Goal: Task Accomplishment & Management: Manage account settings

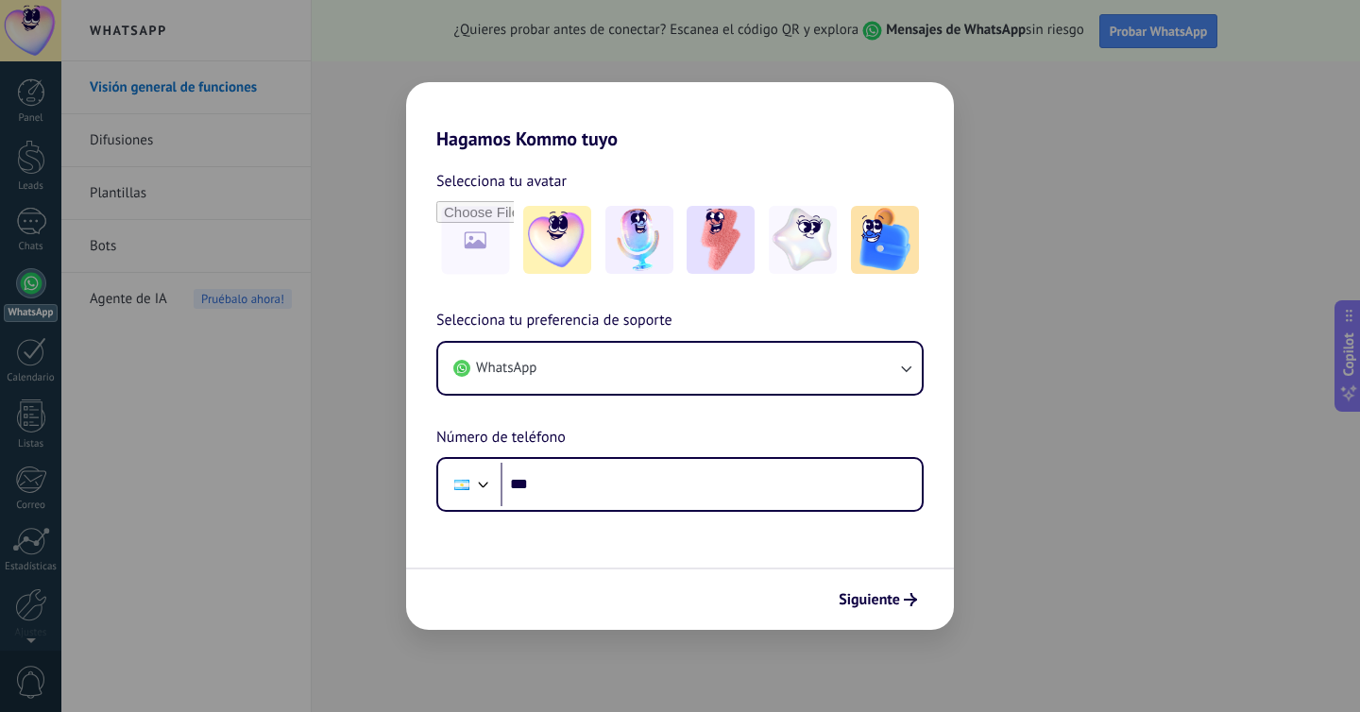
click at [182, 210] on div "Hagamos Kommo tuyo Selecciona tu avatar Selecciona tu preferencia de soporte Wh…" at bounding box center [680, 356] width 1360 height 712
click at [866, 42] on div "Hagamos Kommo tuyo Selecciona tu avatar Selecciona tu preferencia de soporte Wh…" at bounding box center [680, 356] width 1360 height 712
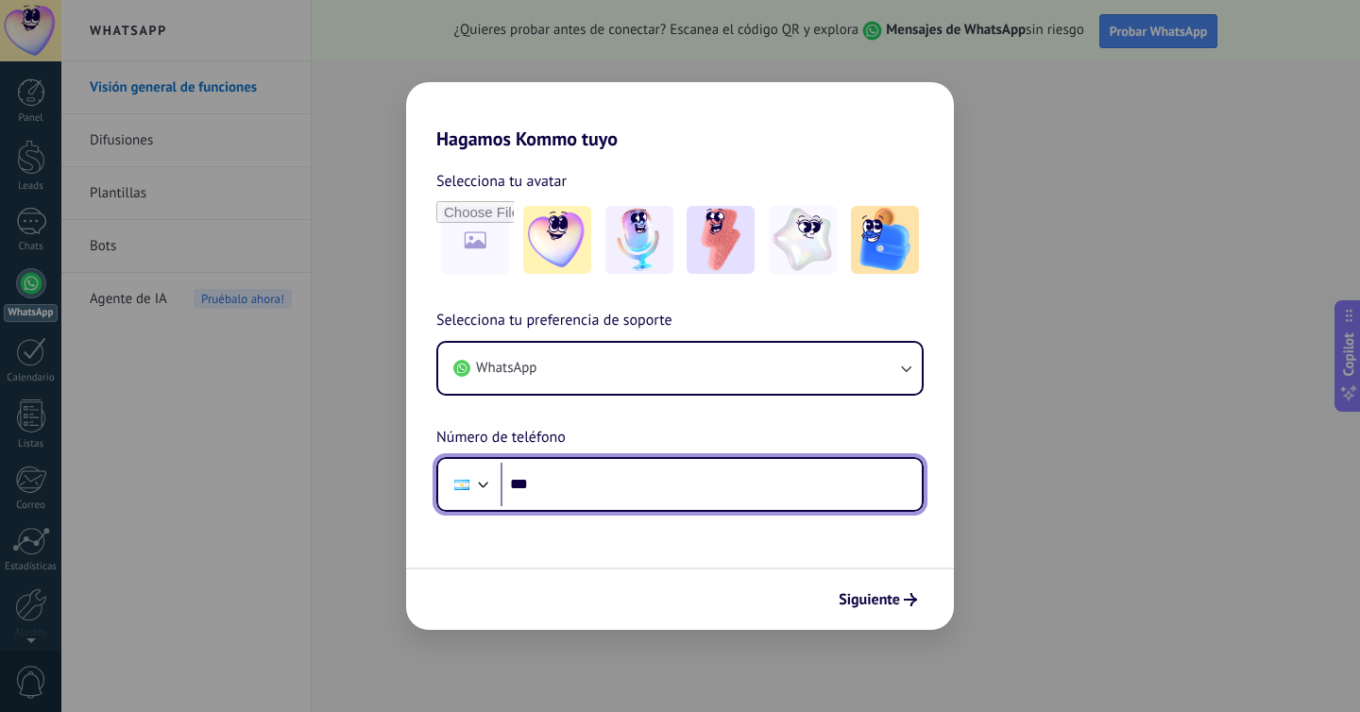
click at [586, 477] on input "***" at bounding box center [711, 484] width 421 height 43
type input "**********"
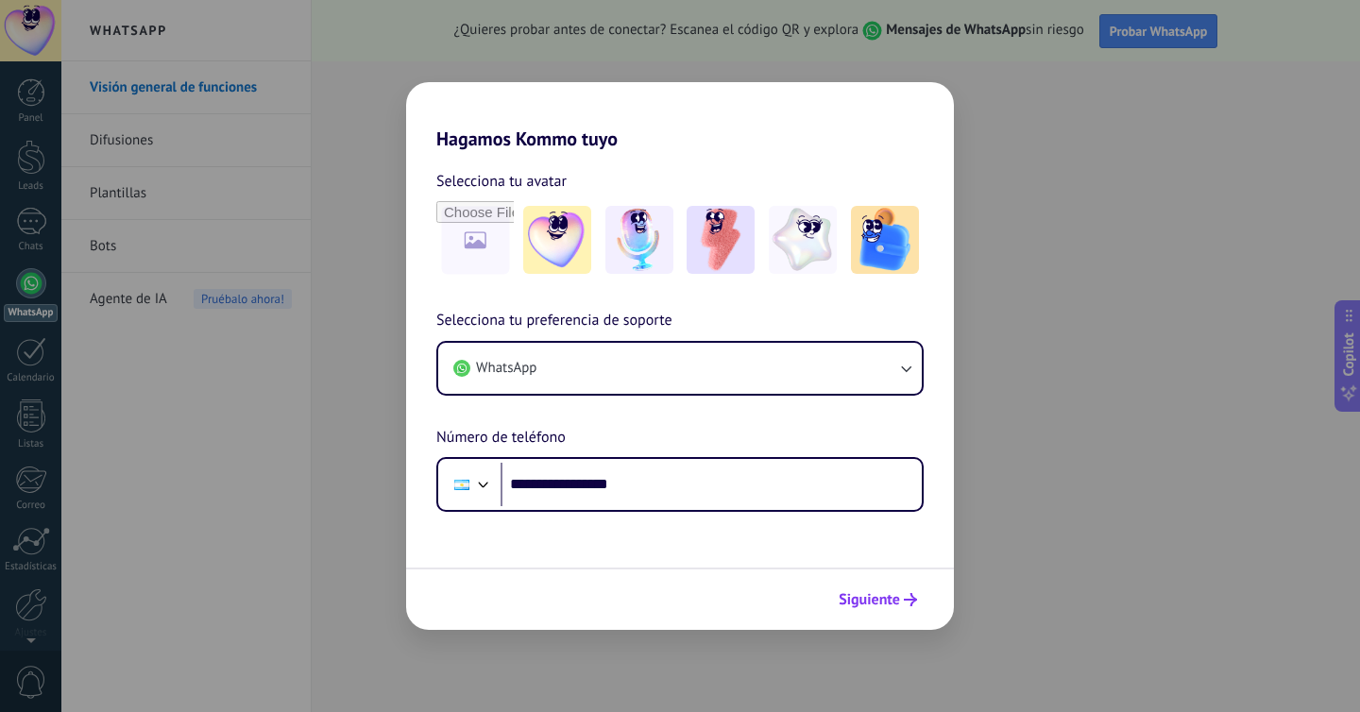
click at [863, 597] on span "Siguiente" at bounding box center [869, 599] width 61 height 13
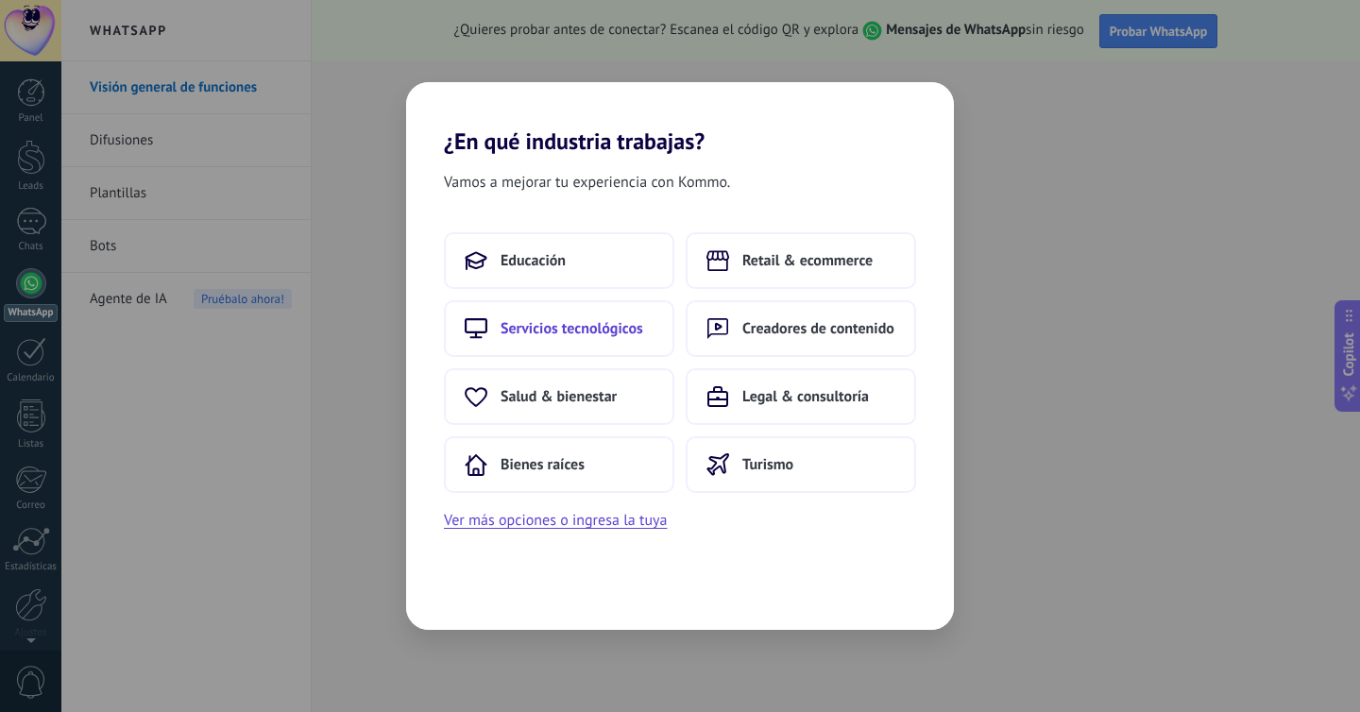
click at [606, 323] on span "Servicios tecnológicos" at bounding box center [572, 328] width 143 height 19
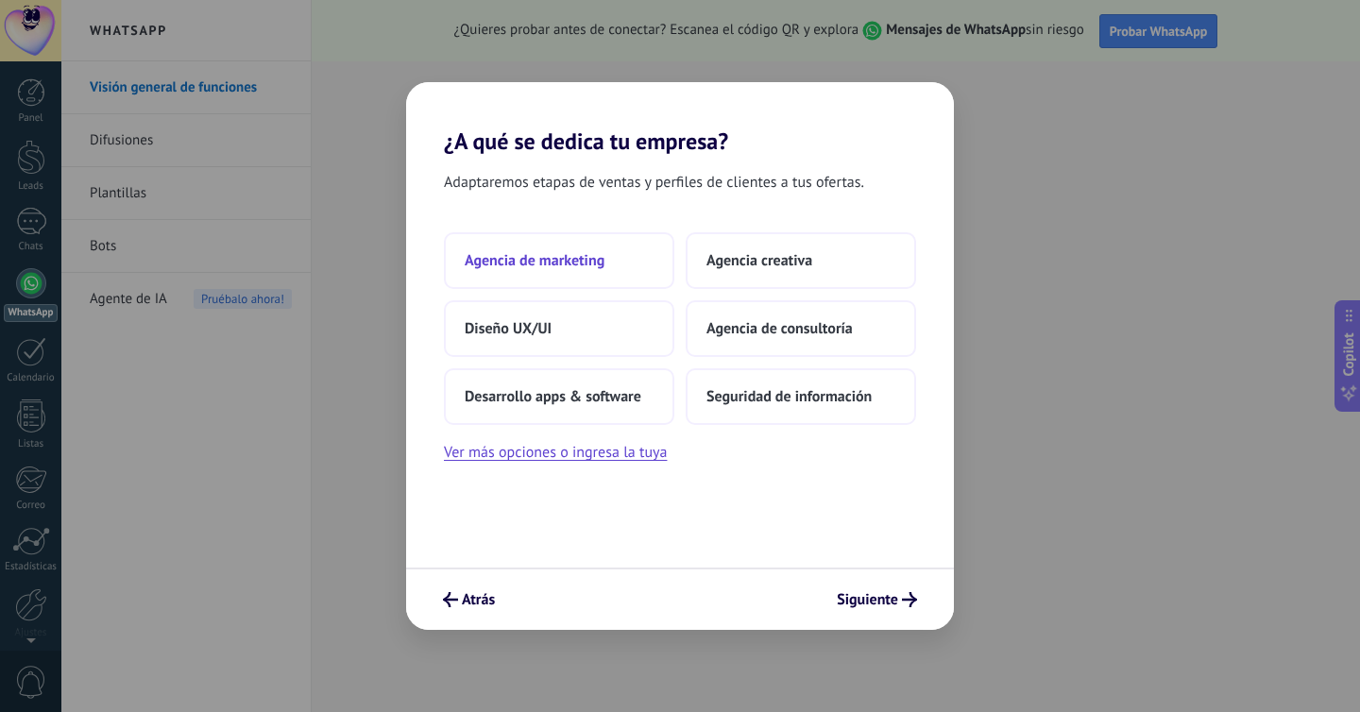
click at [571, 242] on button "Agencia de marketing" at bounding box center [559, 260] width 230 height 57
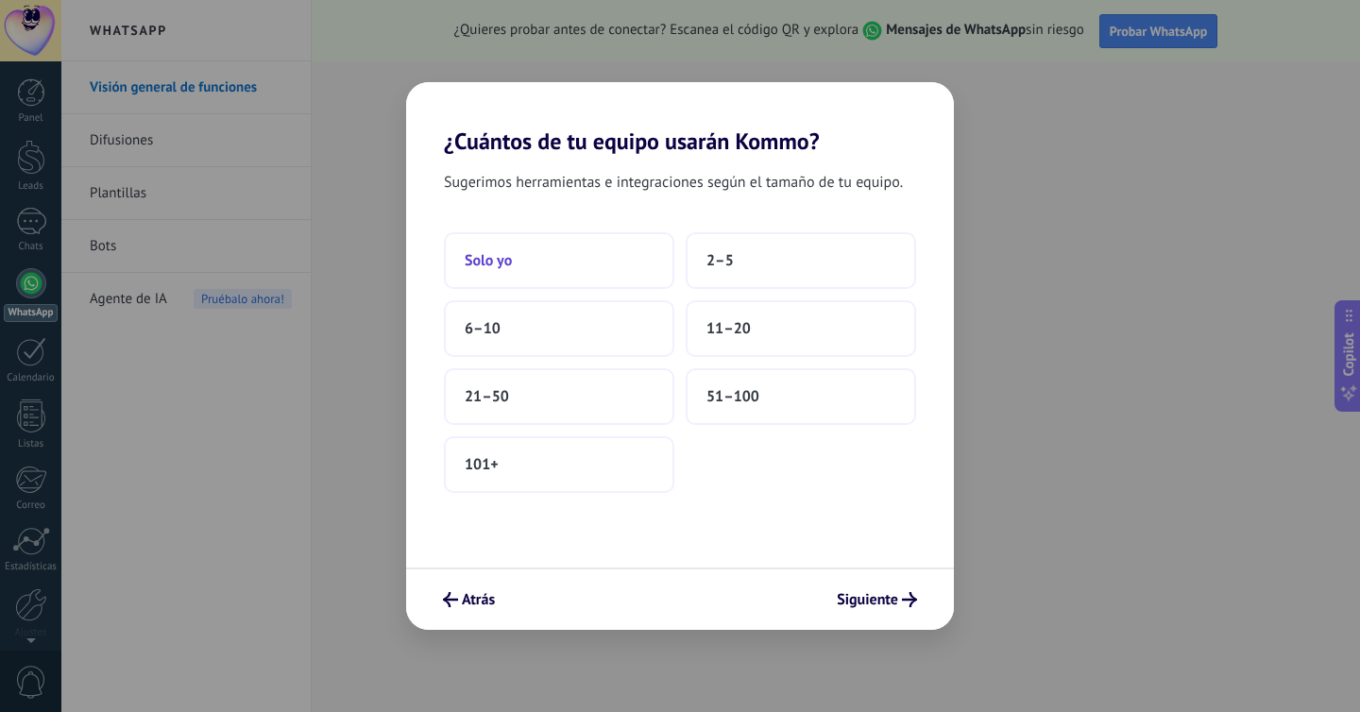
click at [589, 253] on button "Solo yo" at bounding box center [559, 260] width 230 height 57
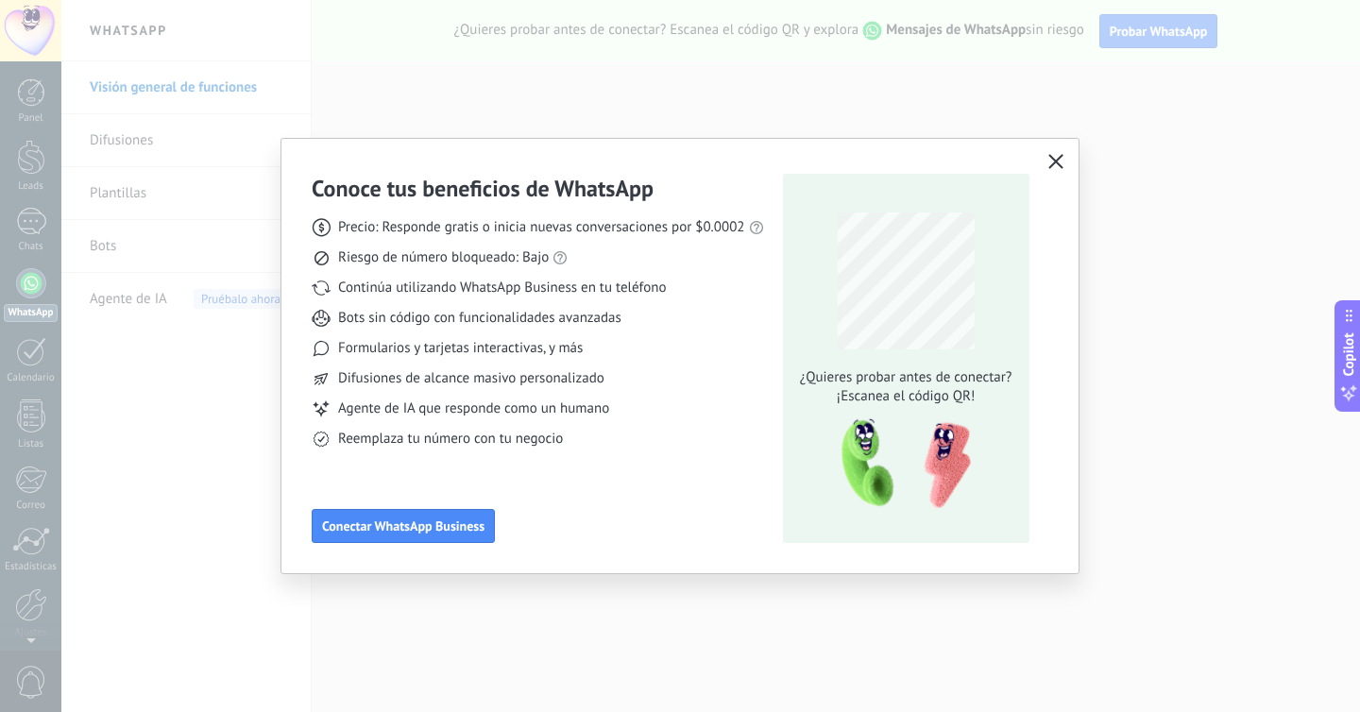
click at [1058, 162] on icon "button" at bounding box center [1055, 161] width 15 height 15
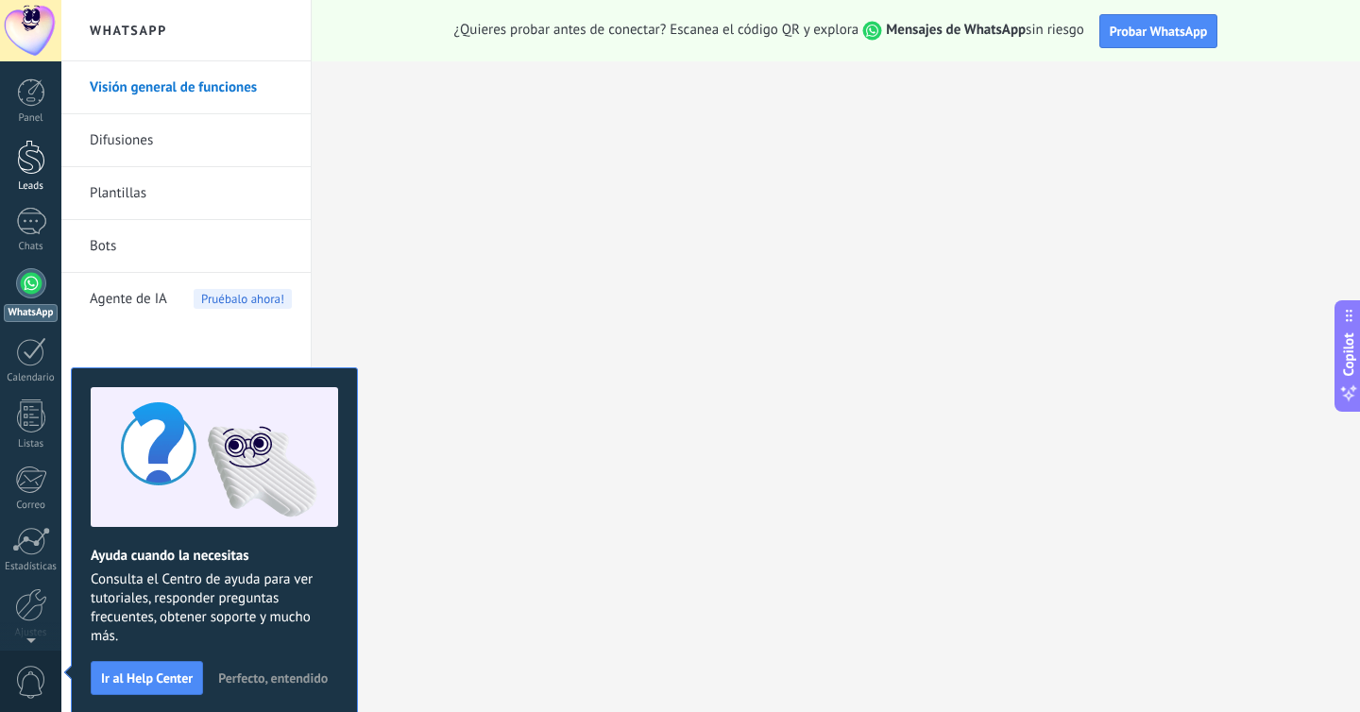
click at [31, 163] on div at bounding box center [31, 157] width 28 height 35
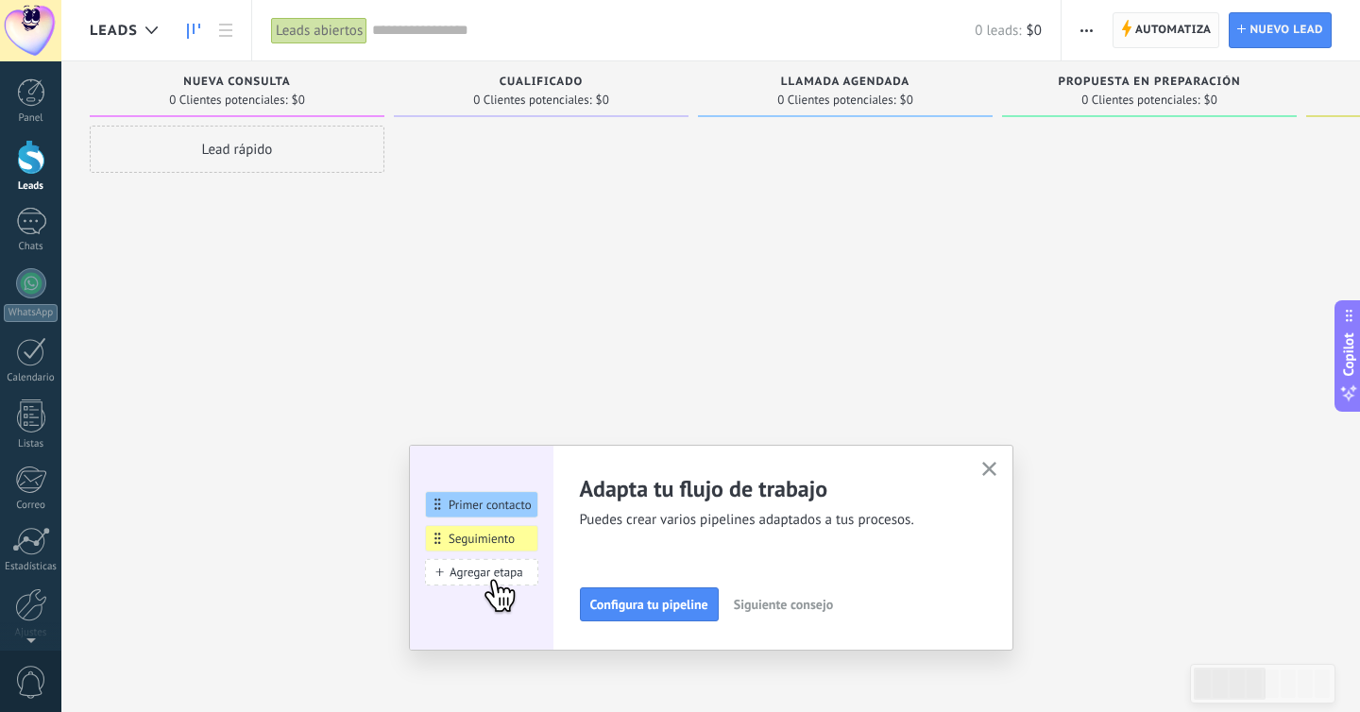
click at [1171, 25] on span "Automatiza" at bounding box center [1173, 30] width 76 height 34
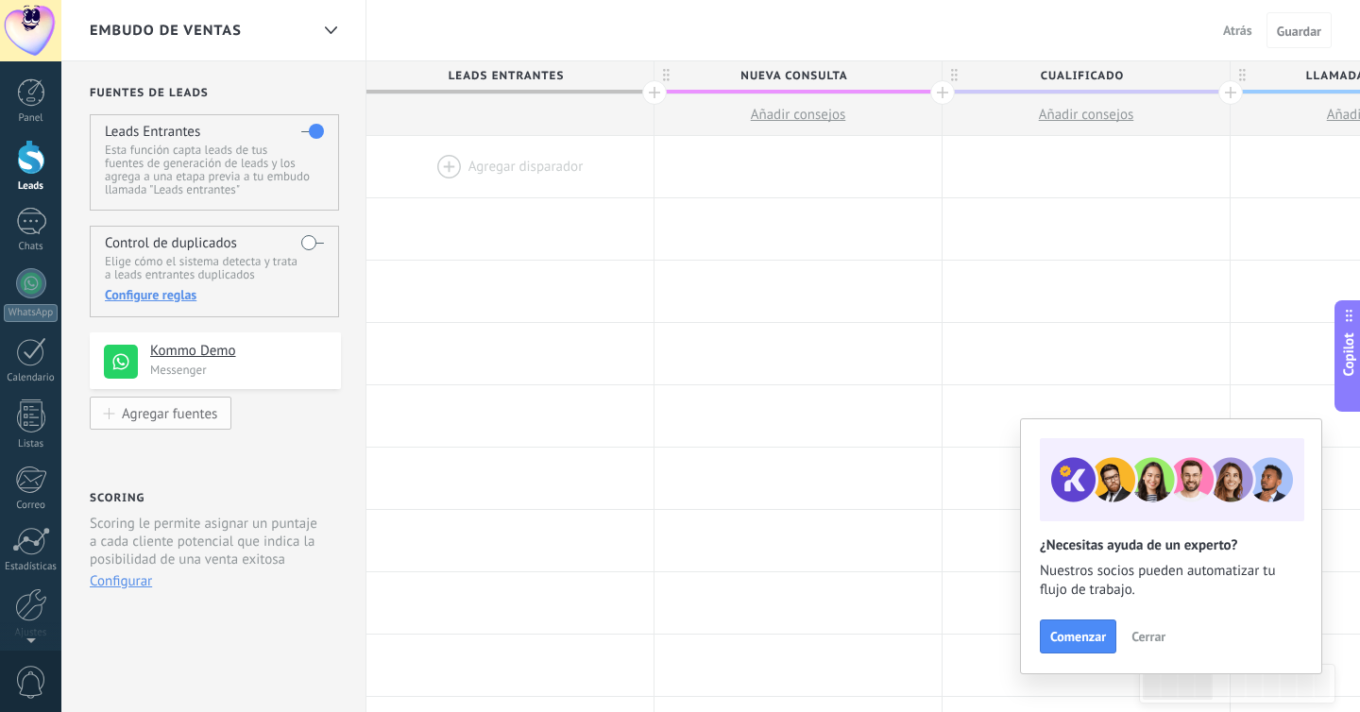
click at [182, 421] on div "Agregar fuentes" at bounding box center [169, 413] width 95 height 16
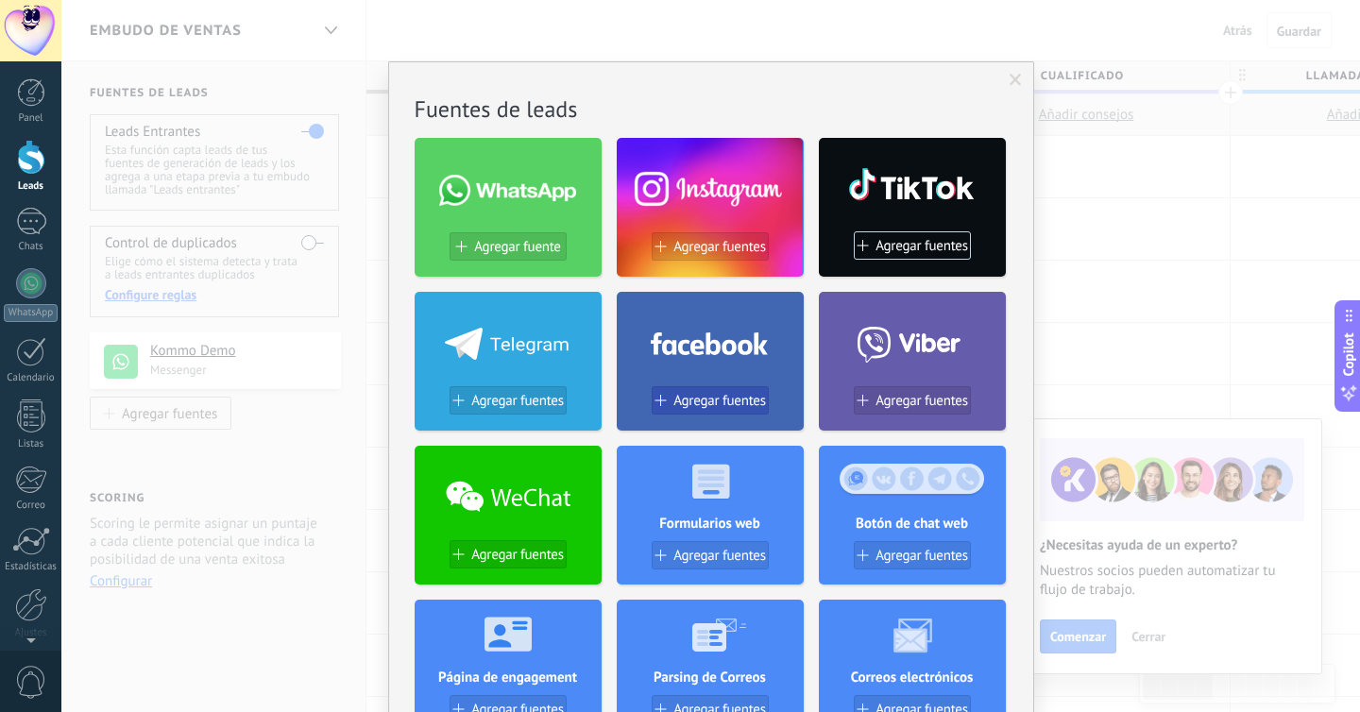
click at [690, 405] on span "Agregar fuentes" at bounding box center [719, 401] width 93 height 16
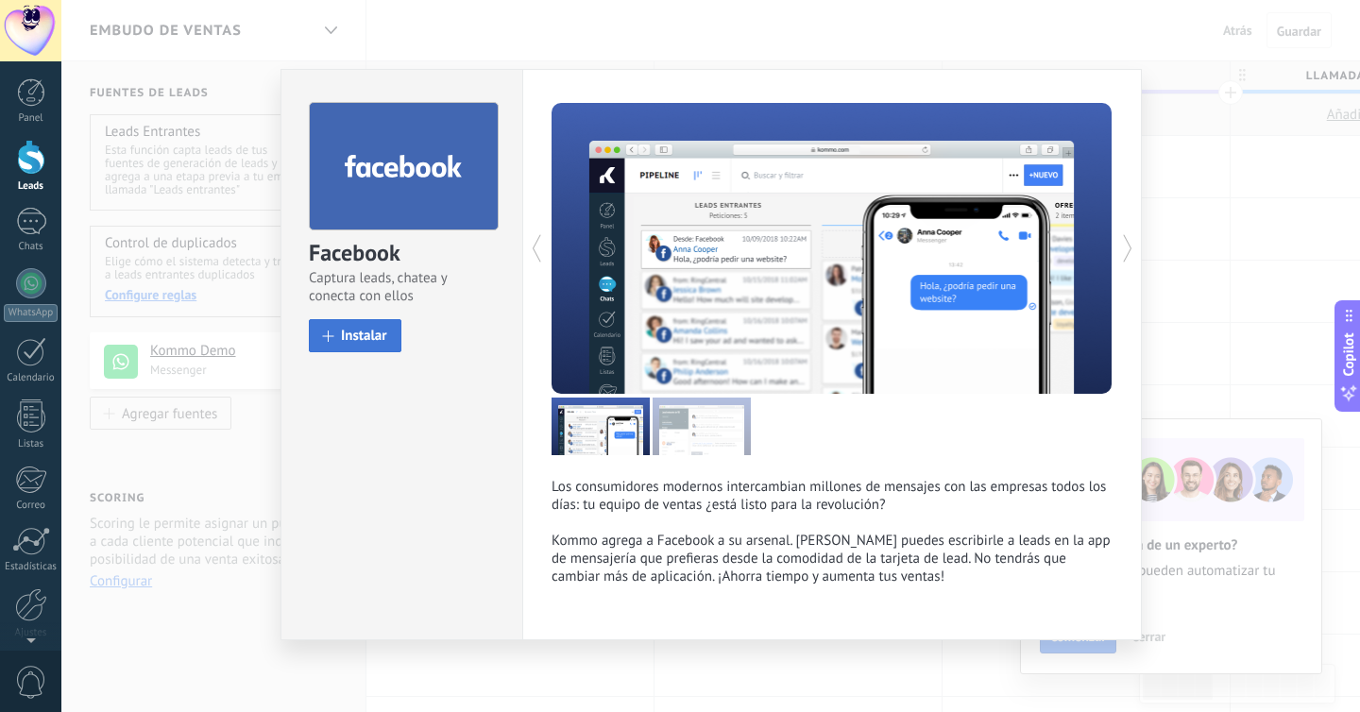
click at [354, 338] on span "Instalar" at bounding box center [364, 336] width 46 height 14
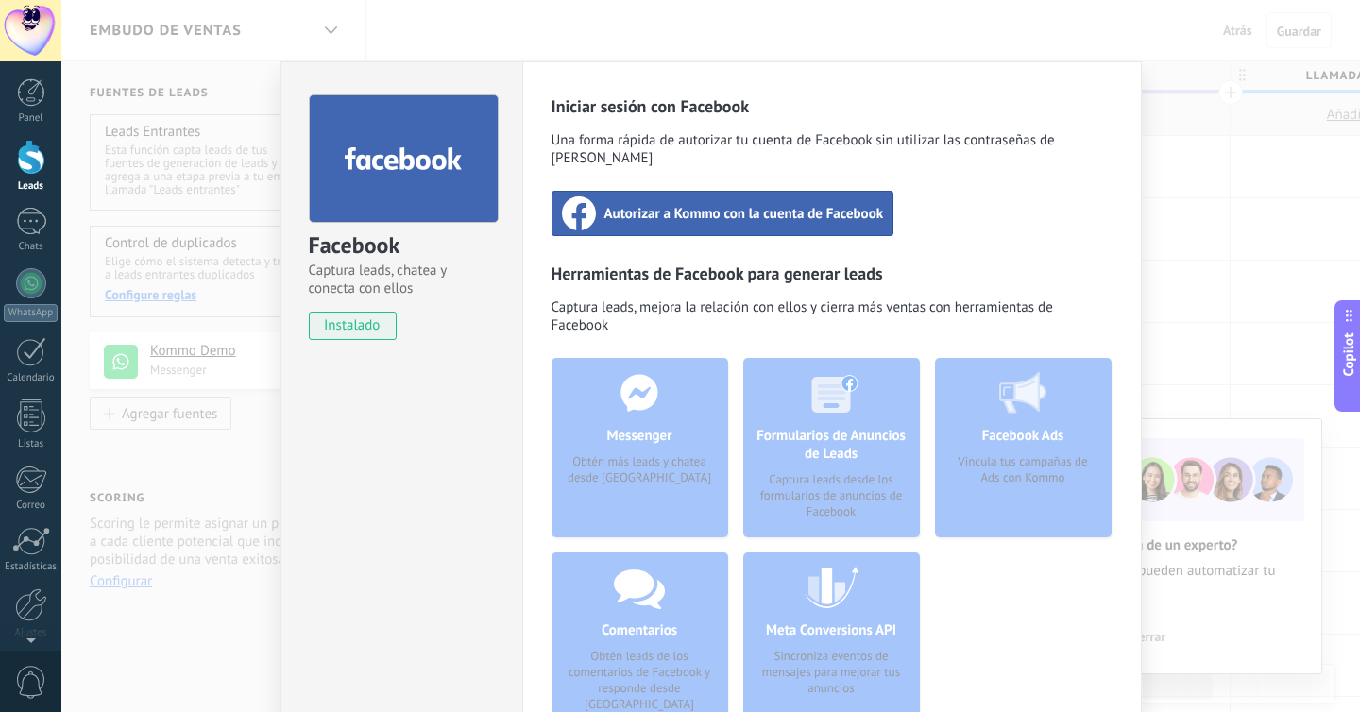
click at [656, 204] on span "Autorizar a Kommo con la cuenta de Facebook" at bounding box center [744, 213] width 280 height 19
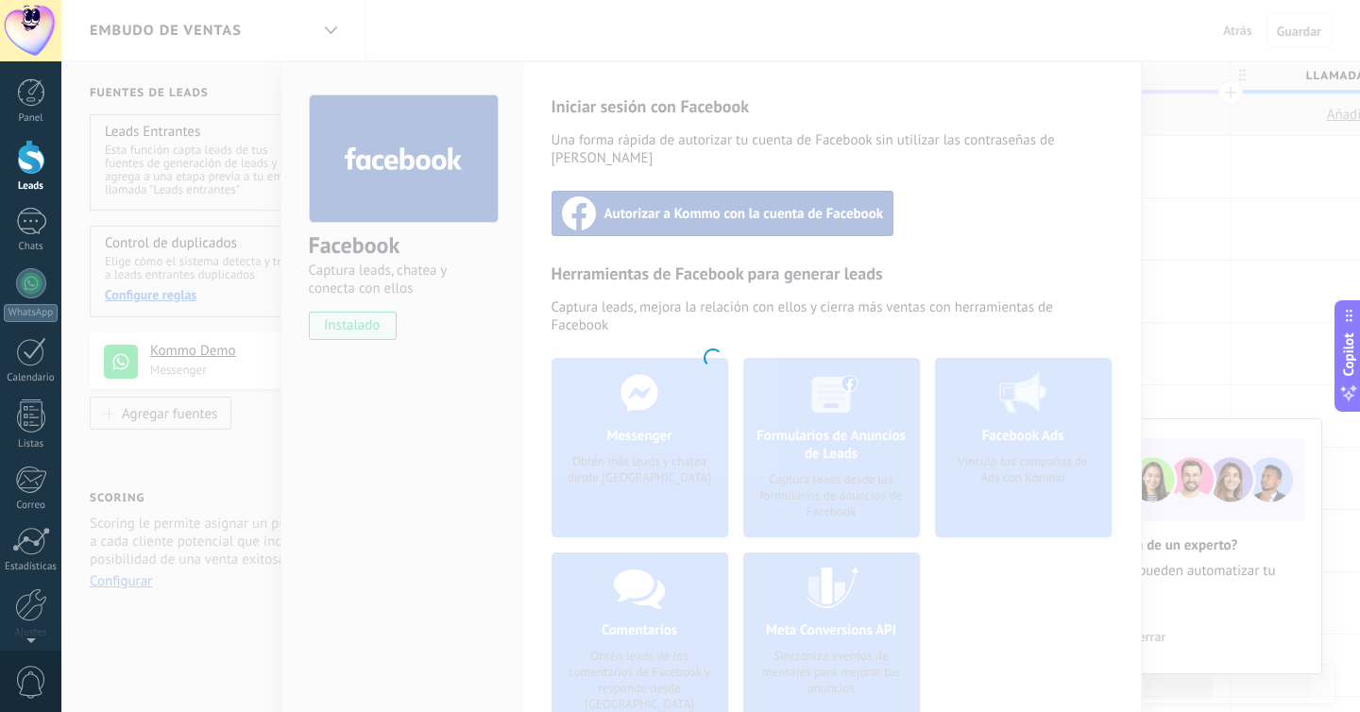
click at [780, 383] on div at bounding box center [710, 356] width 1299 height 712
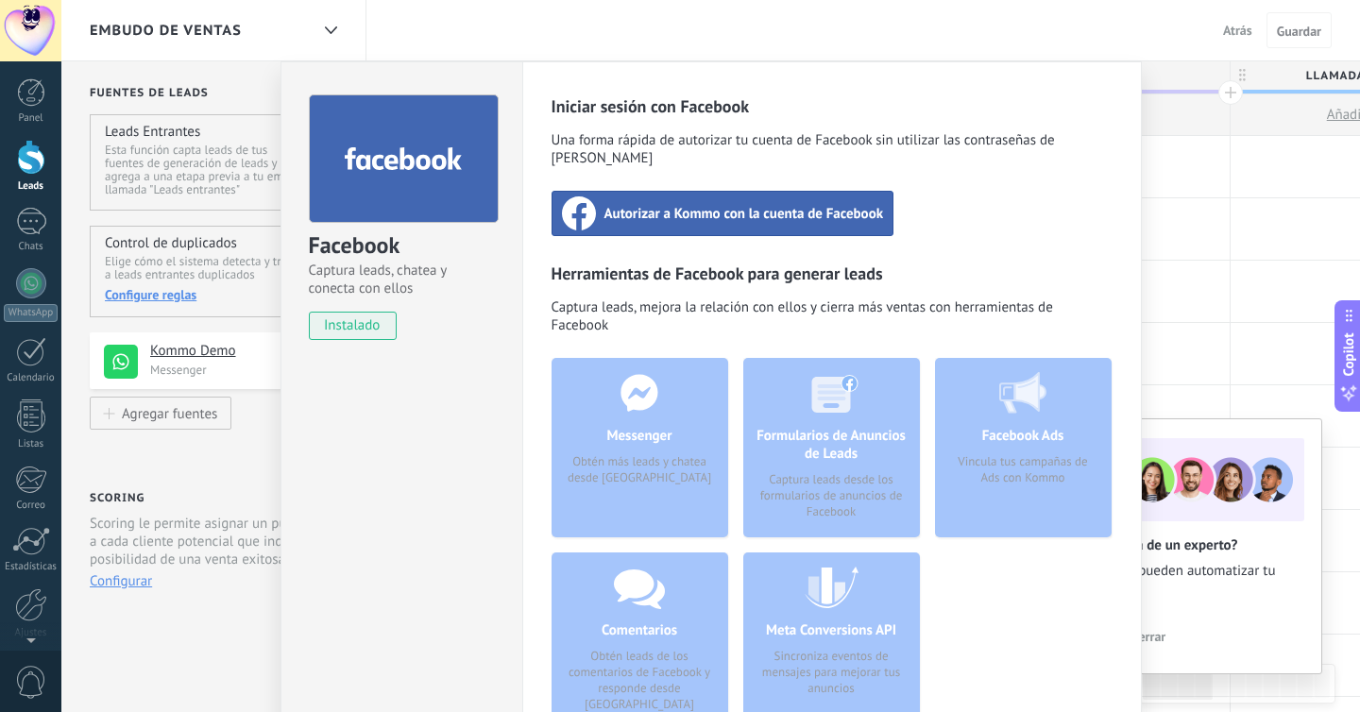
click at [818, 416] on div "Formularios de Anuncios de Leads Captura leads desde los formularios de anuncio…" at bounding box center [831, 447] width 177 height 179
click at [696, 204] on span "Autorizar a Kommo con la cuenta de Facebook" at bounding box center [744, 213] width 280 height 19
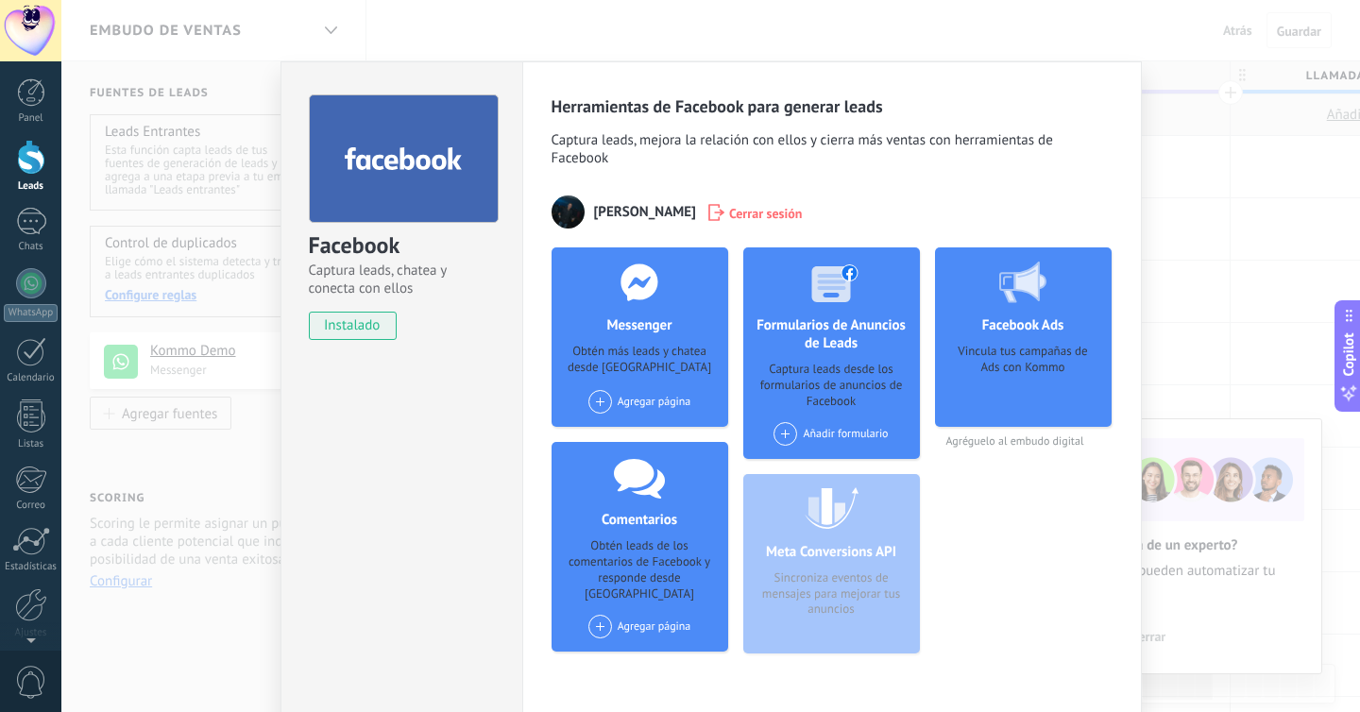
click at [785, 442] on span at bounding box center [785, 434] width 24 height 24
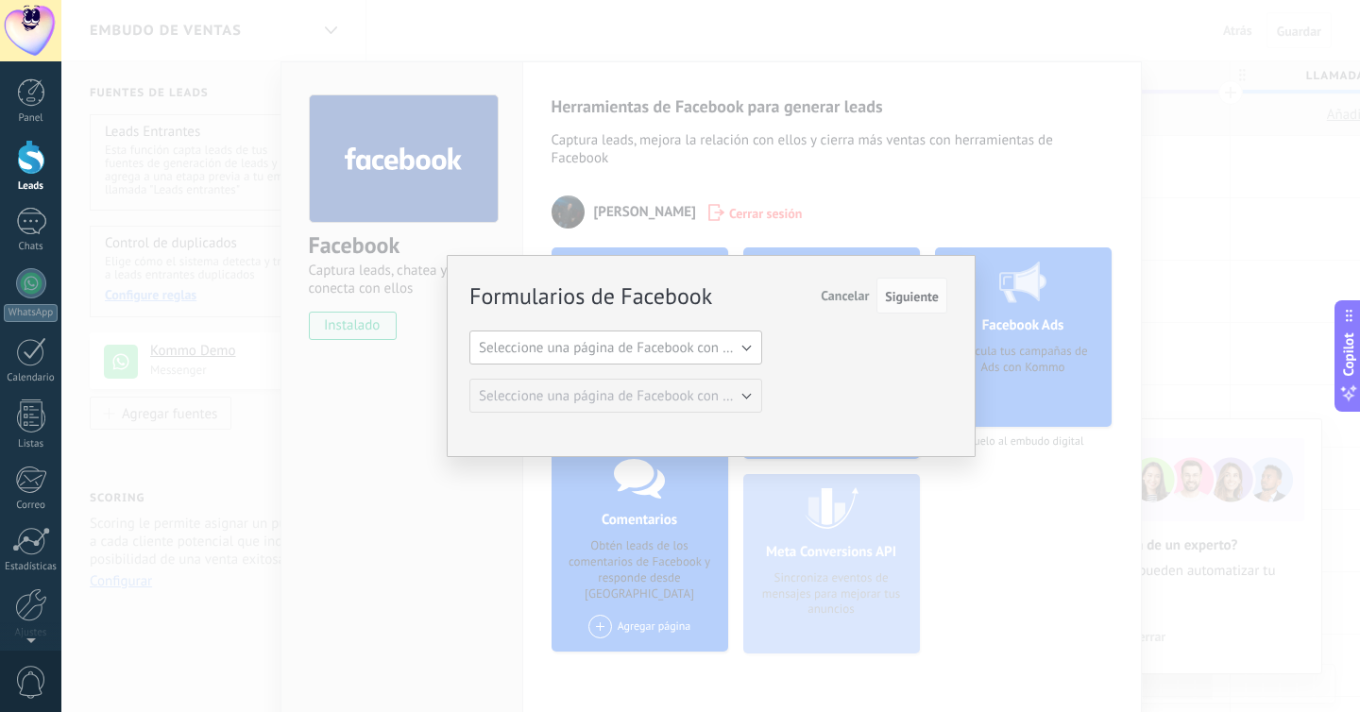
click at [712, 356] on span "Seleccione una página de Facebook con formas" at bounding box center [621, 348] width 285 height 18
click at [732, 346] on span "Seleccione una página de Facebook con formas" at bounding box center [606, 348] width 297 height 18
click at [745, 349] on span "Seleccione una página de Facebook con formas" at bounding box center [621, 348] width 285 height 18
click at [741, 348] on span "Seleccione una página de Facebook con formas" at bounding box center [606, 348] width 297 height 18
click at [700, 351] on span "Seleccione una página de Facebook con formas" at bounding box center [621, 348] width 285 height 18
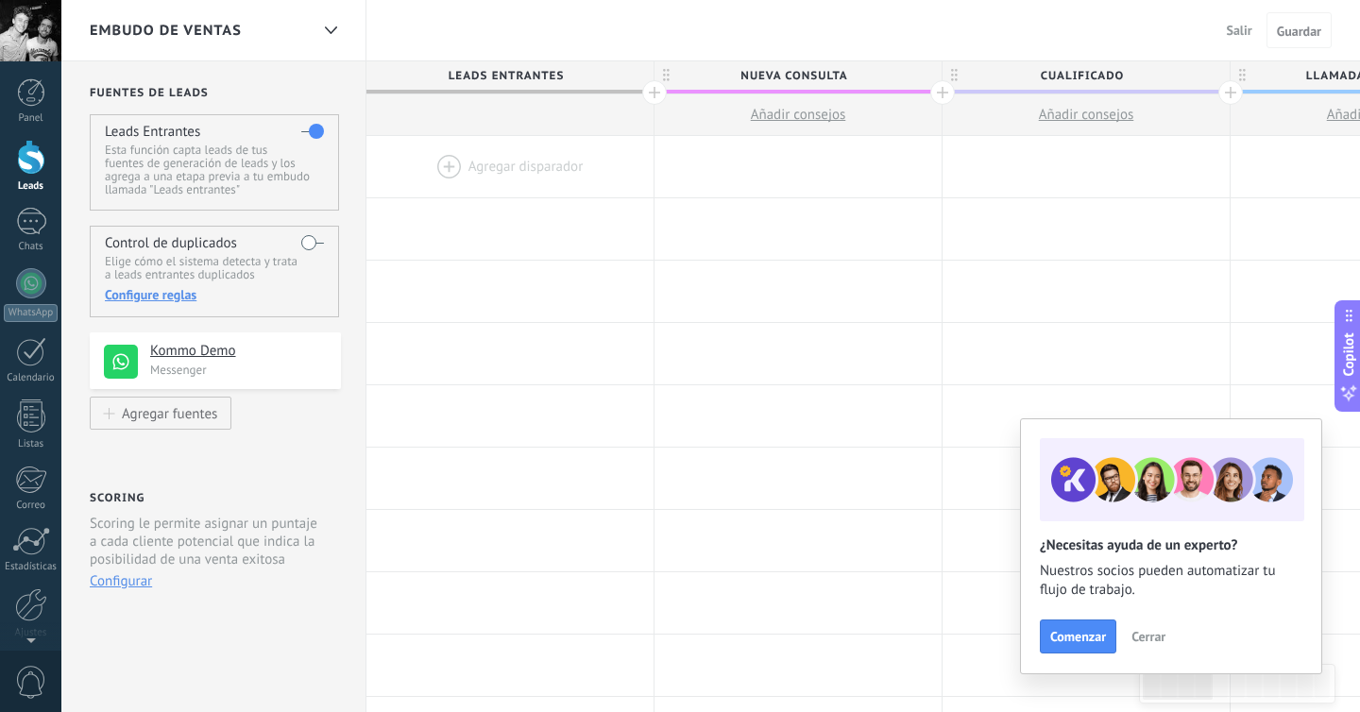
click at [470, 165] on div at bounding box center [509, 166] width 287 height 61
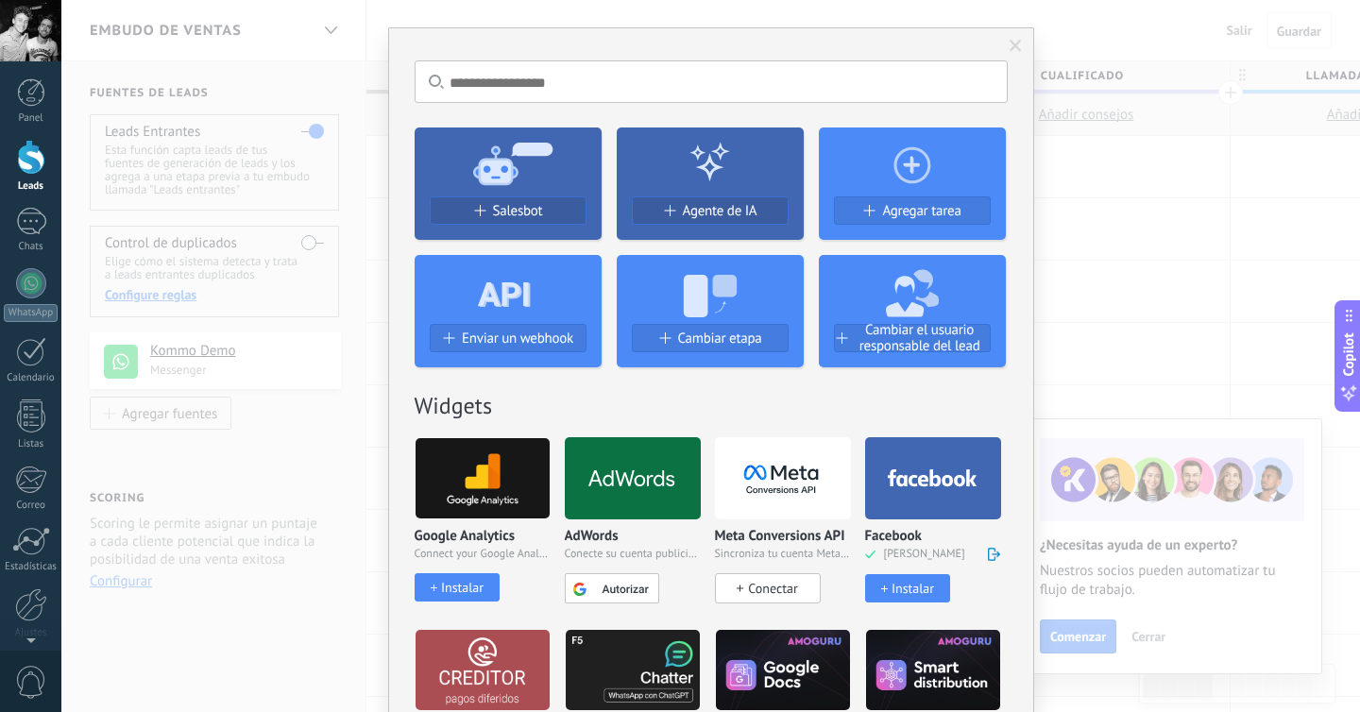
scroll to position [96, 0]
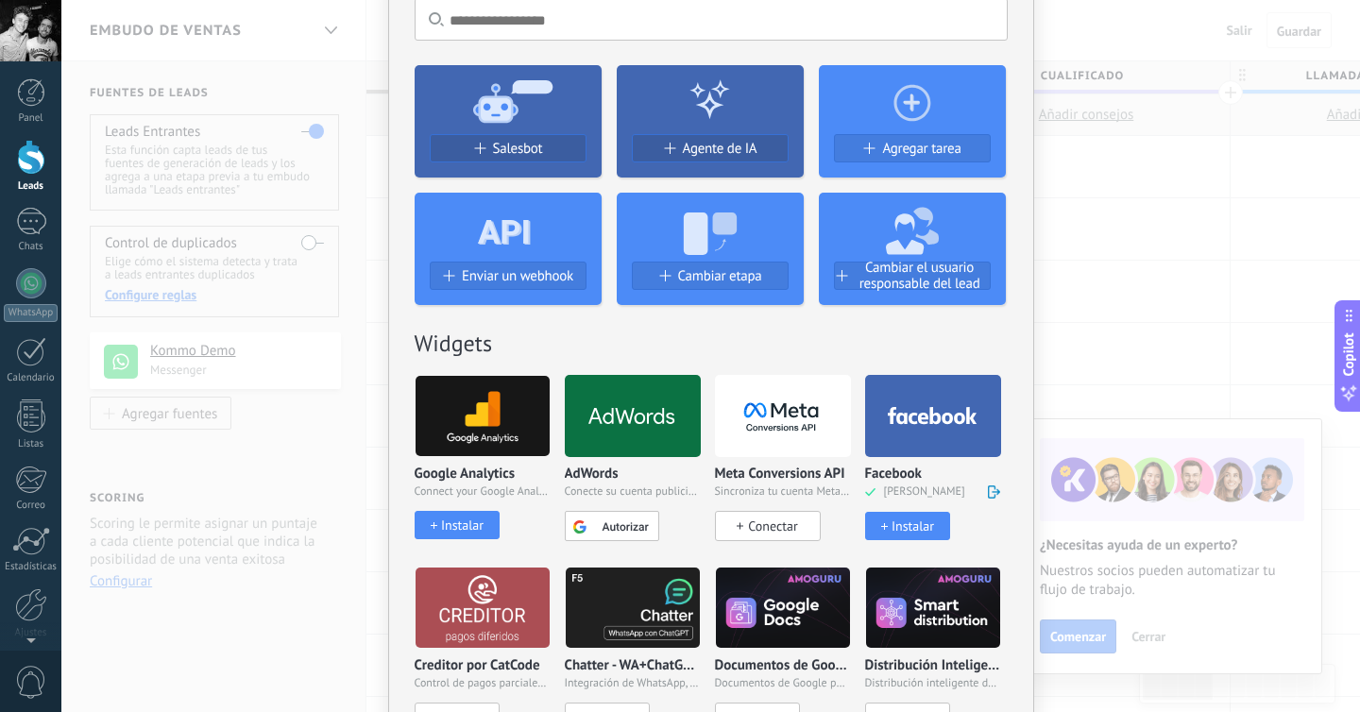
click at [925, 433] on div at bounding box center [933, 416] width 136 height 82
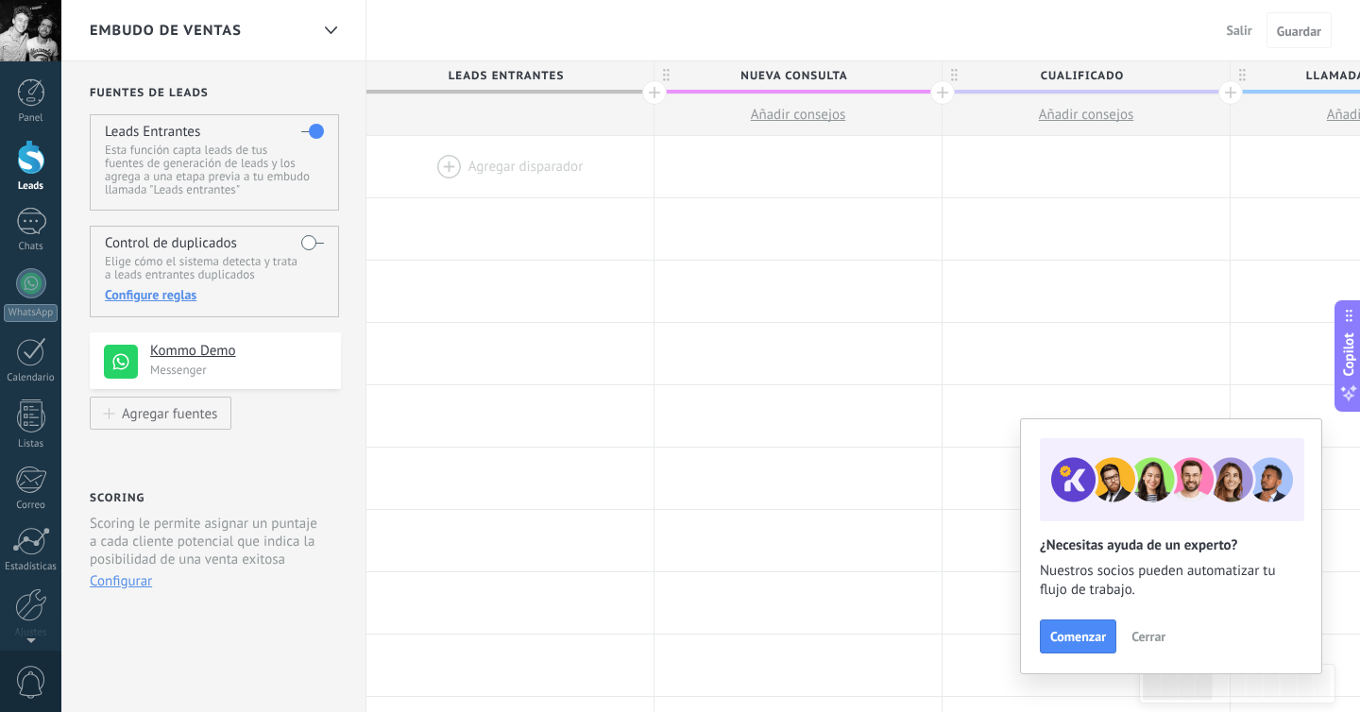
click at [30, 167] on div at bounding box center [31, 157] width 28 height 35
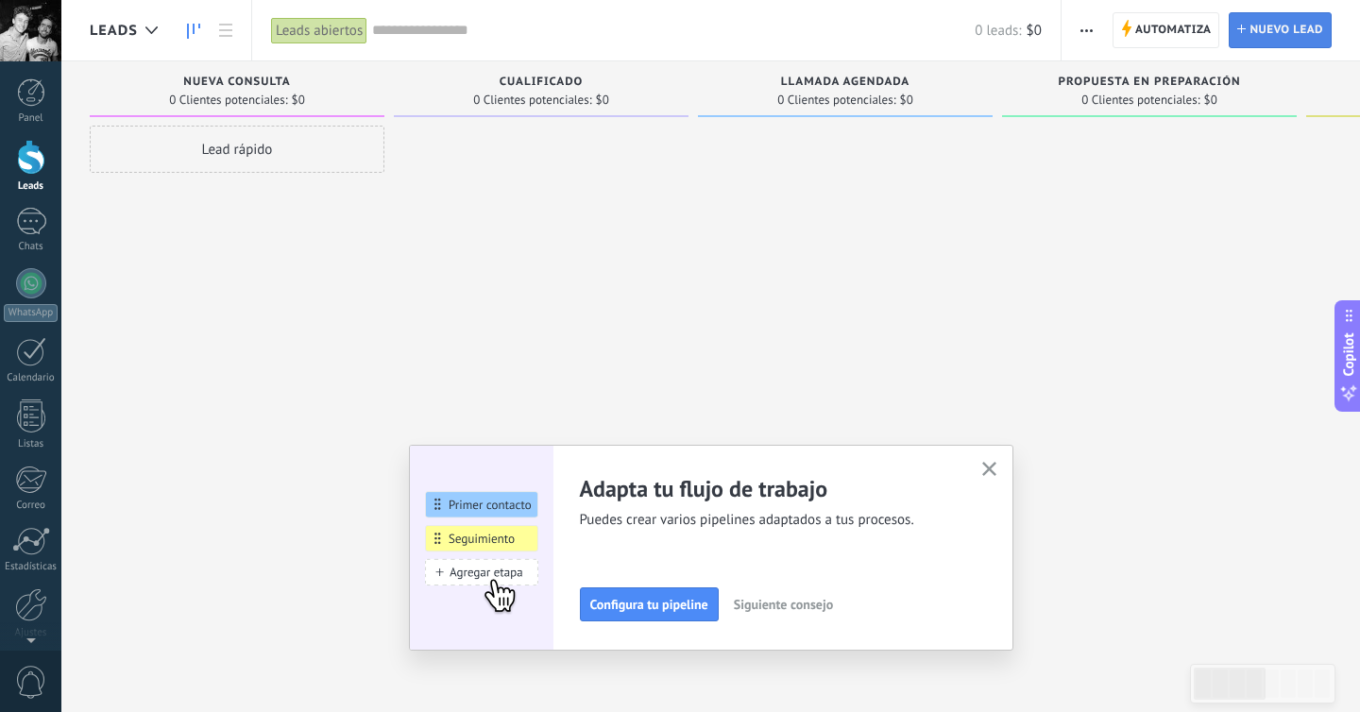
click at [1255, 33] on span "Nuevo lead" at bounding box center [1286, 30] width 74 height 34
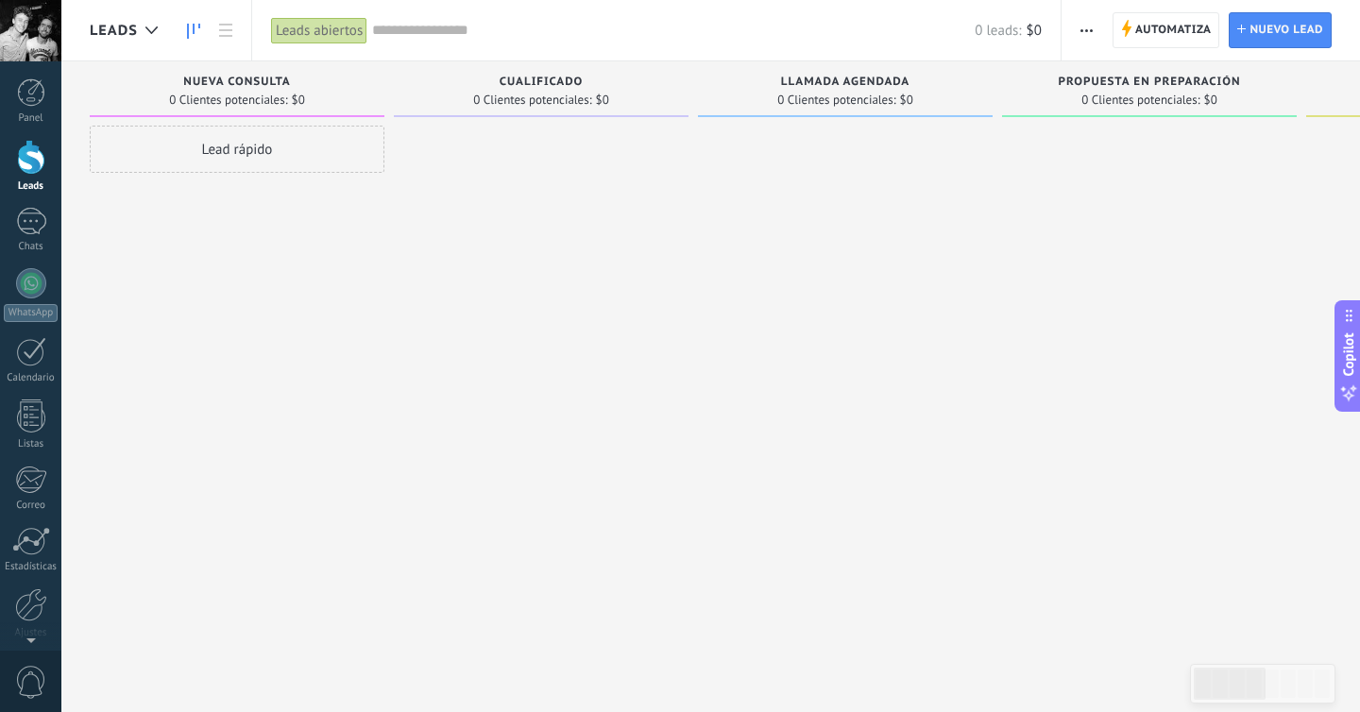
click at [259, 152] on div "Lead rápido" at bounding box center [237, 149] width 295 height 47
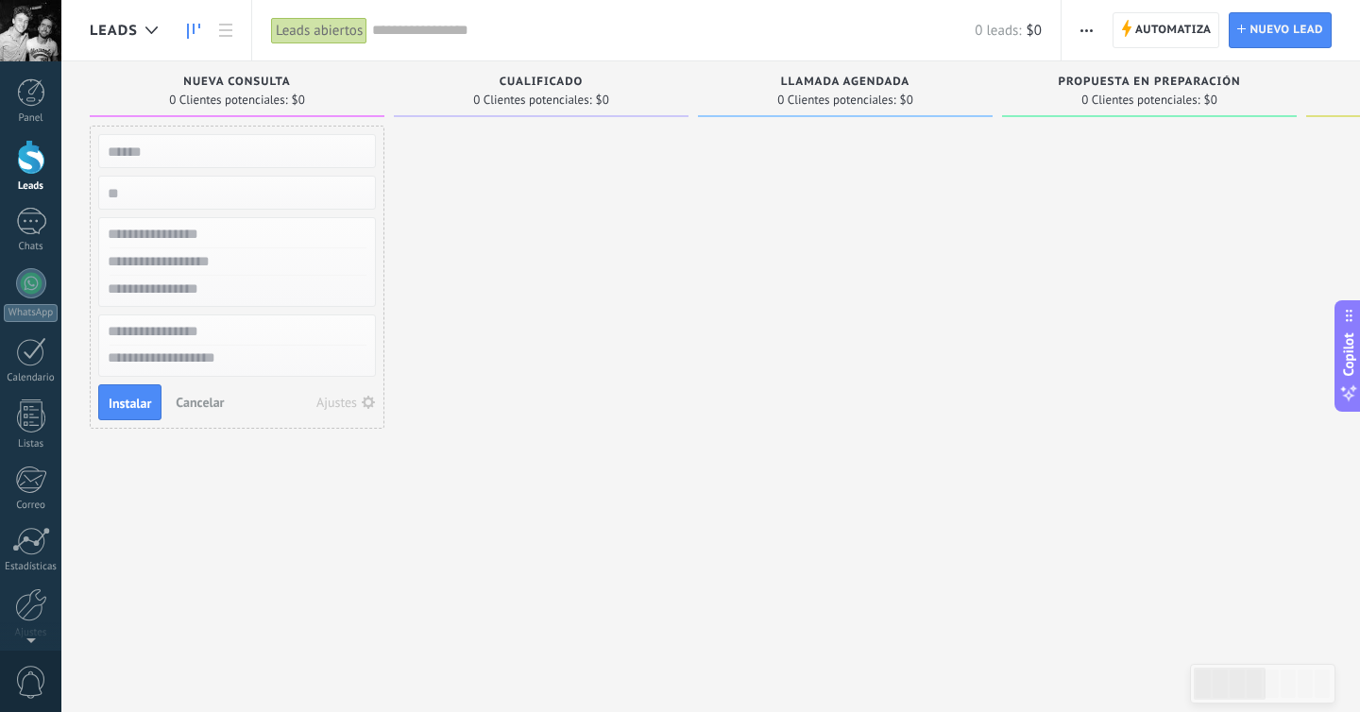
click at [258, 103] on span "0 Clientes potenciales:" at bounding box center [228, 99] width 118 height 11
click at [325, 36] on div "Leads abiertos" at bounding box center [319, 30] width 96 height 27
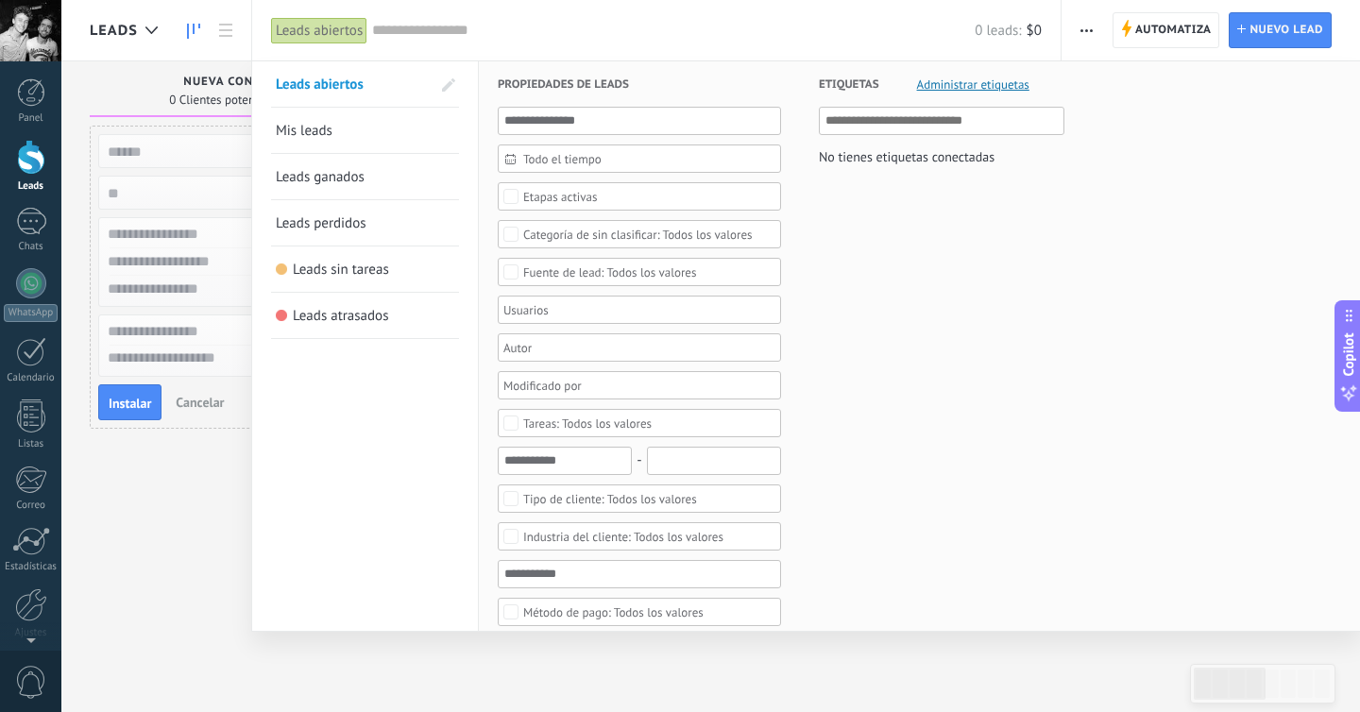
click at [325, 35] on div "Leads abiertos" at bounding box center [319, 30] width 96 height 27
click at [100, 34] on div at bounding box center [680, 356] width 1360 height 712
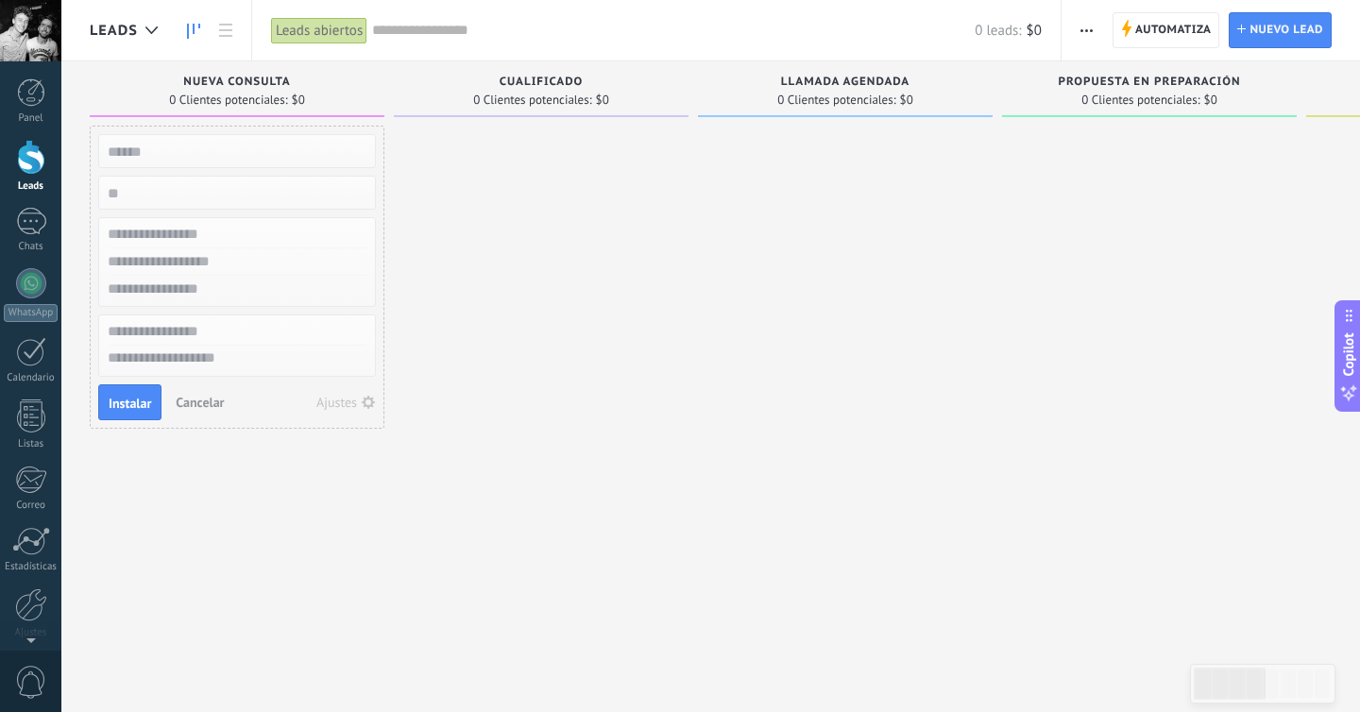
click at [131, 33] on span "Leads" at bounding box center [114, 31] width 48 height 18
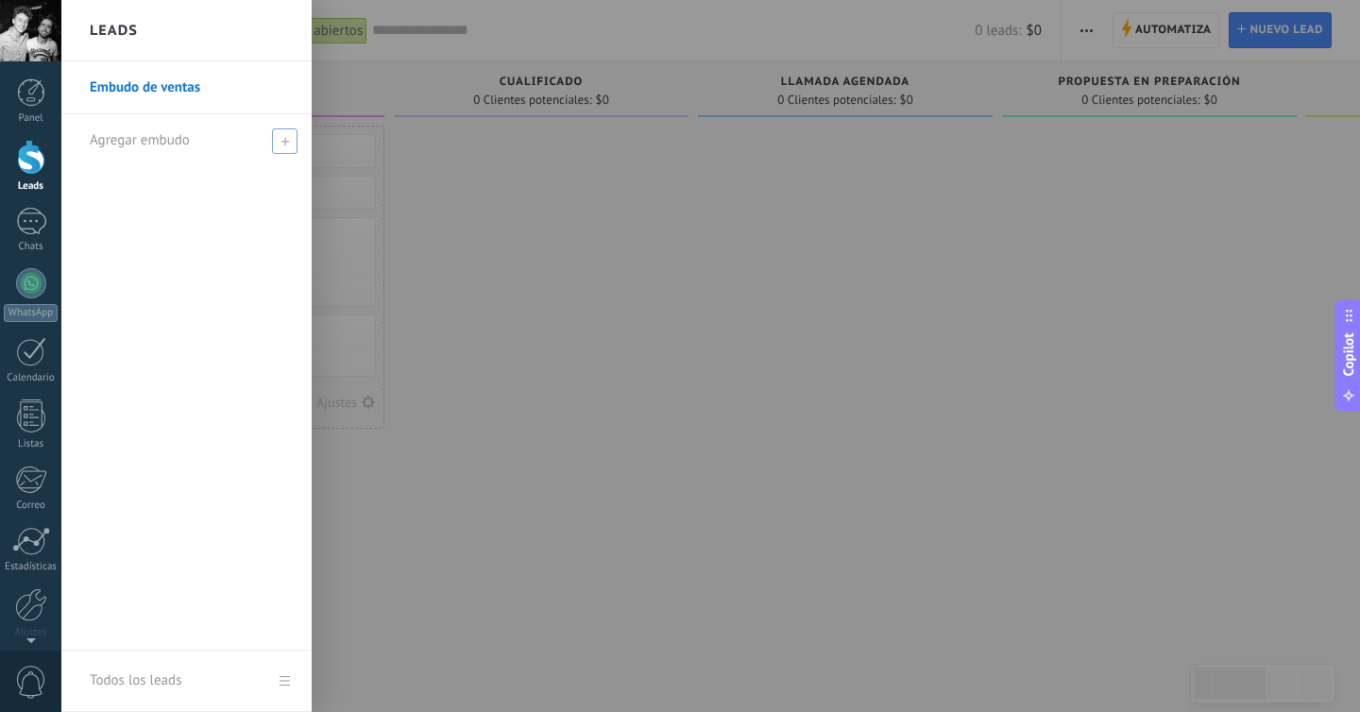
click at [265, 143] on div "Agregar embudo" at bounding box center [191, 140] width 203 height 52
click at [228, 142] on input "text" at bounding box center [179, 141] width 178 height 30
click at [185, 94] on link "Embudo de ventas" at bounding box center [191, 87] width 203 height 53
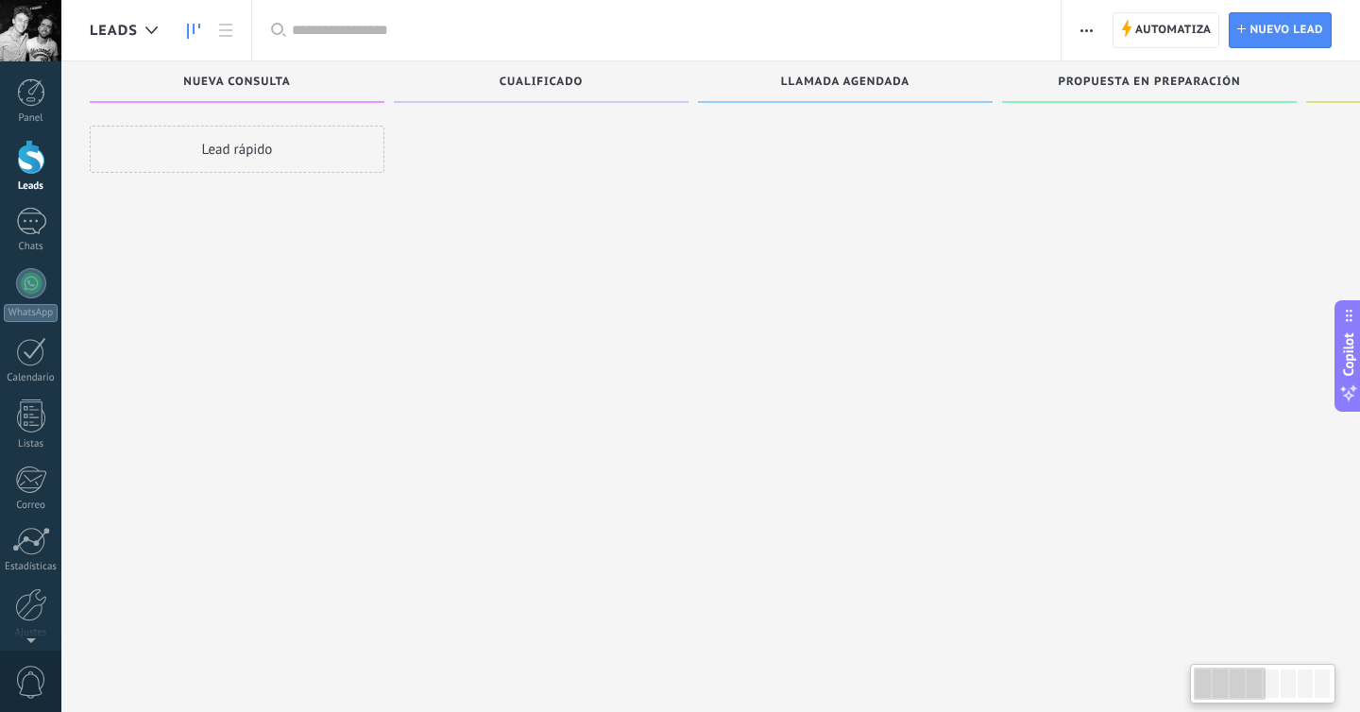
click at [17, 165] on div at bounding box center [31, 157] width 28 height 35
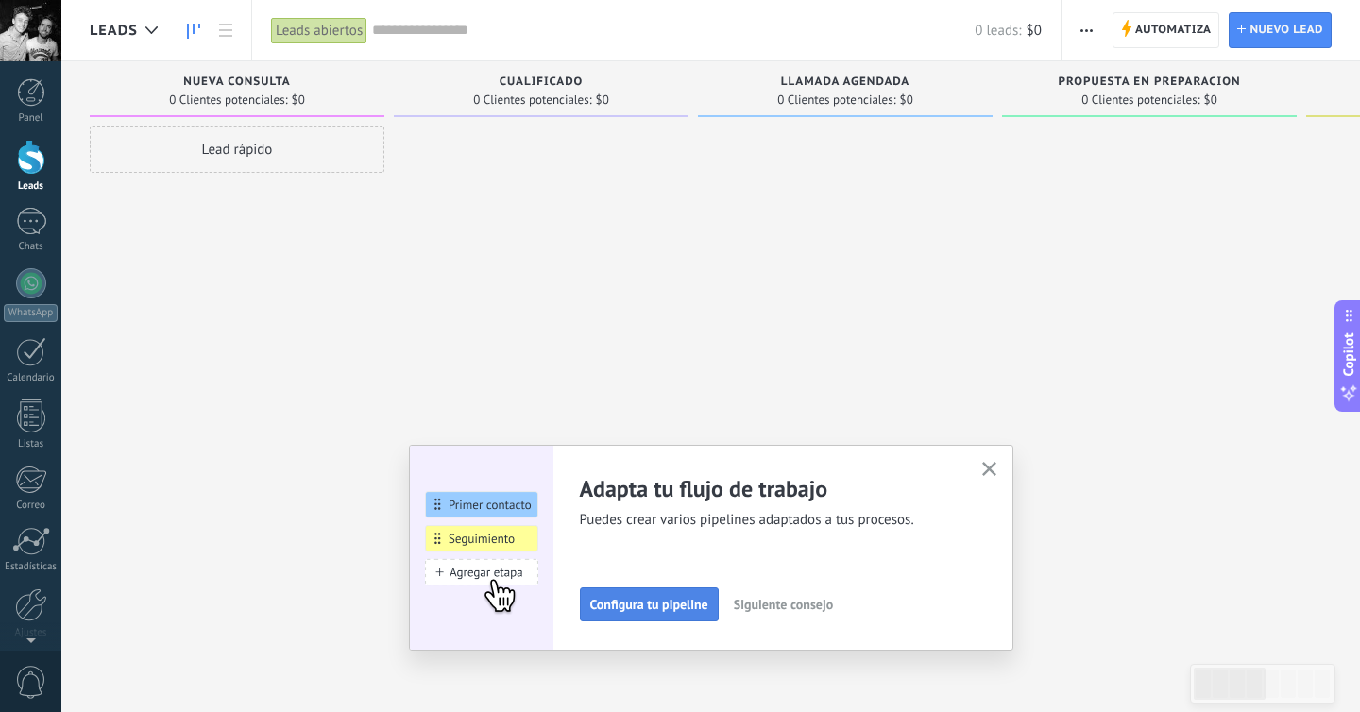
click at [652, 608] on span "Configura tu pipeline" at bounding box center [649, 604] width 118 height 13
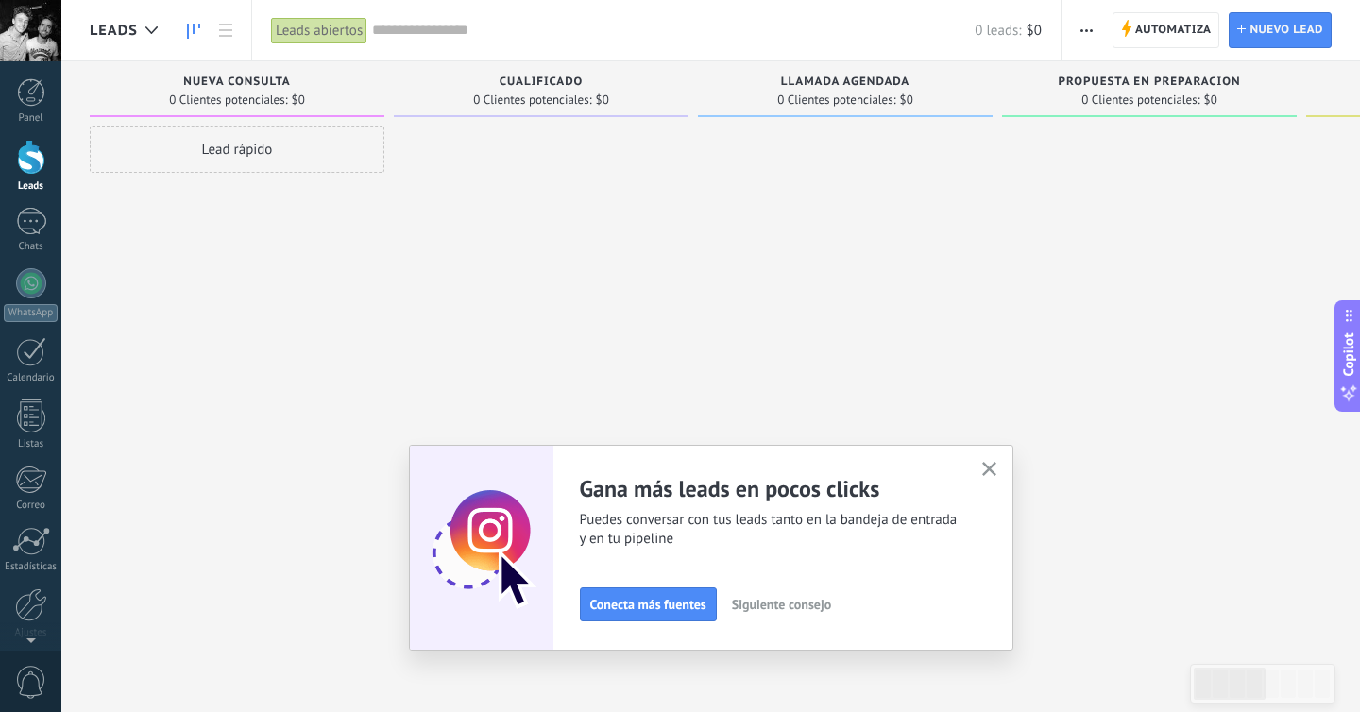
click at [983, 465] on icon "button" at bounding box center [989, 469] width 14 height 14
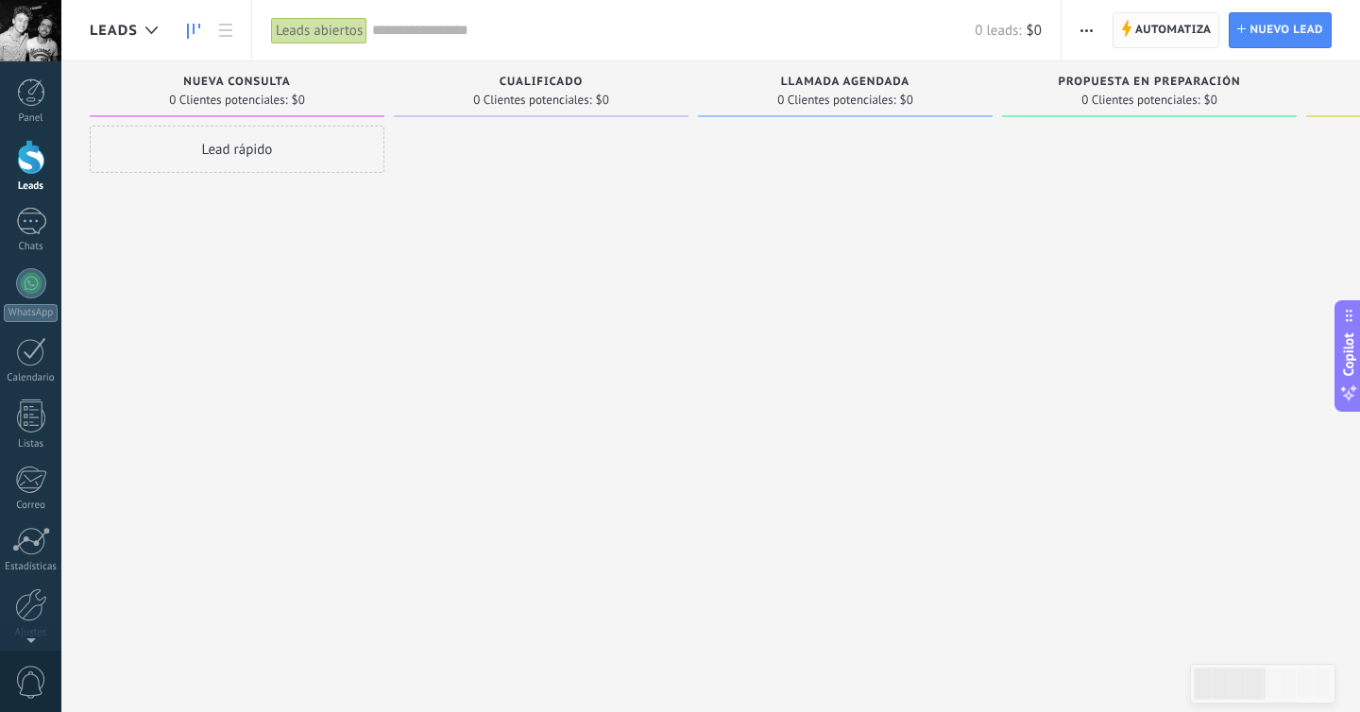
click at [1179, 29] on span "Automatiza" at bounding box center [1173, 30] width 76 height 34
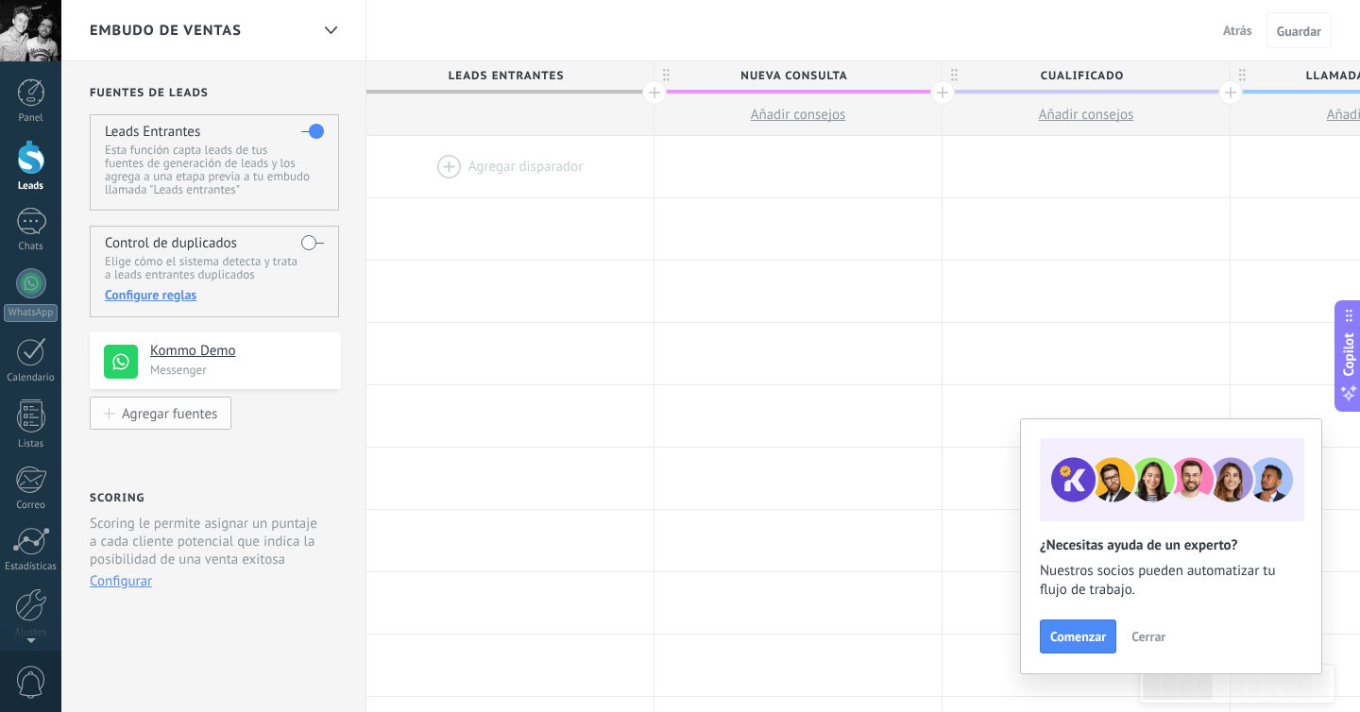
click at [162, 419] on div "Agregar fuentes" at bounding box center [169, 413] width 95 height 16
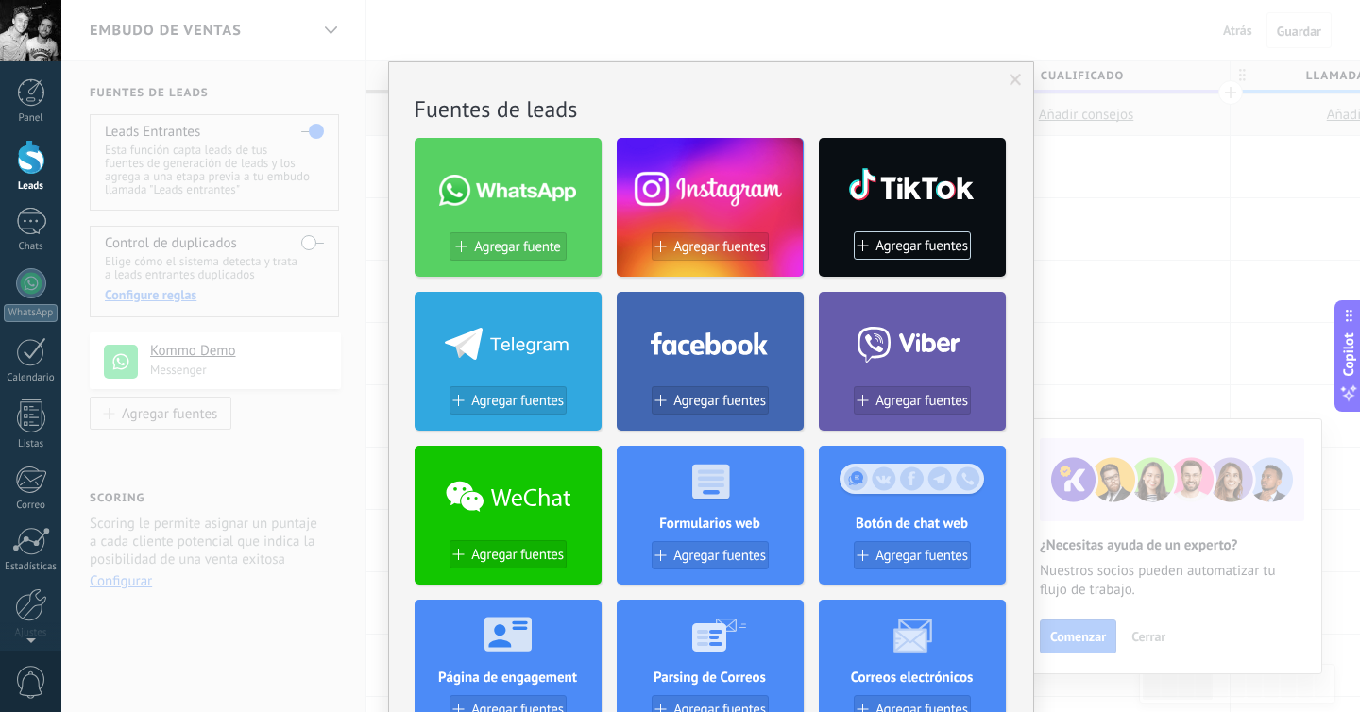
click at [722, 348] on use at bounding box center [709, 342] width 117 height 23
click at [708, 404] on span "Agregar fuentes" at bounding box center [719, 401] width 93 height 16
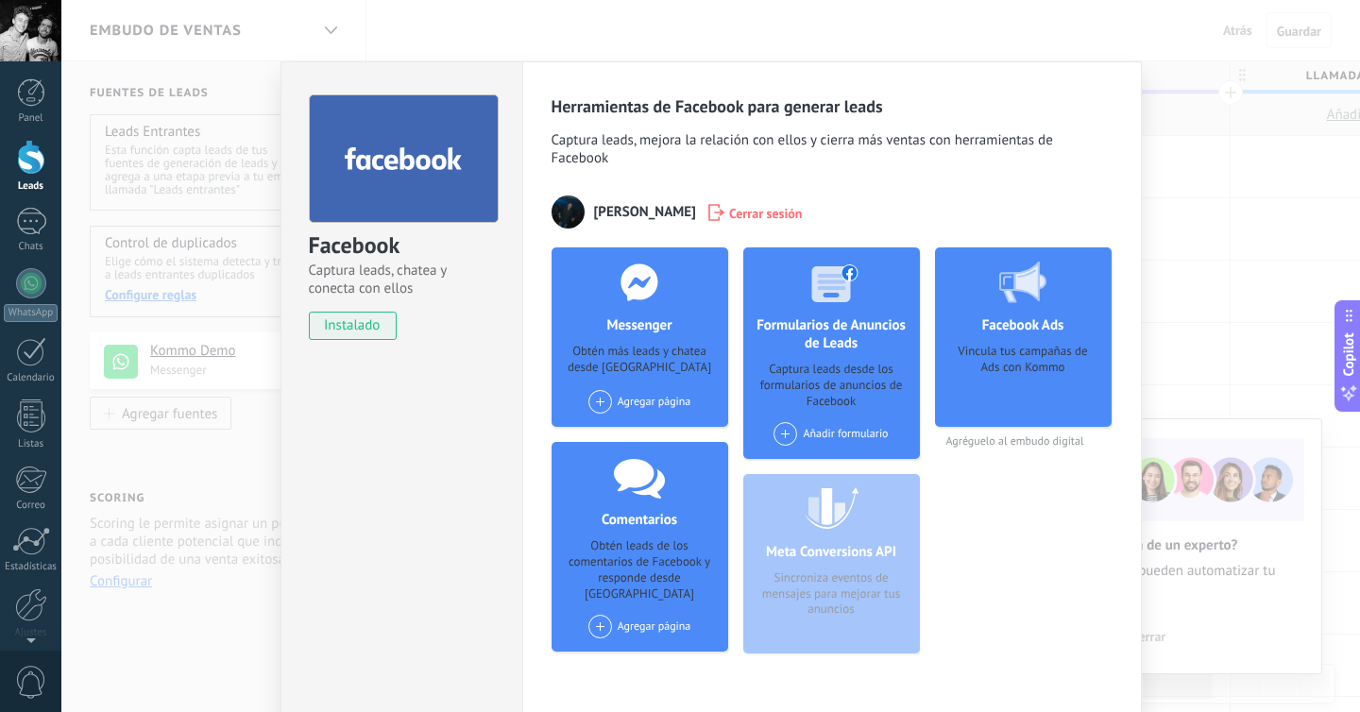
click at [1023, 294] on icon at bounding box center [1022, 283] width 47 height 42
click at [1032, 282] on use at bounding box center [1022, 283] width 47 height 42
click at [809, 314] on div at bounding box center [831, 281] width 187 height 69
click at [826, 295] on use at bounding box center [835, 283] width 46 height 38
click at [1048, 378] on div "Vincula tus campañas de Ads con Kommo" at bounding box center [1023, 379] width 146 height 71
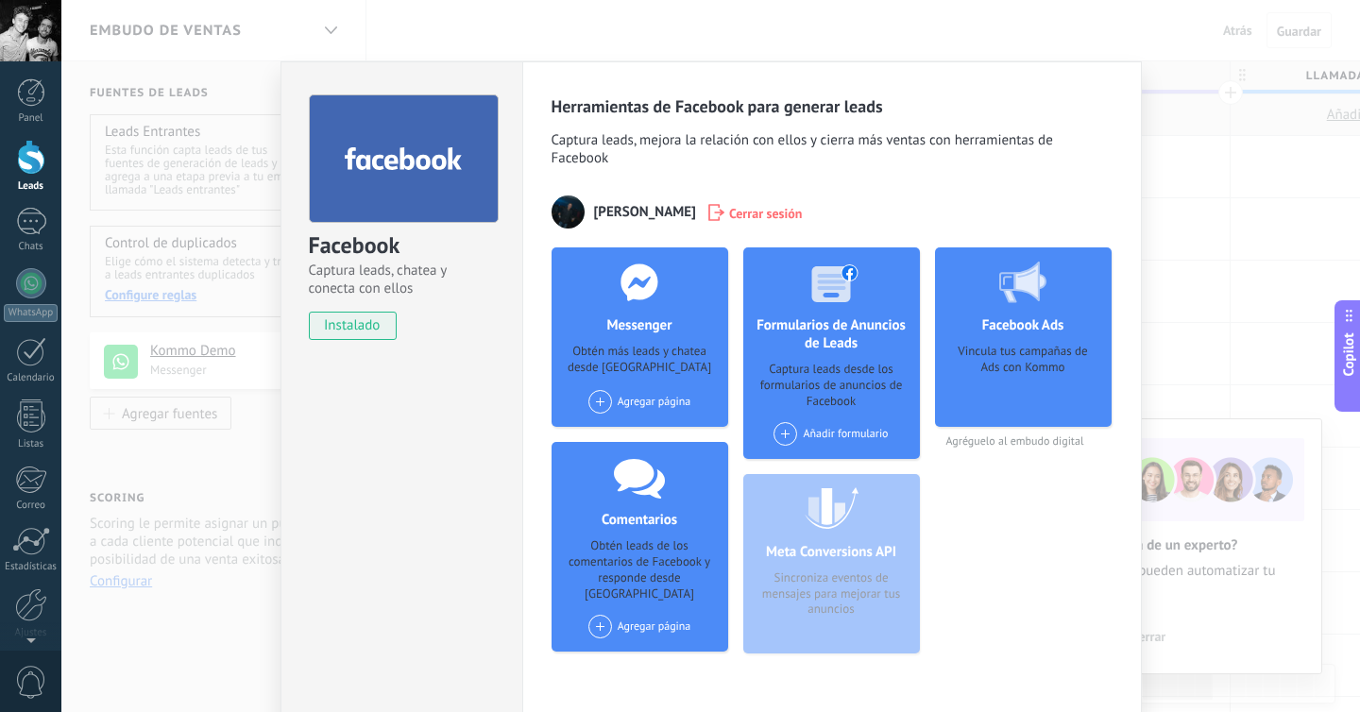
click at [1041, 340] on div "Facebook Ads Vincula tus campañas de Ads con Kommo" at bounding box center [1023, 336] width 177 height 179
click at [1018, 446] on span "Agréguelo al embudo digital" at bounding box center [1023, 441] width 177 height 14
click at [1038, 322] on h4 "Facebook Ads" at bounding box center [1023, 325] width 92 height 18
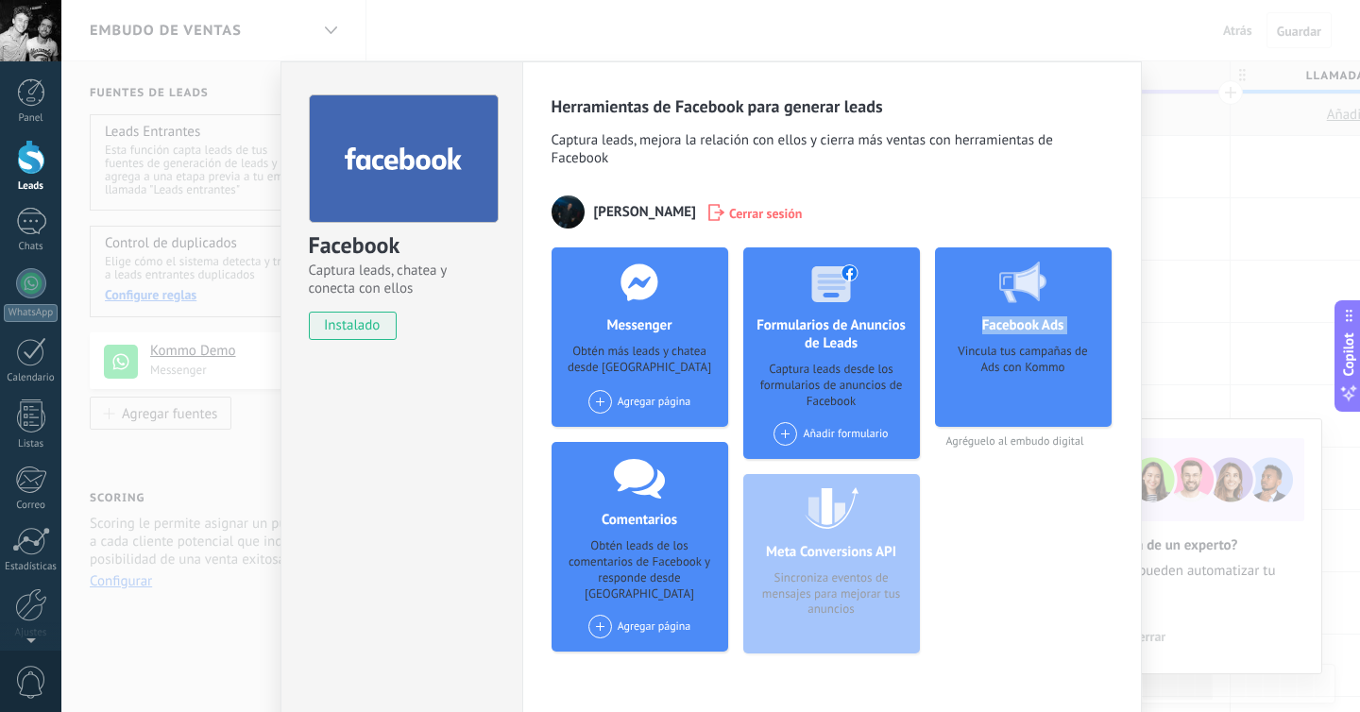
click at [1038, 322] on h4 "Facebook Ads" at bounding box center [1023, 325] width 92 height 18
click at [1003, 414] on div "Vincula tus campañas de Ads con Kommo" at bounding box center [1023, 379] width 146 height 71
click at [829, 397] on div "Captura leads desde los formularios de anuncios de Facebook" at bounding box center [831, 386] width 146 height 48
click at [1036, 369] on div "Vincula tus campañas de Ads con Kommo" at bounding box center [1023, 379] width 146 height 71
click at [1017, 443] on span "Agréguelo al embudo digital" at bounding box center [1023, 441] width 177 height 14
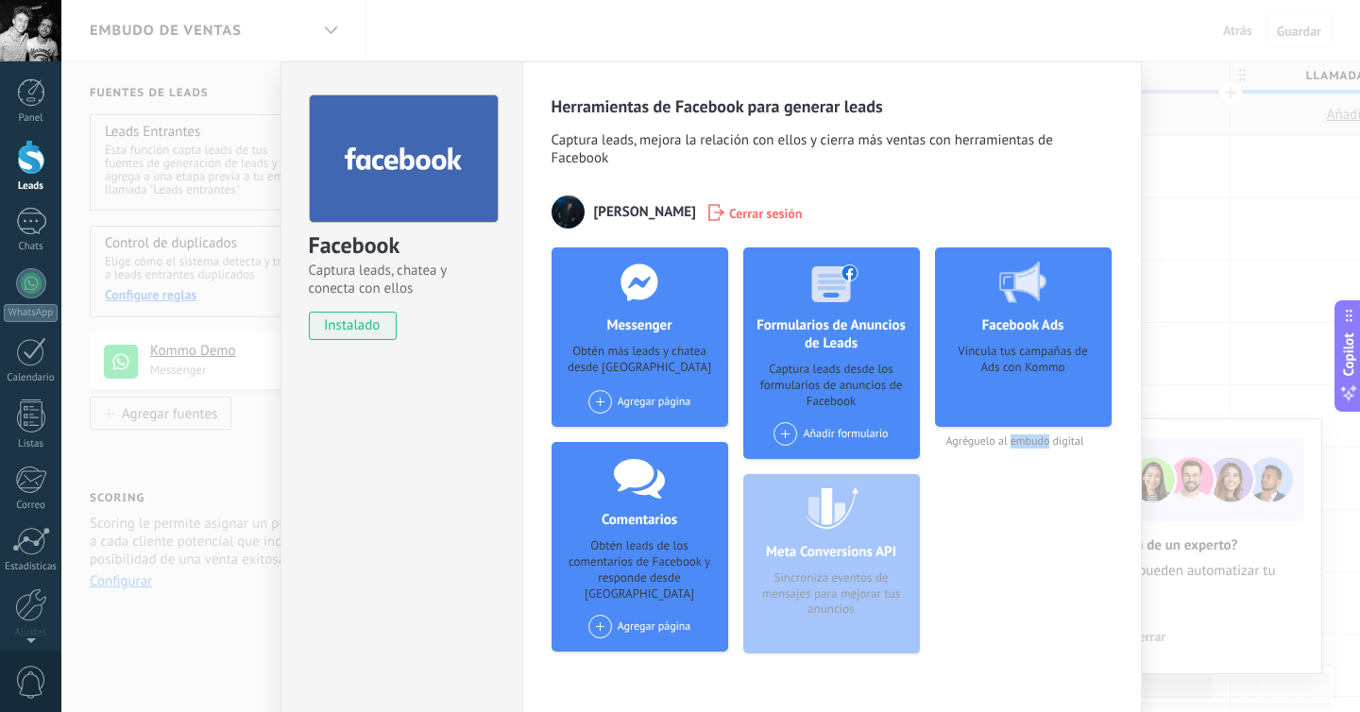
click at [1017, 443] on span "Agréguelo al embudo digital" at bounding box center [1023, 441] width 177 height 14
click at [816, 434] on div "Añadir formulario" at bounding box center [830, 434] width 114 height 24
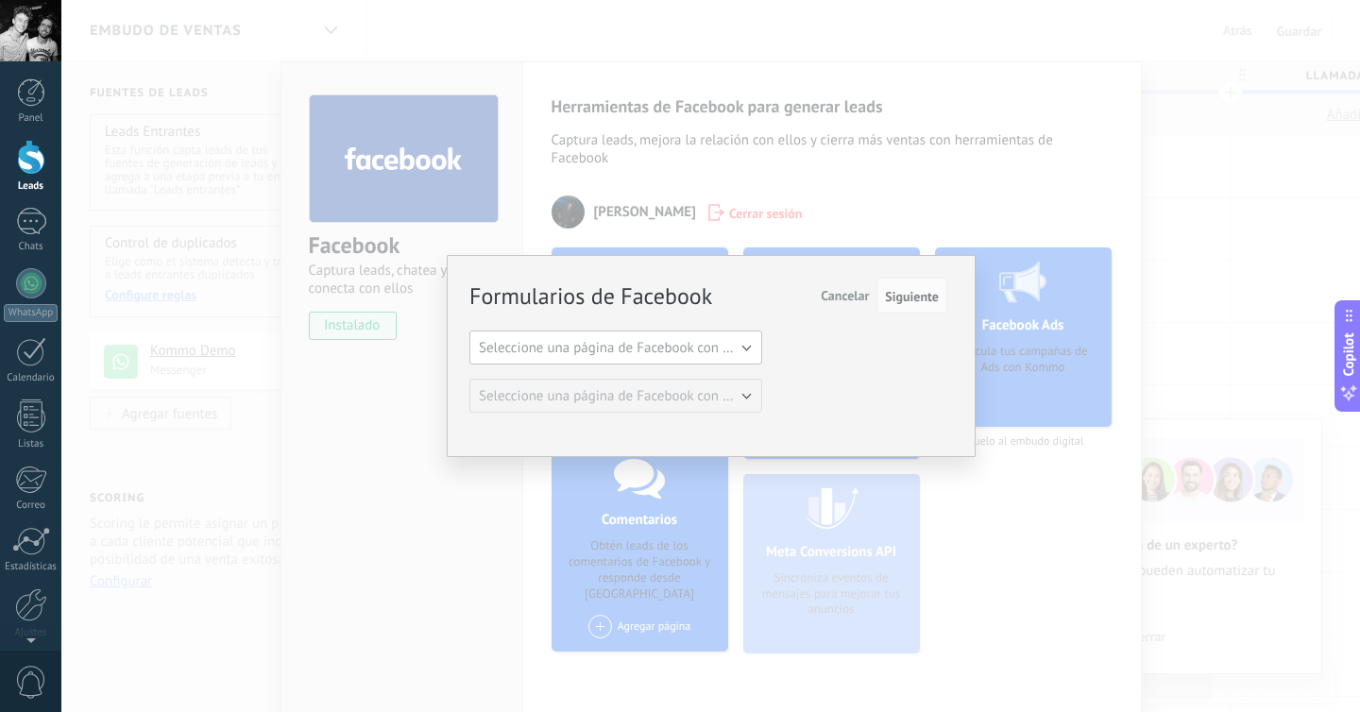
click at [712, 350] on span "Seleccione una página de Facebook con formas" at bounding box center [621, 348] width 285 height 18
click at [729, 348] on span "Seleccione una página de Facebook con formas" at bounding box center [606, 348] width 297 height 18
click at [905, 291] on span "Siguiente" at bounding box center [912, 296] width 54 height 13
click at [693, 344] on span "Seleccione una página de Facebook con formas" at bounding box center [621, 348] width 285 height 18
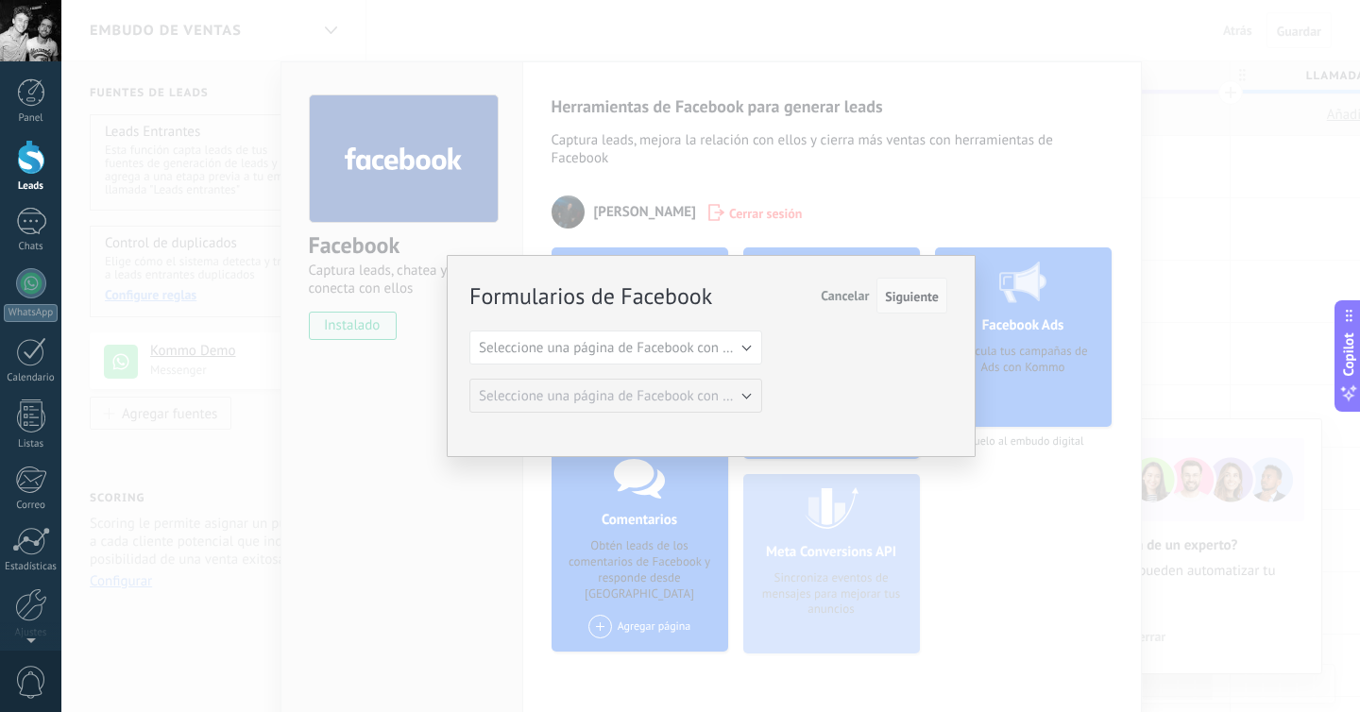
click at [925, 292] on span "Siguiente" at bounding box center [912, 296] width 54 height 13
click at [733, 342] on span "Seleccione una página de Facebook con formas" at bounding box center [621, 348] width 285 height 18
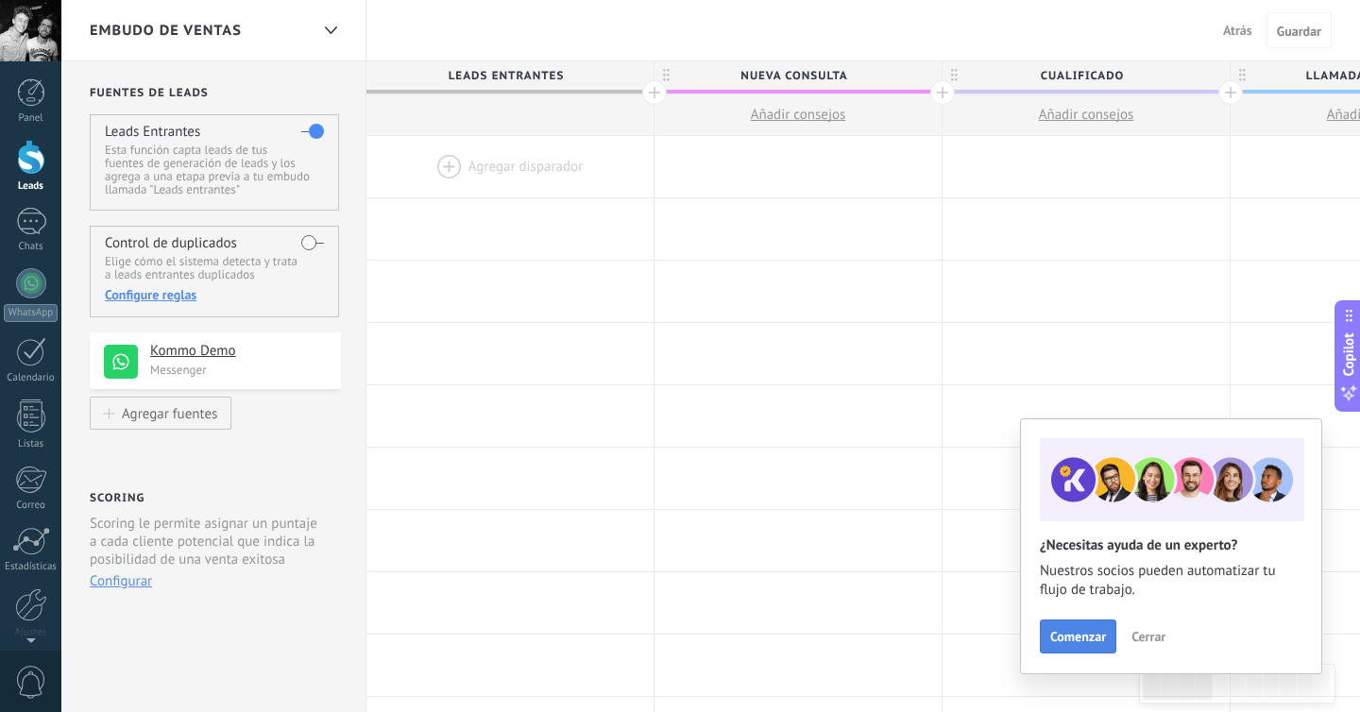
click at [1092, 631] on span "Comenzar" at bounding box center [1078, 636] width 56 height 13
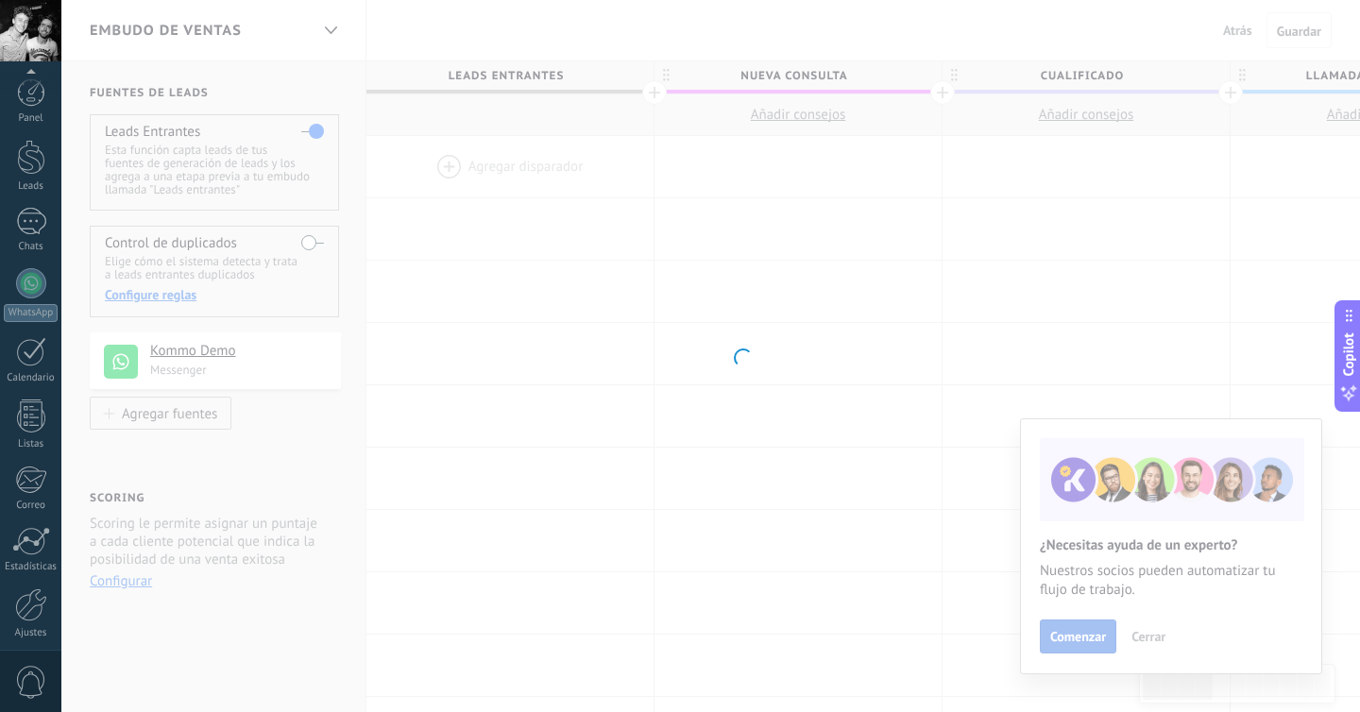
scroll to position [74, 0]
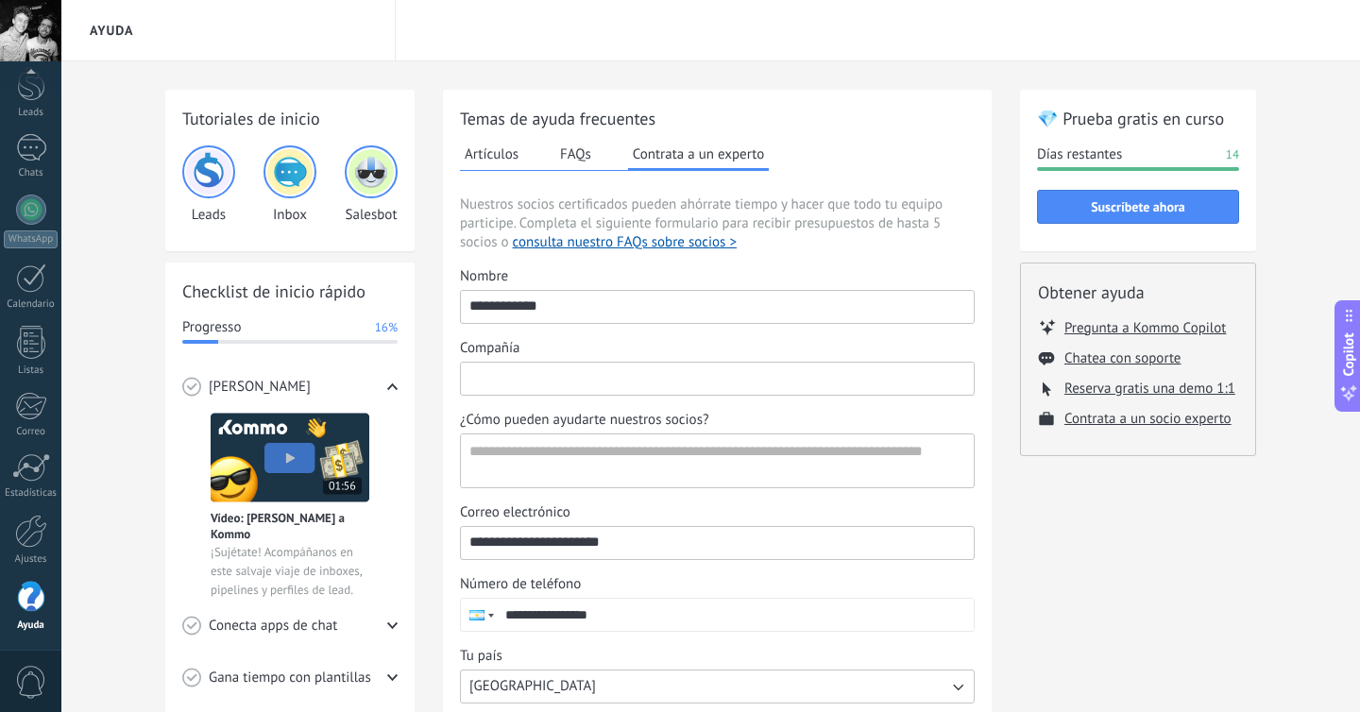
click at [570, 384] on input "Compañía" at bounding box center [717, 378] width 513 height 30
type input "**********"
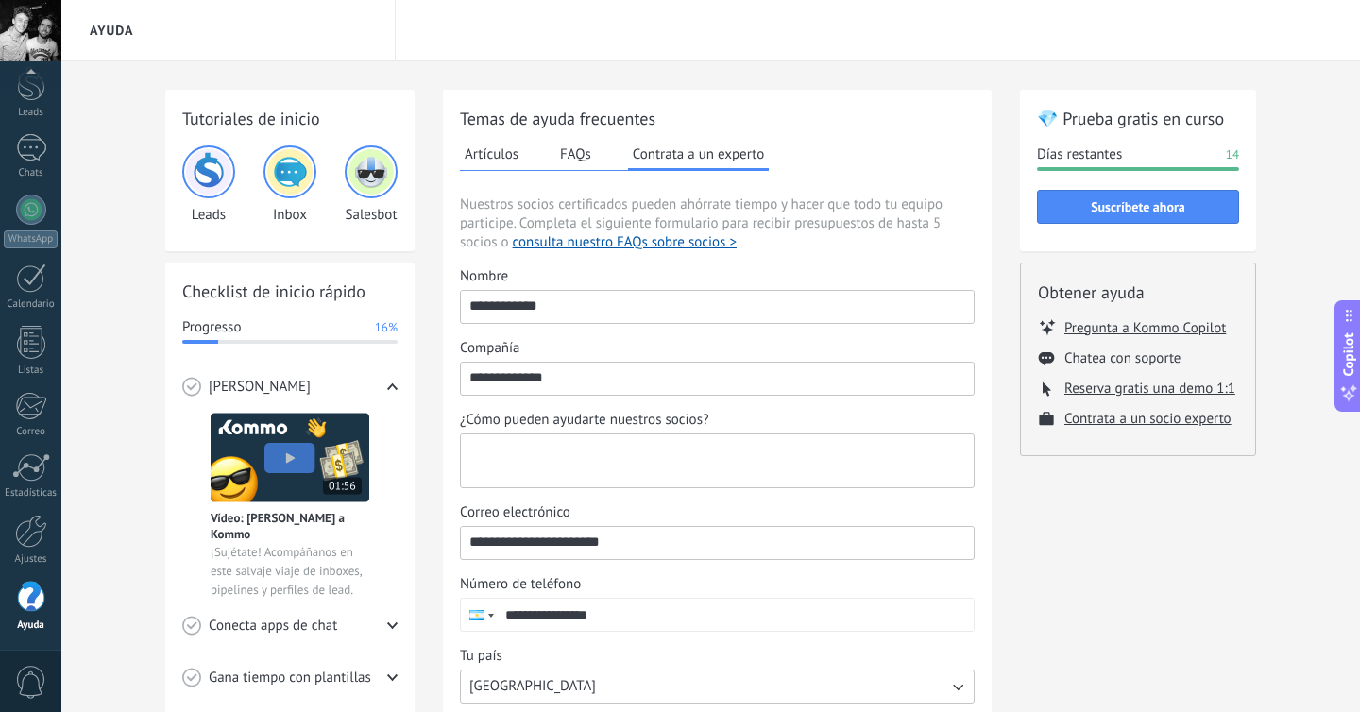
click at [568, 461] on textarea "¿Cómo pueden ayudarte nuestros socios?" at bounding box center [715, 460] width 509 height 53
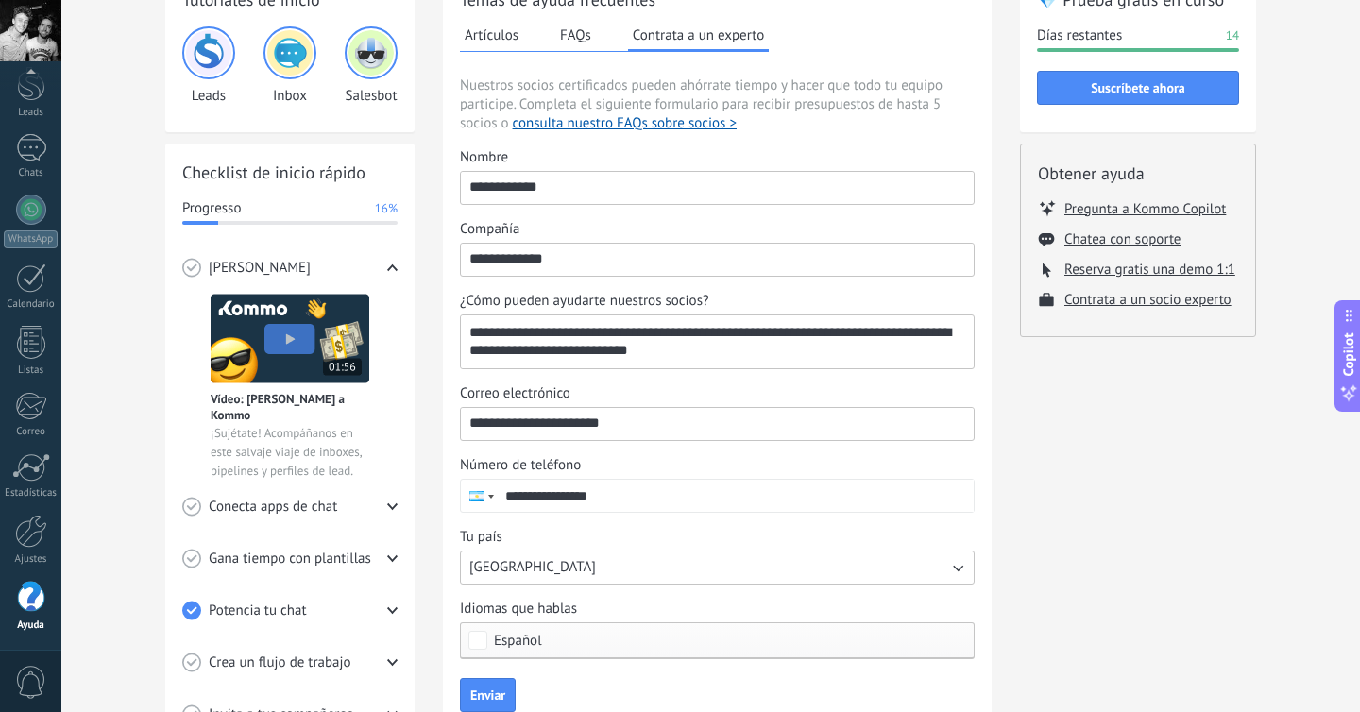
type textarea "**********"
click at [606, 566] on button "[GEOGRAPHIC_DATA]" at bounding box center [717, 568] width 515 height 34
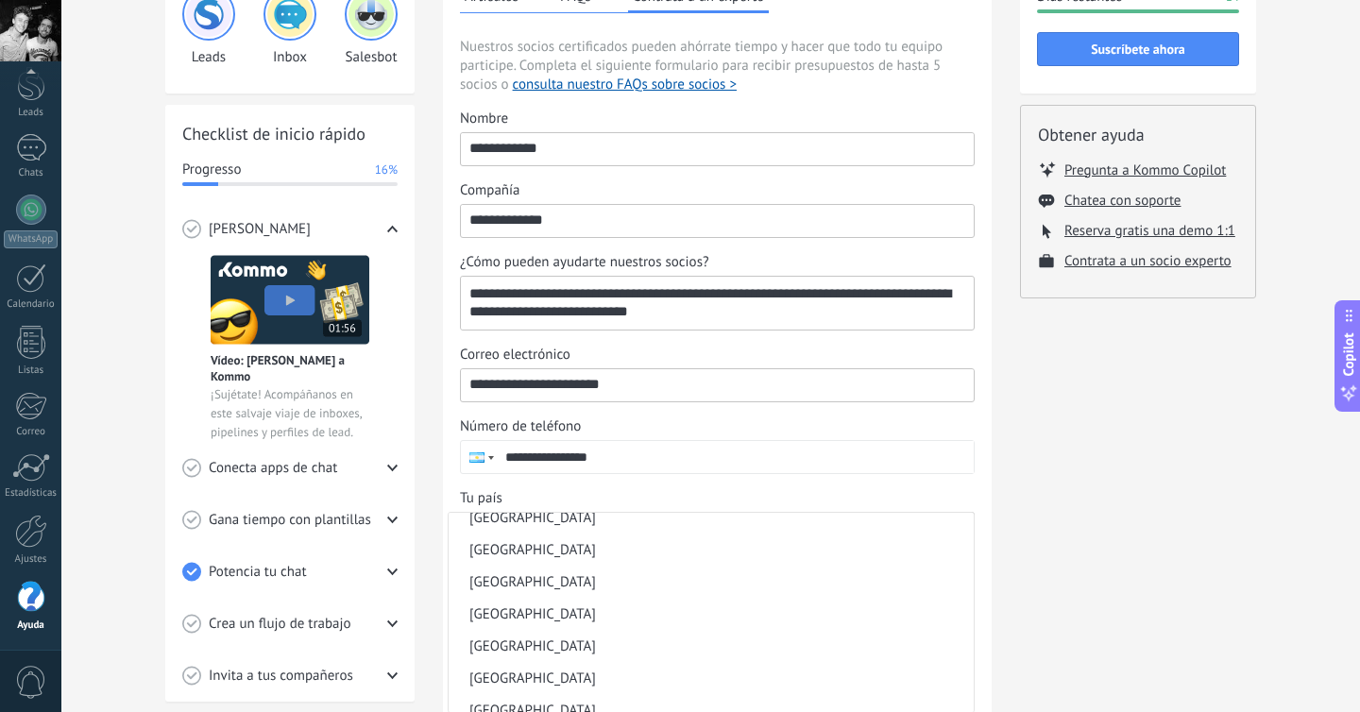
scroll to position [472, 0]
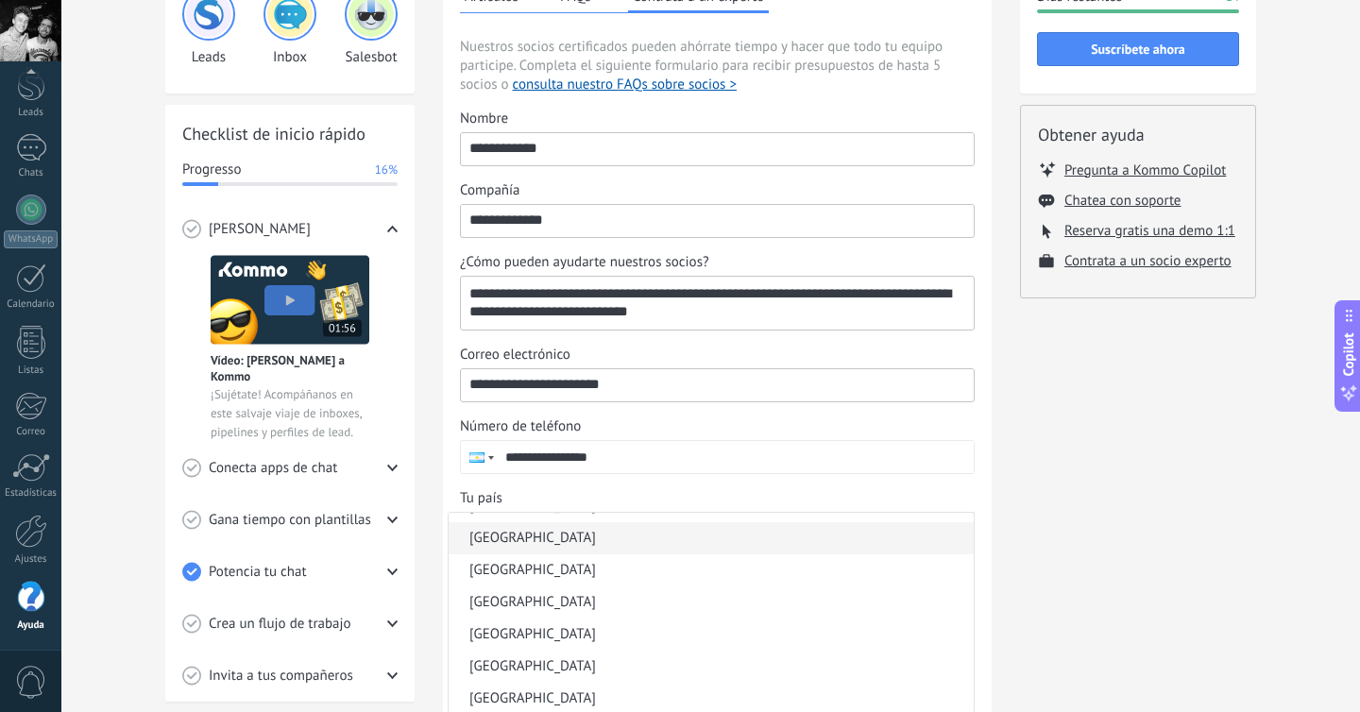
click at [584, 542] on li "[GEOGRAPHIC_DATA]" at bounding box center [711, 538] width 525 height 32
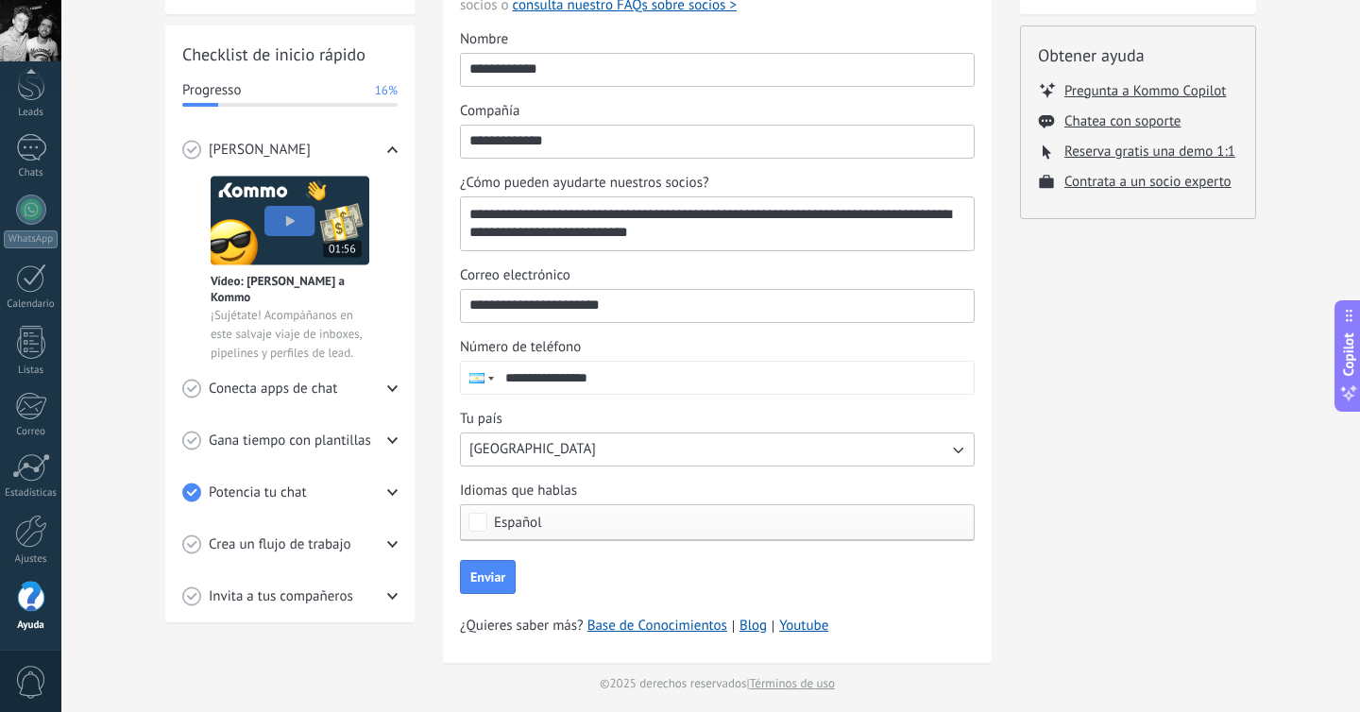
scroll to position [246, 0]
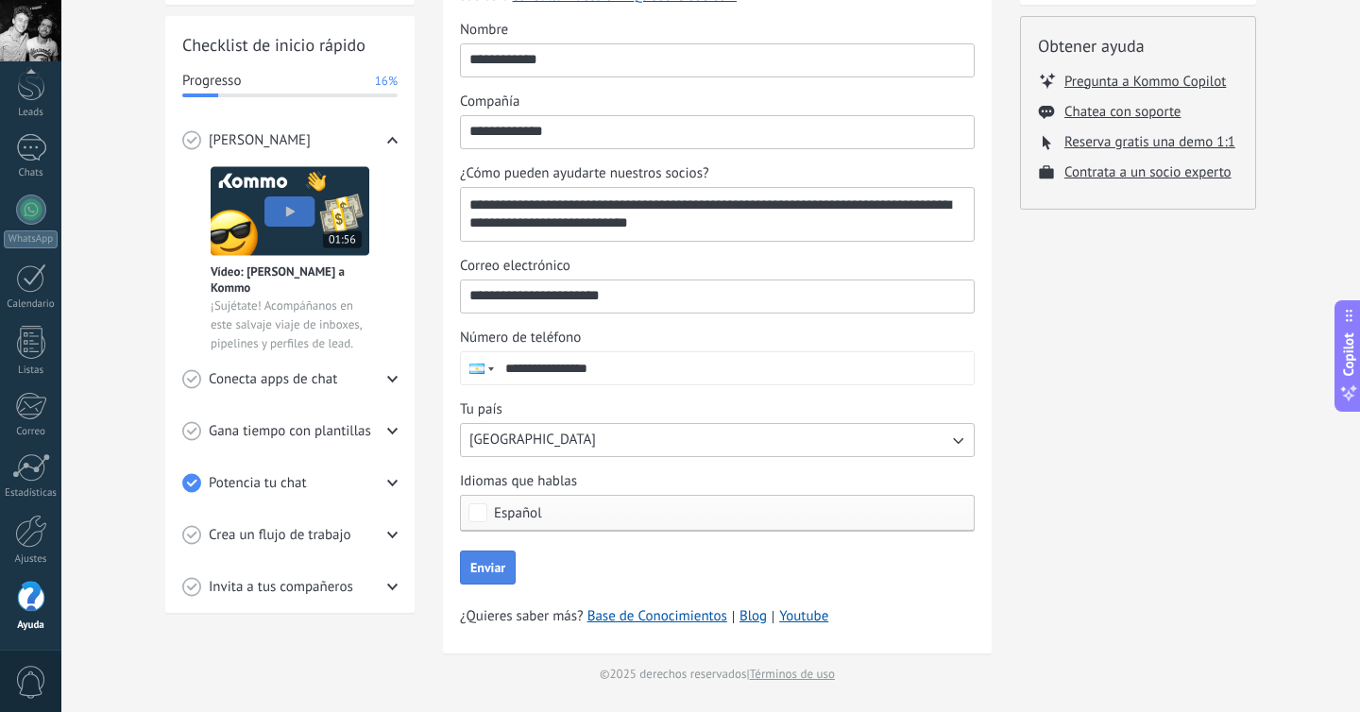
click at [498, 563] on span "Enviar" at bounding box center [487, 567] width 35 height 13
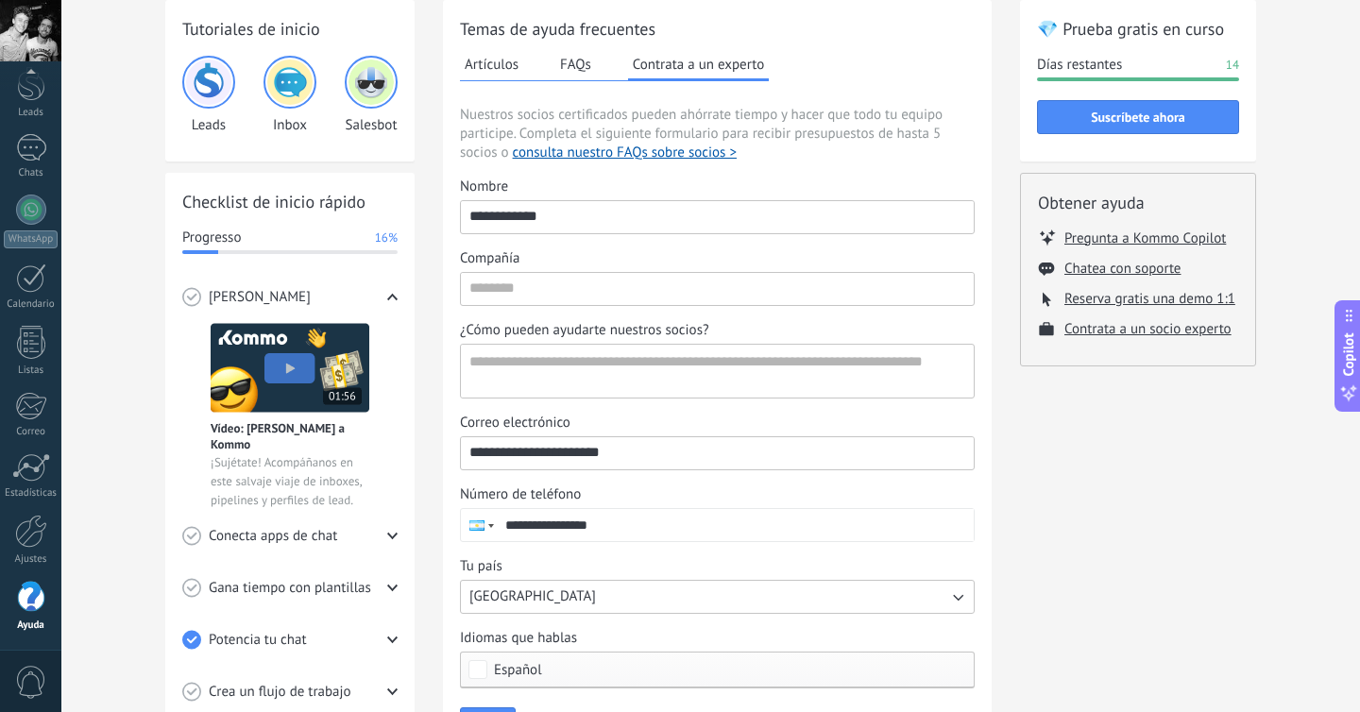
scroll to position [0, 0]
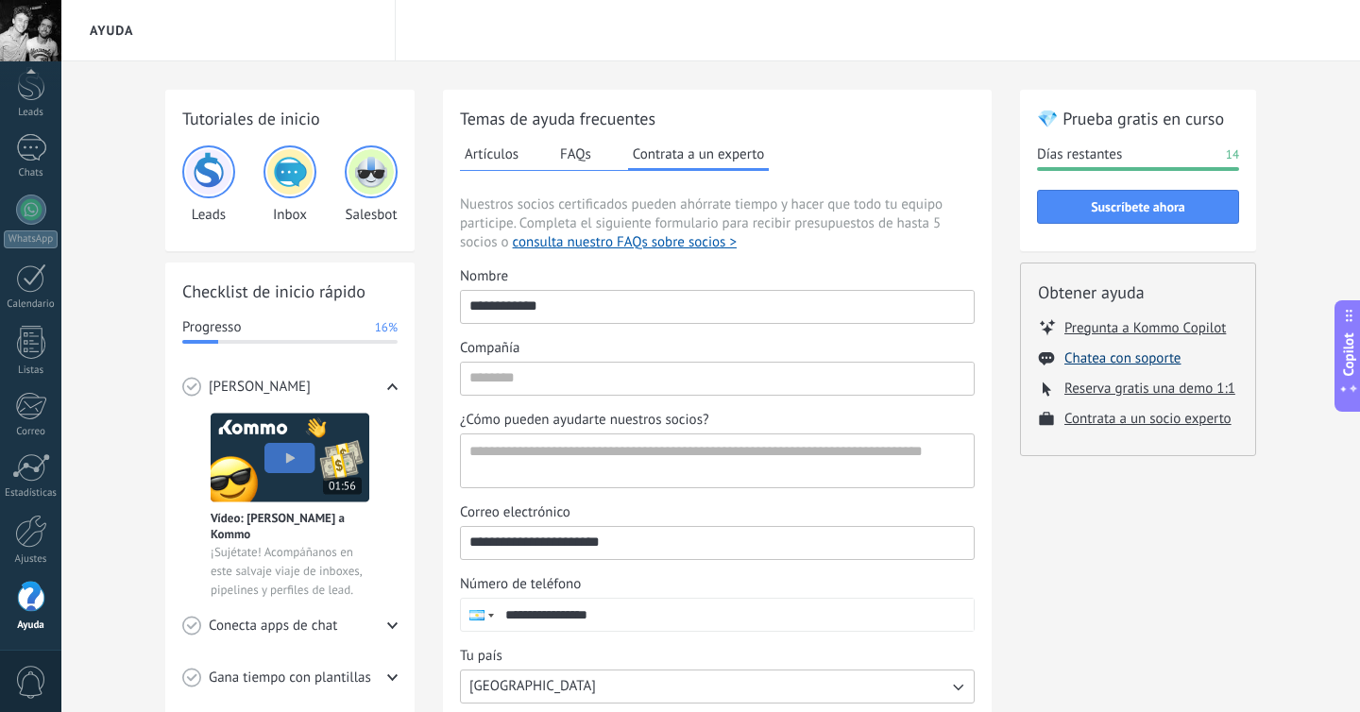
click at [1096, 357] on button "Chatea con soporte" at bounding box center [1122, 358] width 116 height 18
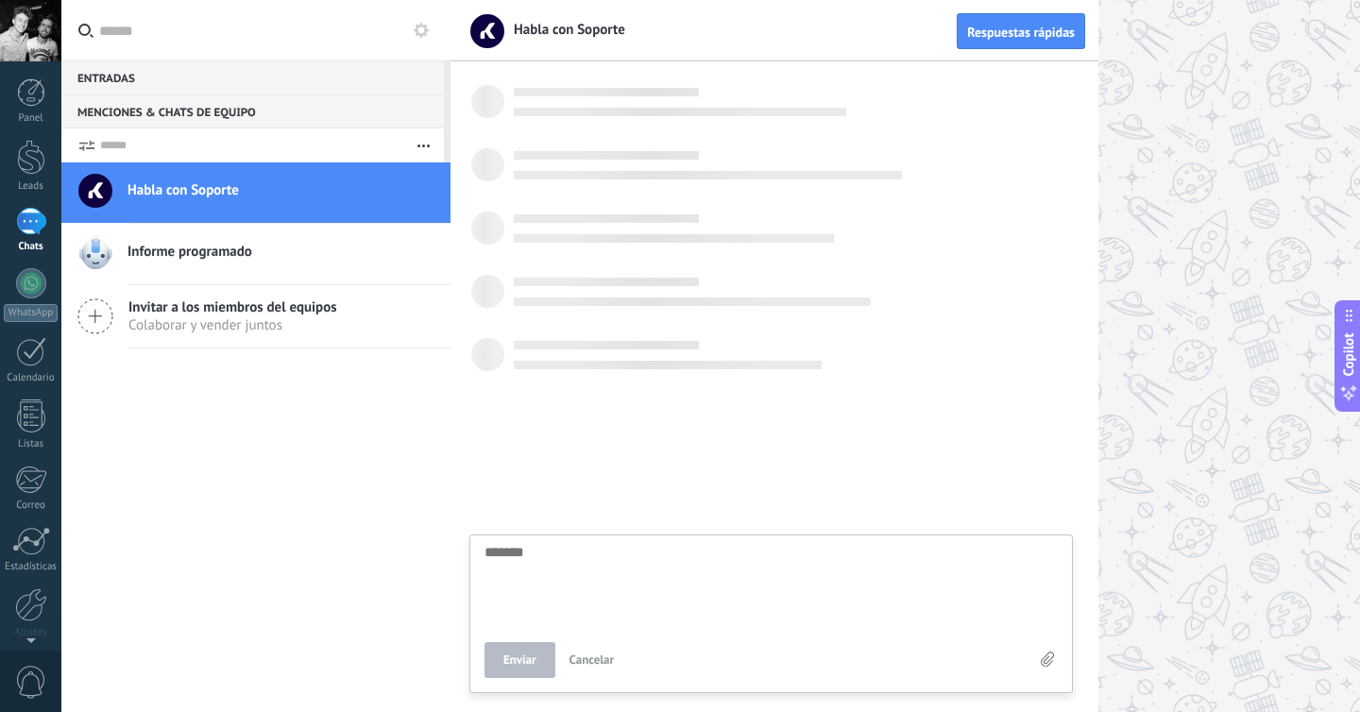
scroll to position [18, 0]
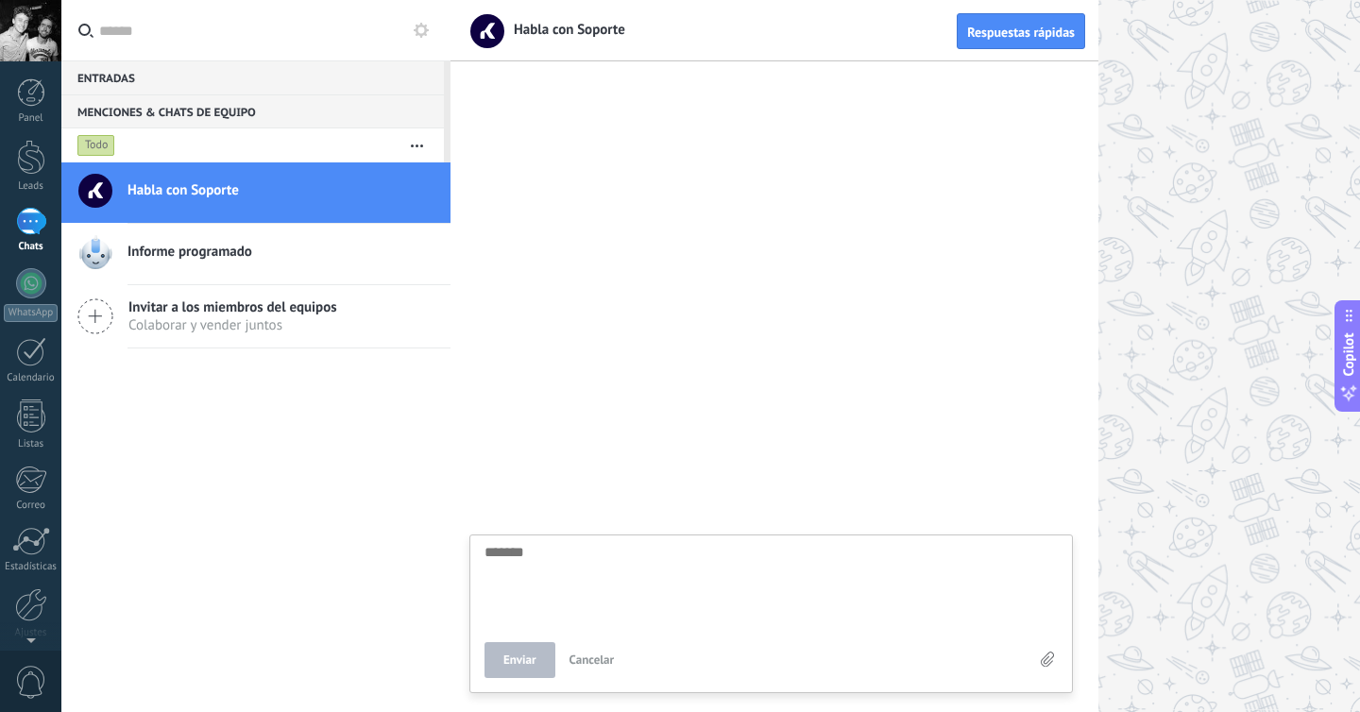
click at [663, 563] on textarea at bounding box center [770, 583] width 573 height 77
type textarea "*"
type textarea "**"
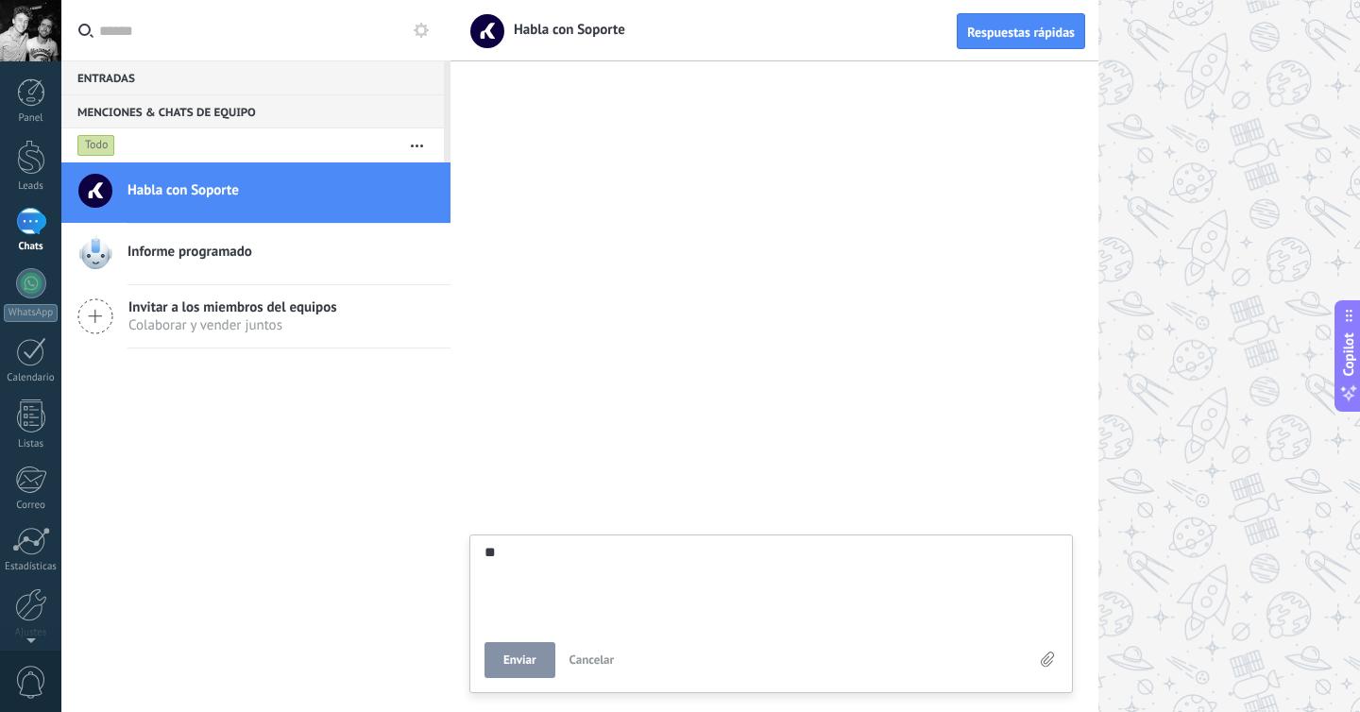
type textarea "***"
type textarea "****"
type textarea "*****"
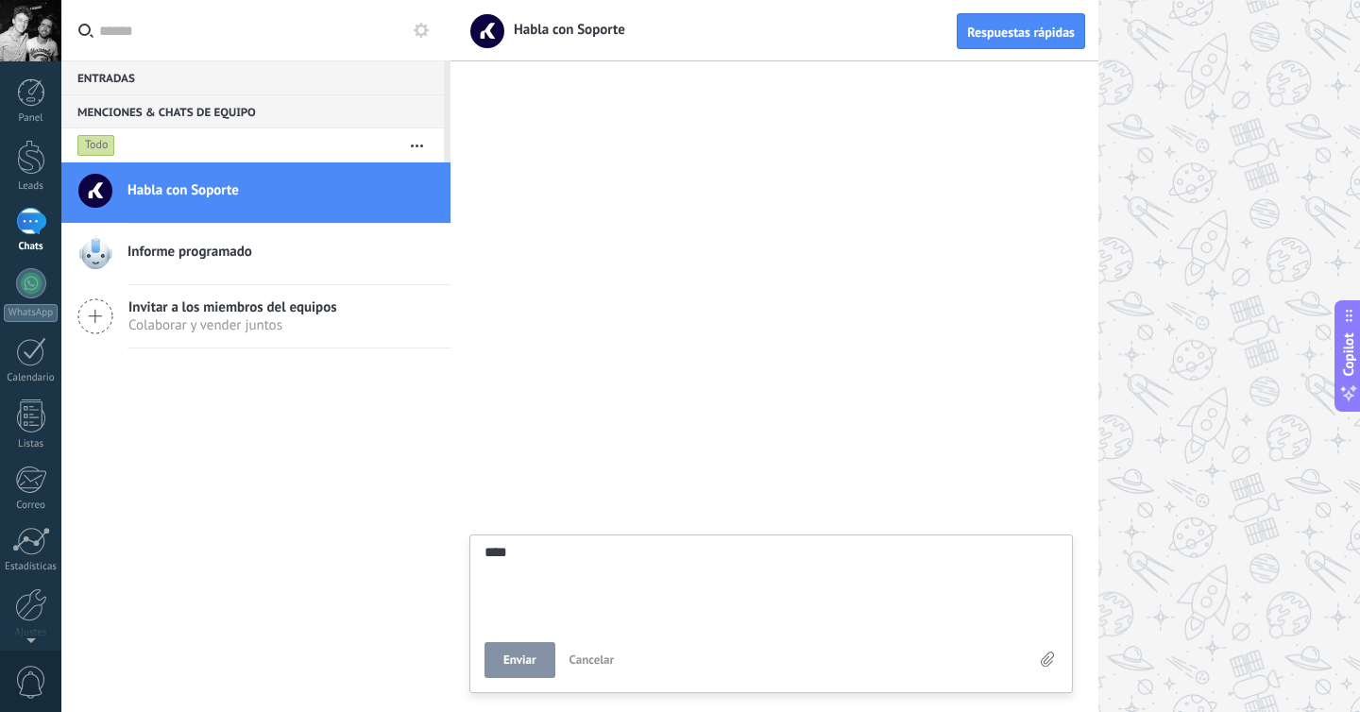
type textarea "*****"
type textarea "*******"
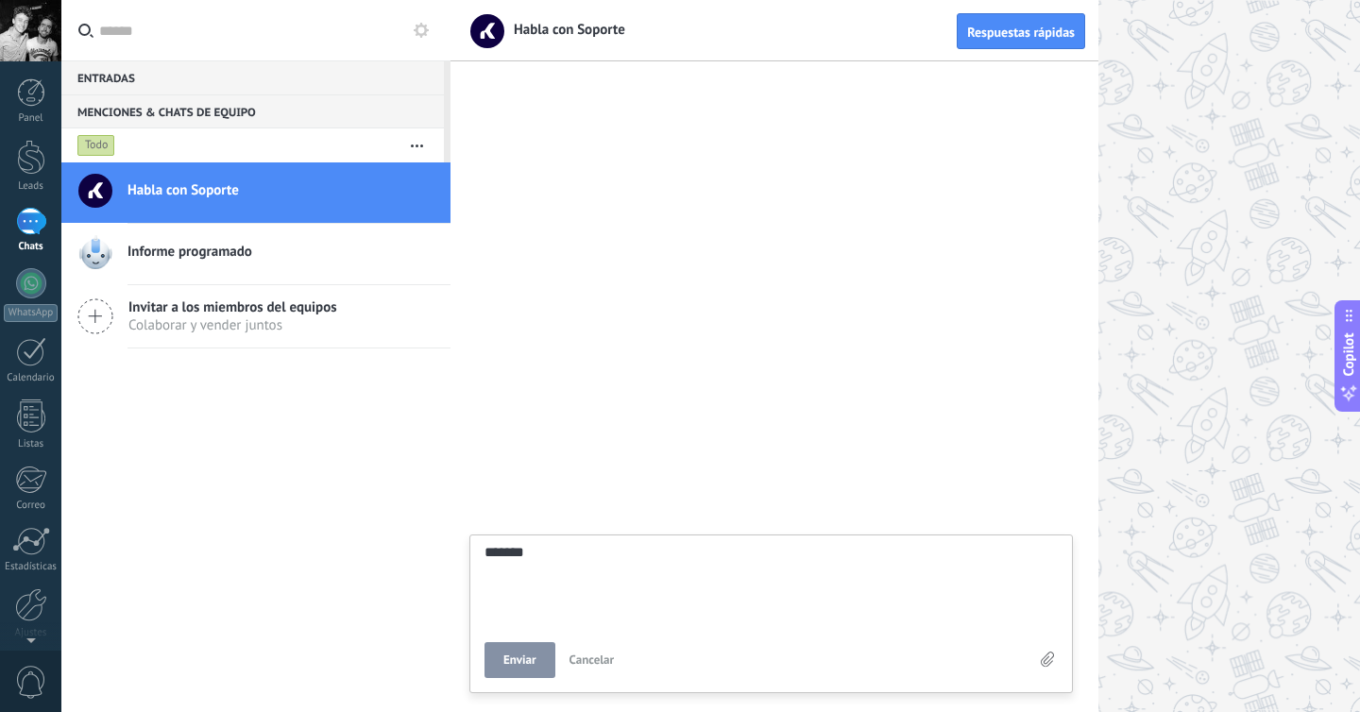
type textarea "********"
type textarea "*********"
type textarea "**********"
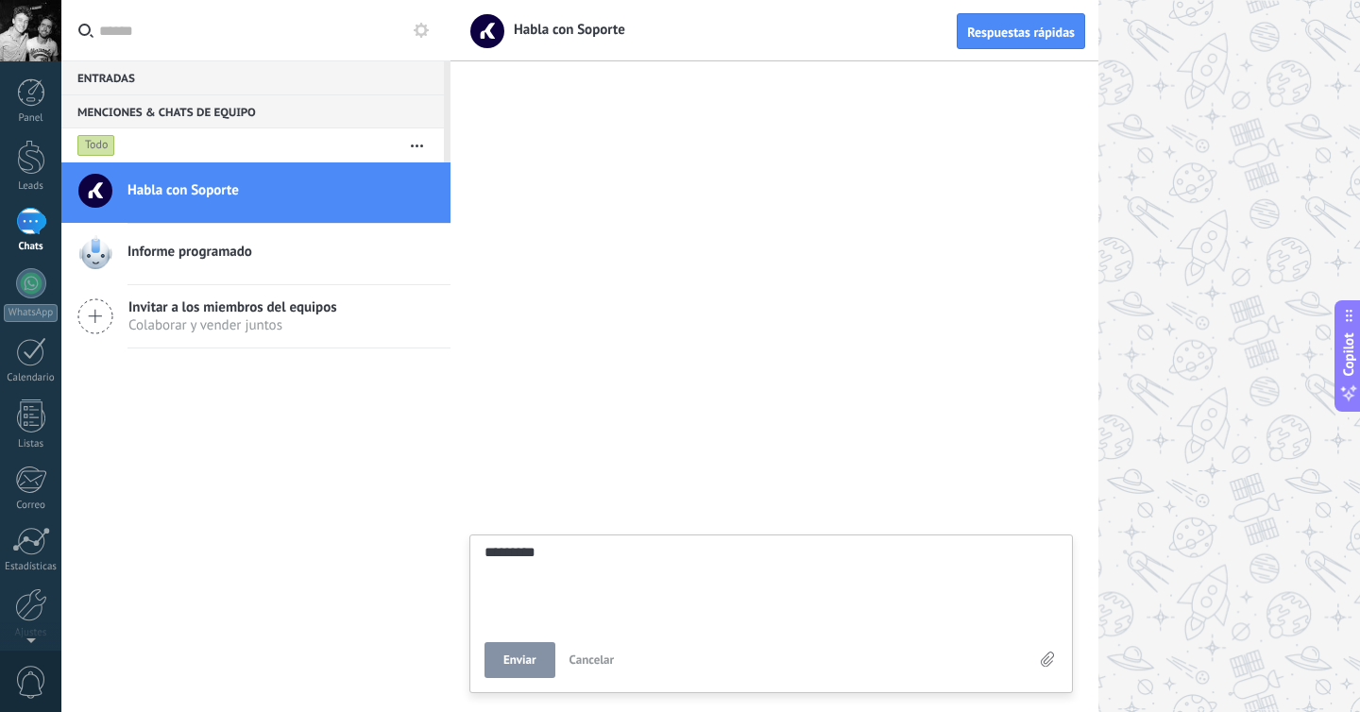
type textarea "**********"
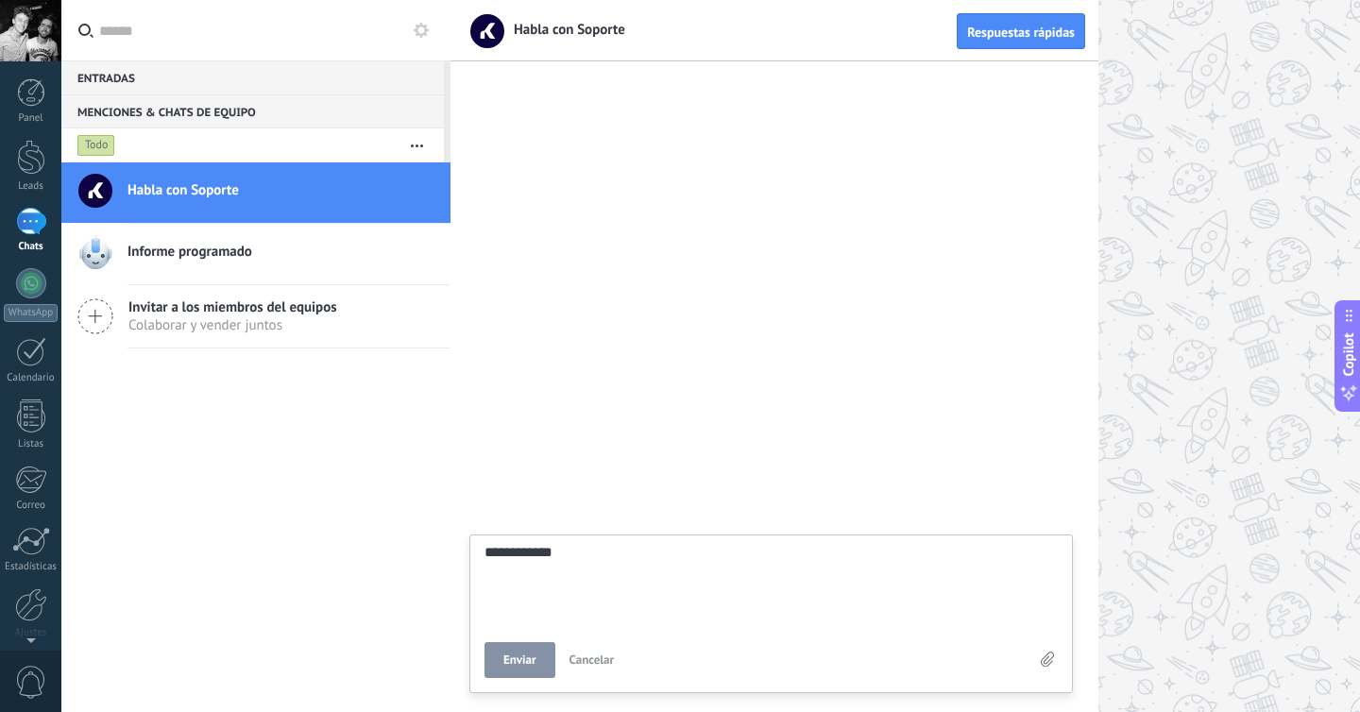
type textarea "**********"
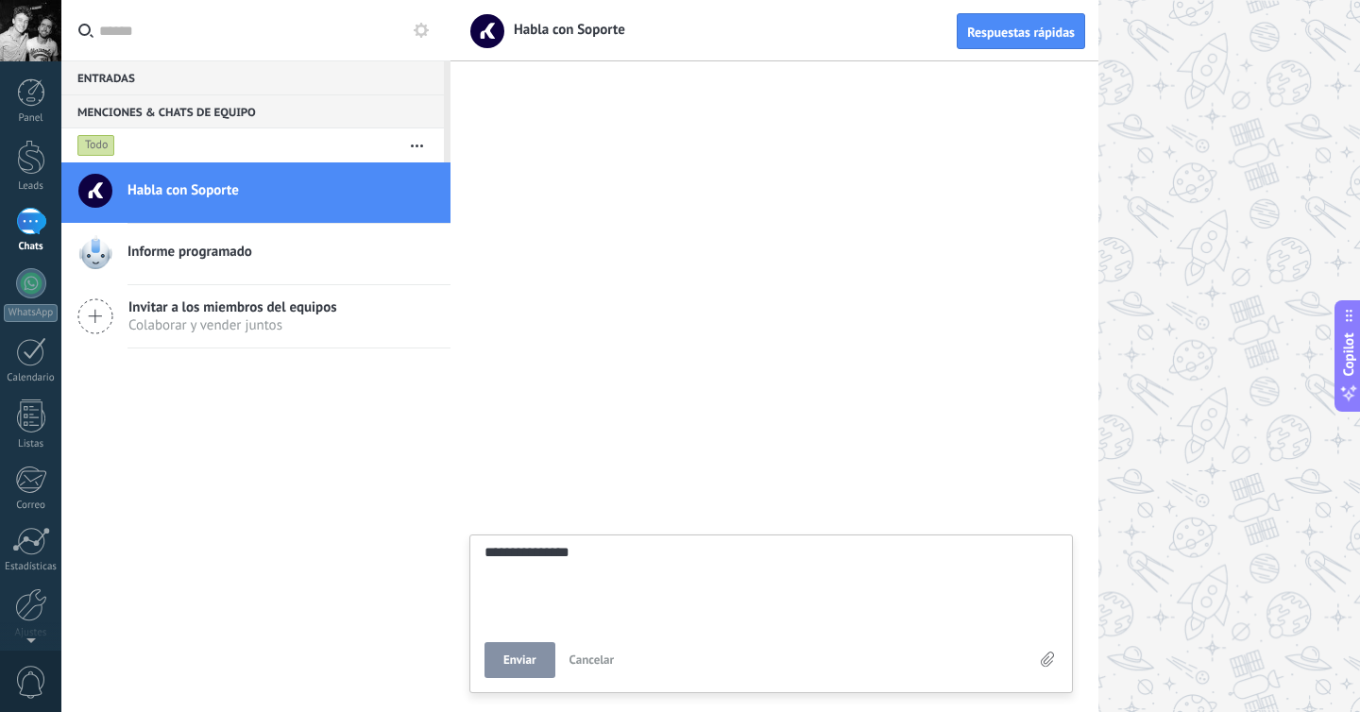
type textarea "**********"
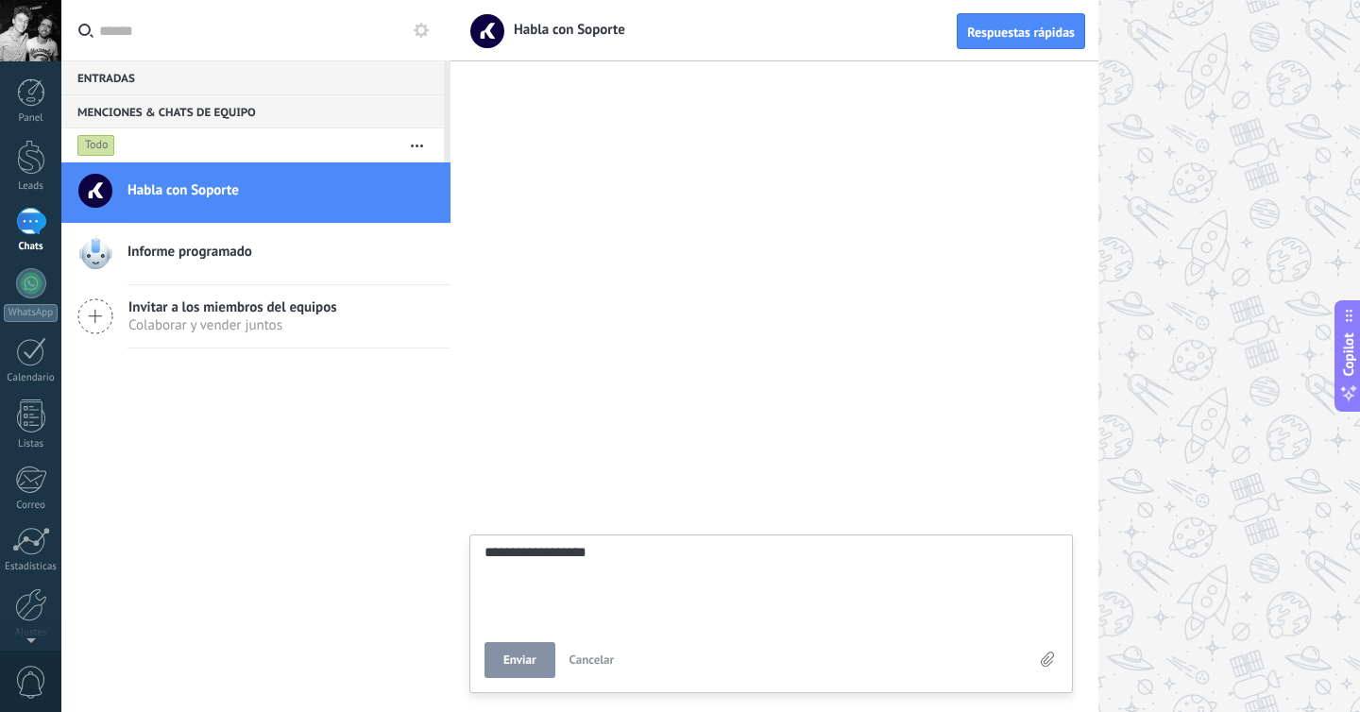
type textarea "**********"
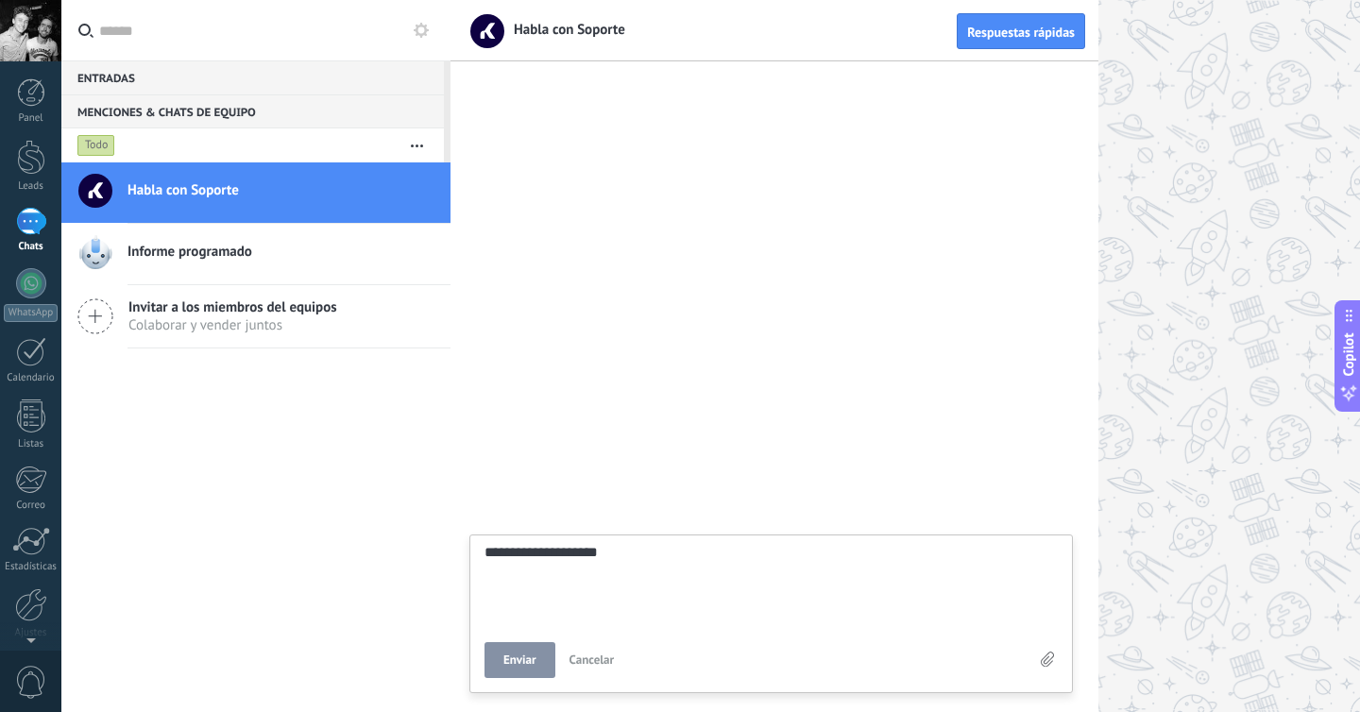
type textarea "**********"
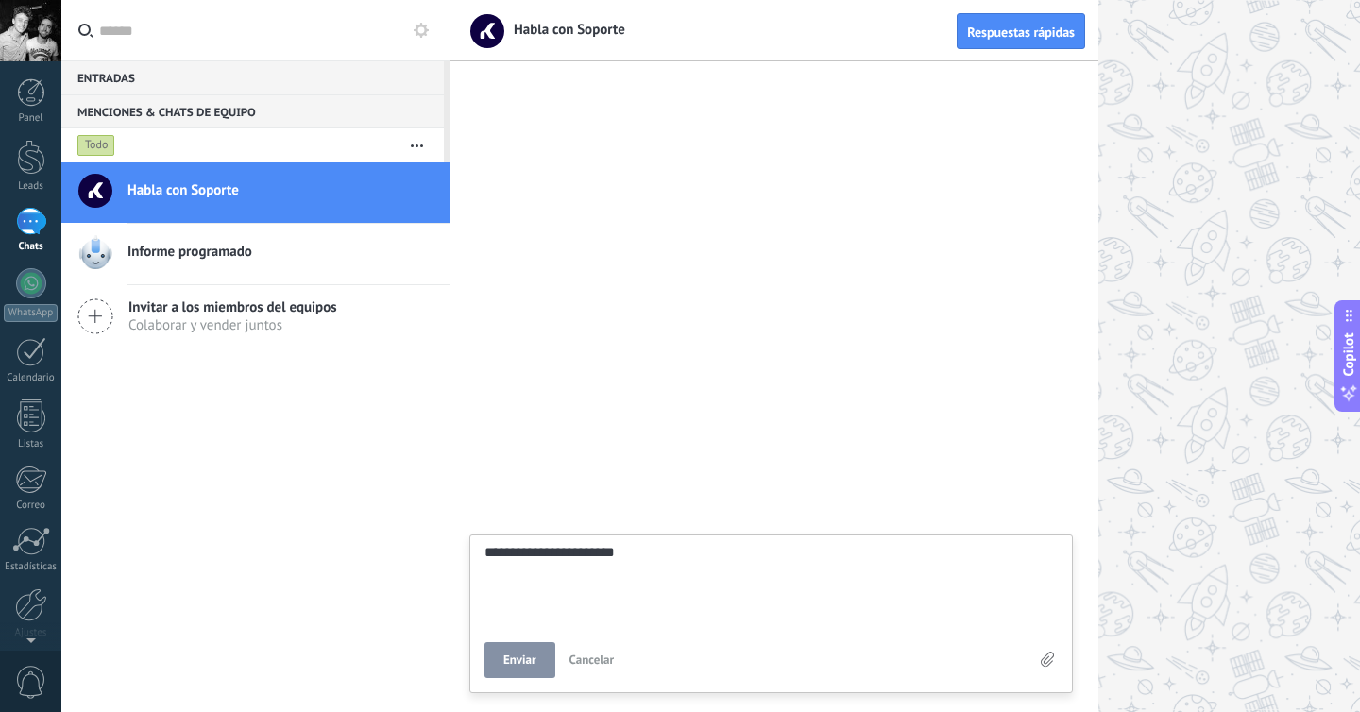
type textarea "**********"
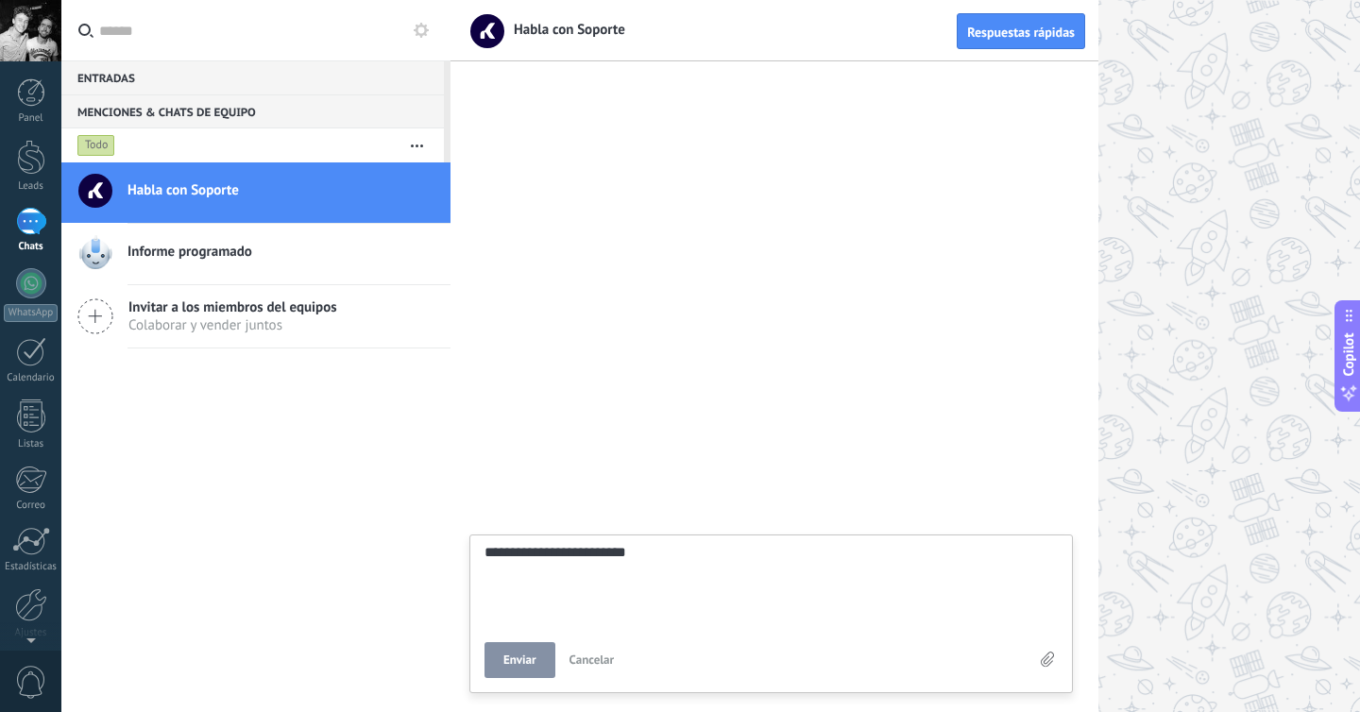
type textarea "**********"
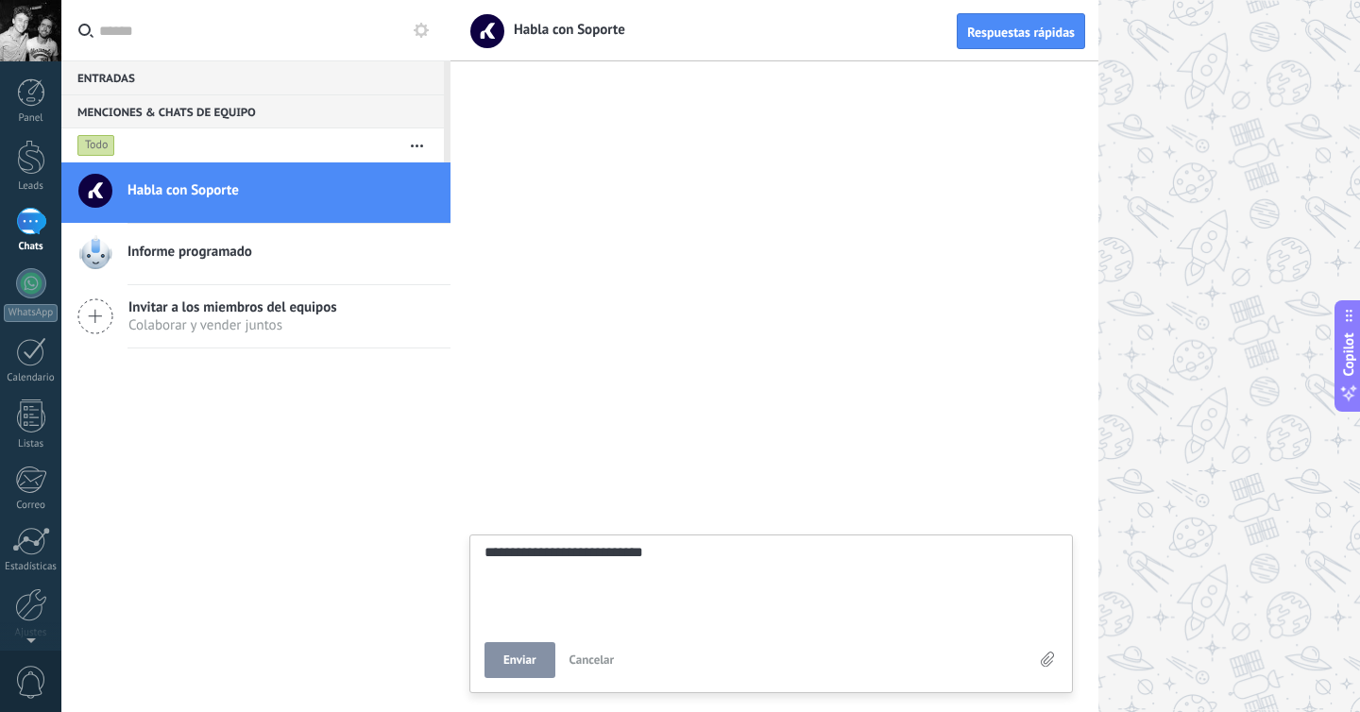
type textarea "**********"
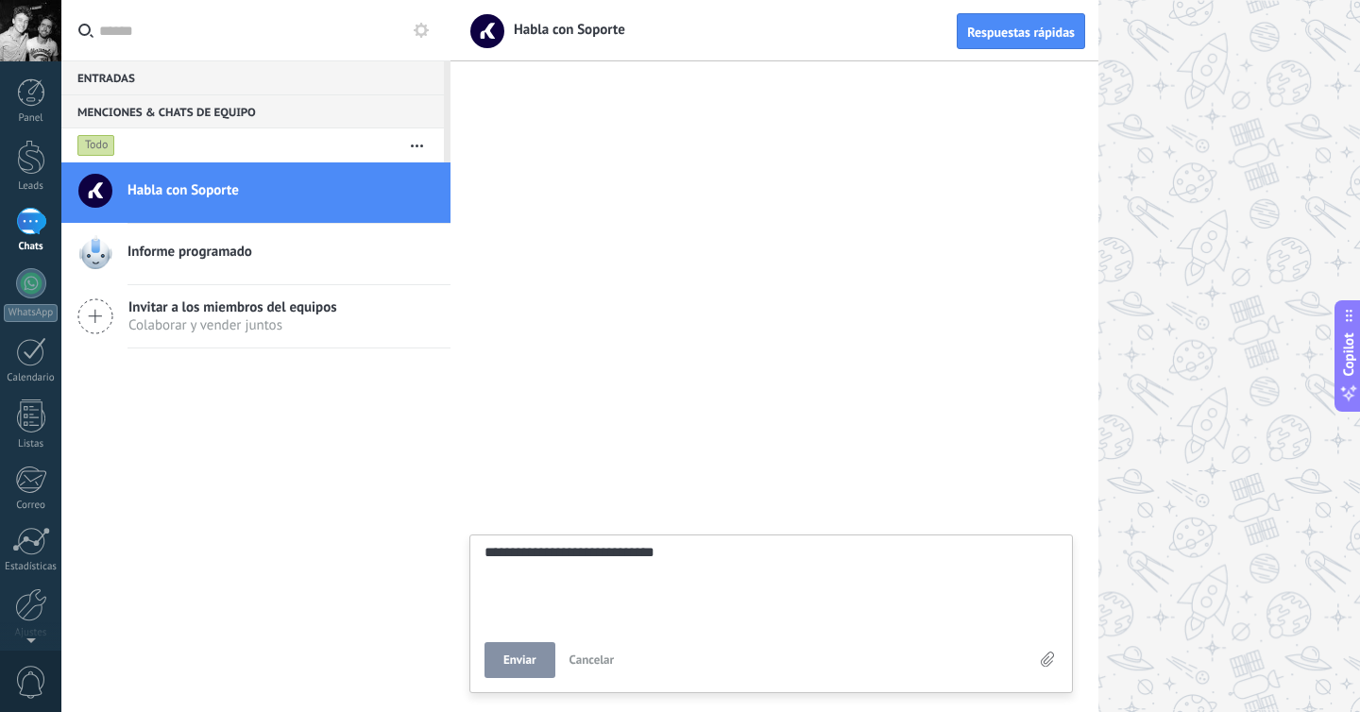
type textarea "**********"
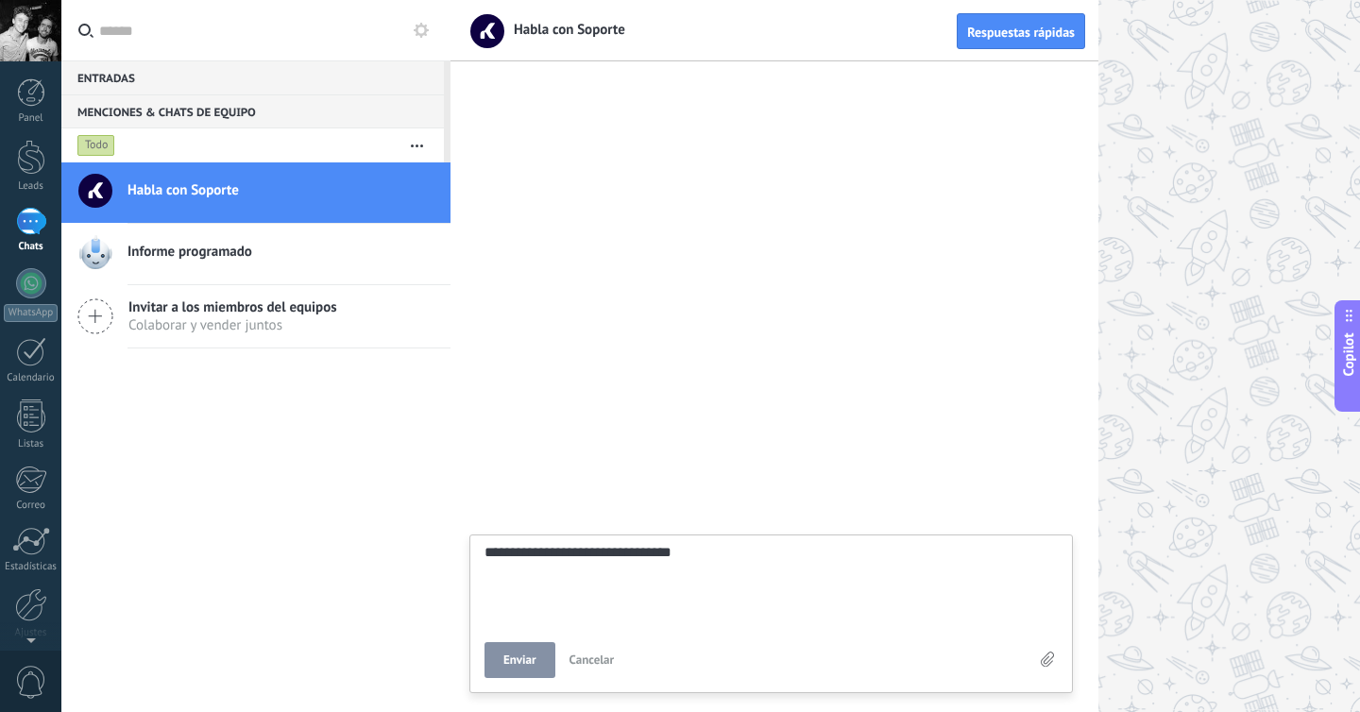
type textarea "**********"
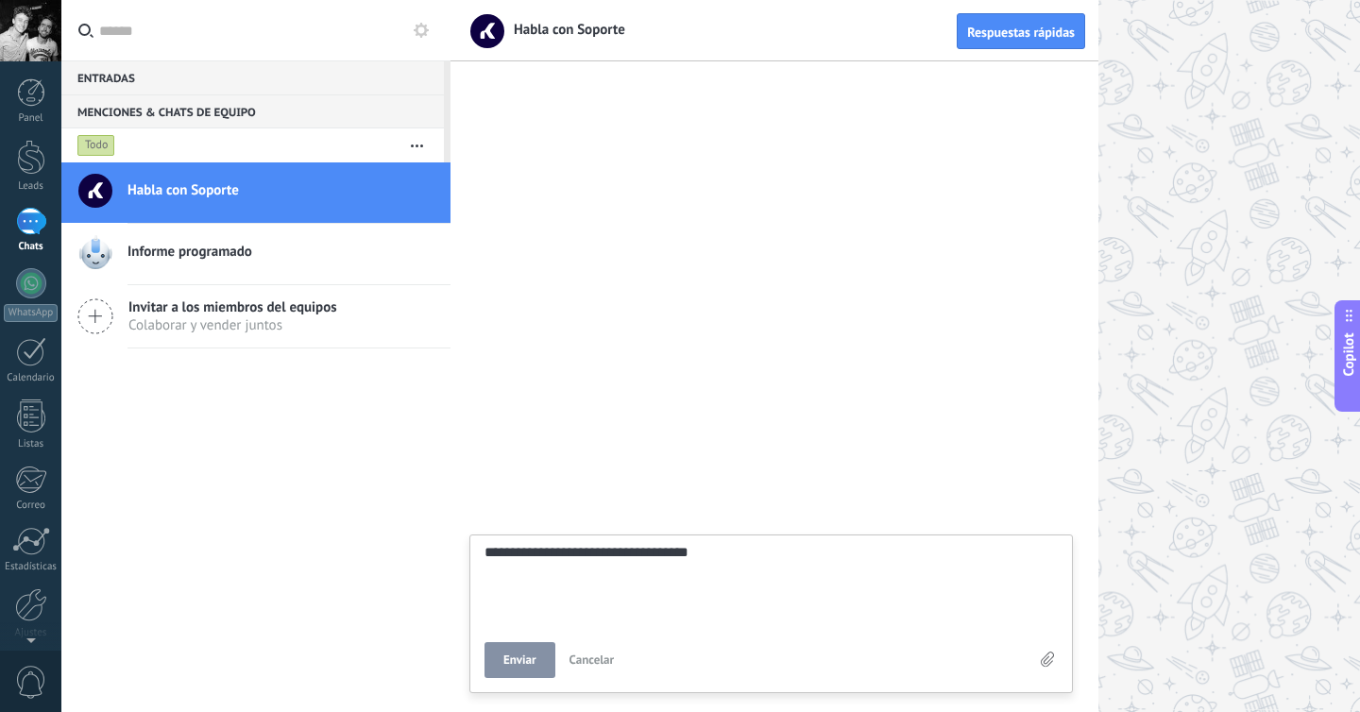
type textarea "**********"
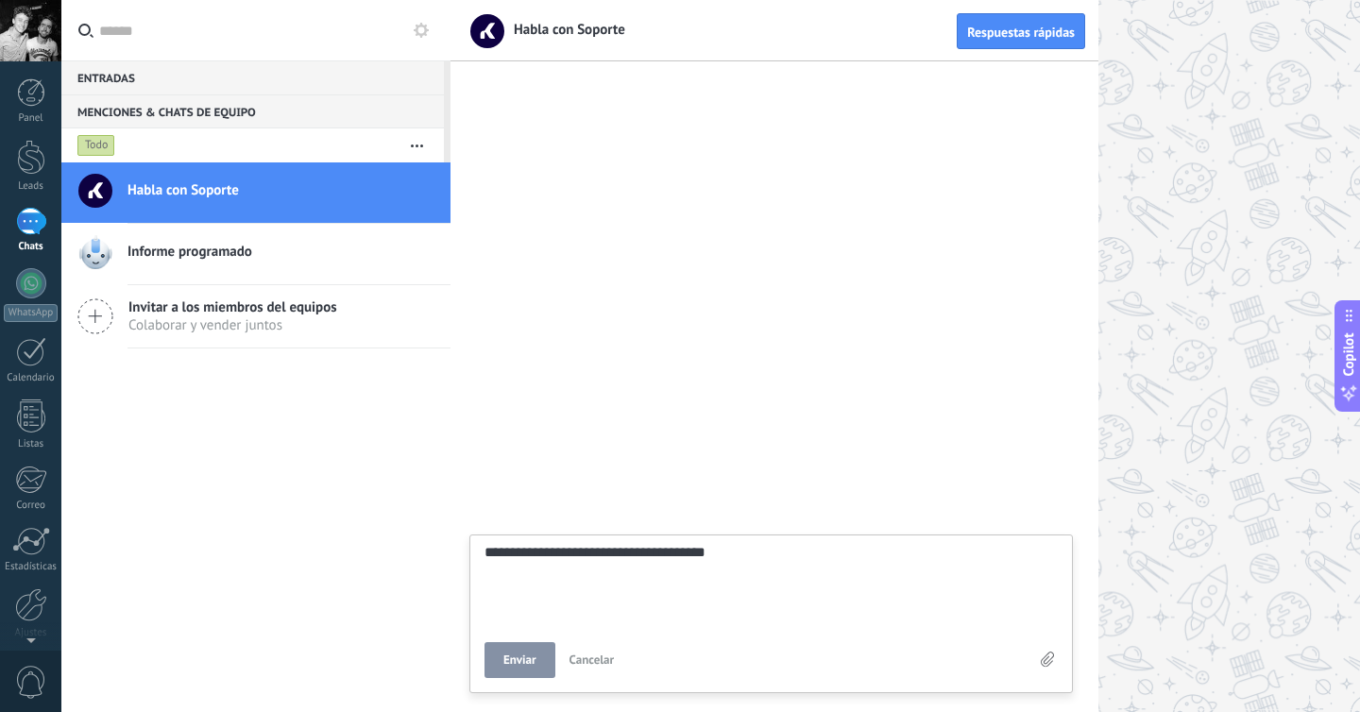
type textarea "**********"
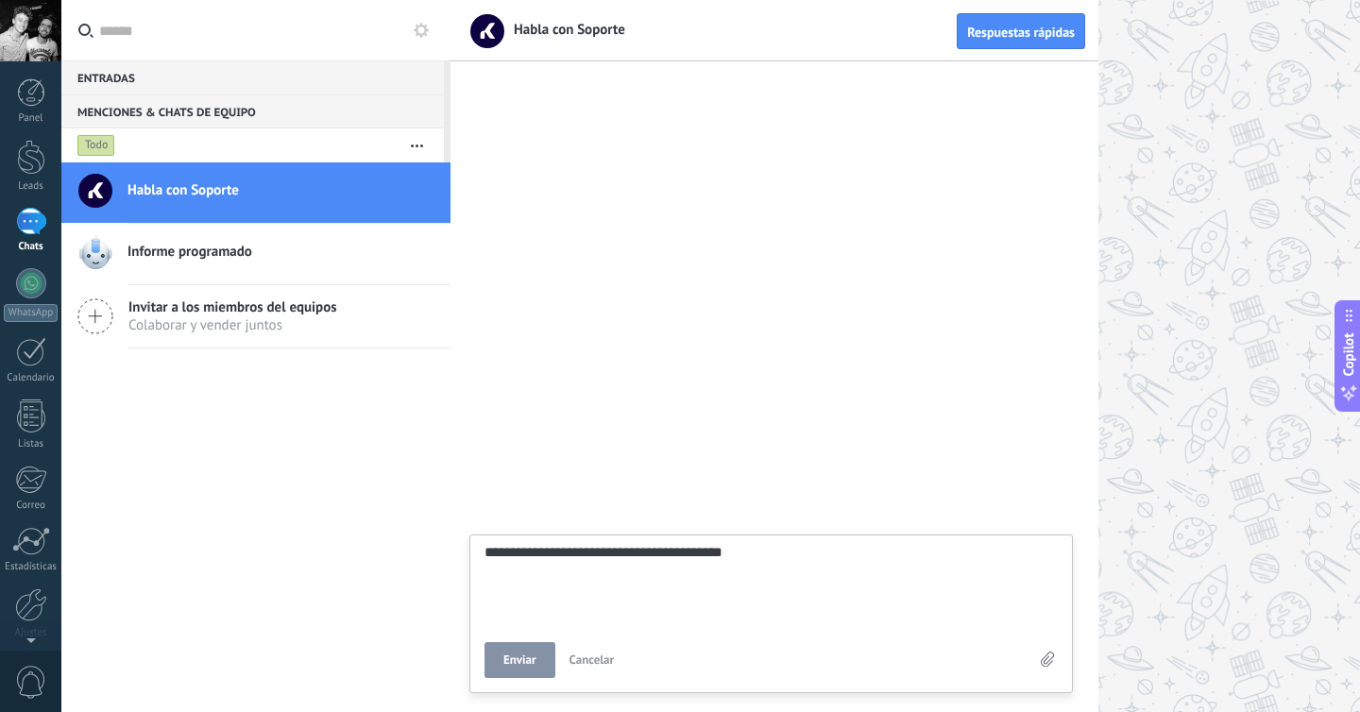
type textarea "**********"
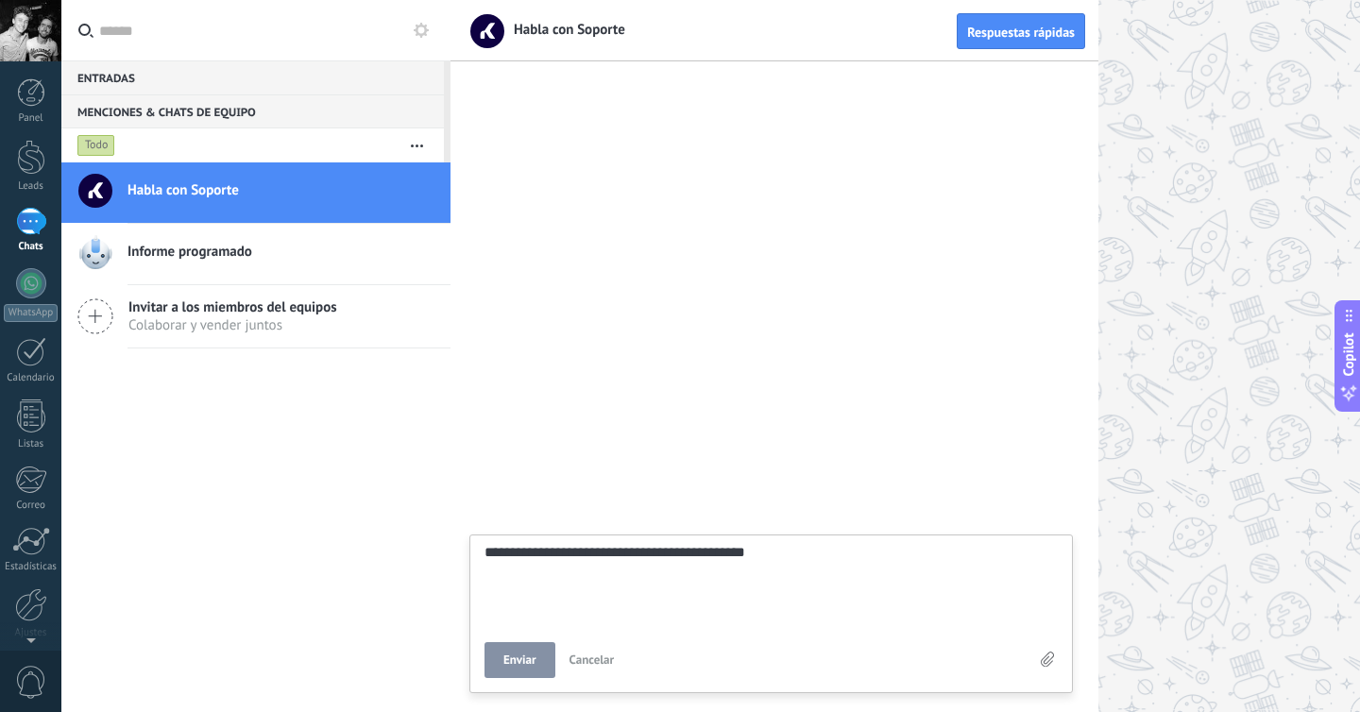
type textarea "**********"
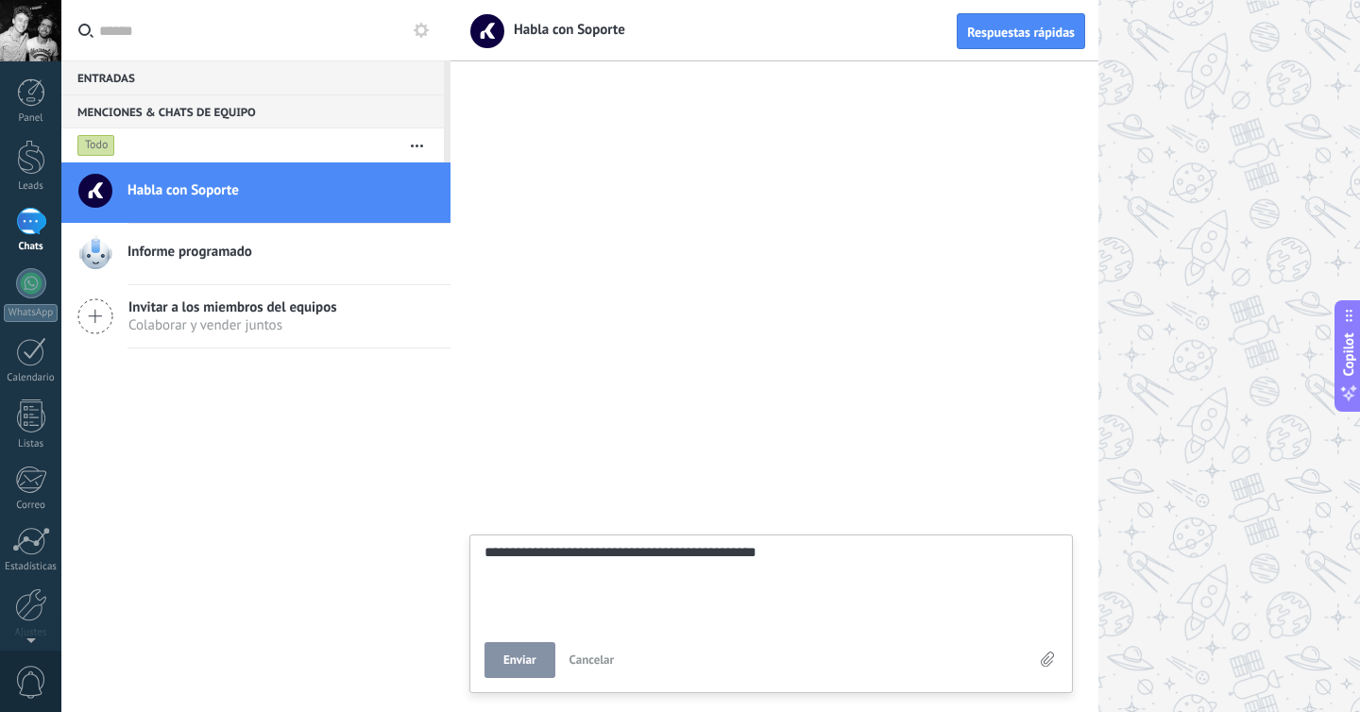
type textarea "**********"
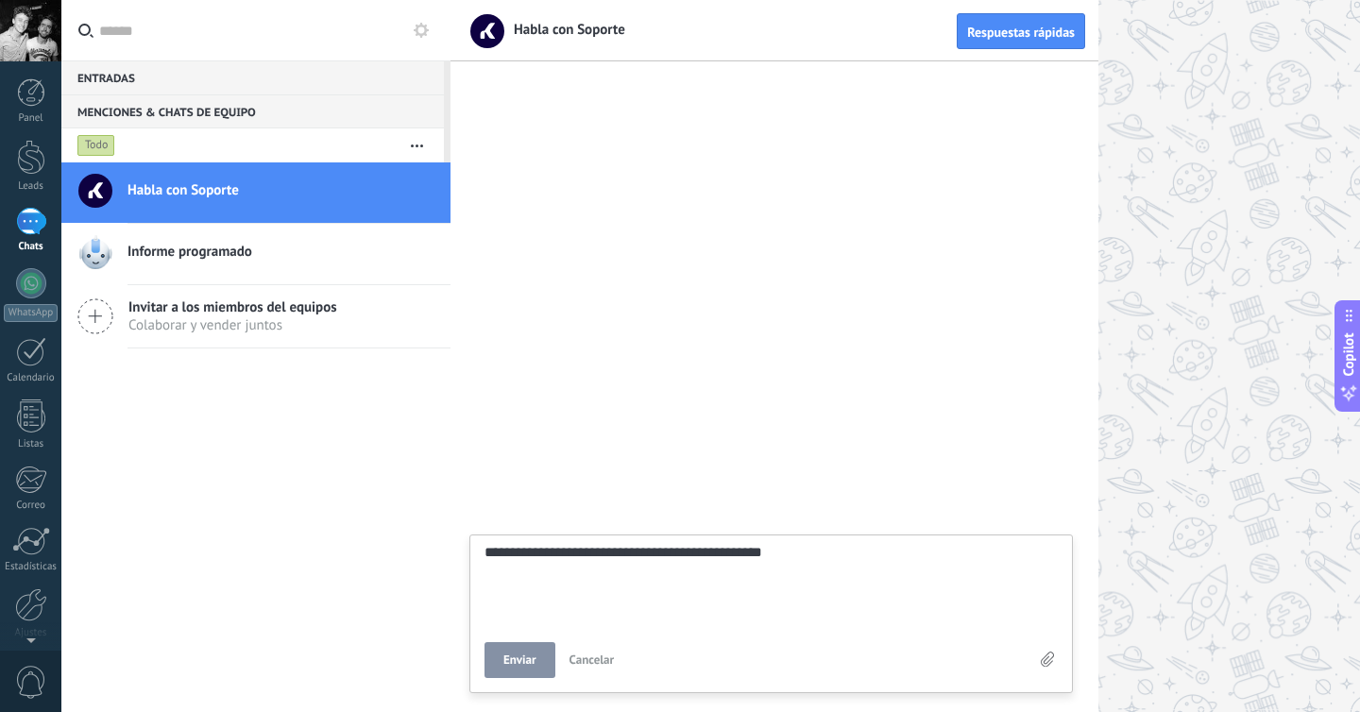
type textarea "**********"
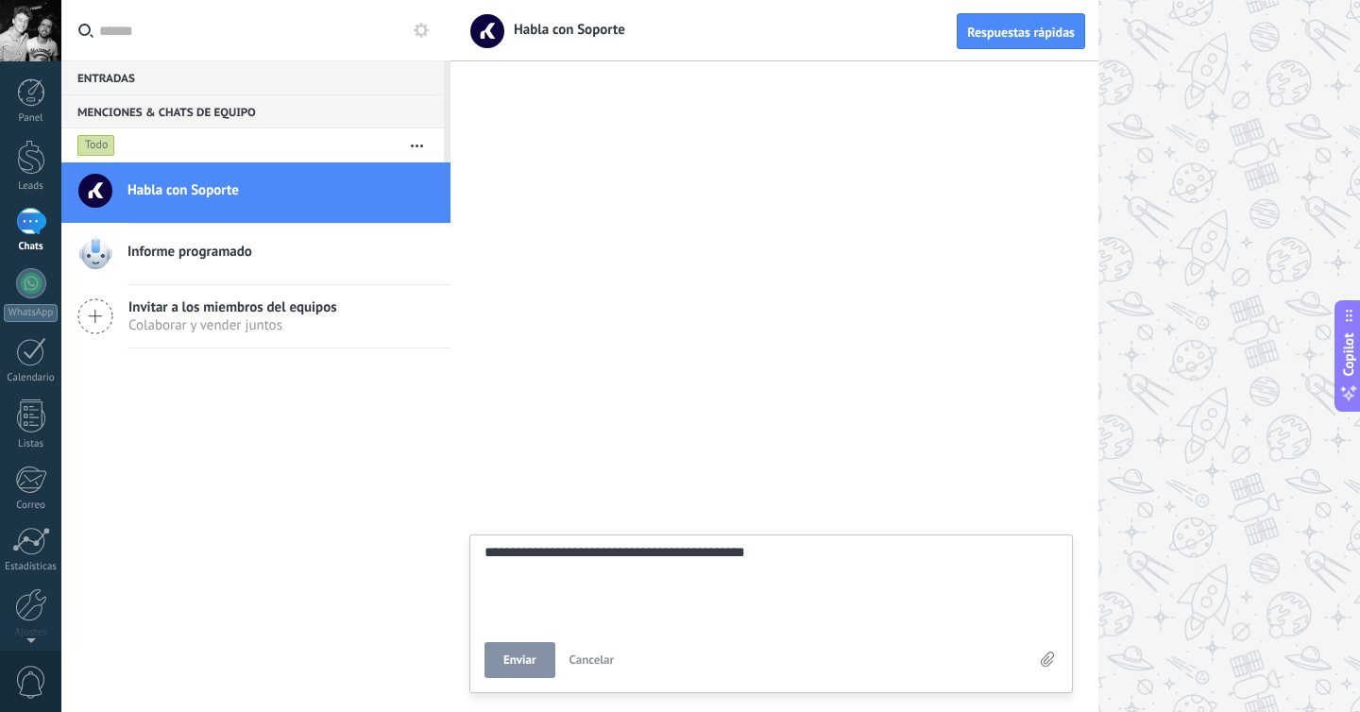
type textarea "**********"
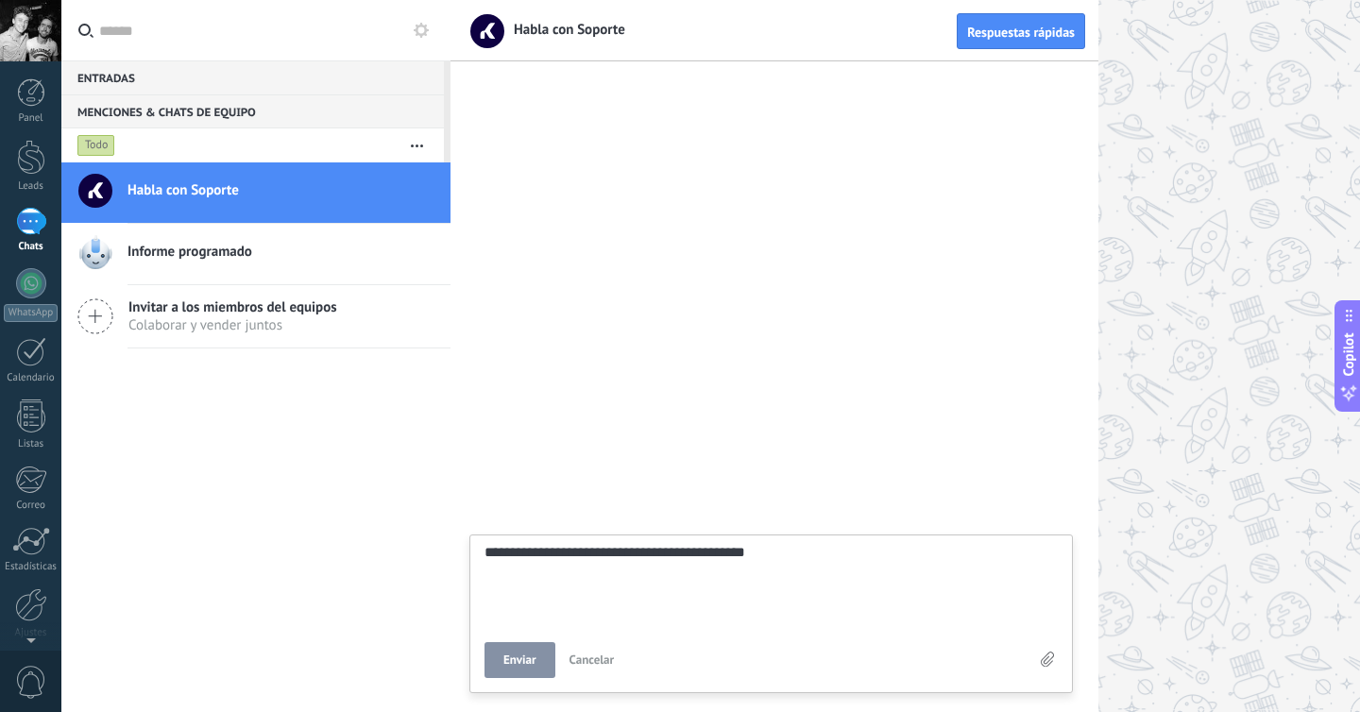
type textarea "**********"
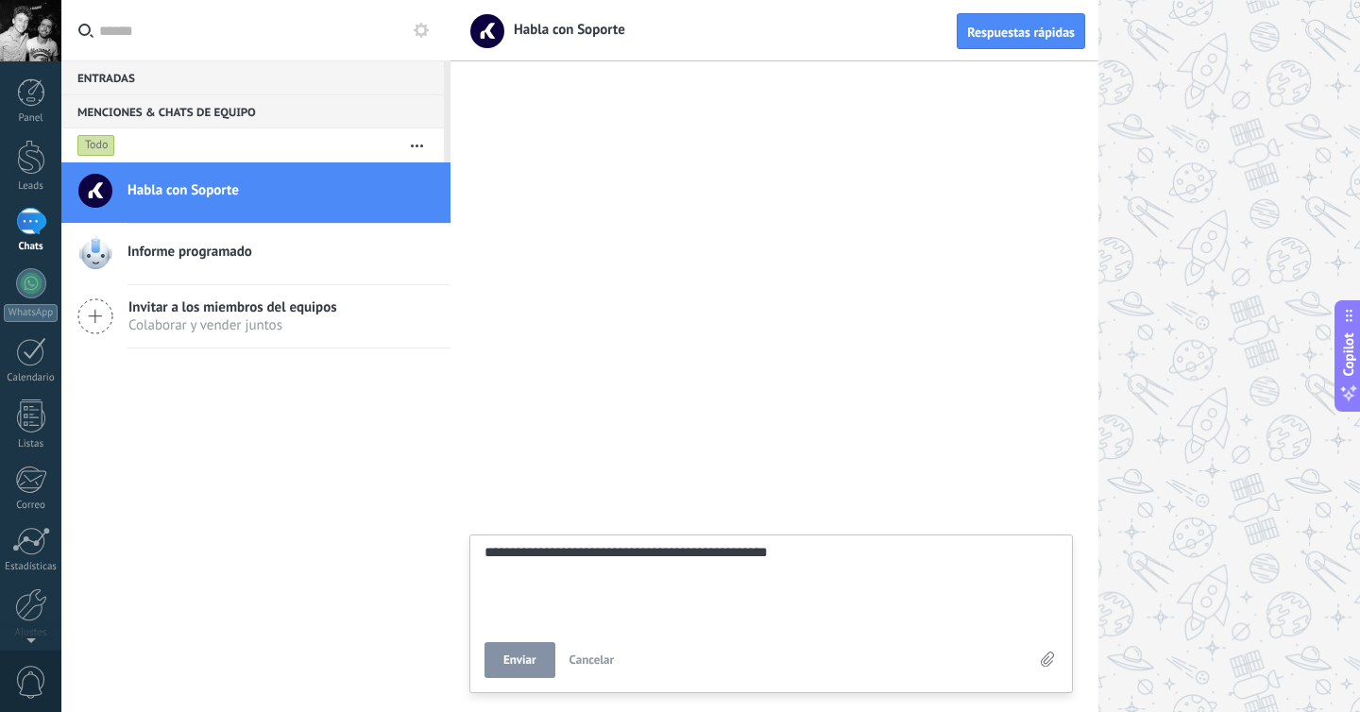
type textarea "**********"
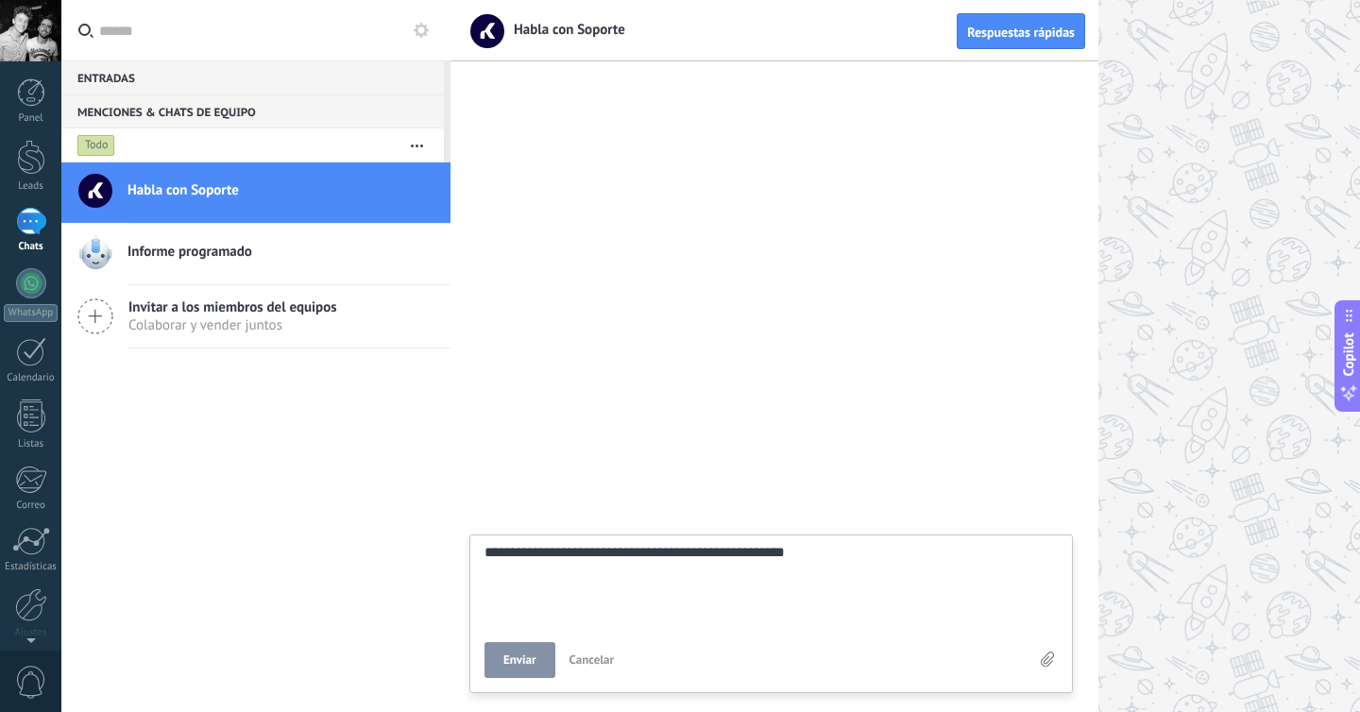
type textarea "**********"
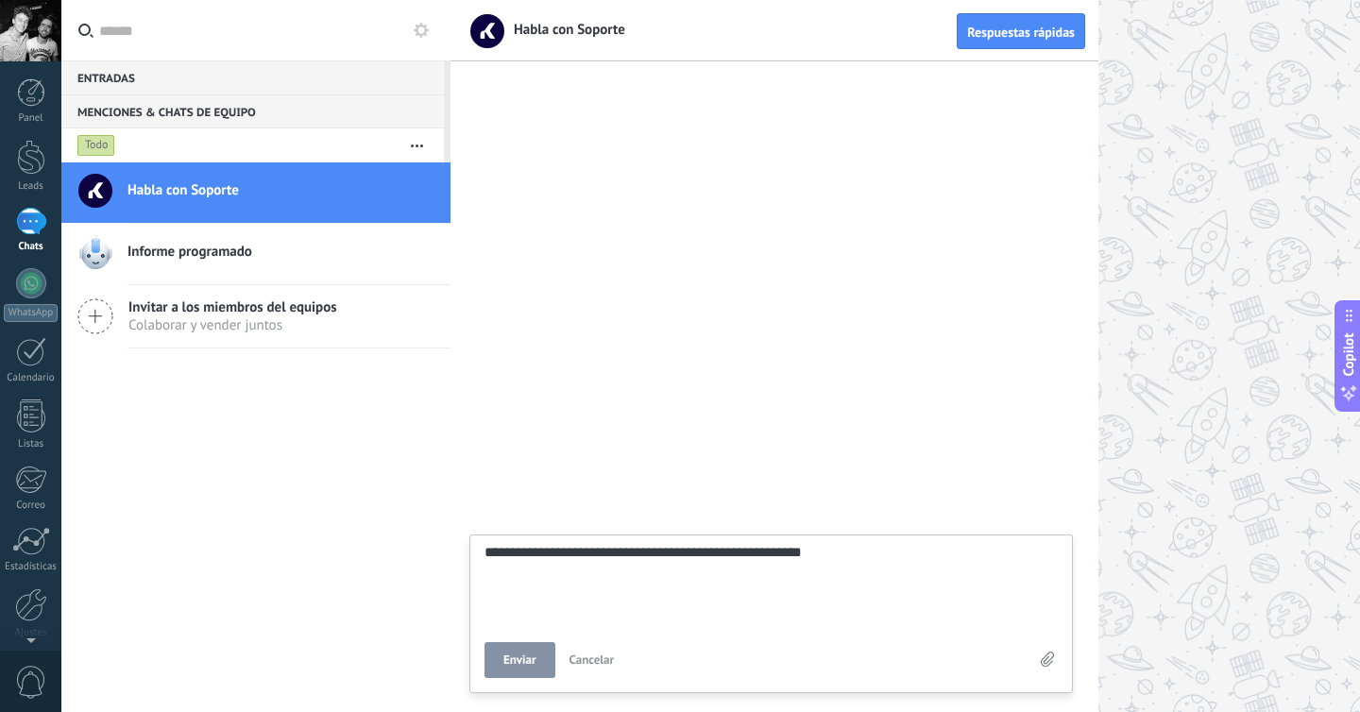
type textarea "**********"
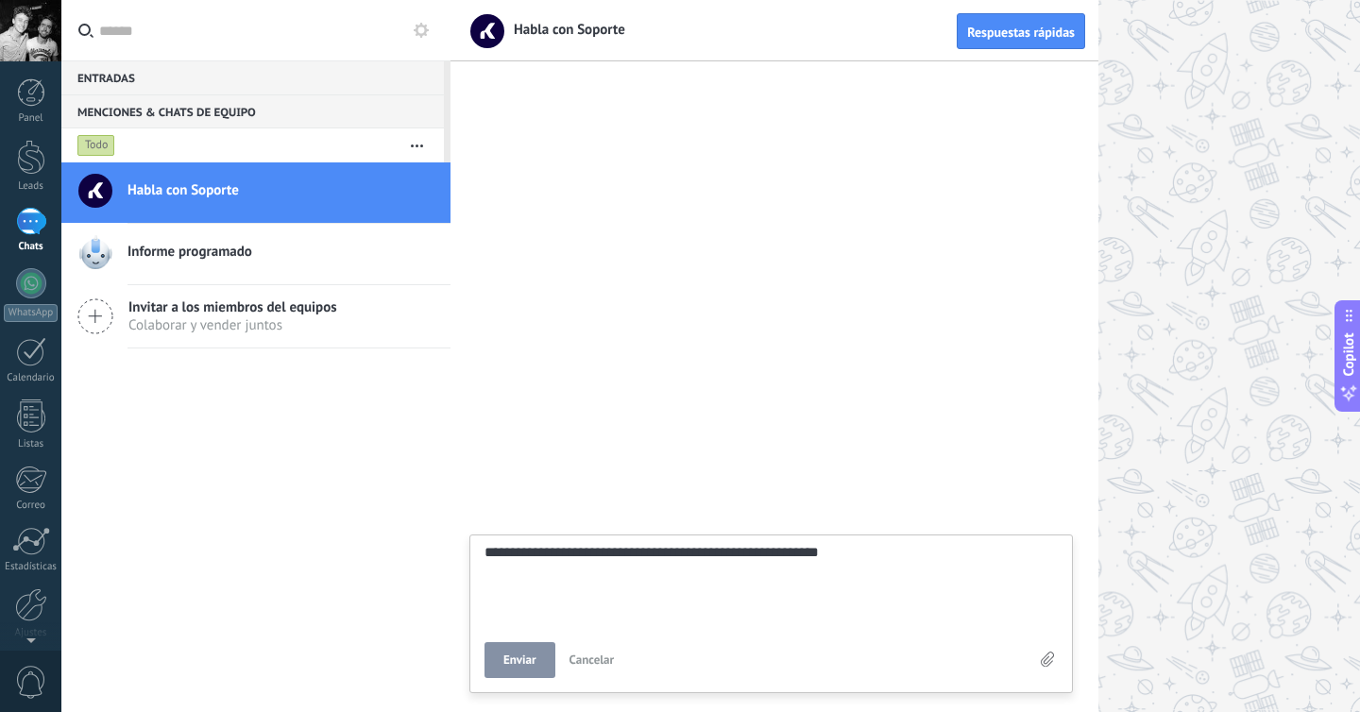
type textarea "**********"
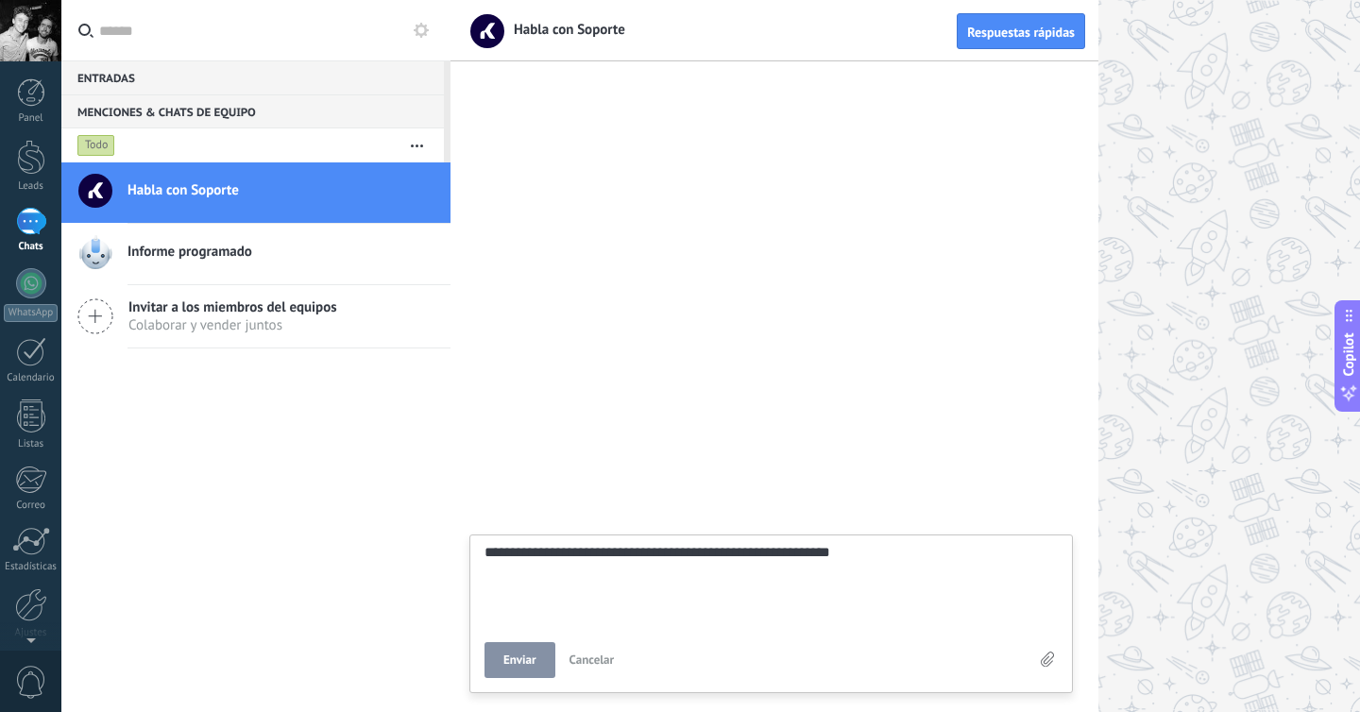
type textarea "**********"
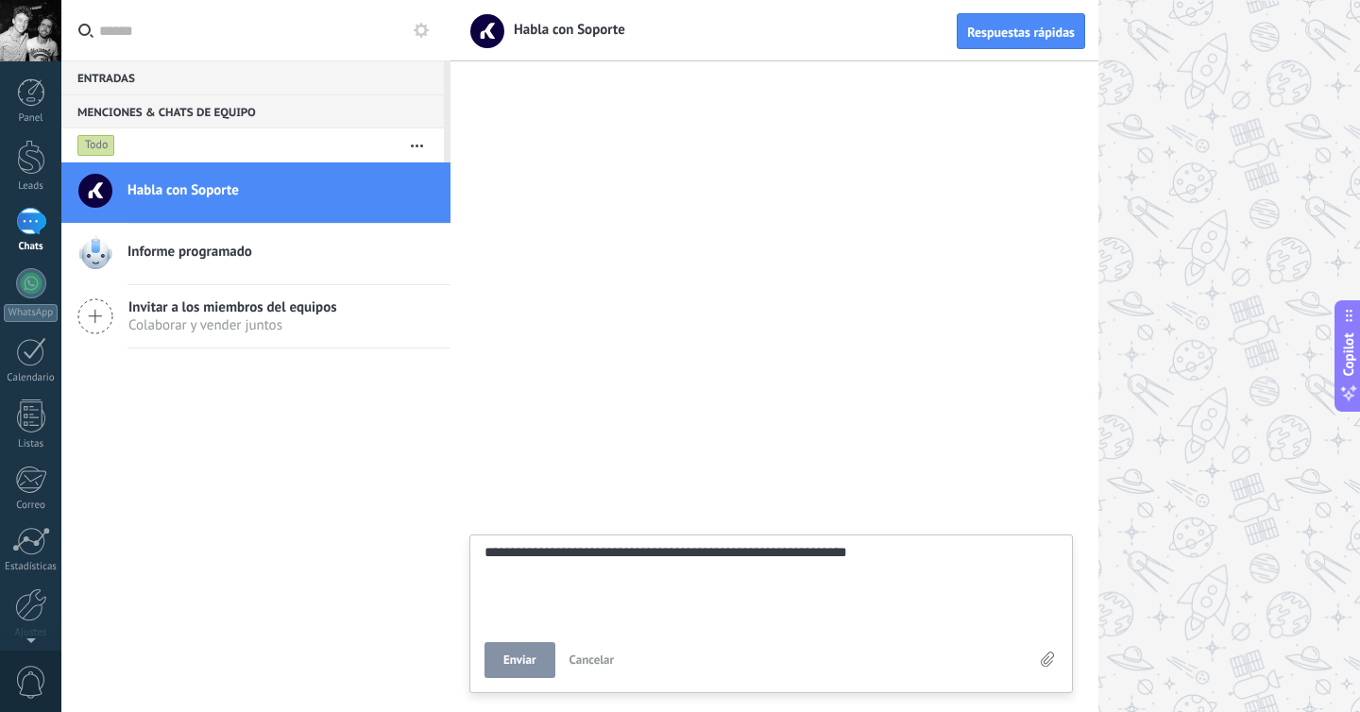
type textarea "**********"
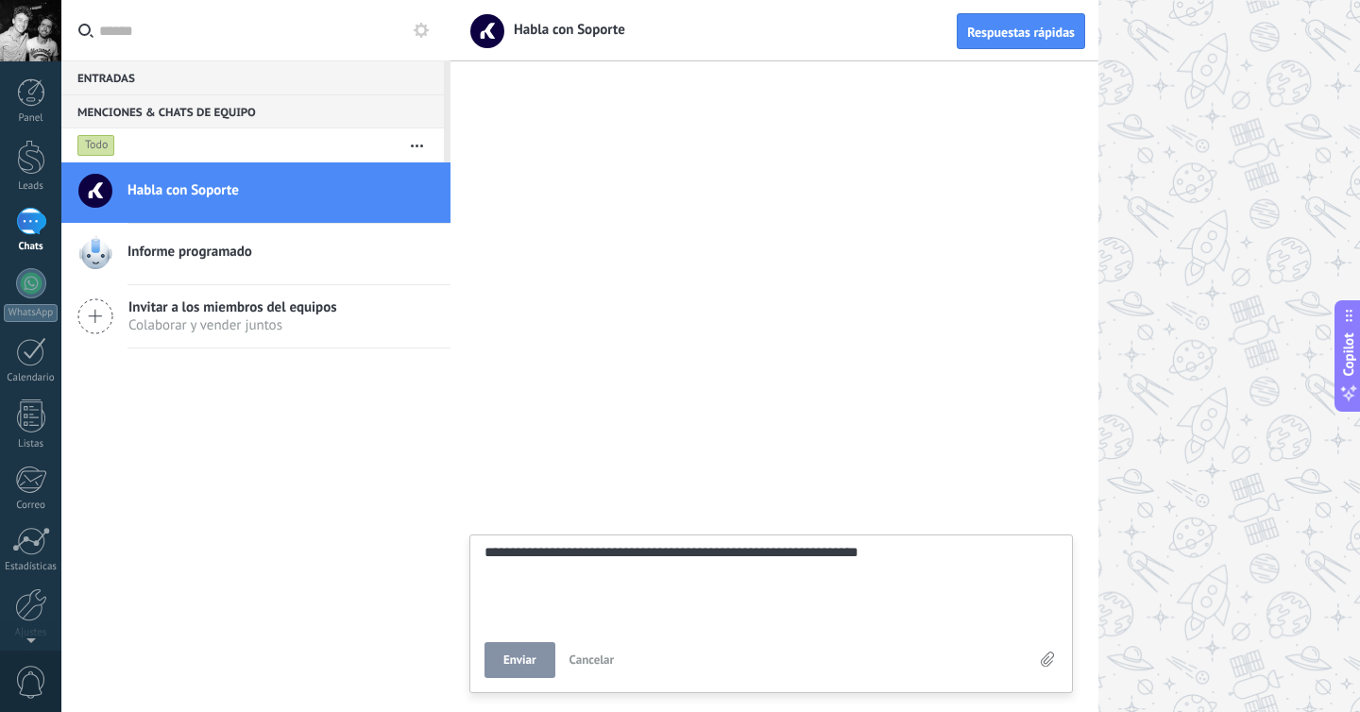
type textarea "**********"
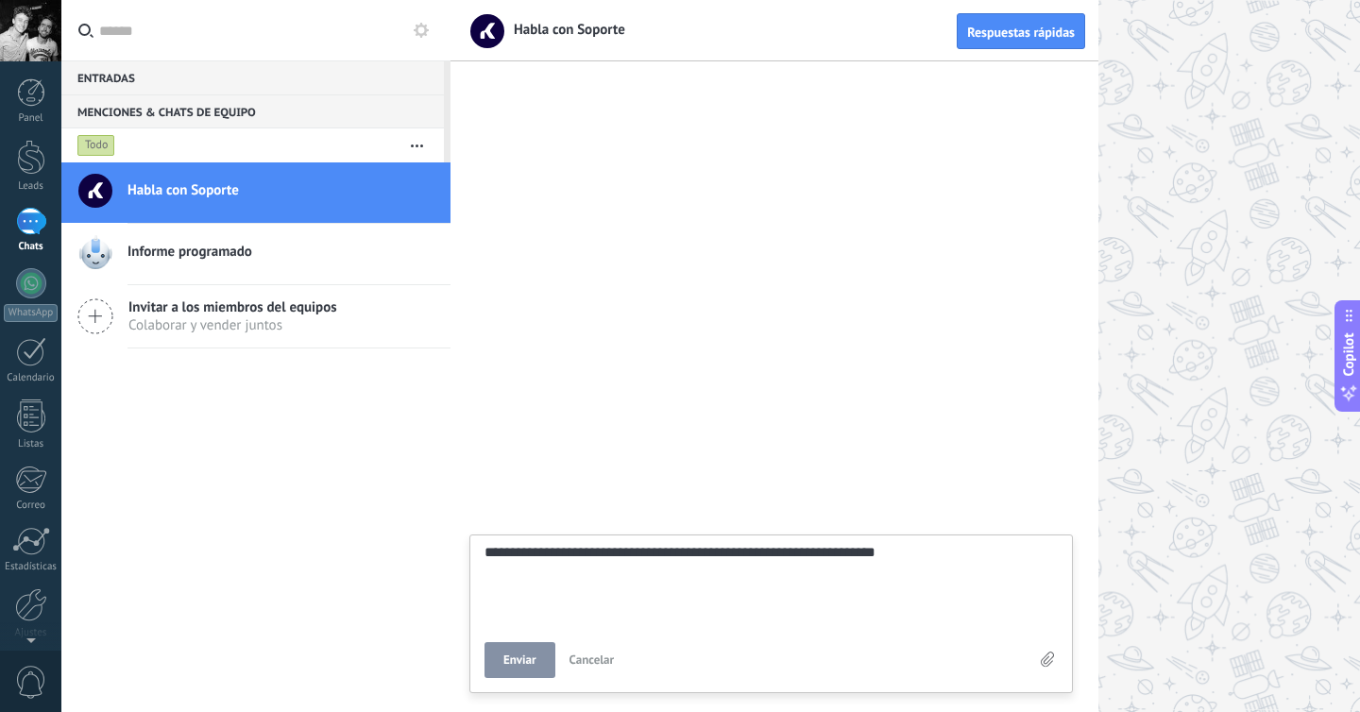
type textarea "**********"
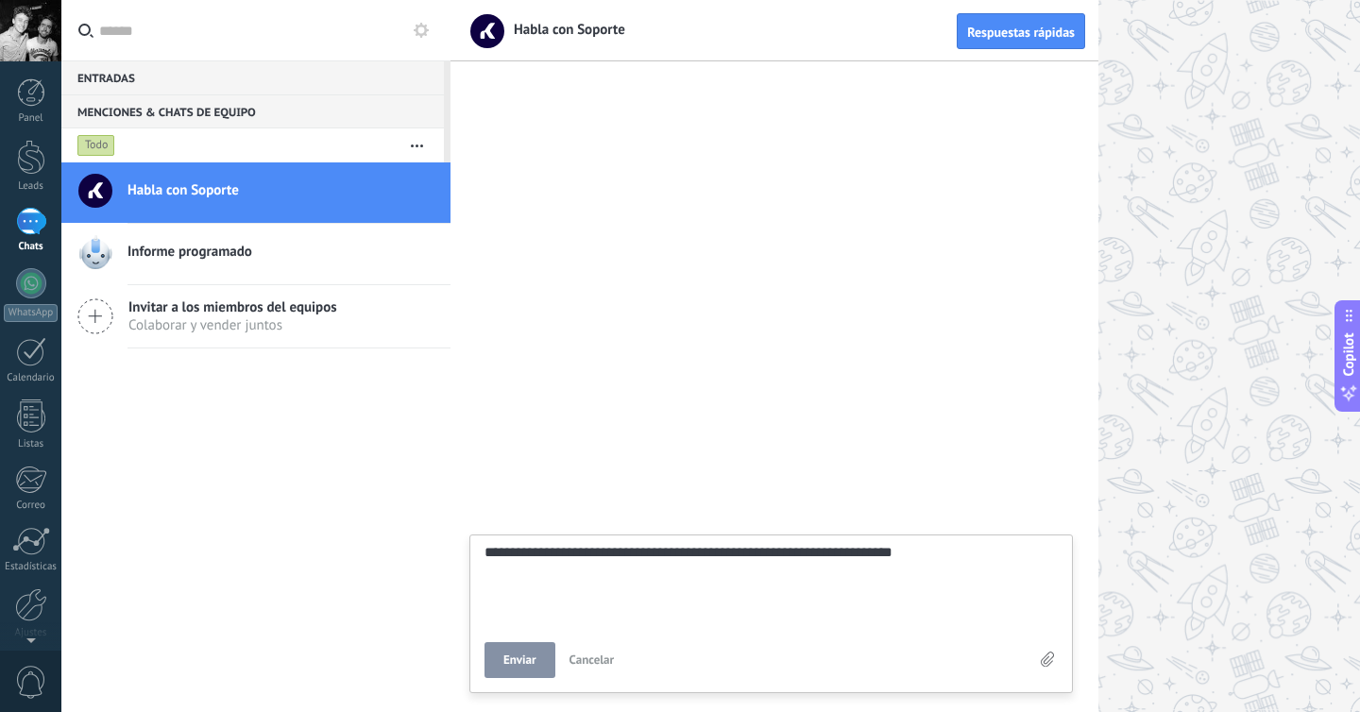
type textarea "**********"
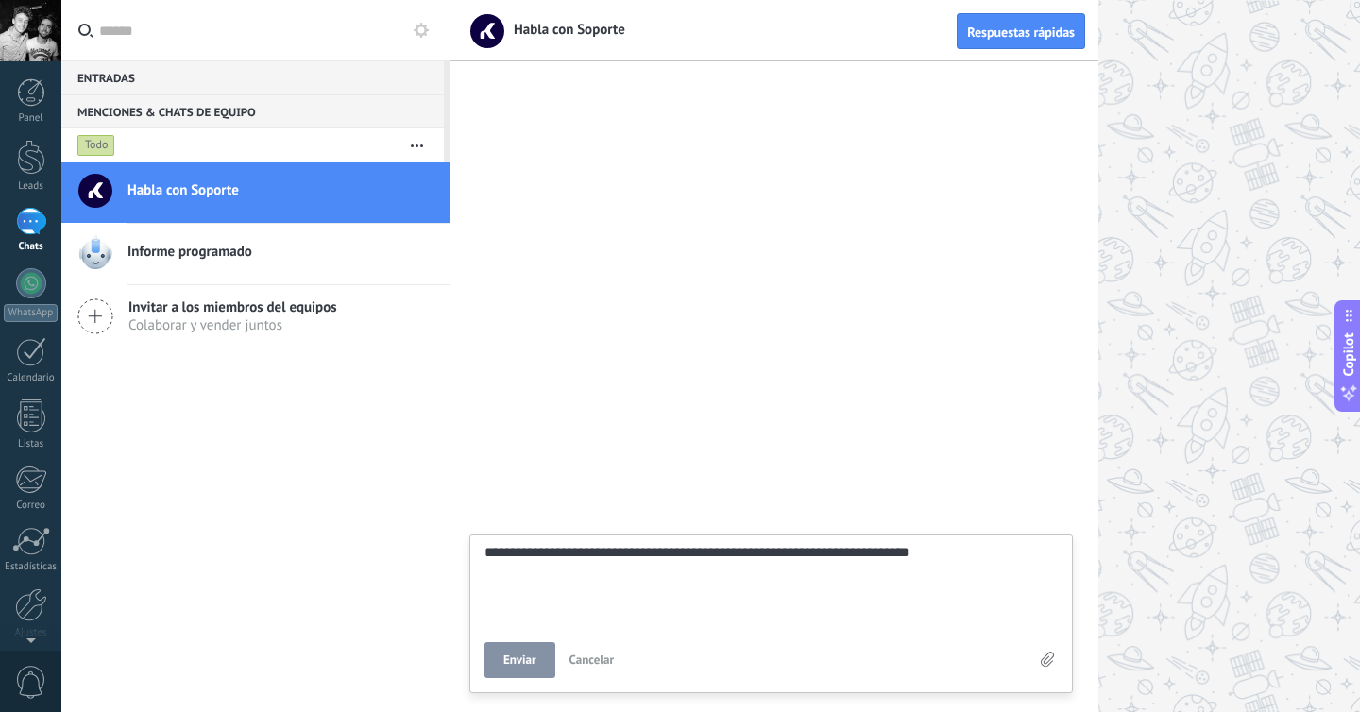
type textarea "**********"
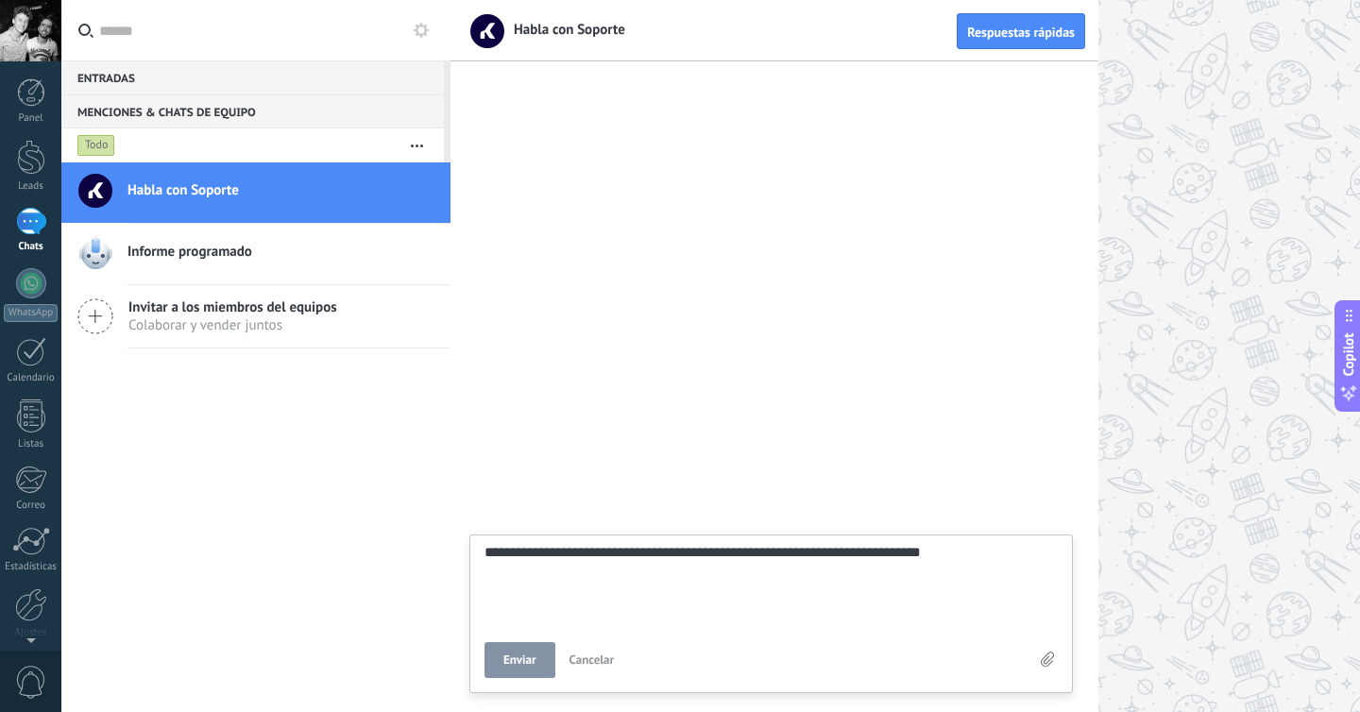
type textarea "**********"
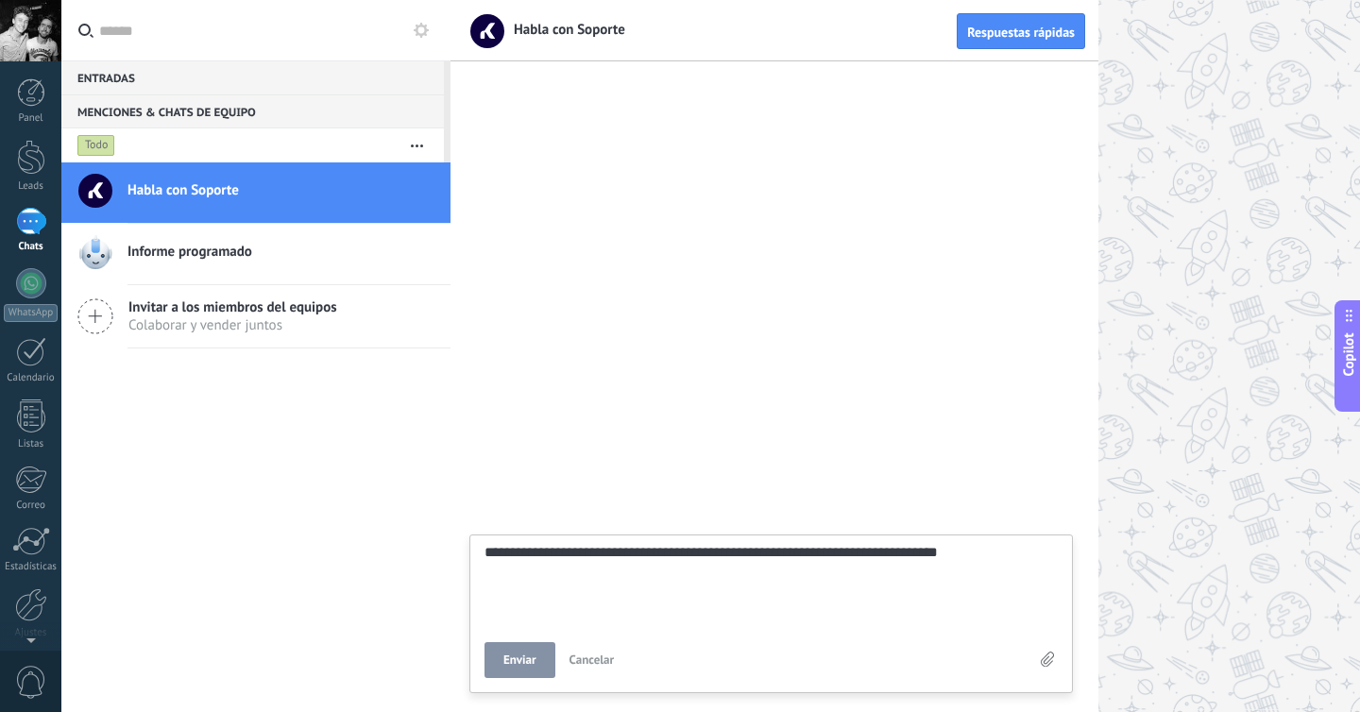
type textarea "**********"
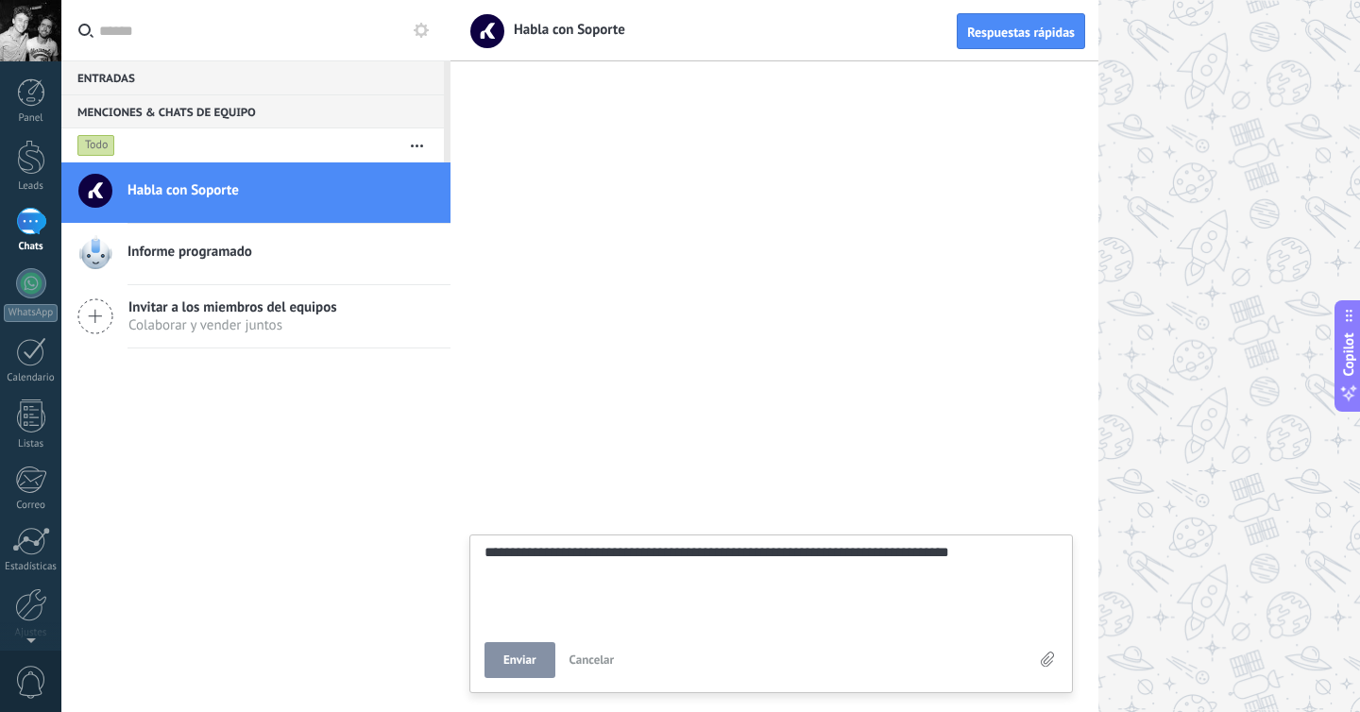
type textarea "**********"
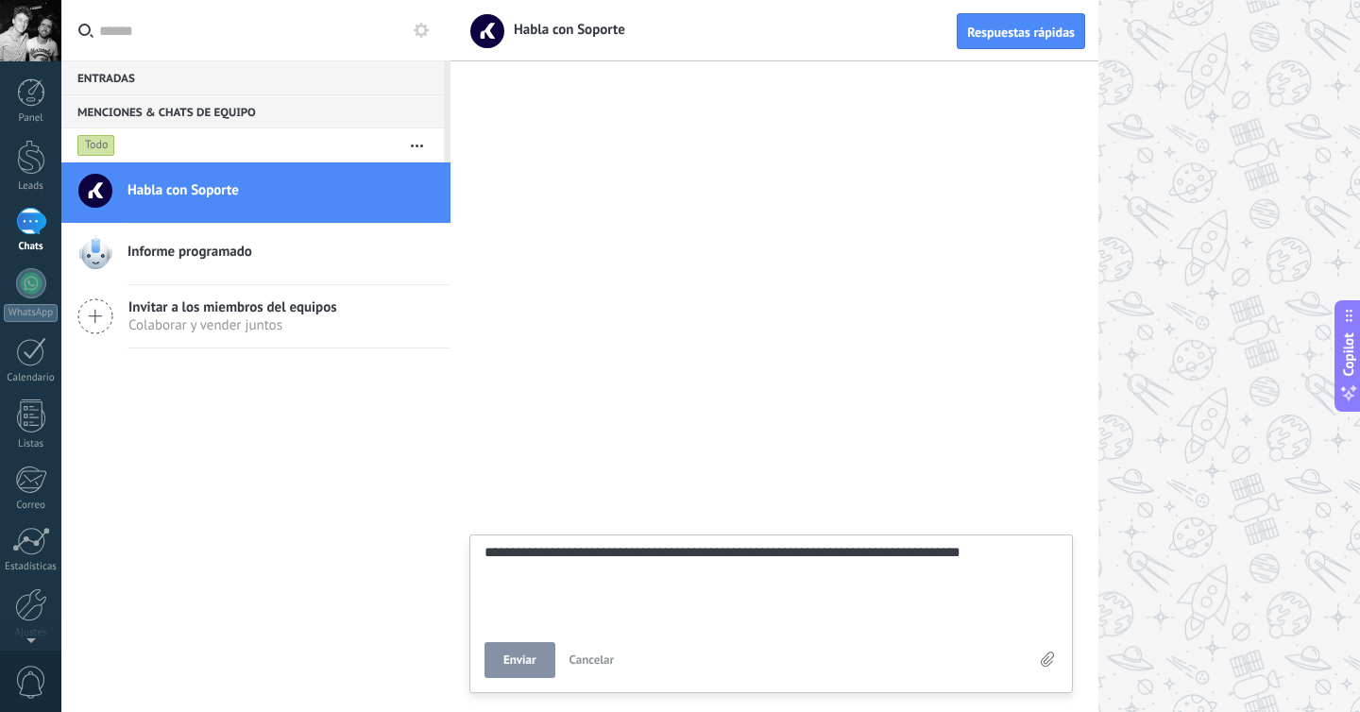
type textarea "**********"
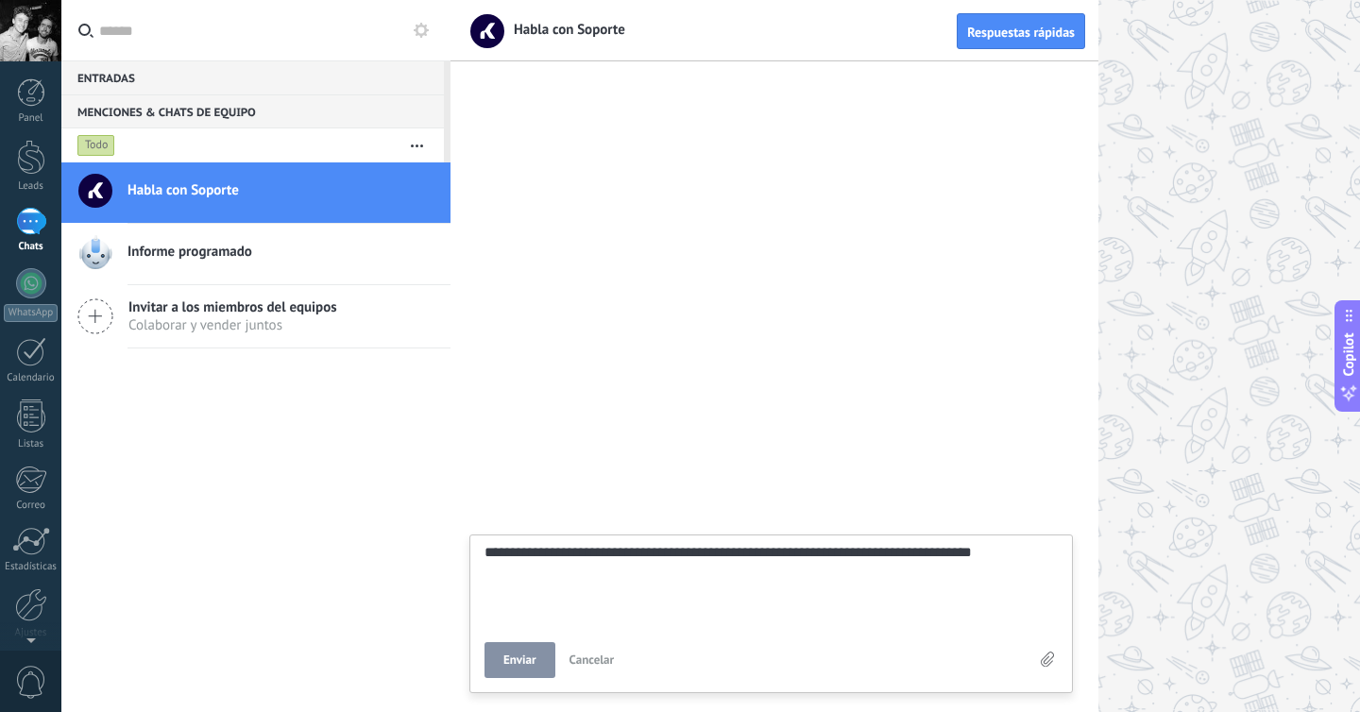
type textarea "**********"
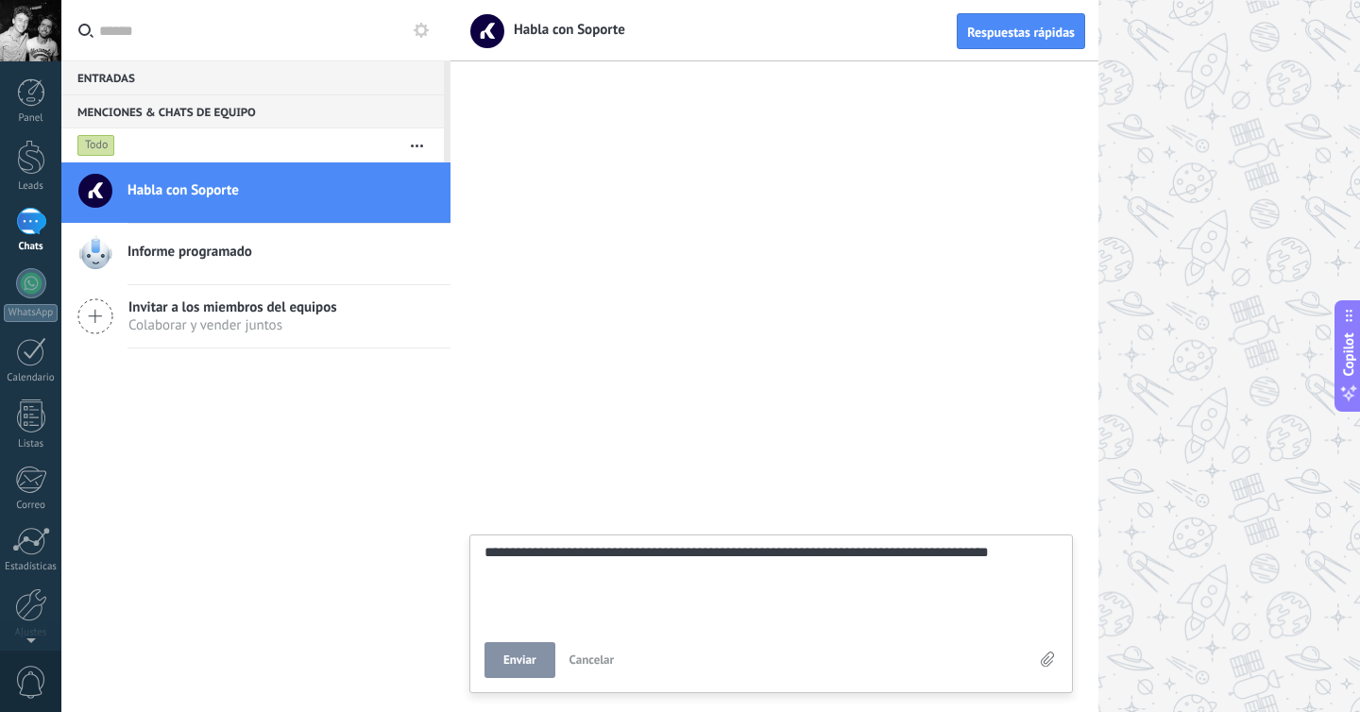
type textarea "**********"
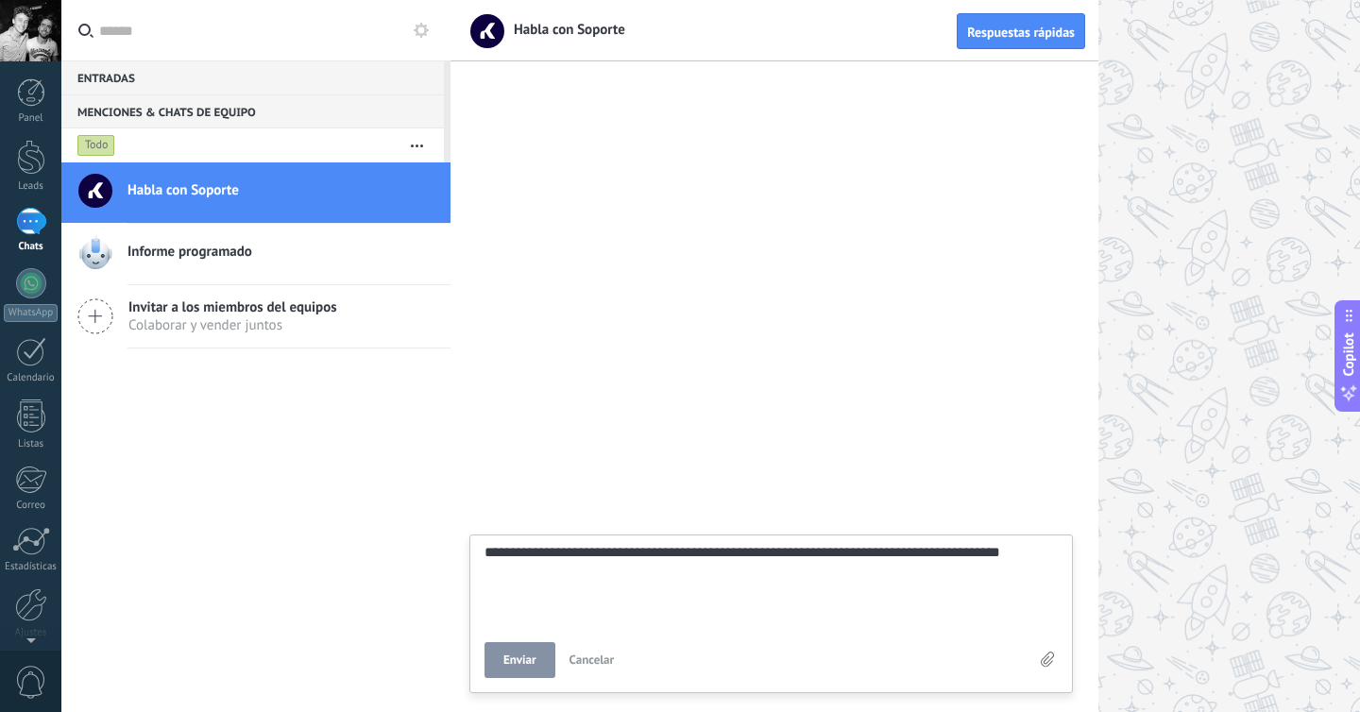
type textarea "**********"
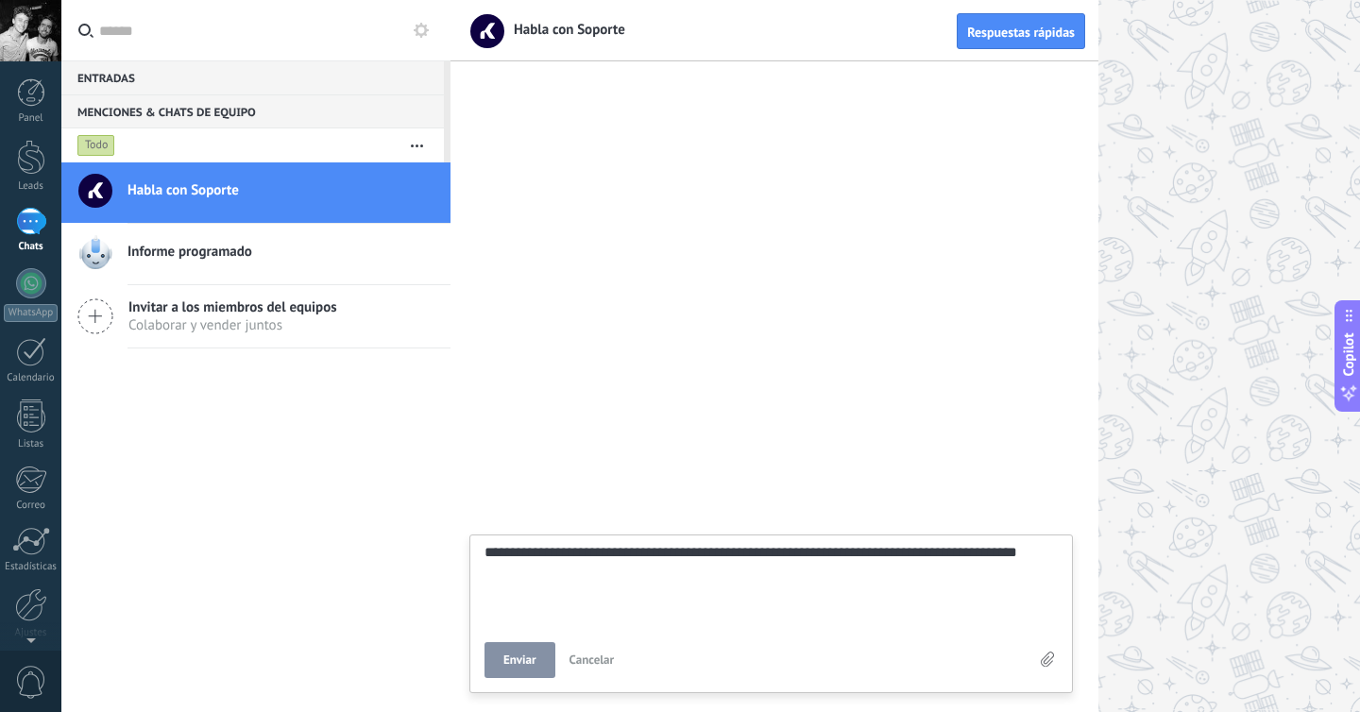
type textarea "**********"
click at [528, 642] on button "Enviar" at bounding box center [519, 660] width 71 height 36
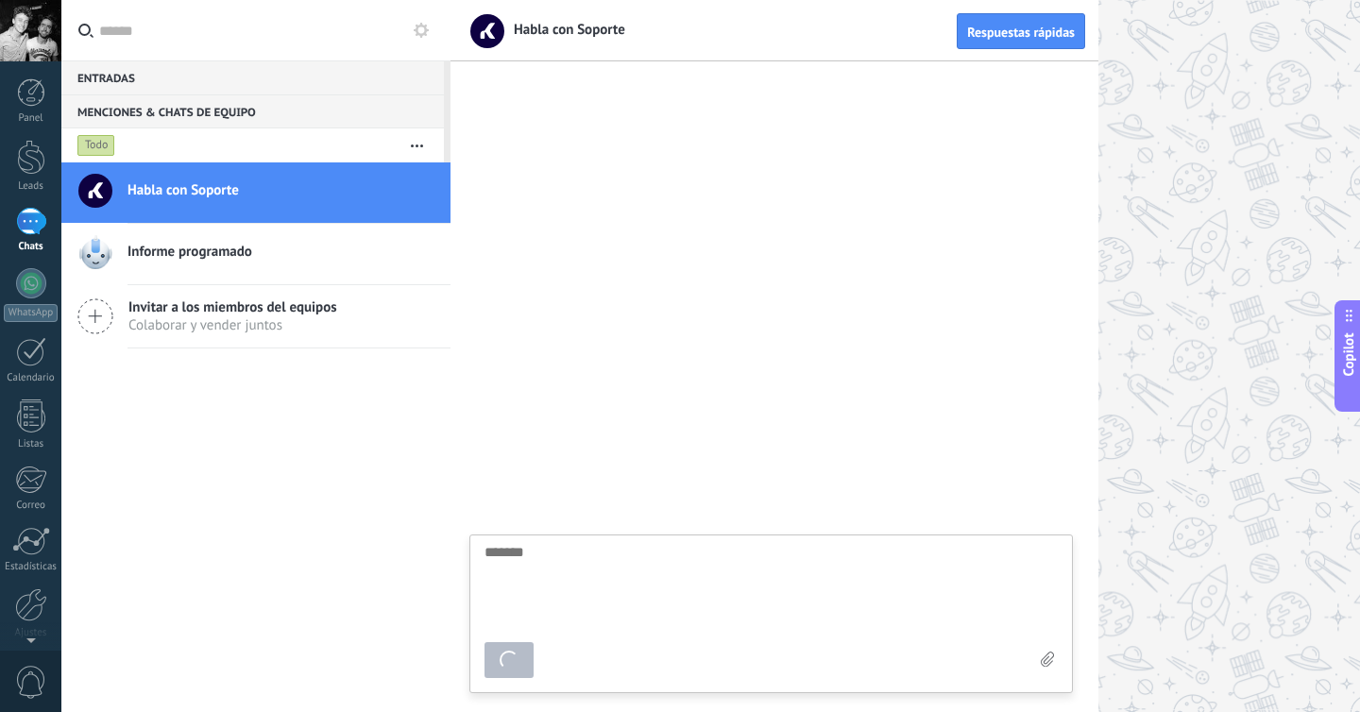
scroll to position [18, 0]
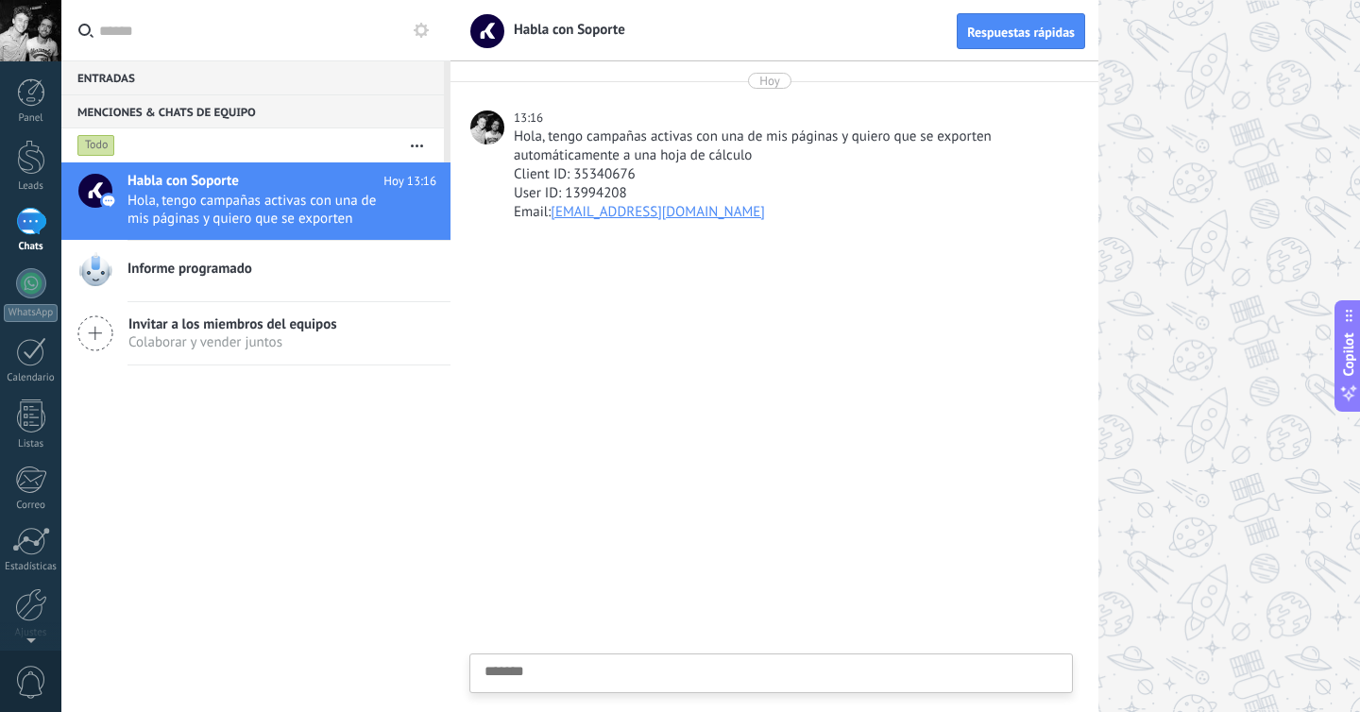
click at [1228, 264] on div at bounding box center [904, 356] width 909 height 712
click at [29, 411] on div at bounding box center [30, 406] width 31 height 28
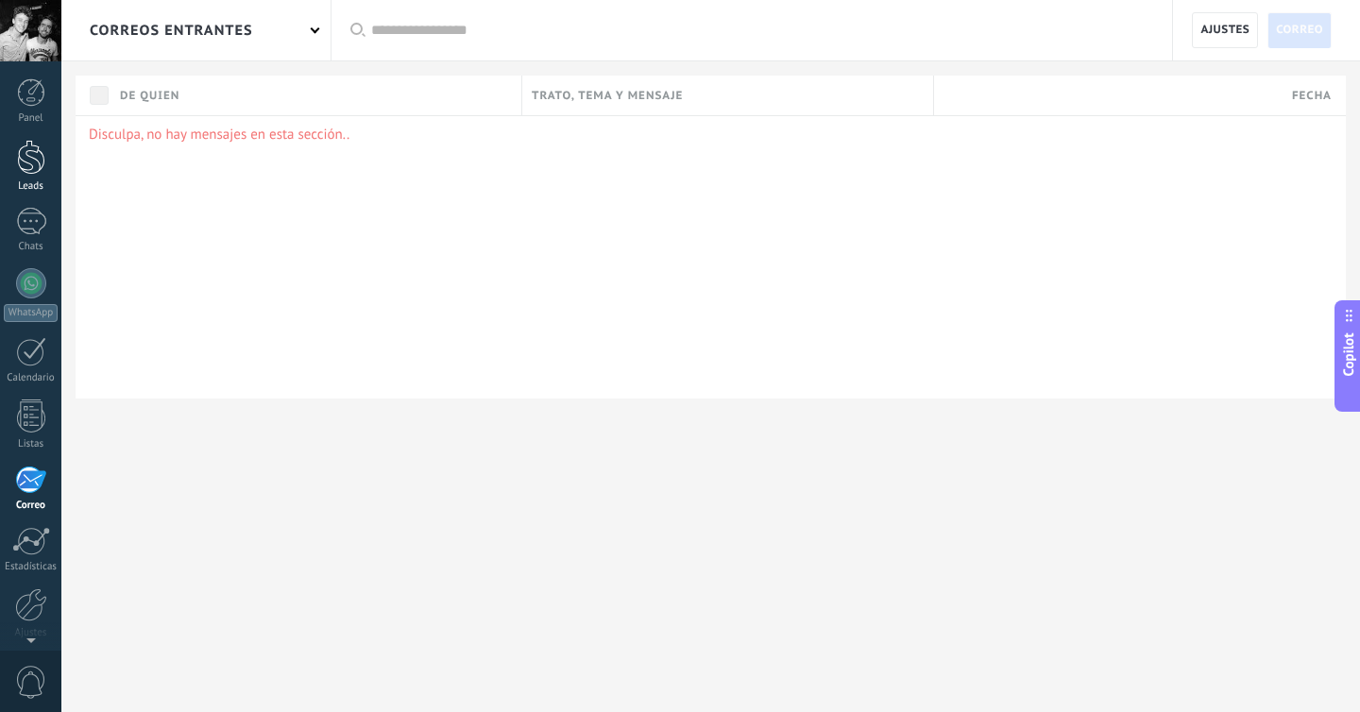
click at [34, 169] on div at bounding box center [31, 157] width 28 height 35
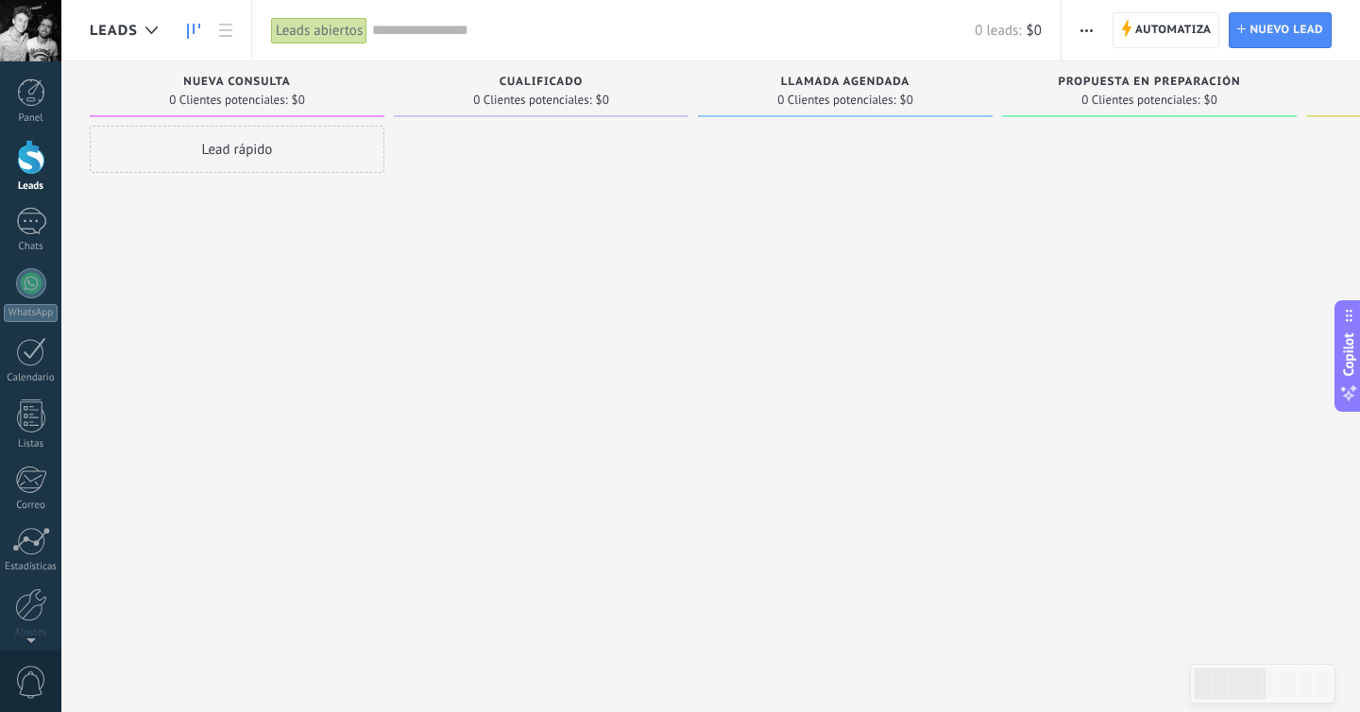
click at [1087, 41] on span "button" at bounding box center [1086, 30] width 12 height 36
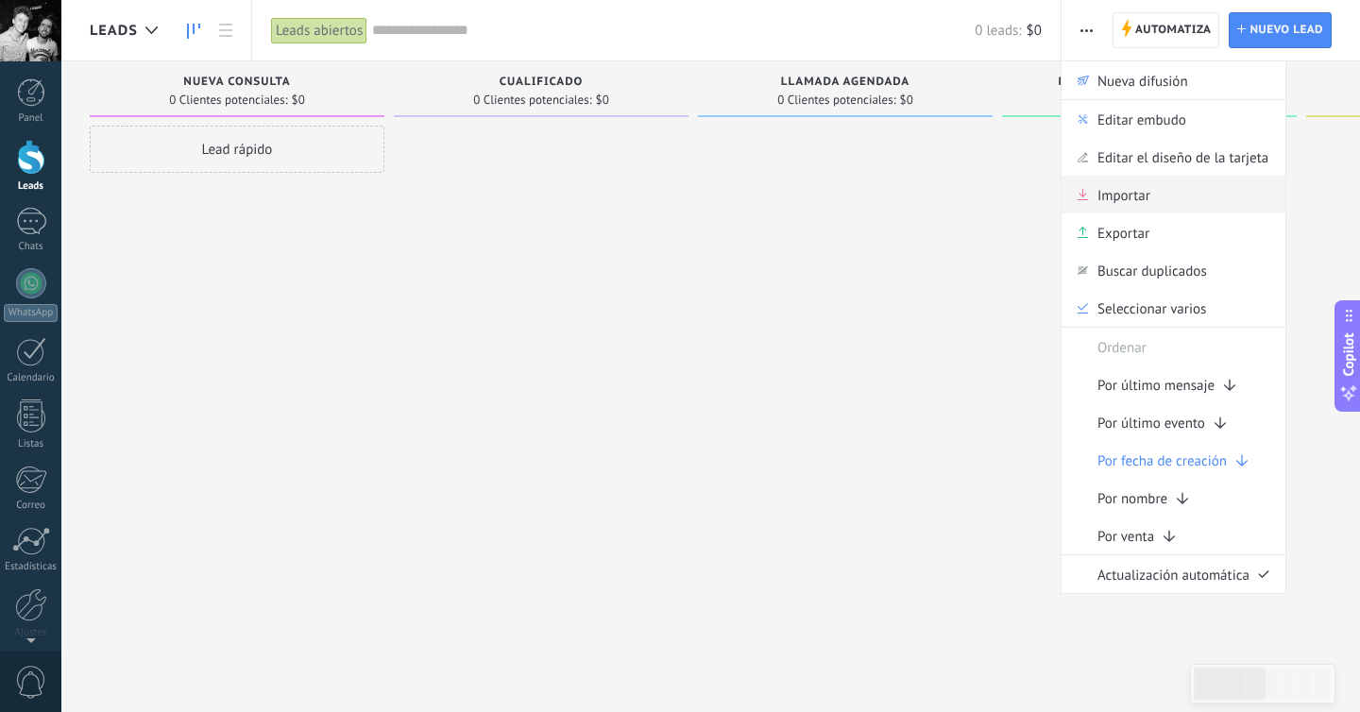
click at [1104, 207] on span "Importar" at bounding box center [1123, 195] width 53 height 38
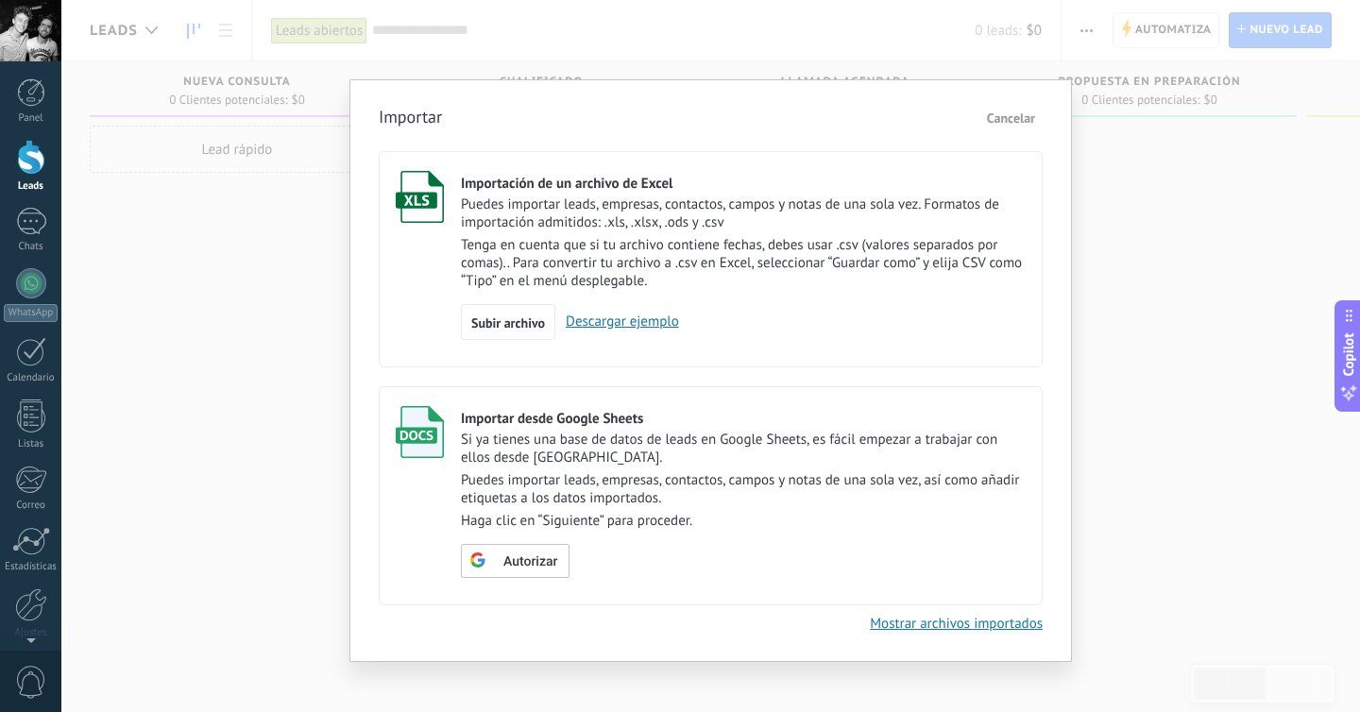
click at [1090, 150] on div "Importar Cancelar Importación de un archivo de Excel Puedes importar leads, emp…" at bounding box center [710, 356] width 1299 height 712
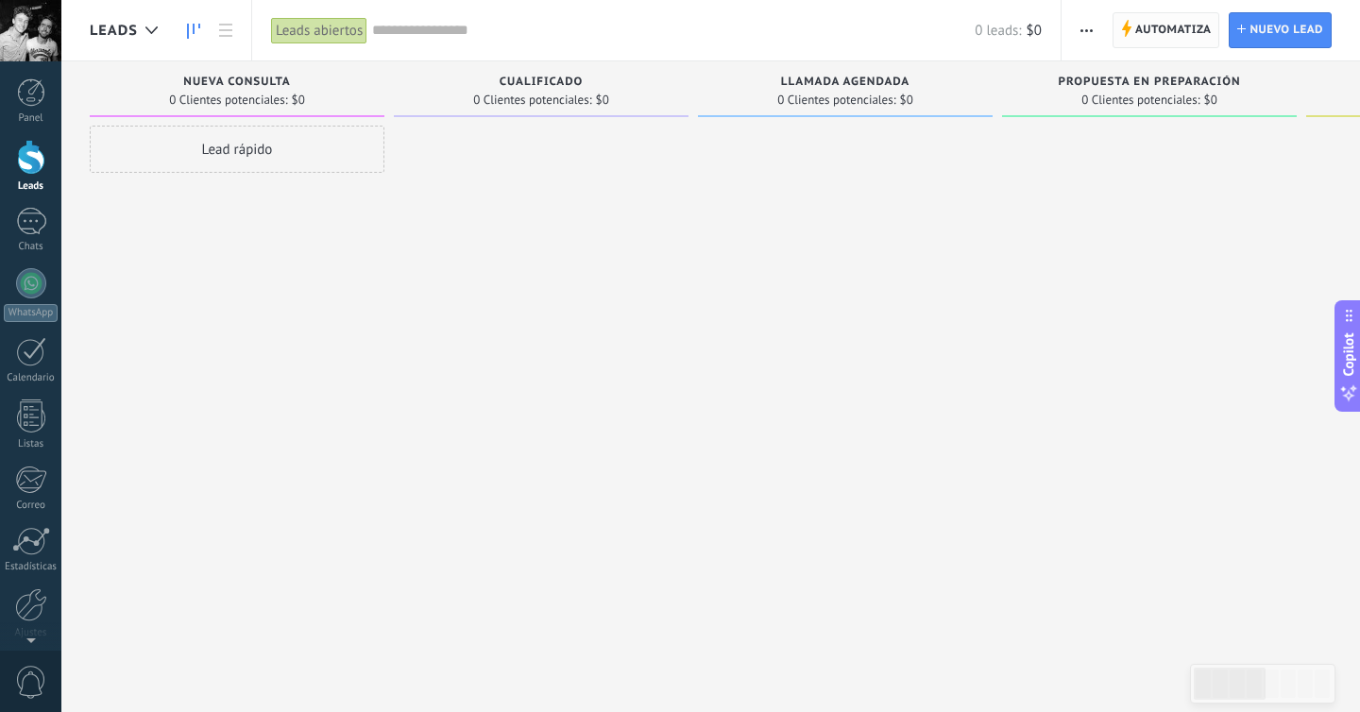
click at [1139, 38] on span "Automatiza" at bounding box center [1173, 30] width 76 height 34
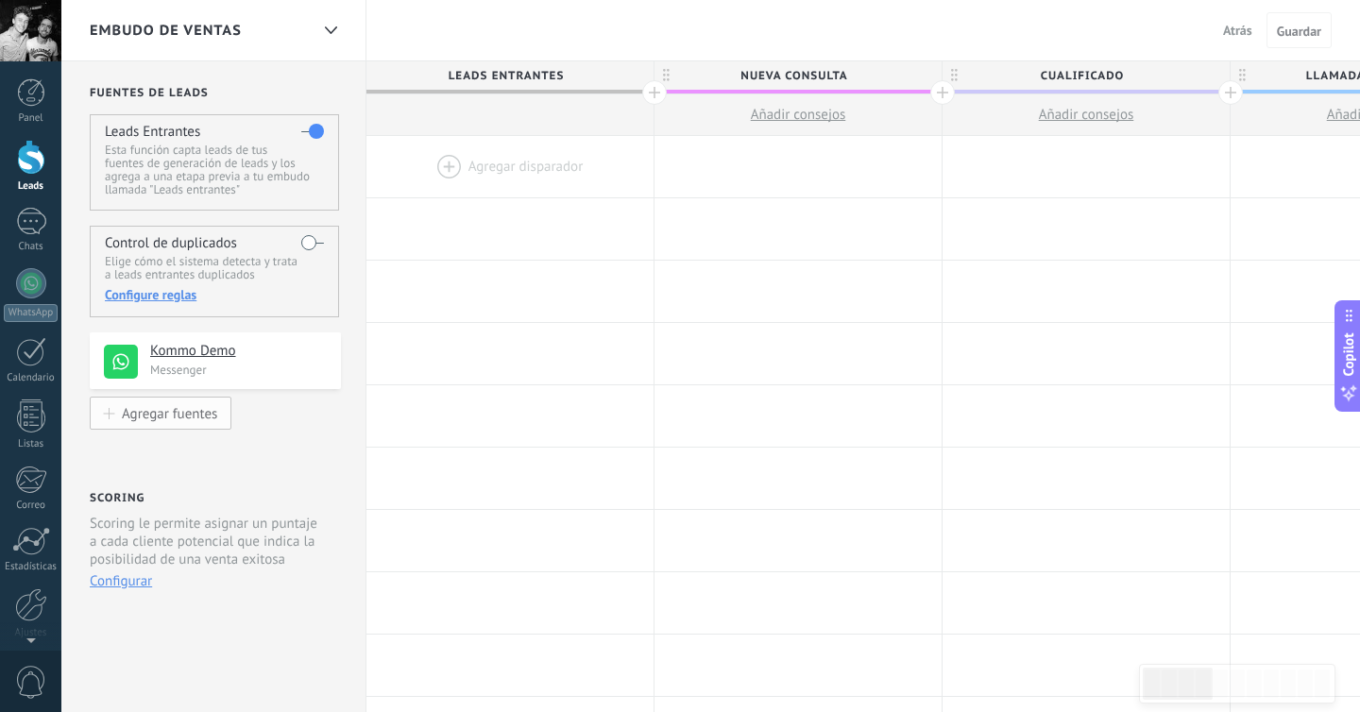
click at [171, 414] on div "Agregar fuentes" at bounding box center [169, 413] width 95 height 16
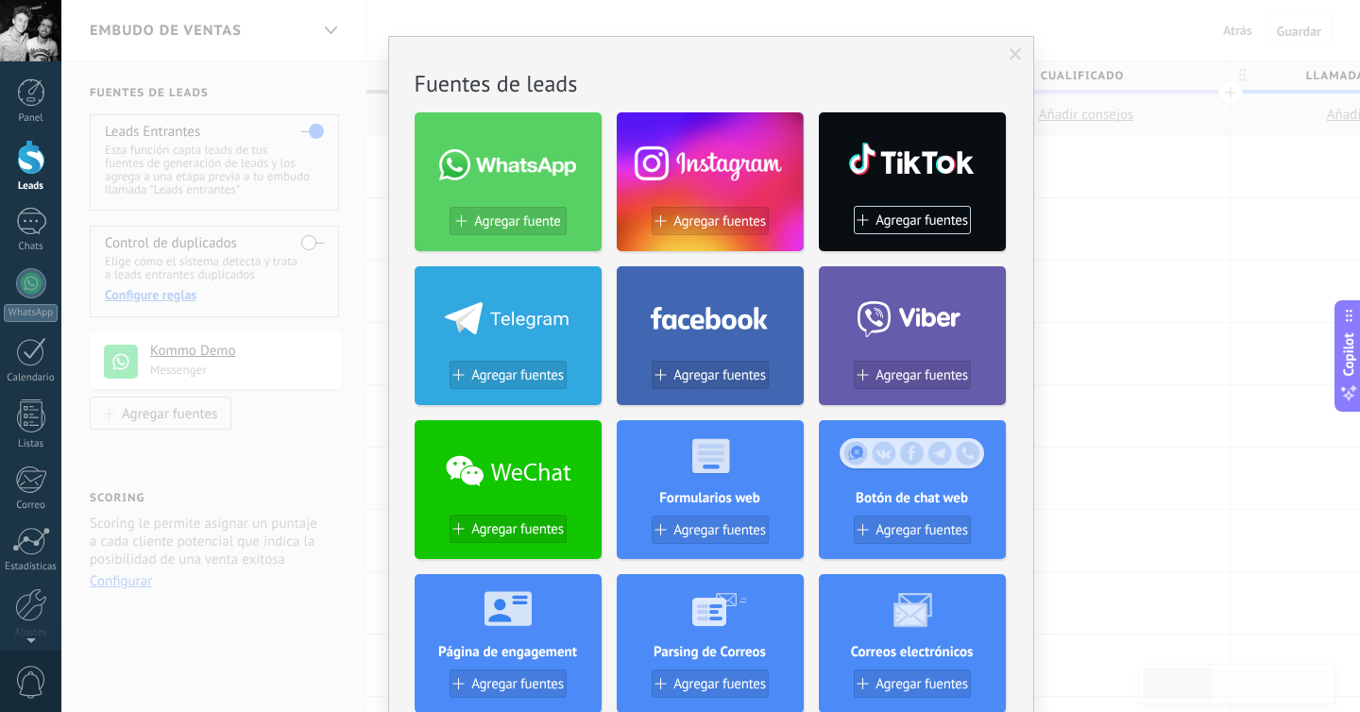
scroll to position [27, 0]
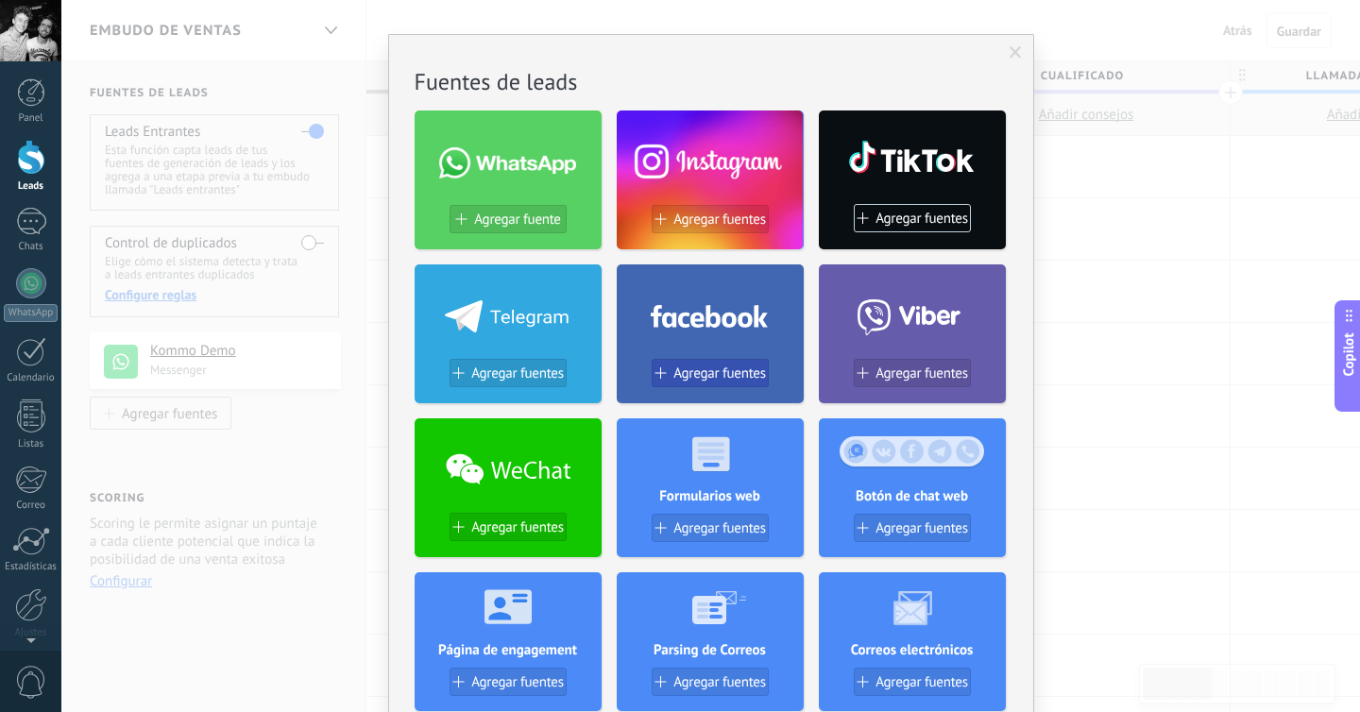
click at [682, 371] on span "Agregar fuentes" at bounding box center [719, 373] width 93 height 16
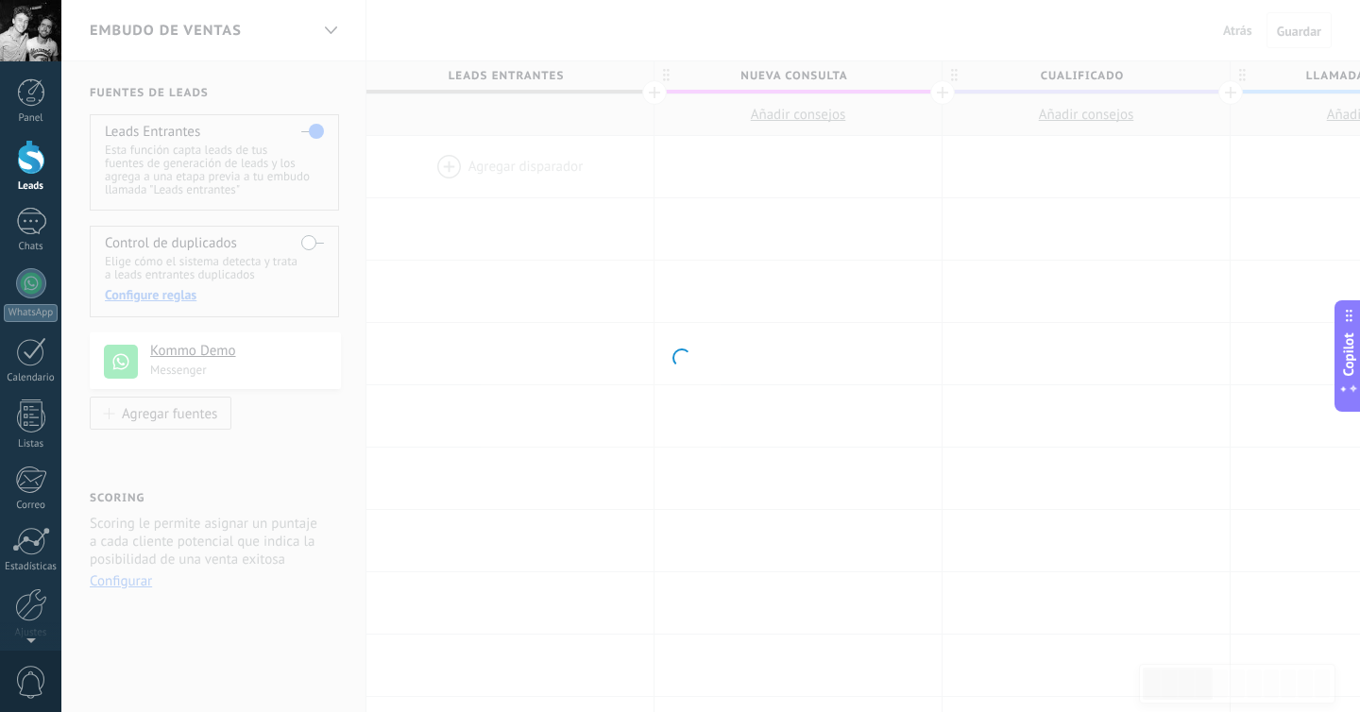
scroll to position [0, 0]
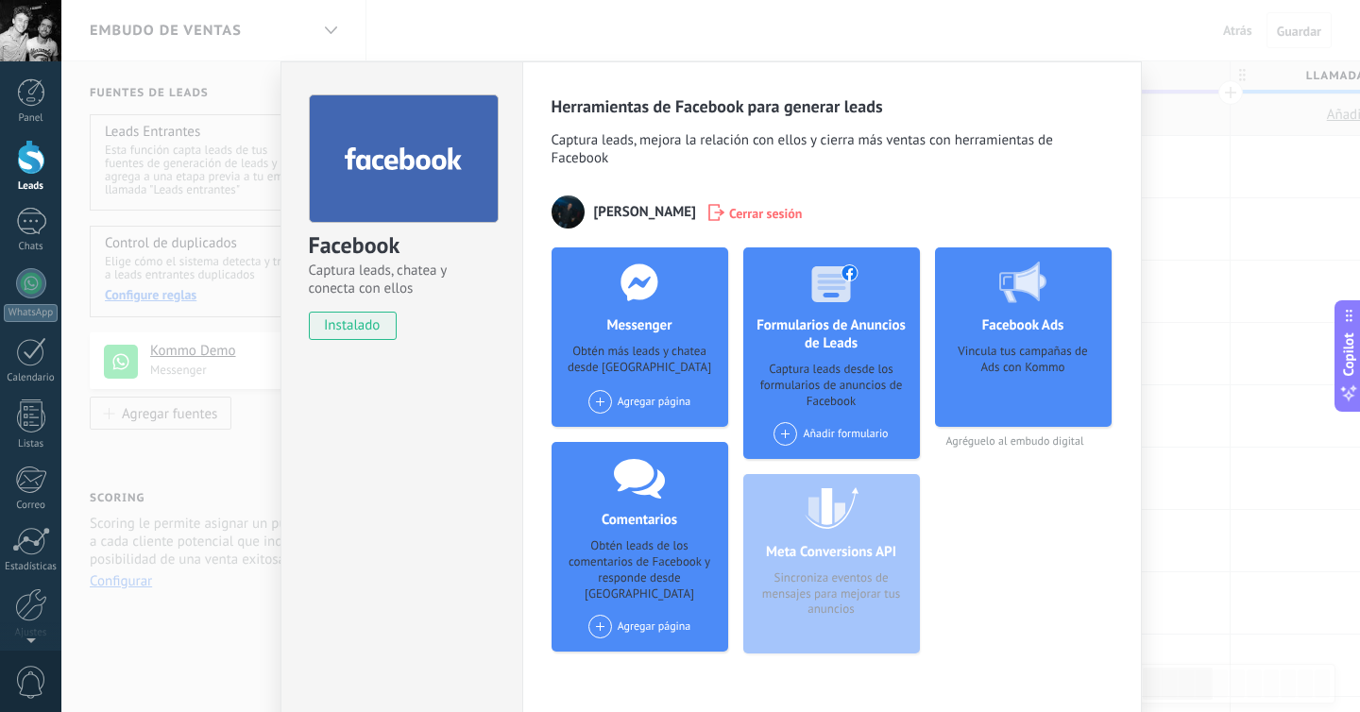
click at [360, 317] on span "instalado" at bounding box center [353, 326] width 86 height 28
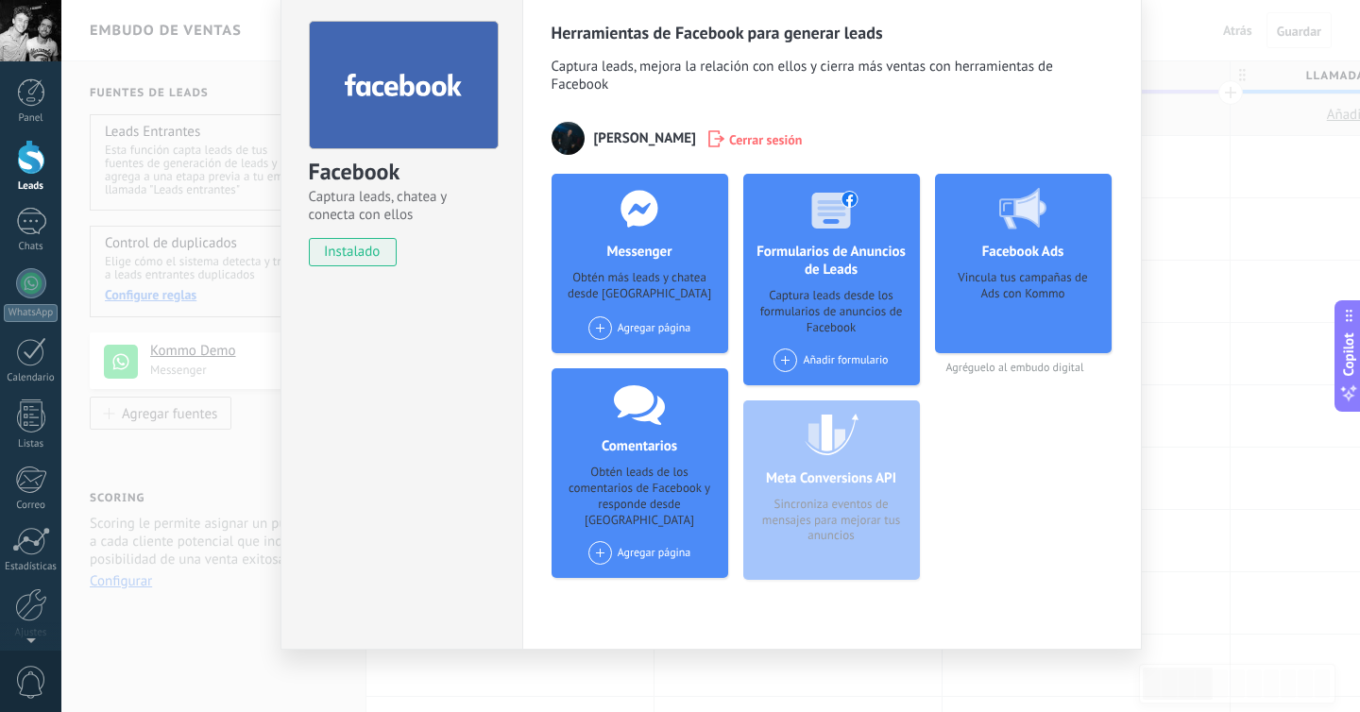
scroll to position [81, 0]
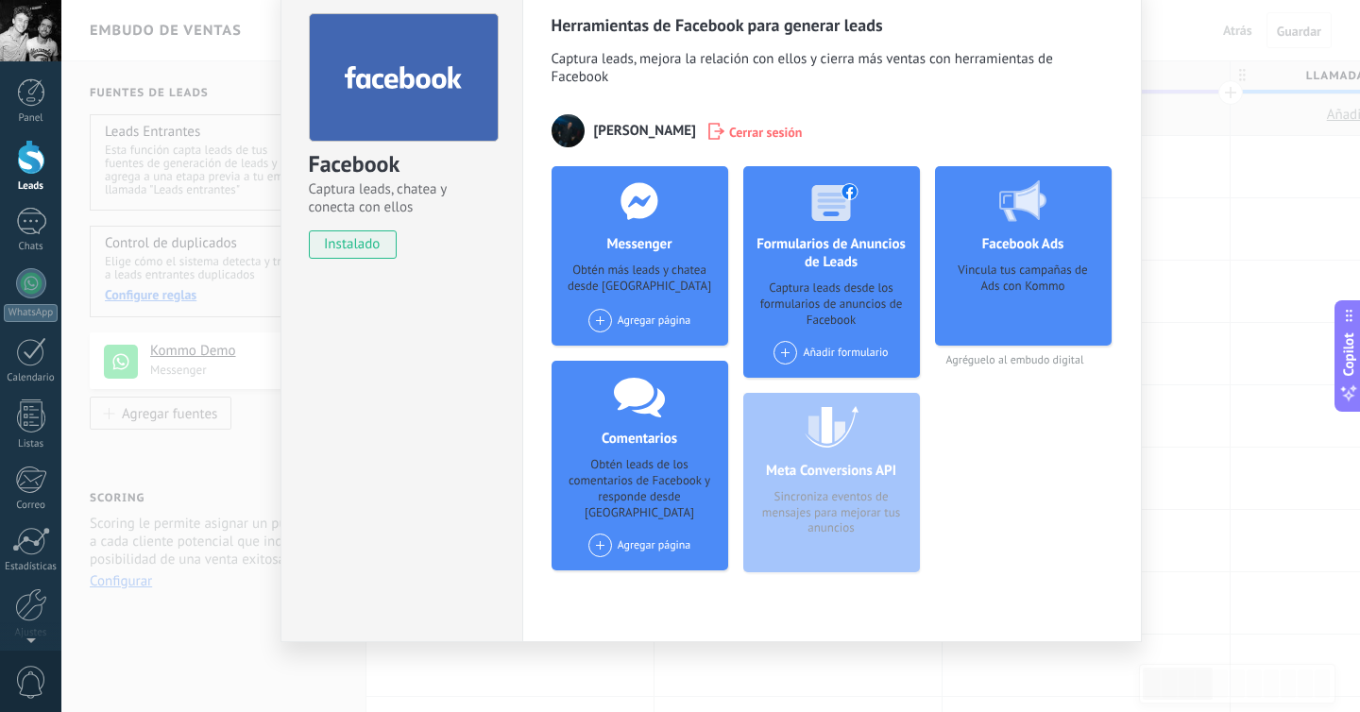
click at [661, 258] on div "Messenger Obtén más leads y chatea desde Kommo Agregar página" at bounding box center [640, 255] width 177 height 179
click at [629, 314] on div "Agregar página" at bounding box center [639, 321] width 103 height 24
click at [597, 320] on span at bounding box center [600, 321] width 24 height 24
click at [621, 360] on div "365 Seguridad" at bounding box center [649, 356] width 127 height 42
click at [589, 535] on span at bounding box center [600, 546] width 24 height 24
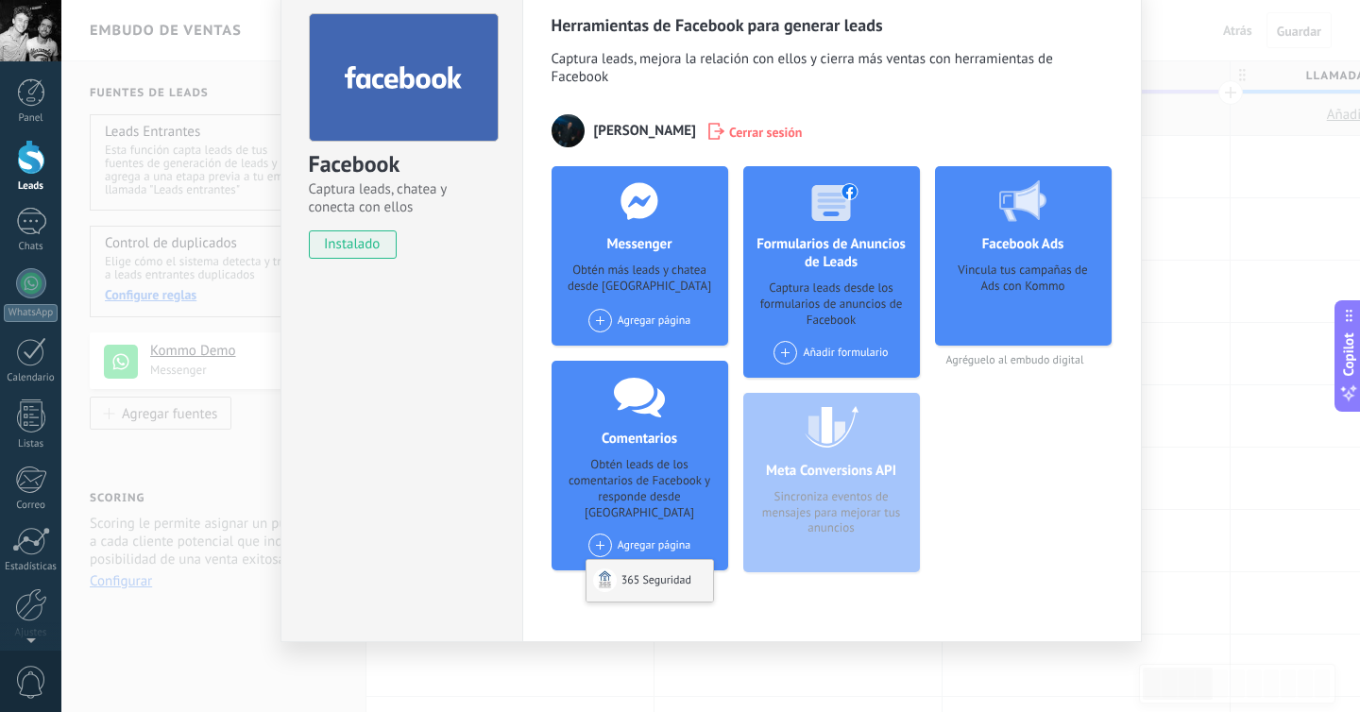
click at [607, 564] on body ".abecls-1,.abecls-2{fill-rule:evenodd}.abecls-2{fill:#fff} .abhcls-1{fill:none}…" at bounding box center [680, 356] width 1360 height 712
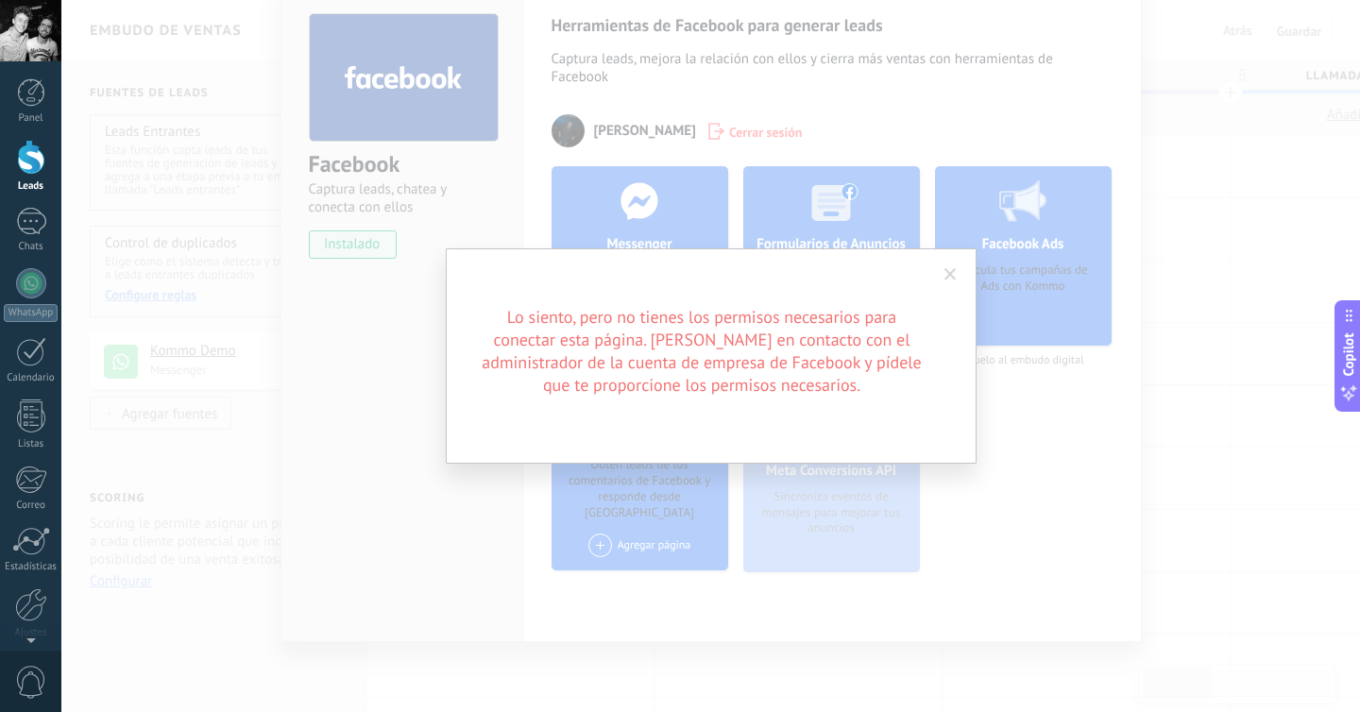
click at [961, 262] on span at bounding box center [950, 275] width 31 height 32
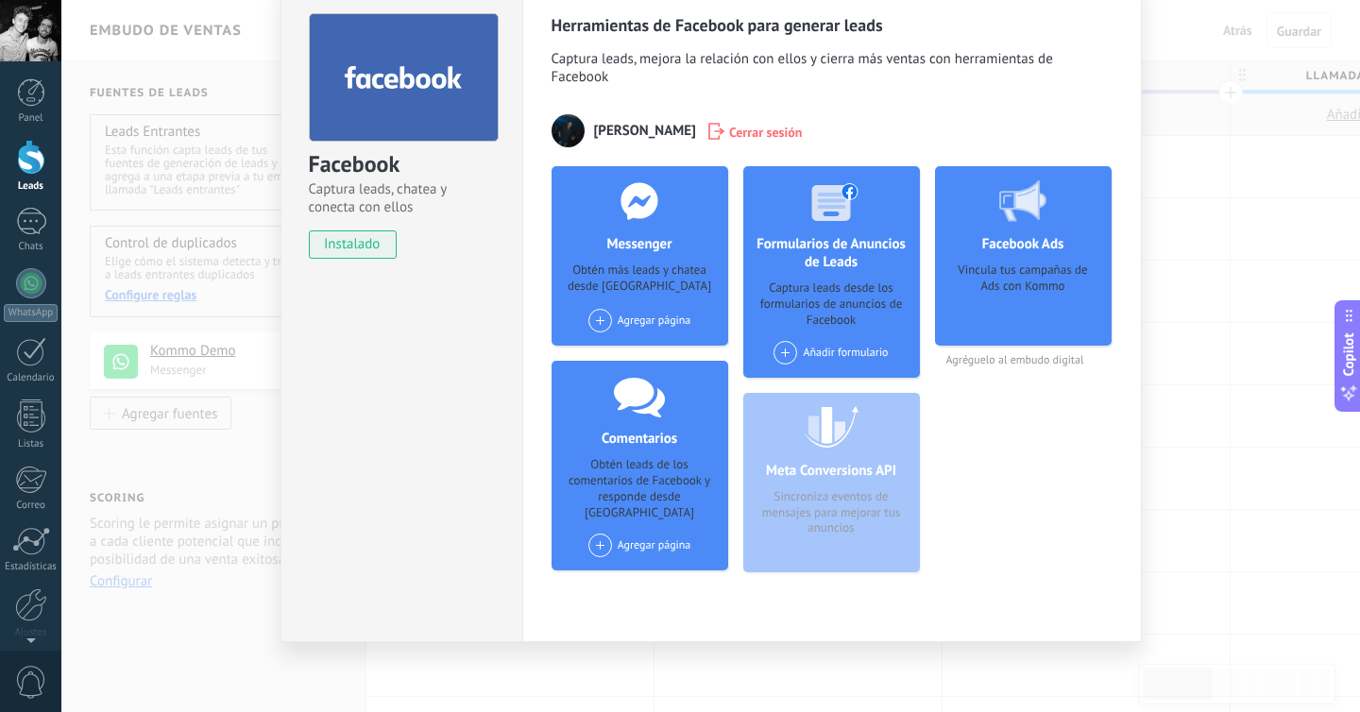
click at [603, 322] on span at bounding box center [600, 321] width 24 height 24
click at [629, 359] on div "365 Seguridad" at bounding box center [649, 356] width 127 height 42
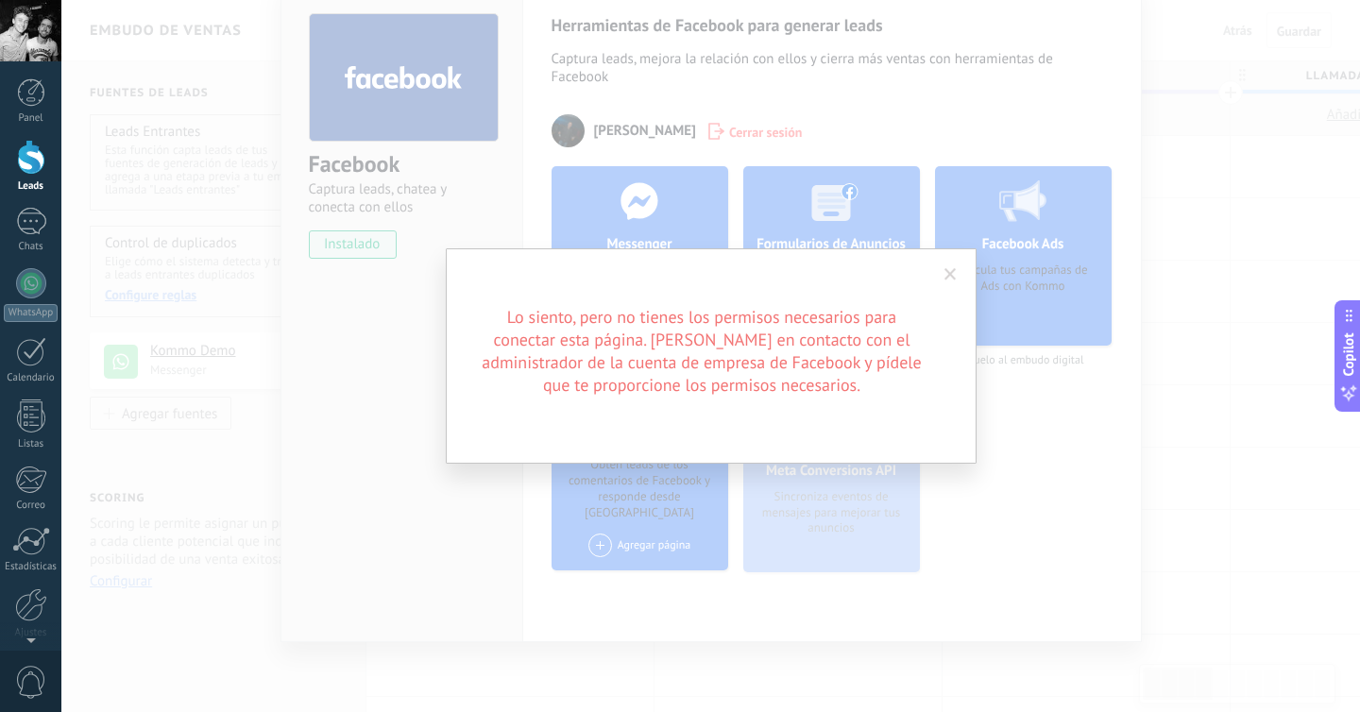
click at [948, 275] on span at bounding box center [950, 274] width 12 height 13
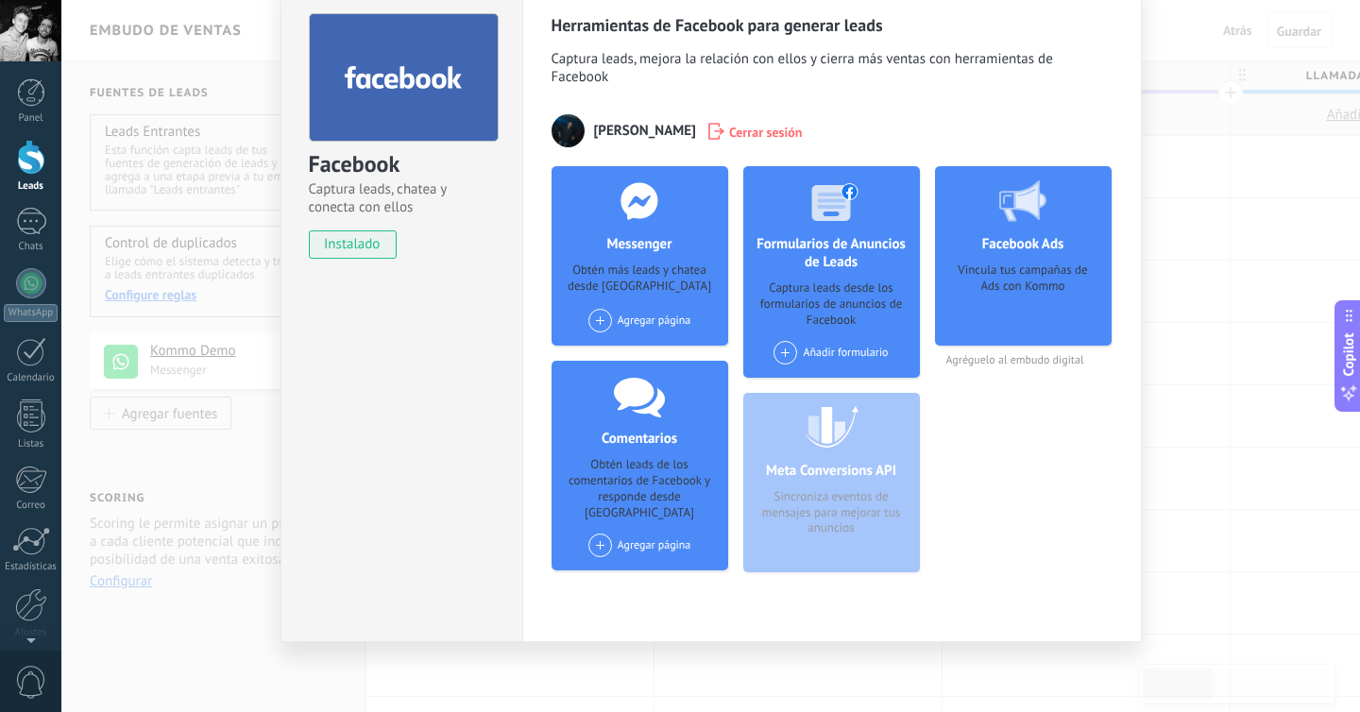
click at [1104, 174] on div at bounding box center [1022, 200] width 187 height 69
click at [1270, 42] on div "Facebook Captura leads, chatea y conecta con ellos instalado Desinstalar Herram…" at bounding box center [710, 356] width 1299 height 712
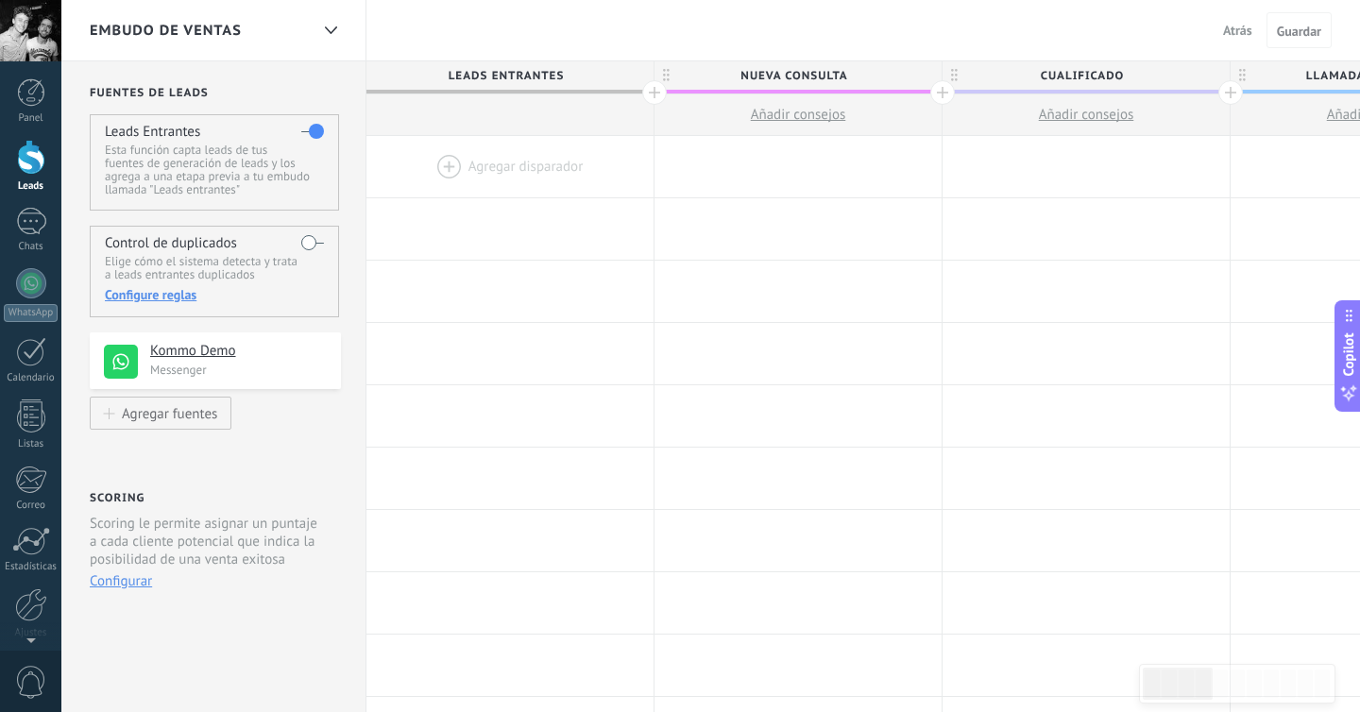
scroll to position [0, 0]
click at [155, 414] on div "Agregar fuentes" at bounding box center [169, 413] width 95 height 16
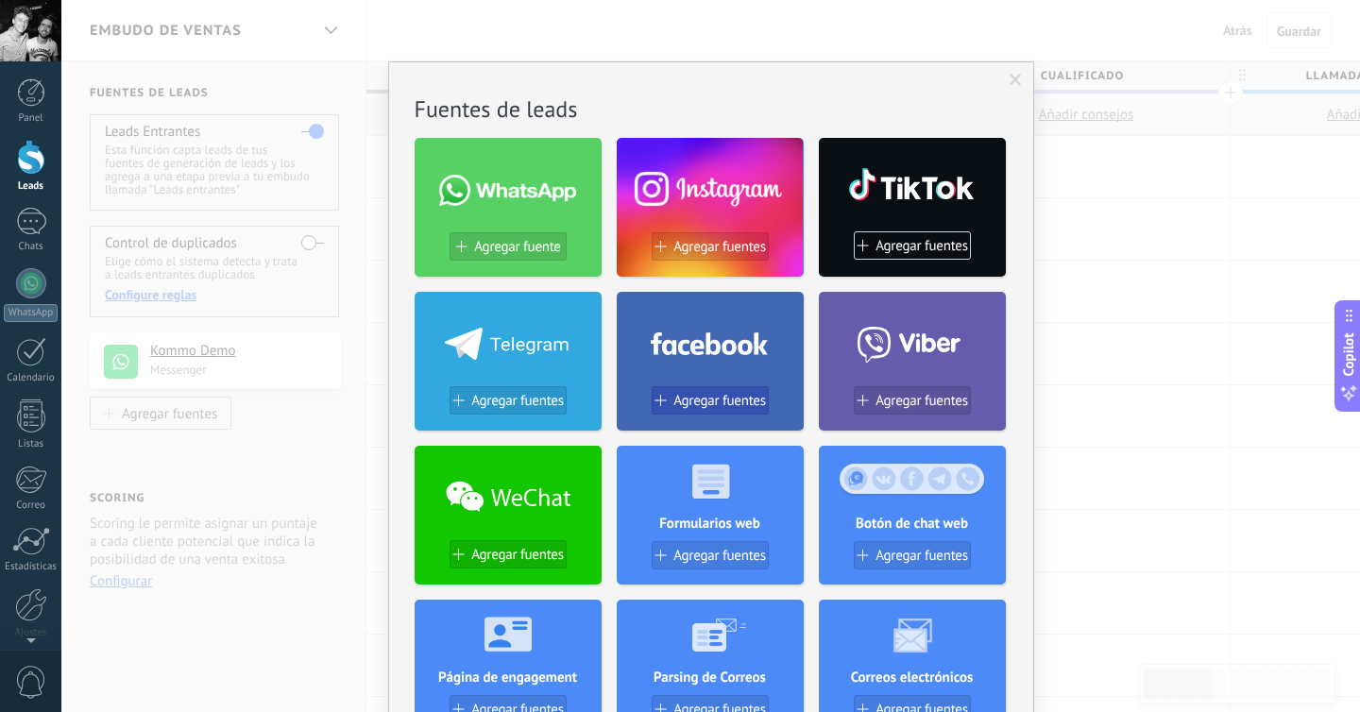
click at [719, 394] on span "Agregar fuentes" at bounding box center [719, 401] width 93 height 16
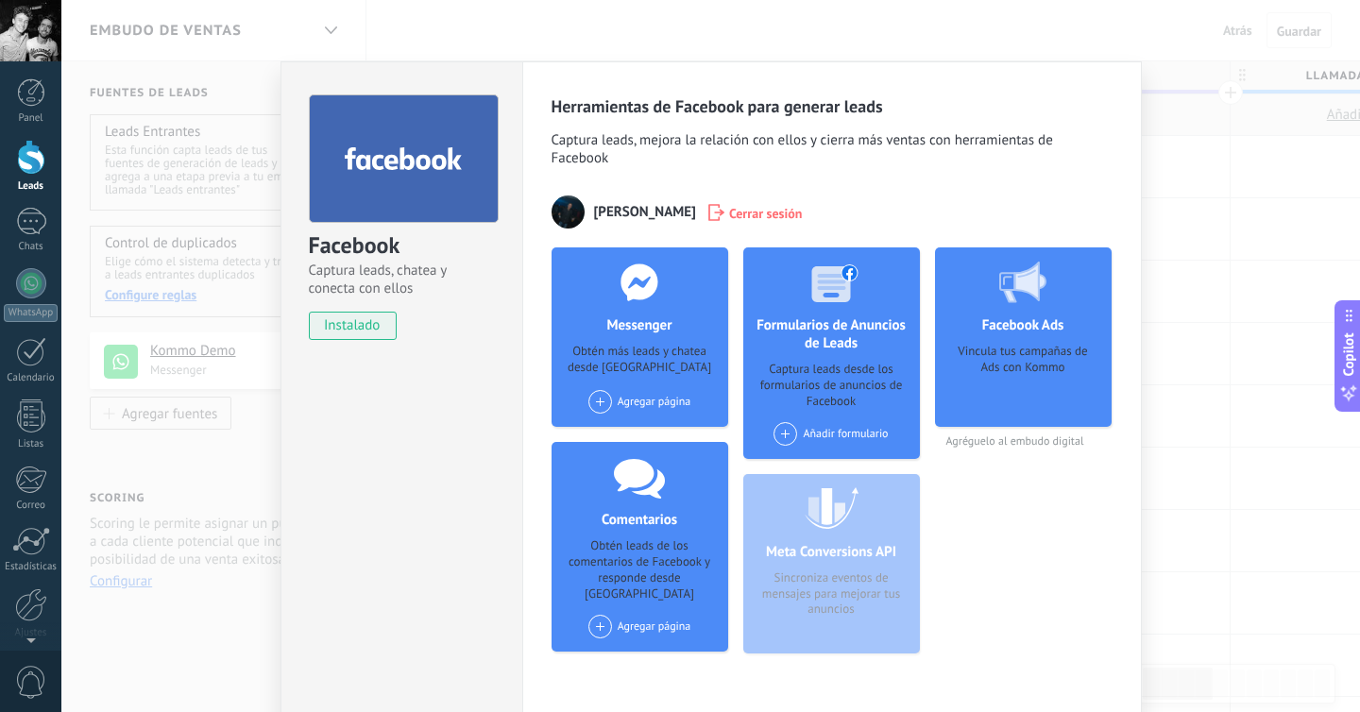
click at [352, 334] on span "instalado" at bounding box center [353, 326] width 86 height 28
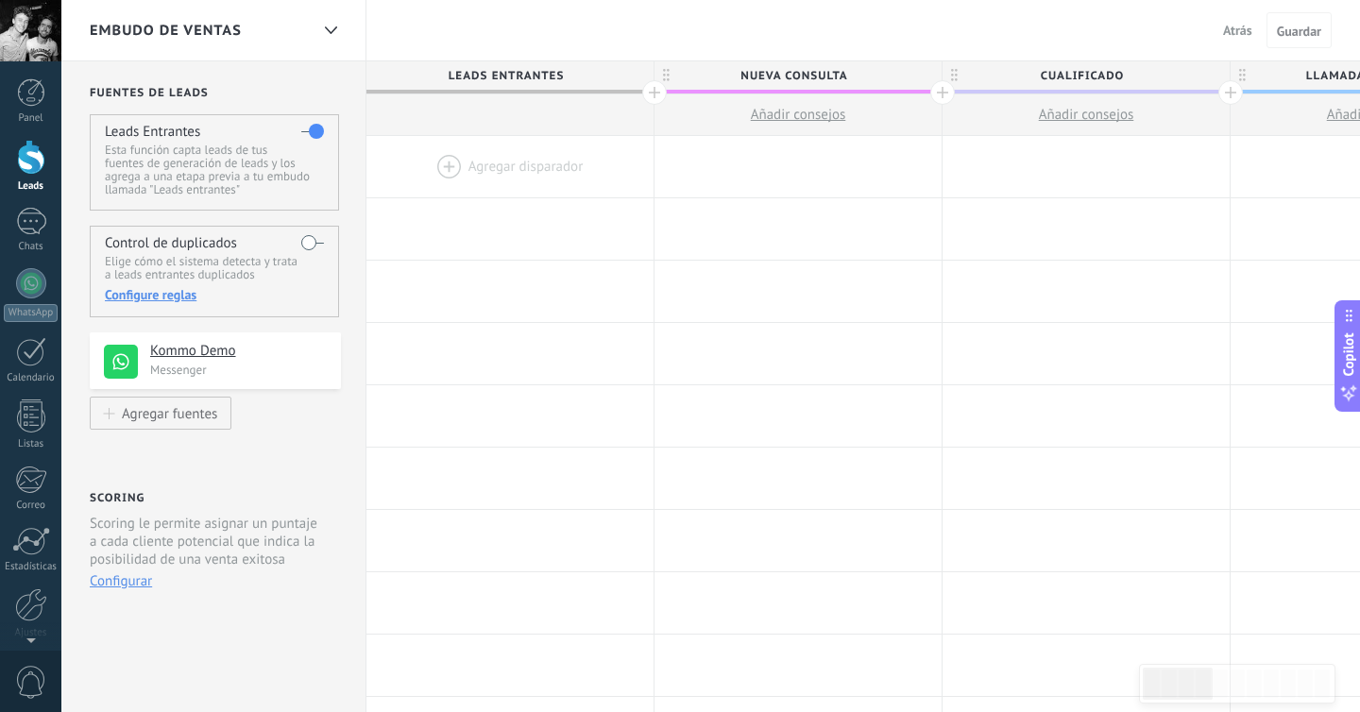
click at [507, 171] on div at bounding box center [509, 166] width 287 height 61
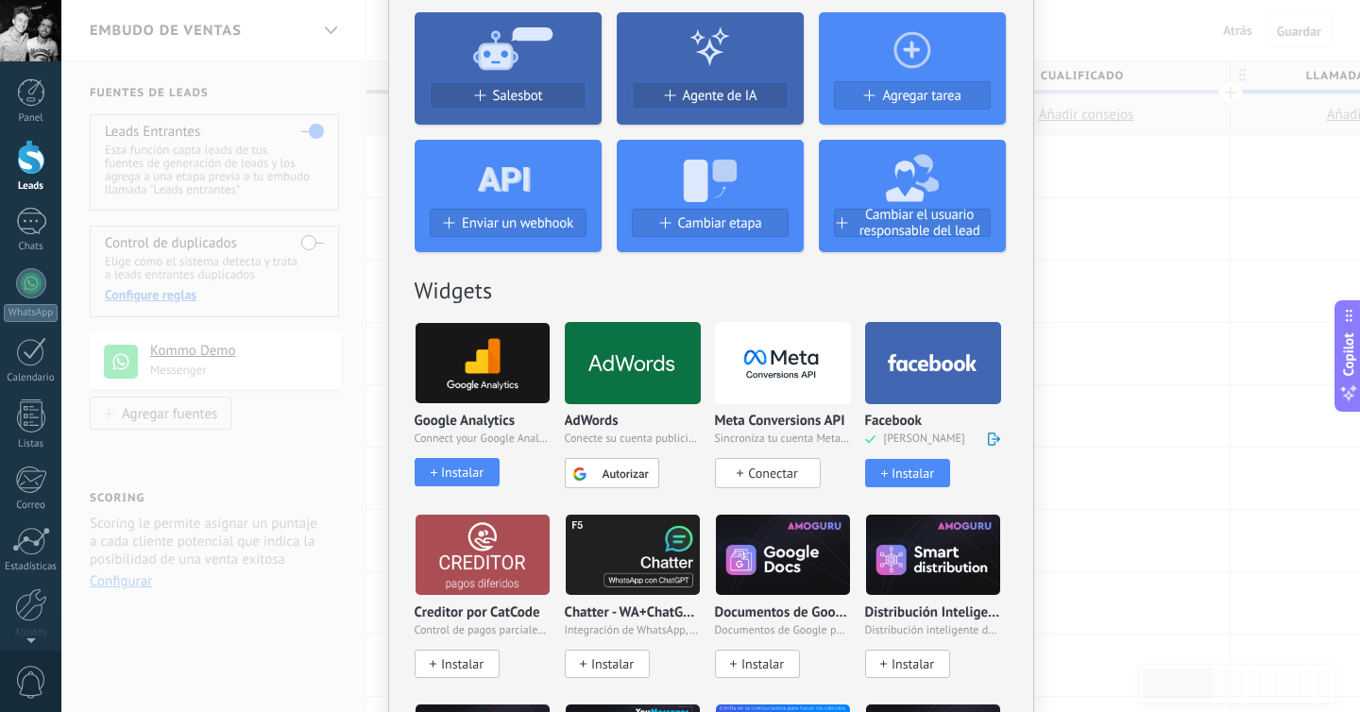
scroll to position [148, 0]
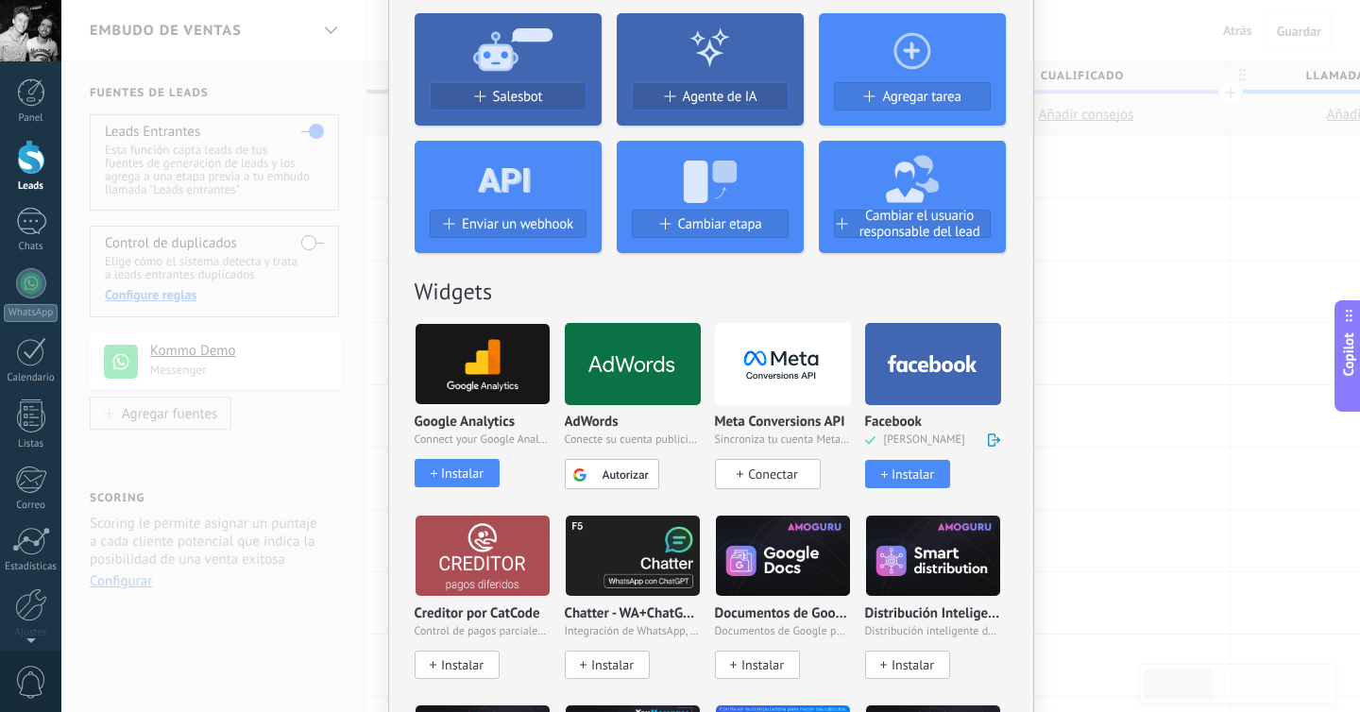
click at [901, 467] on div "Instalar" at bounding box center [912, 475] width 42 height 16
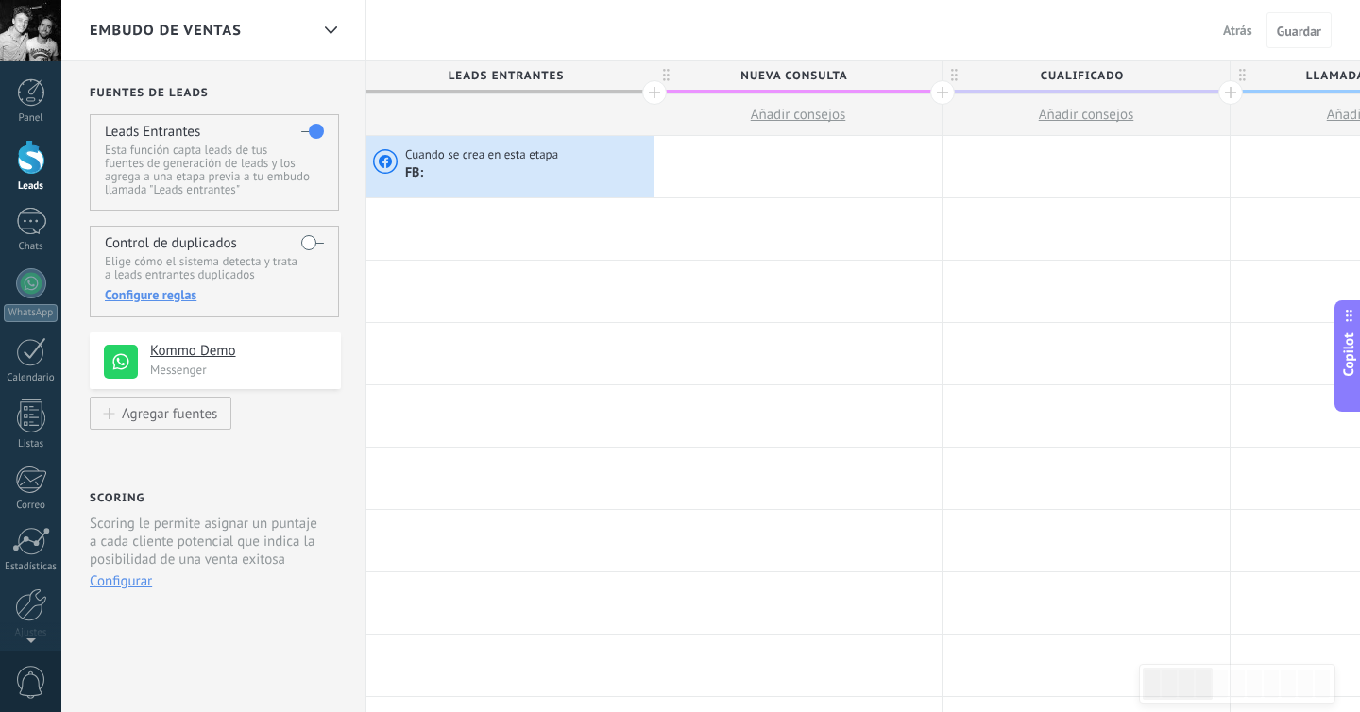
scroll to position [0, 0]
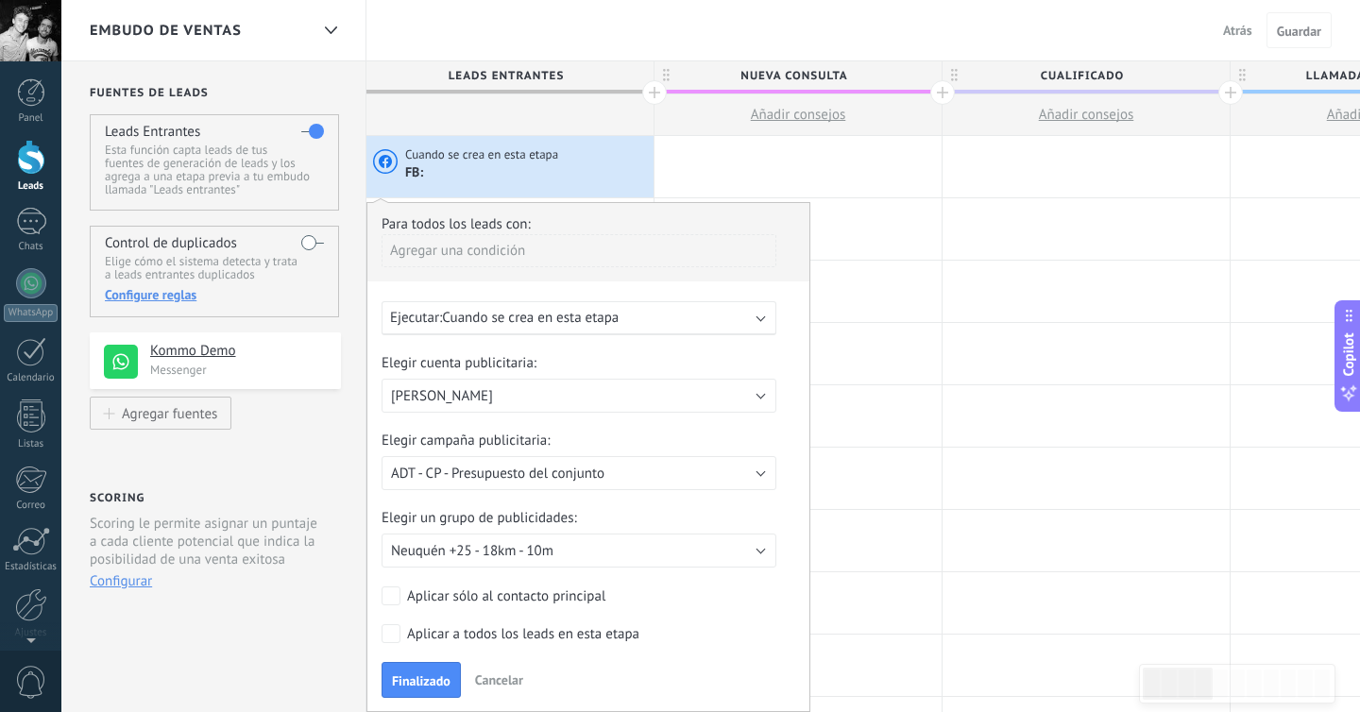
click at [510, 325] on span "Cuando se crea en esta etapa" at bounding box center [530, 318] width 177 height 18
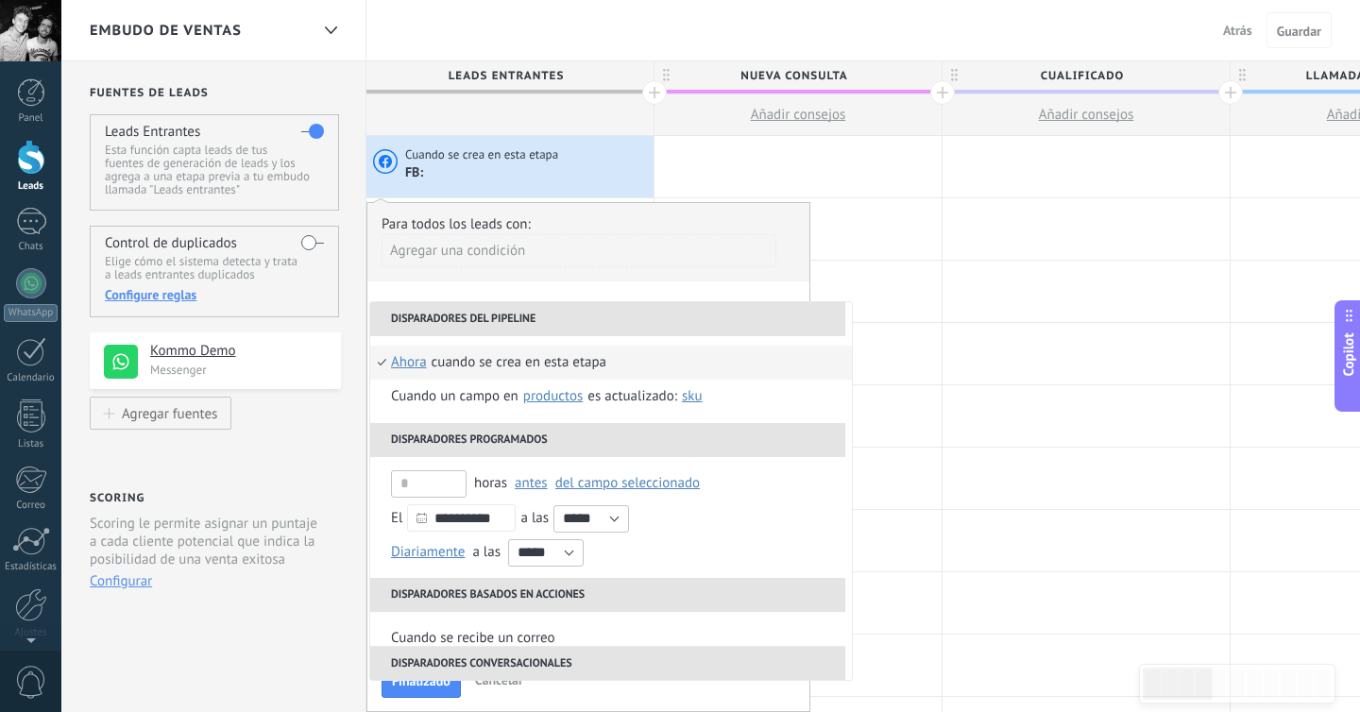
click at [547, 314] on li "Disparadores del pipeline" at bounding box center [607, 319] width 475 height 34
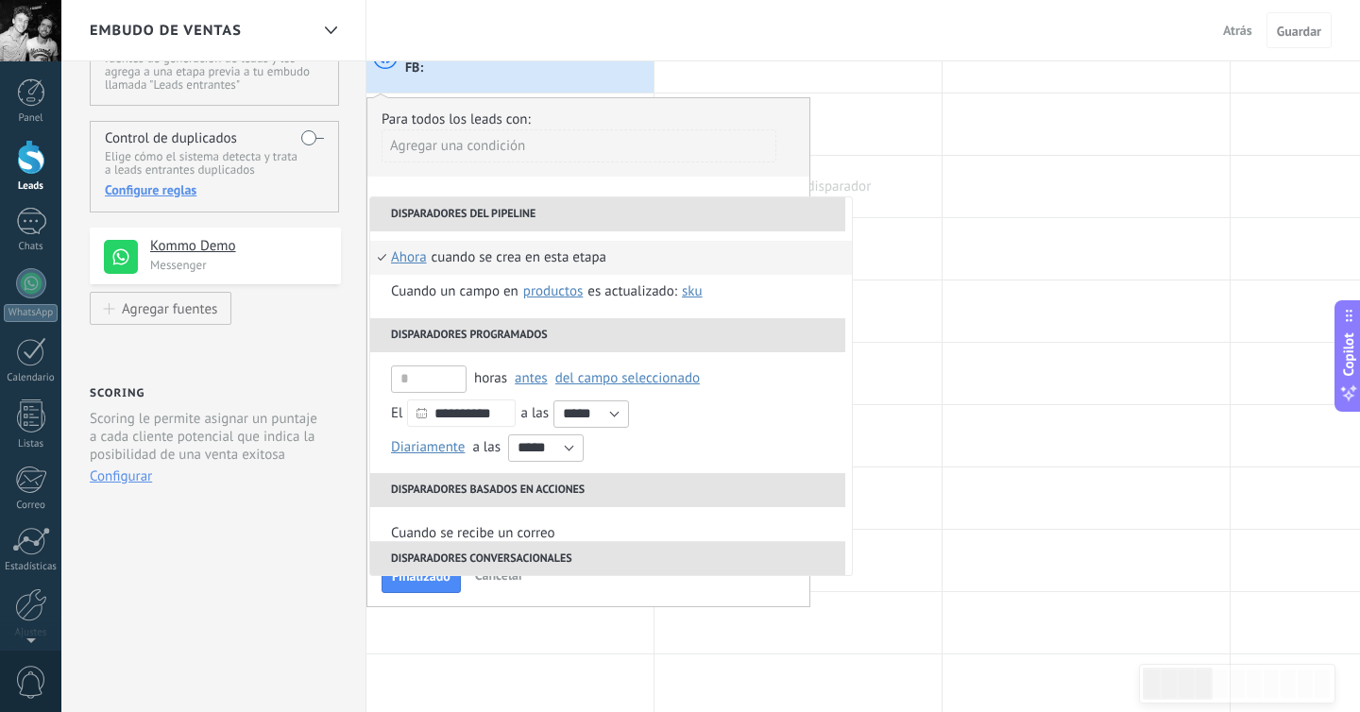
click at [911, 191] on div at bounding box center [797, 186] width 287 height 61
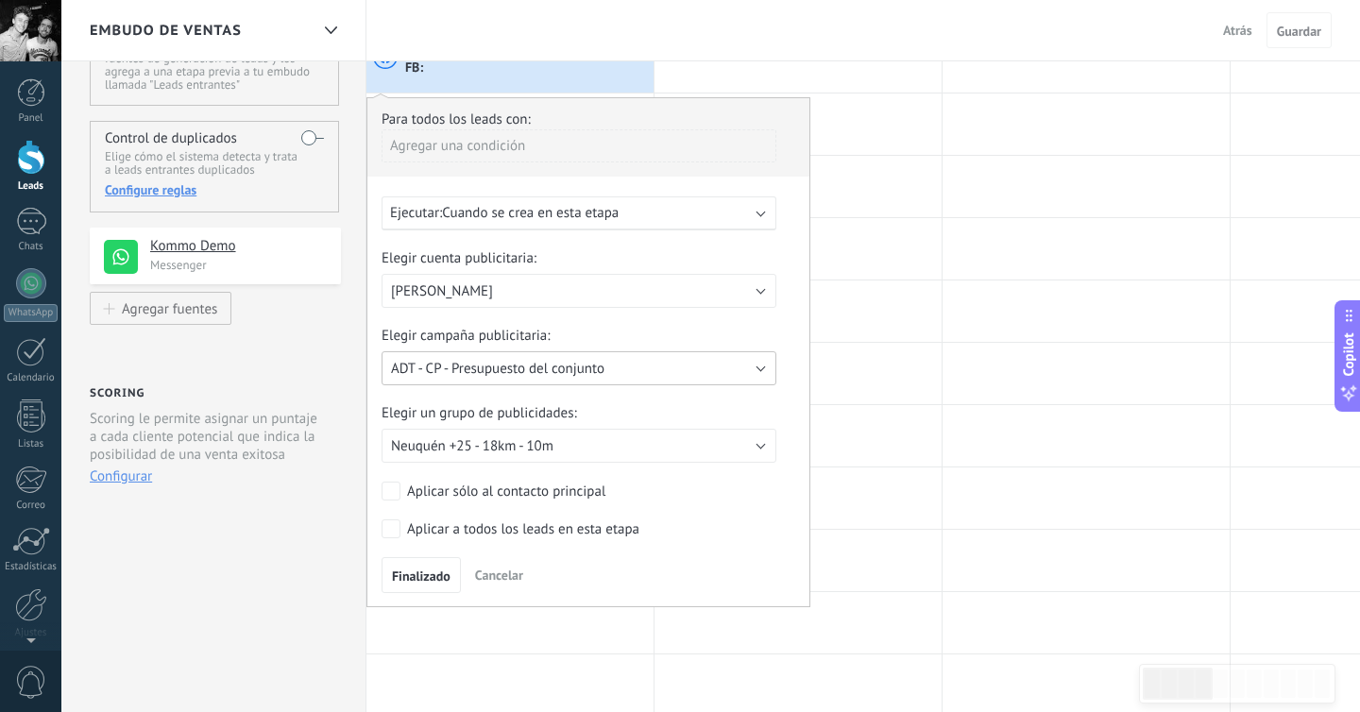
click at [552, 370] on span "ADT - CP - Presupuesto del conjunto" at bounding box center [497, 369] width 213 height 18
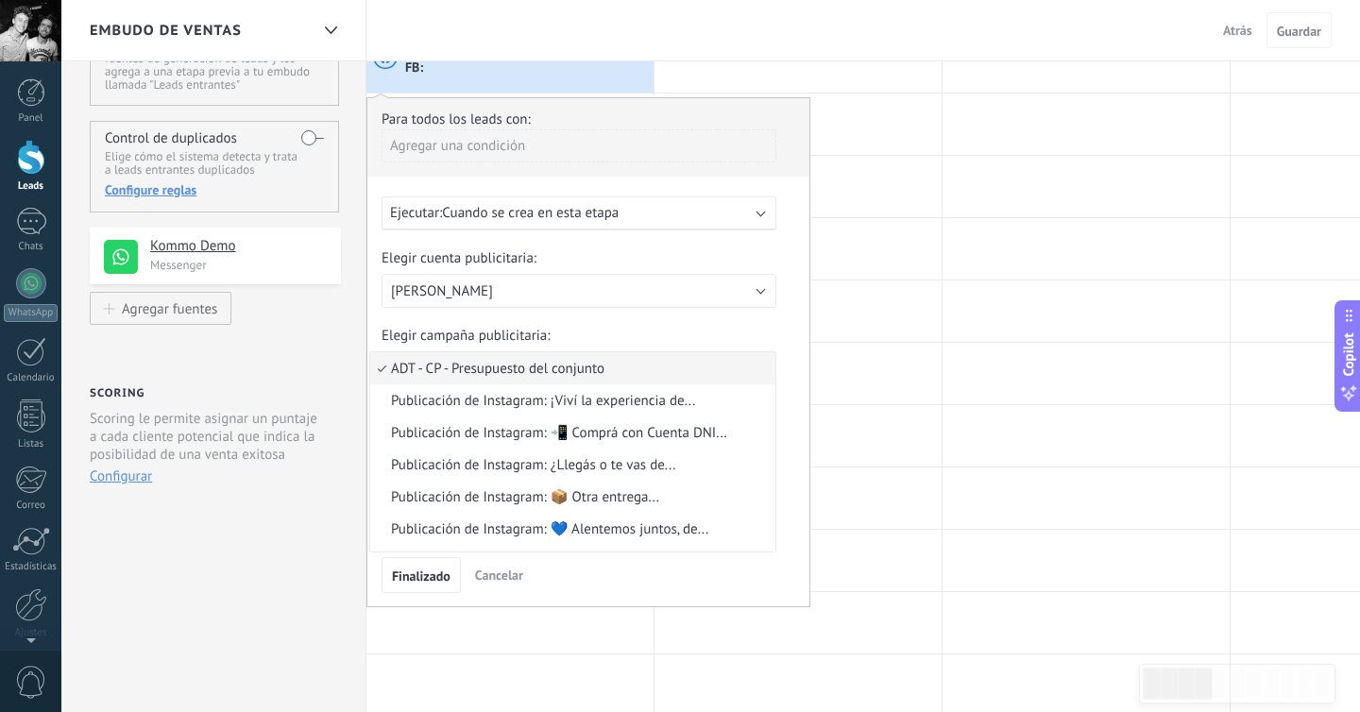
click at [568, 369] on span "ADT - CP - Presupuesto del conjunto" at bounding box center [569, 369] width 399 height 18
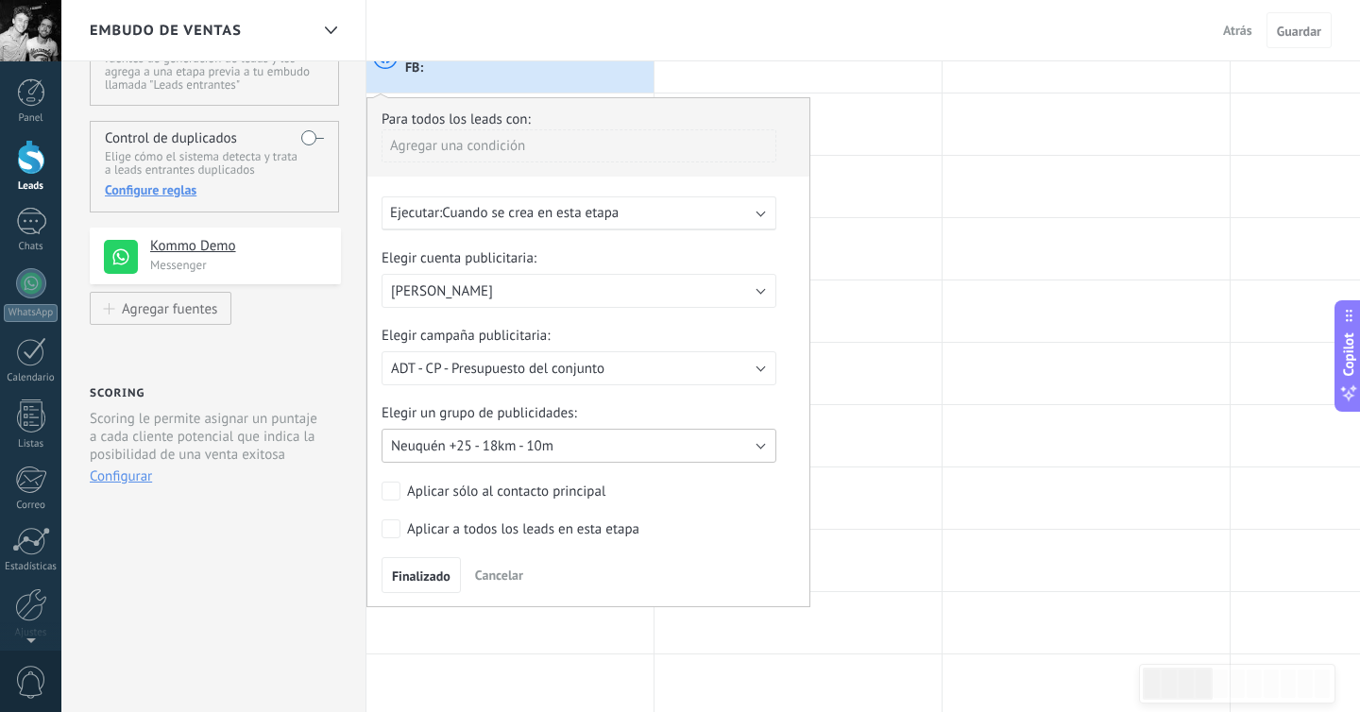
click at [576, 447] on button "Neuquén +25 - 18km - 10m" at bounding box center [579, 446] width 395 height 34
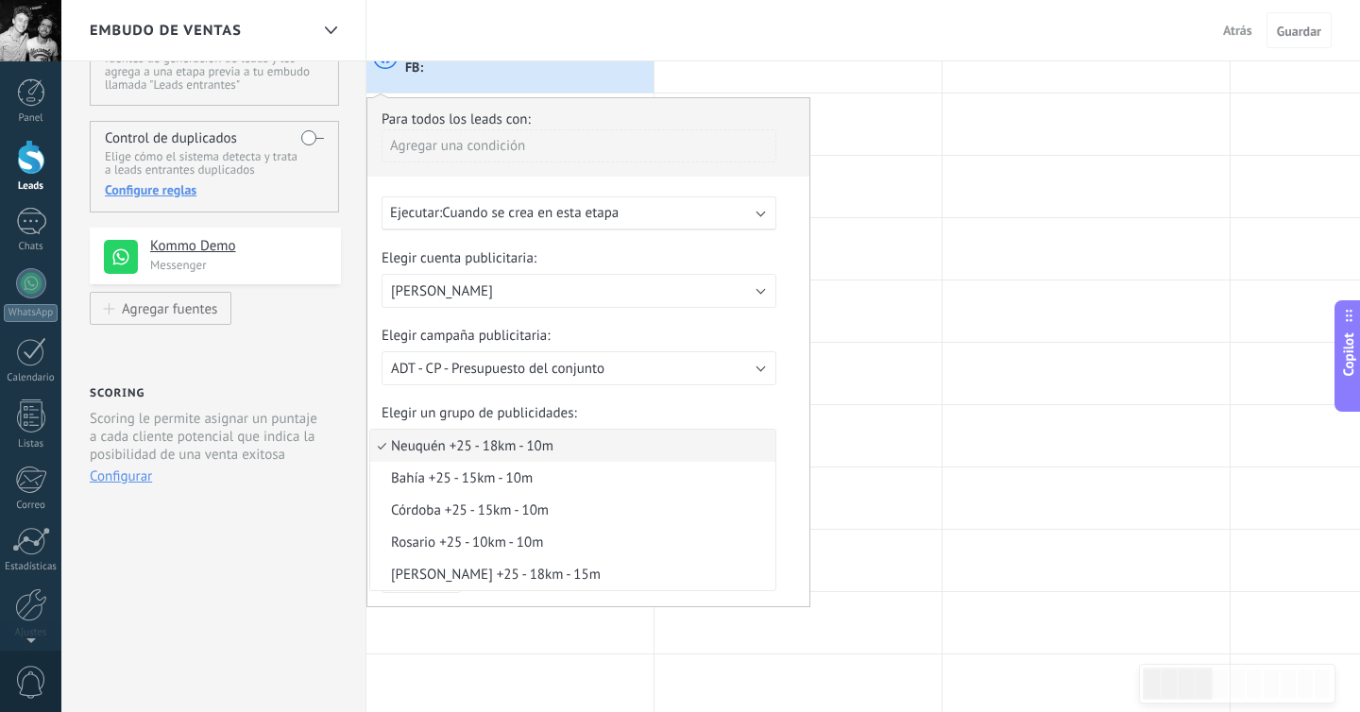
click at [576, 447] on span "Neuquén +25 - 18km - 10m" at bounding box center [569, 446] width 399 height 18
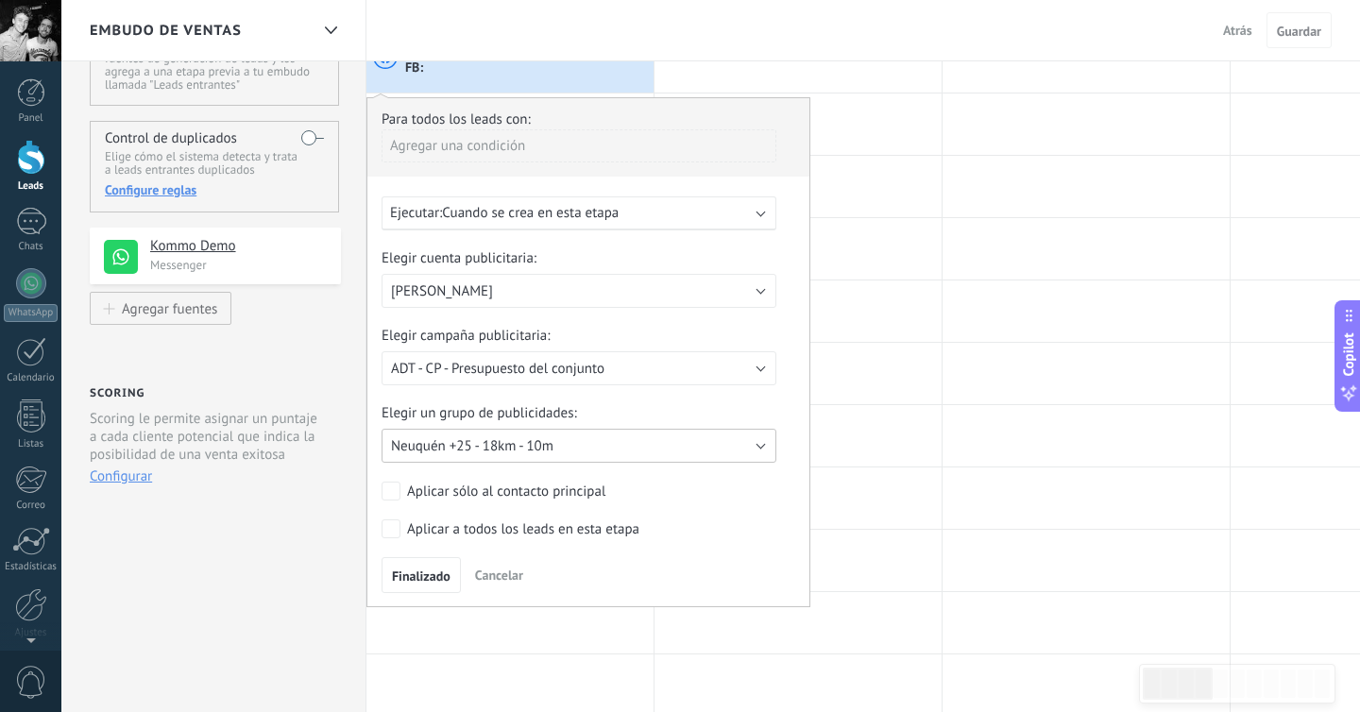
scroll to position [145, 0]
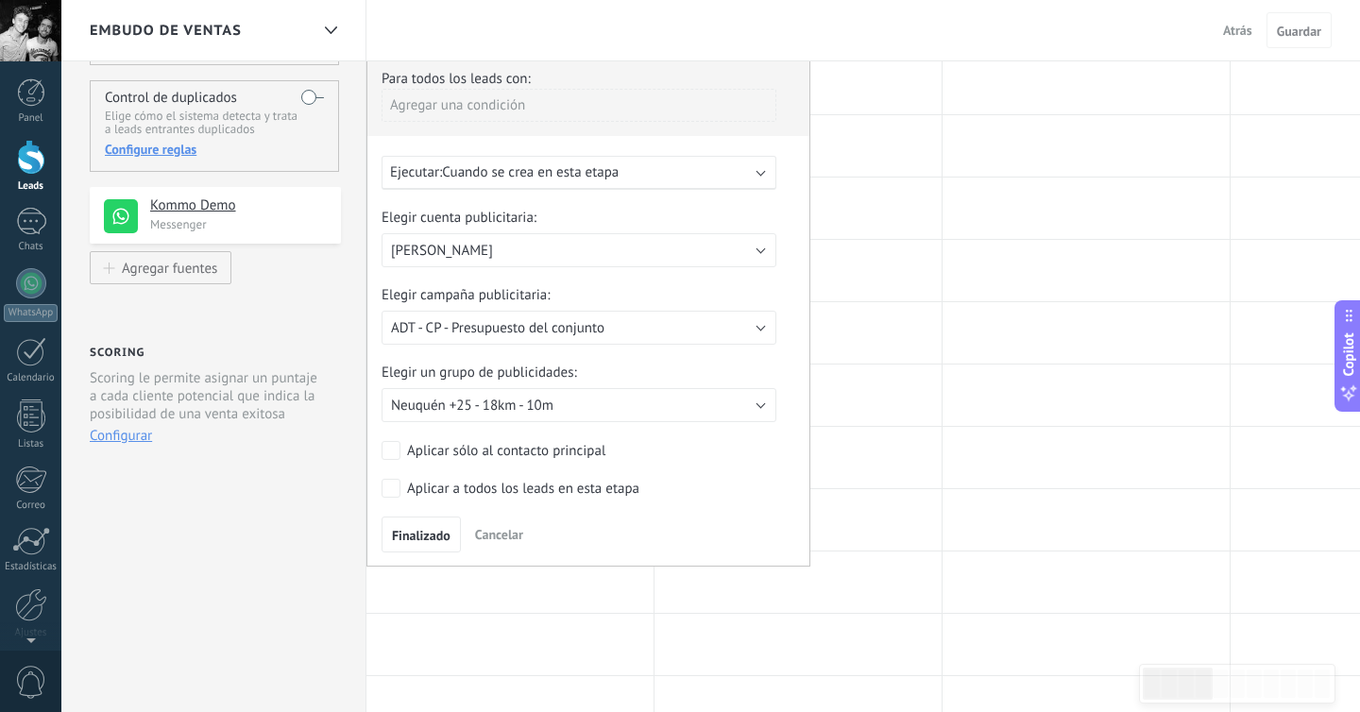
click at [566, 496] on div "Aplicar a todos los leads en esta etapa" at bounding box center [523, 489] width 232 height 19
click at [524, 405] on span "Neuquén +25 - 18km - 10m" at bounding box center [472, 406] width 162 height 18
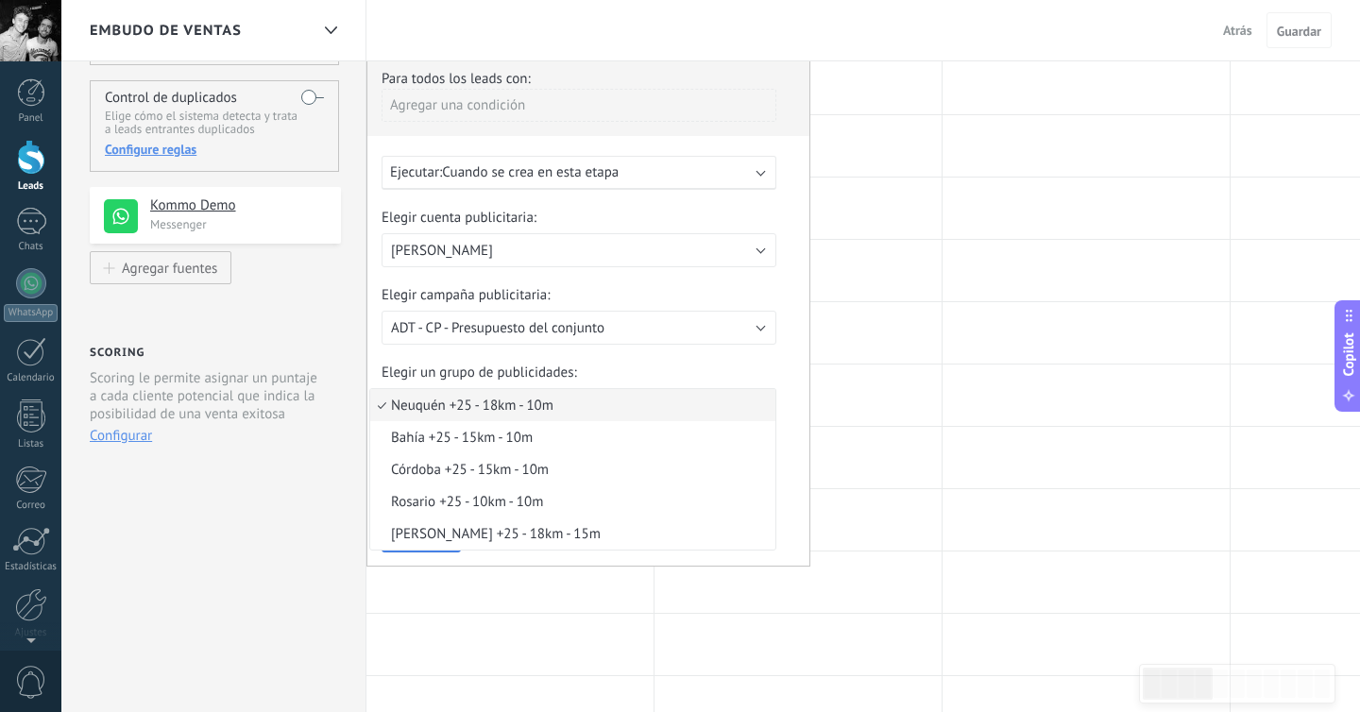
click at [524, 405] on span "Neuquén +25 - 18km - 10m" at bounding box center [569, 406] width 399 height 18
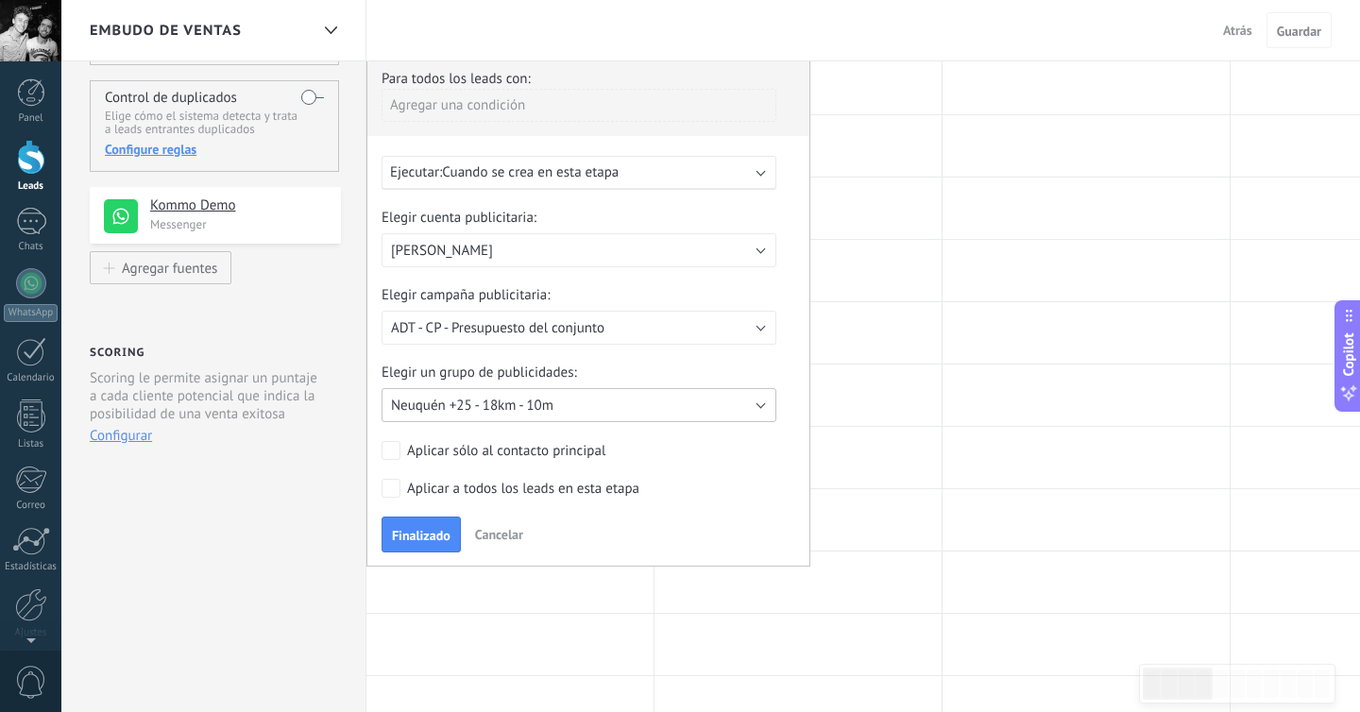
click at [524, 405] on span "Neuquén +25 - 18km - 10m" at bounding box center [472, 406] width 162 height 18
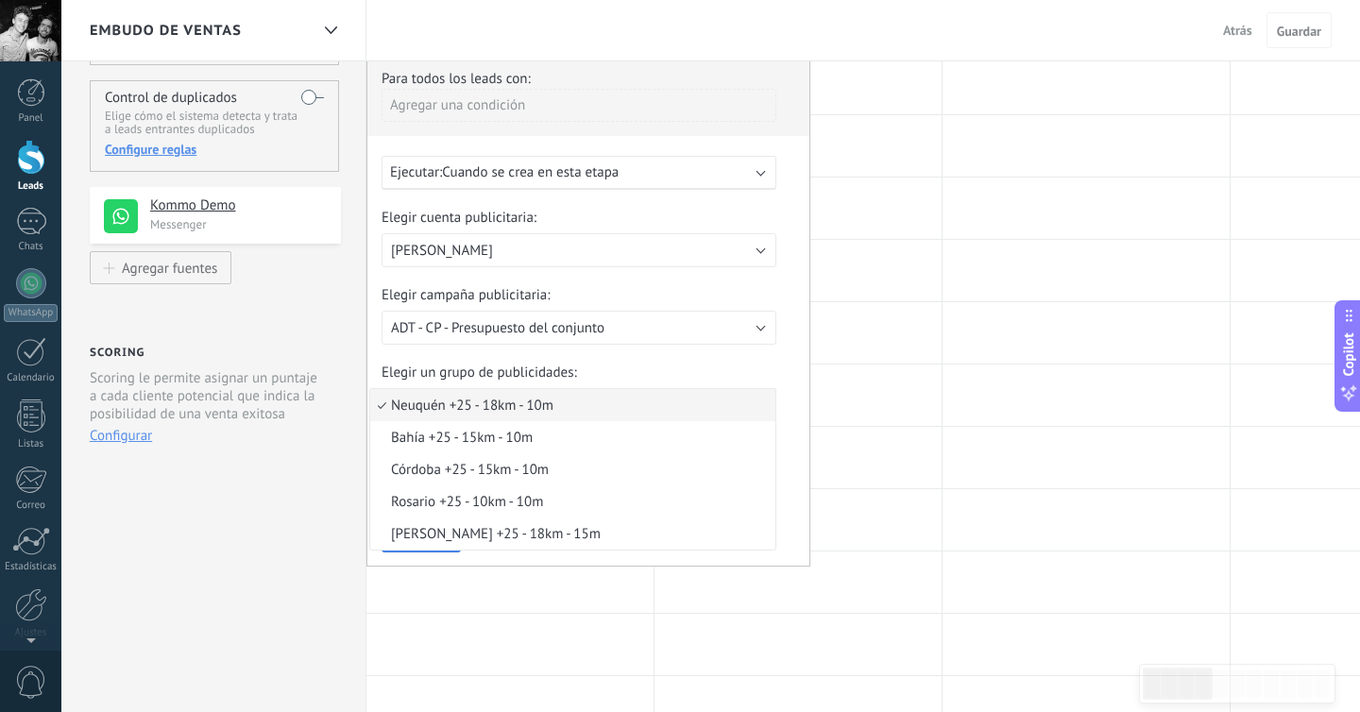
scroll to position [106, 0]
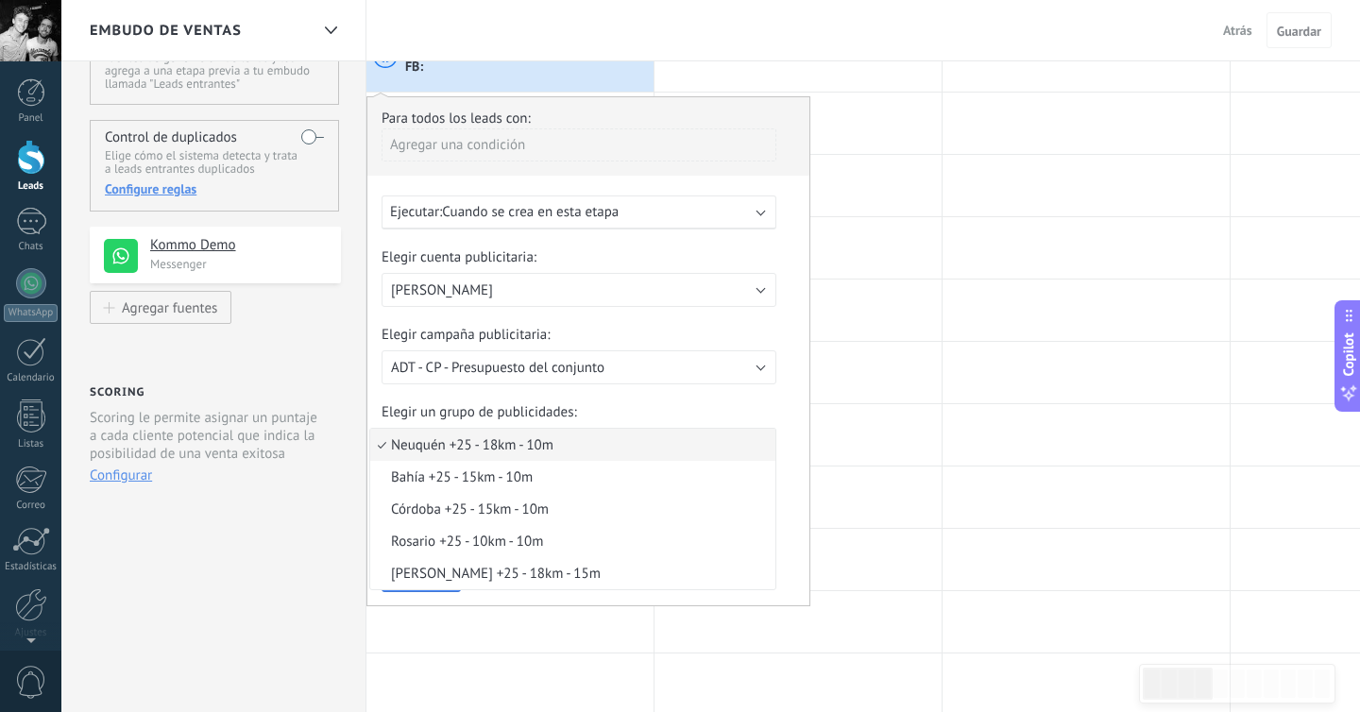
click at [519, 446] on span "Neuquén +25 - 18km - 10m" at bounding box center [569, 445] width 399 height 18
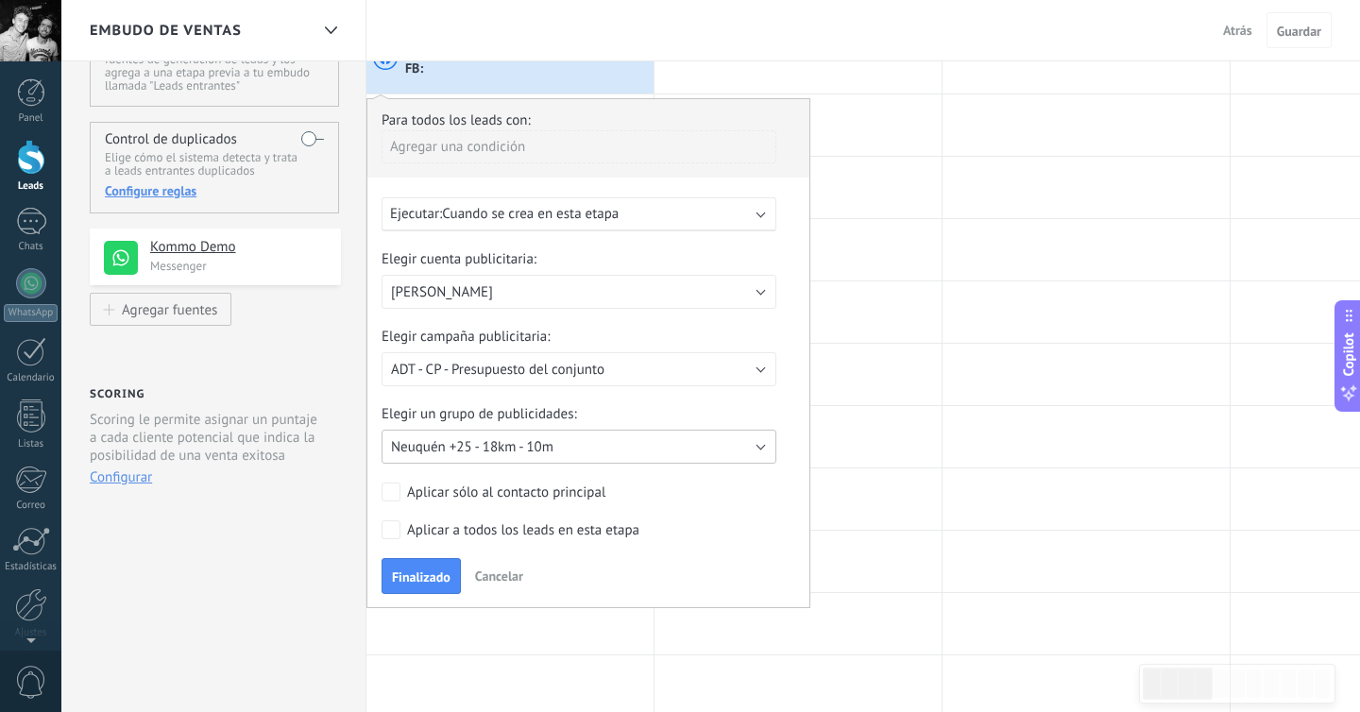
scroll to position [113, 0]
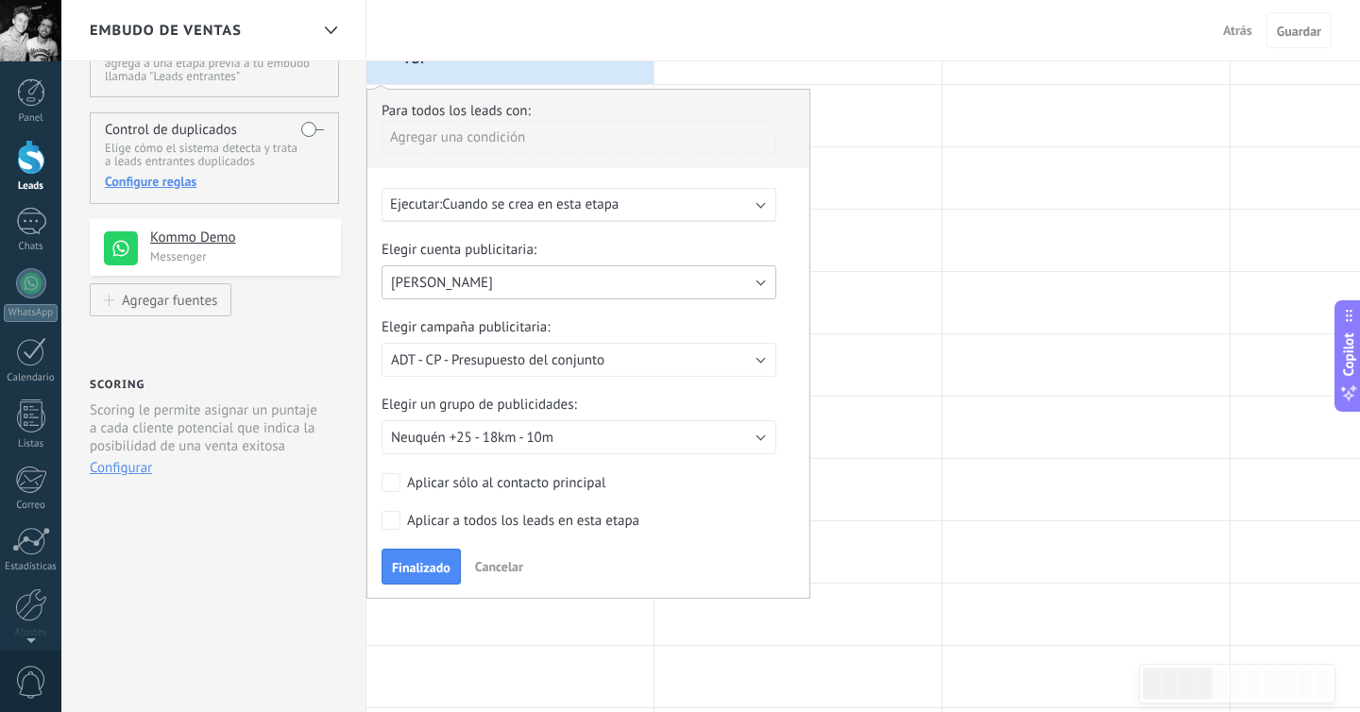
click at [538, 282] on button "[PERSON_NAME]" at bounding box center [579, 282] width 395 height 34
click at [538, 282] on span "[PERSON_NAME]" at bounding box center [569, 283] width 399 height 18
click at [428, 568] on span "Finalizado" at bounding box center [421, 567] width 59 height 13
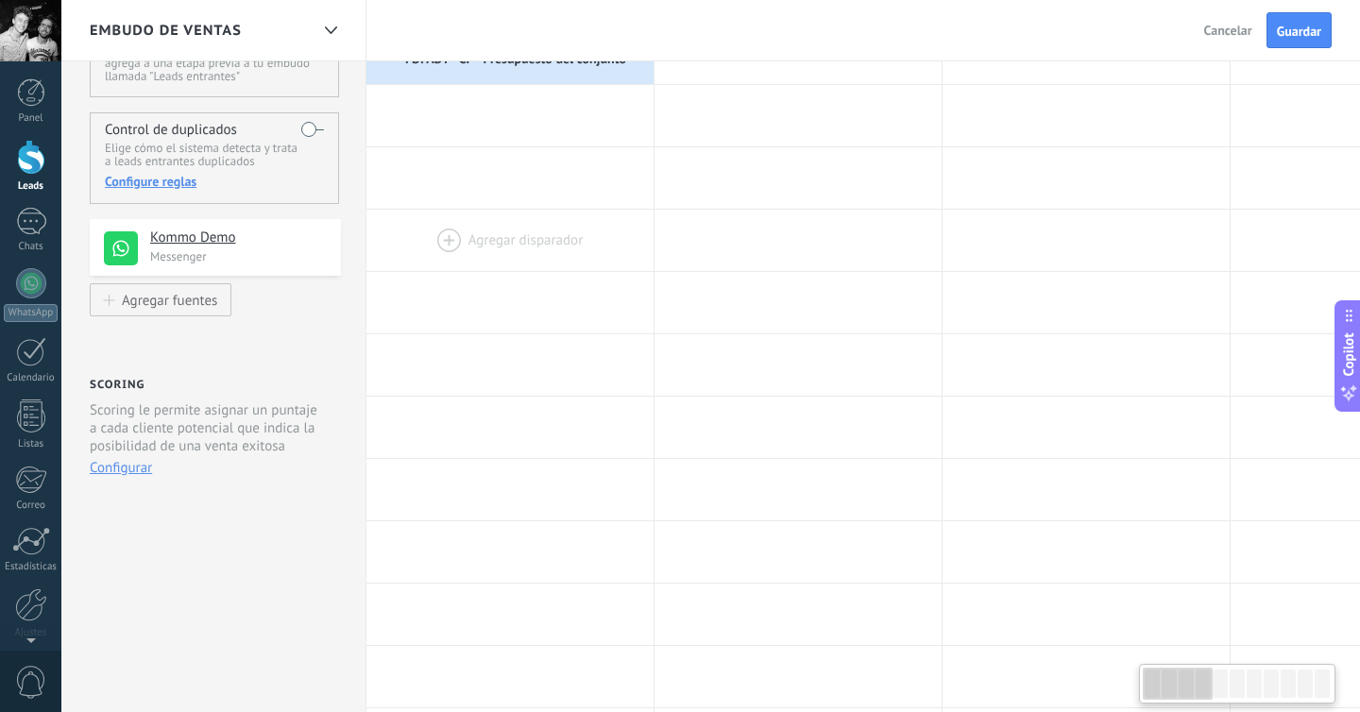
scroll to position [0, 0]
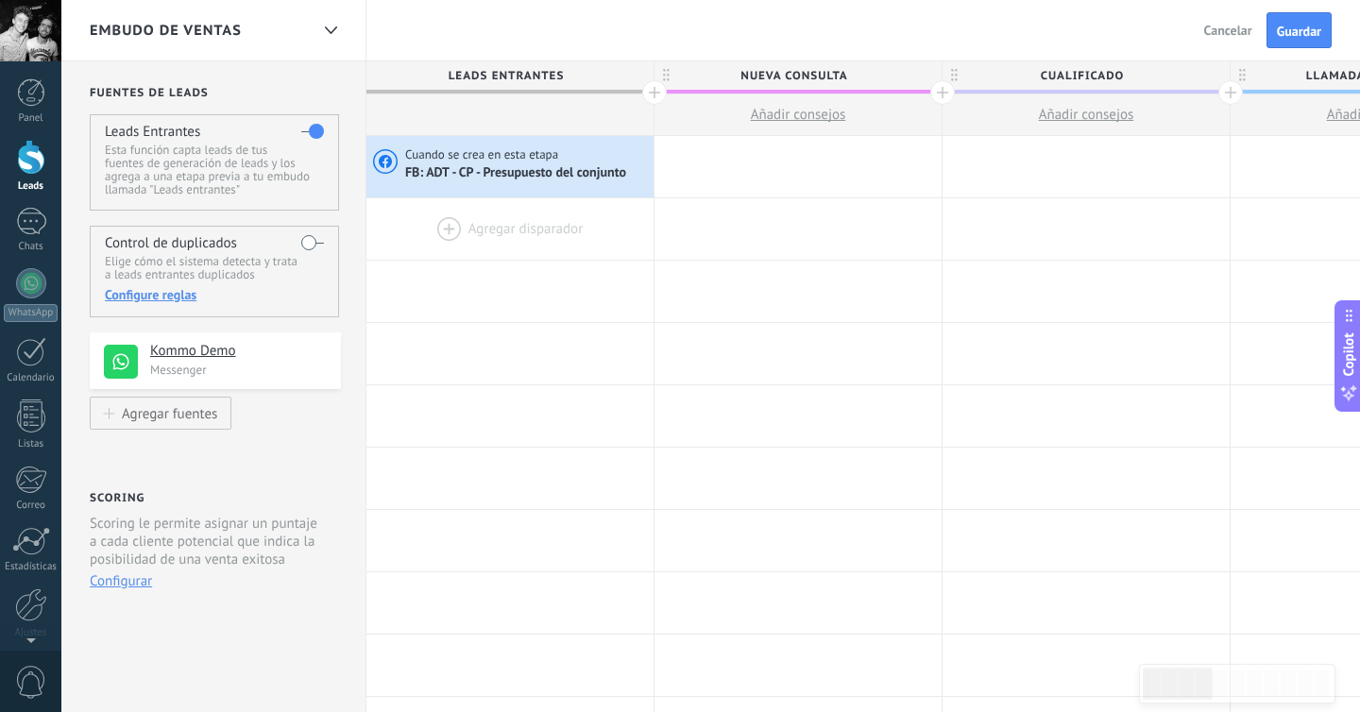
click at [505, 221] on div at bounding box center [509, 228] width 287 height 61
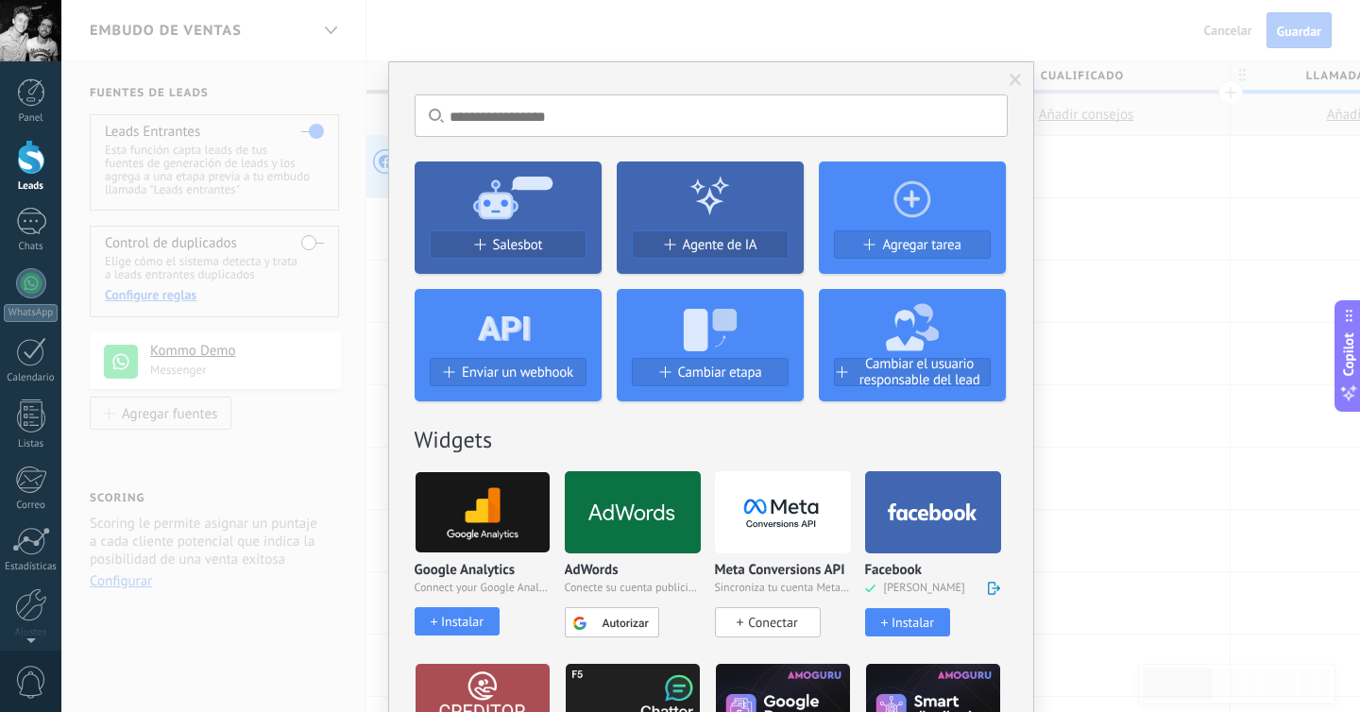
click at [910, 621] on div "Instalar" at bounding box center [912, 623] width 42 height 16
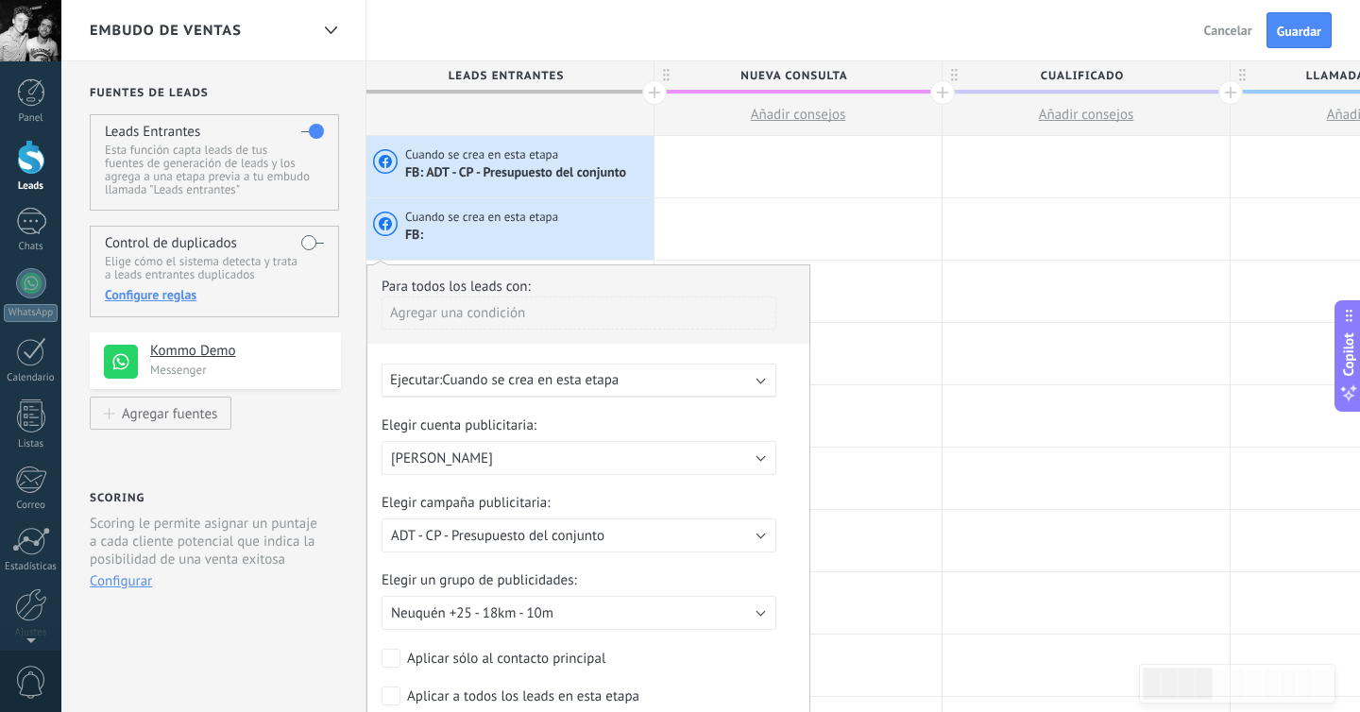
scroll to position [97, 0]
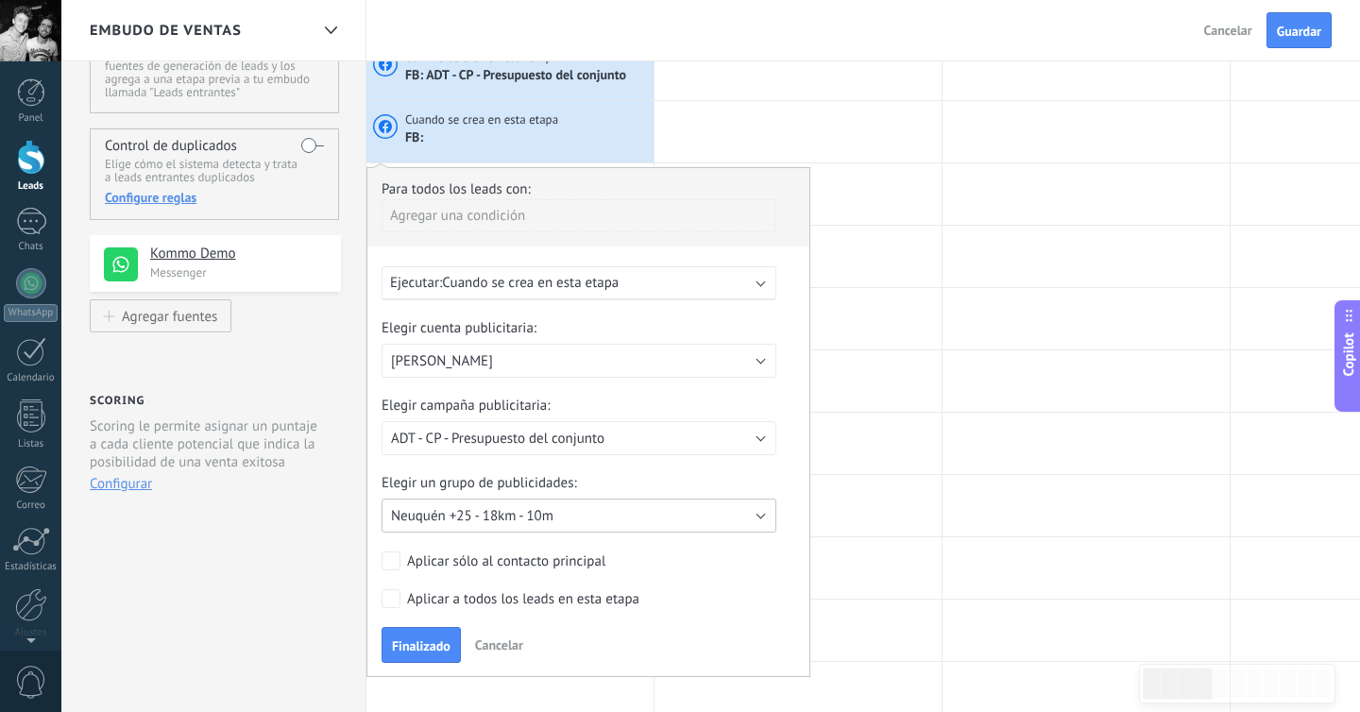
click at [623, 528] on button "Neuquén +25 - 18km - 10m" at bounding box center [579, 516] width 395 height 34
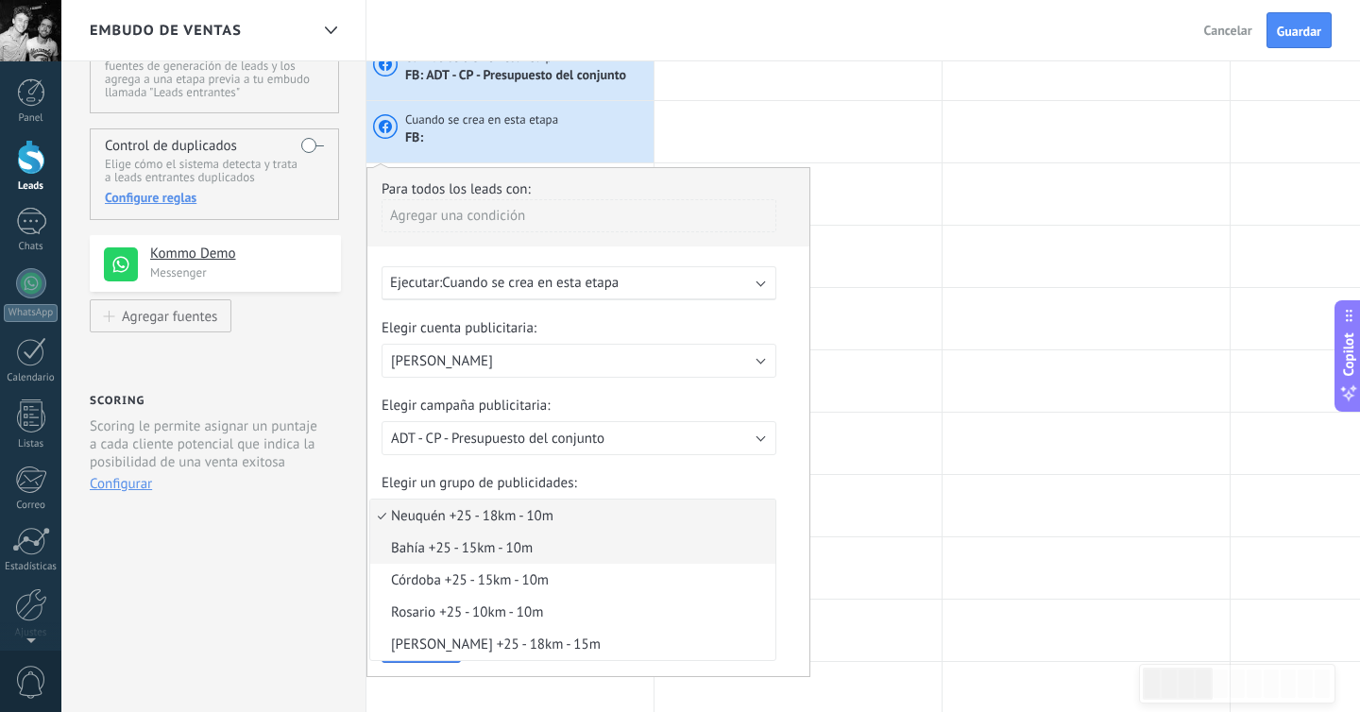
click at [555, 554] on span "Bahía +25 - 15km - 10m" at bounding box center [569, 548] width 399 height 18
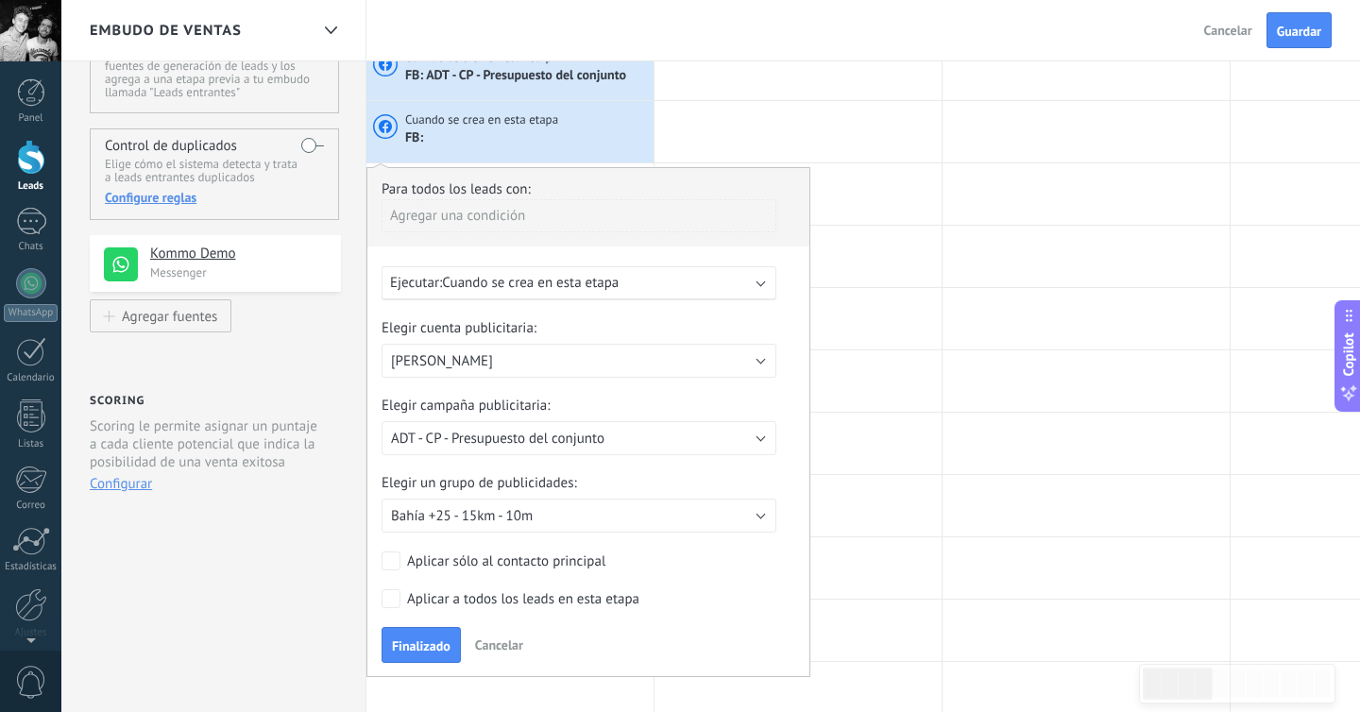
click at [470, 589] on form "Elegir cuenta publicitaria: [PERSON_NAME] U$D OW [PERSON_NAME] Elegir [PERSON_N…" at bounding box center [589, 490] width 414 height 343
click at [469, 595] on div "Aplicar a todos los leads en esta etapa" at bounding box center [523, 599] width 232 height 19
click at [461, 609] on div "Aplicar a todos los leads en esta etapa" at bounding box center [523, 599] width 232 height 19
click at [452, 636] on button "Finalizado" at bounding box center [421, 645] width 79 height 36
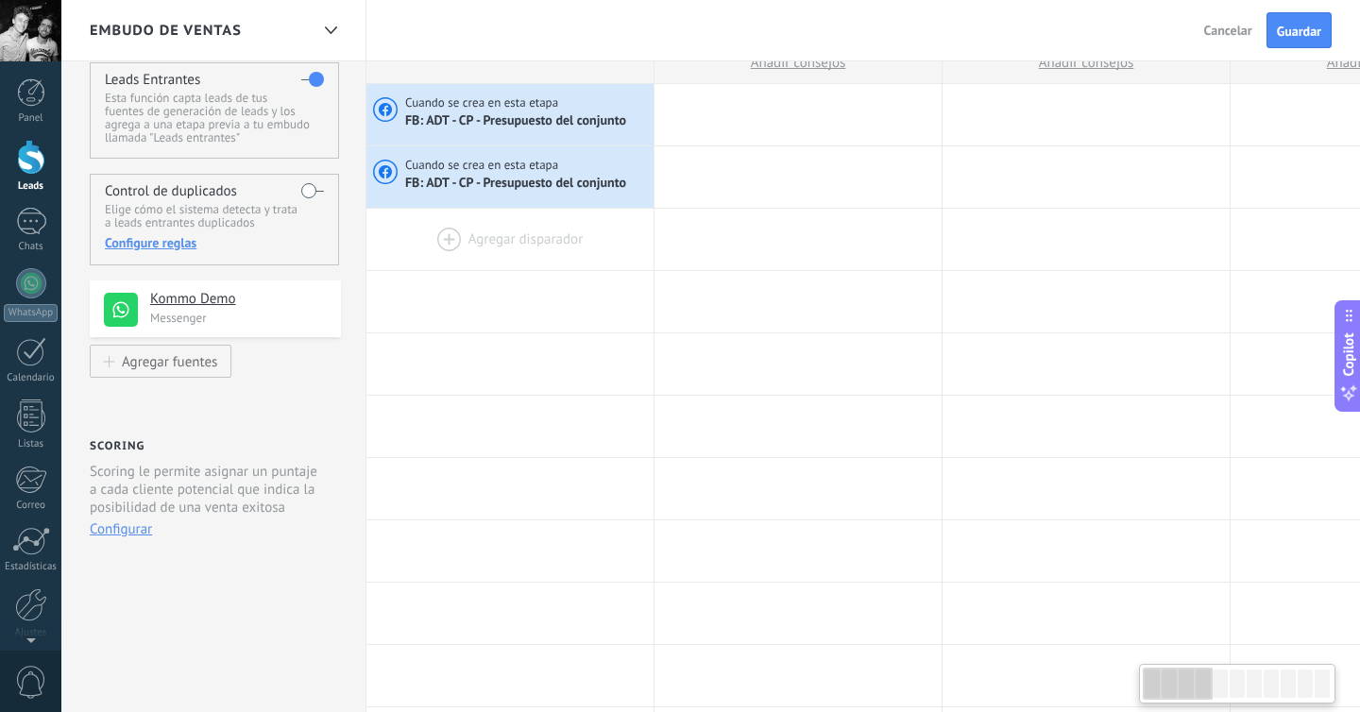
scroll to position [44, 0]
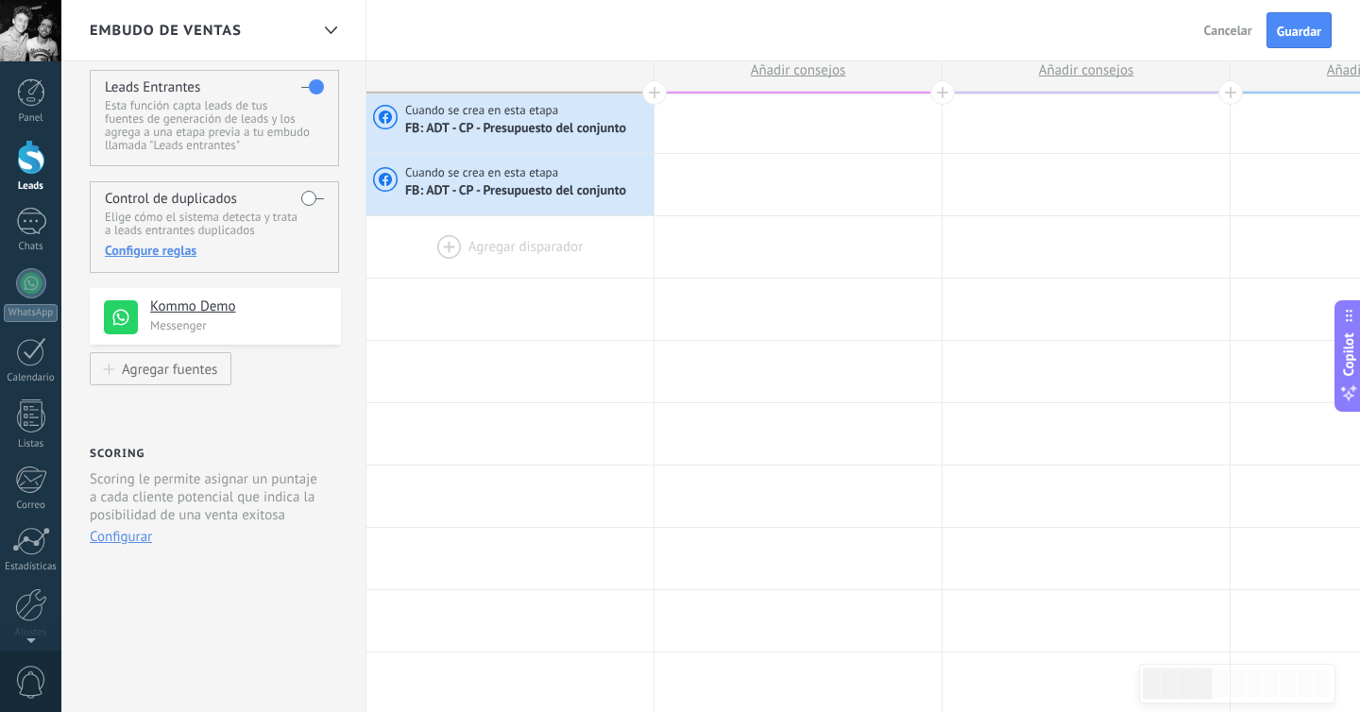
click at [530, 246] on div at bounding box center [509, 246] width 287 height 61
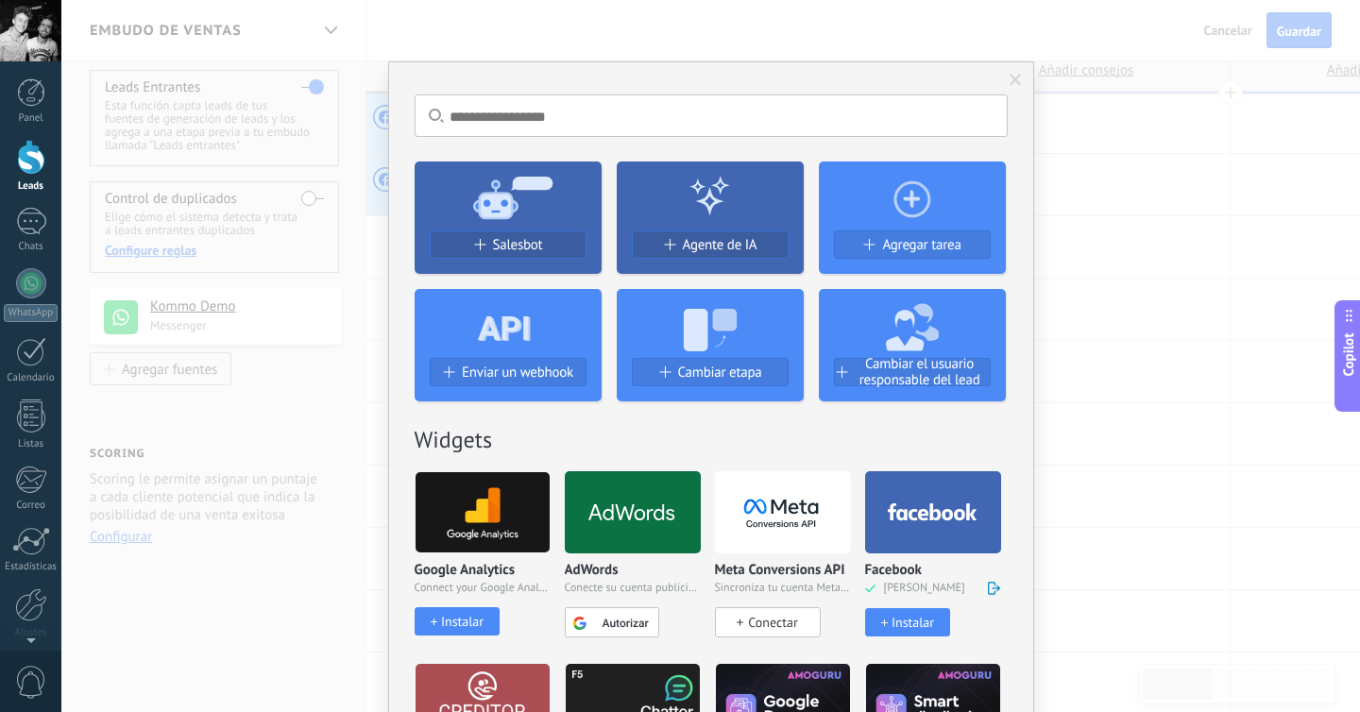
click at [933, 559] on div "Facebook [PERSON_NAME] Instalar" at bounding box center [933, 553] width 136 height 165
click at [943, 510] on use at bounding box center [932, 511] width 89 height 17
click at [900, 617] on div "Instalar" at bounding box center [912, 623] width 42 height 16
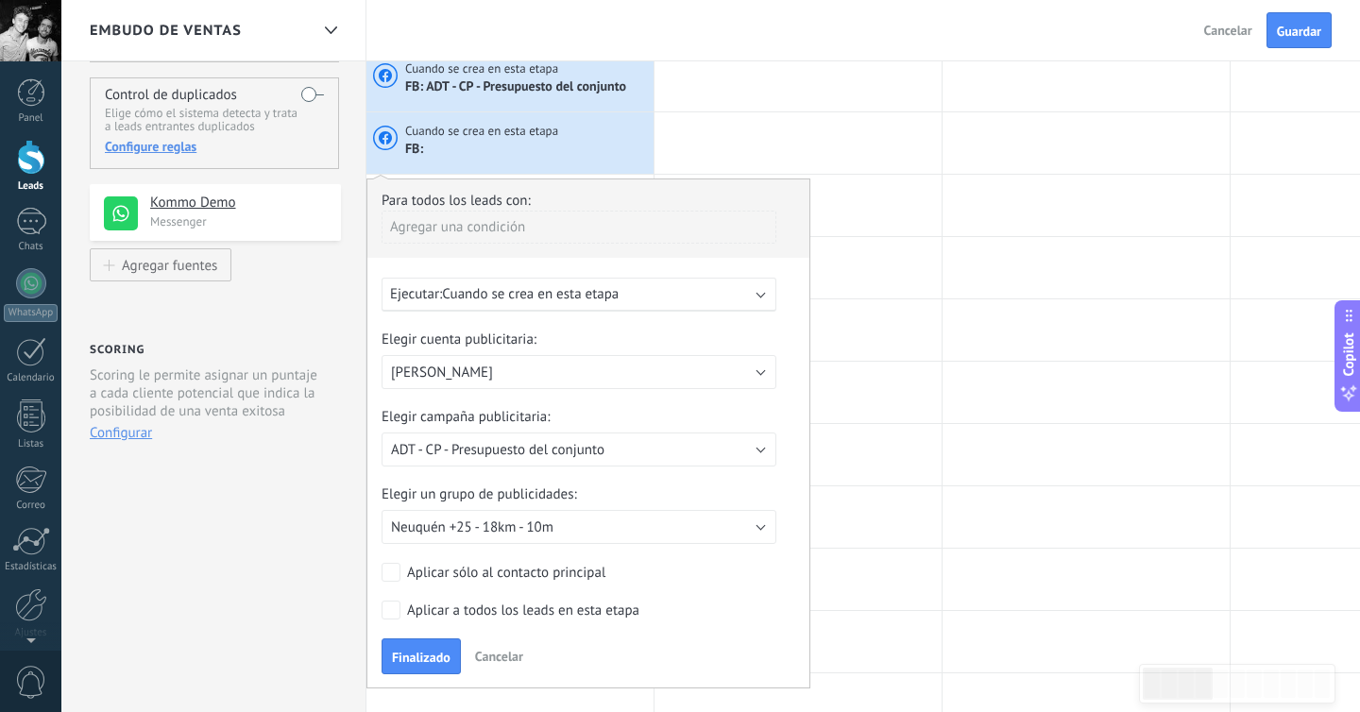
scroll to position [160, 0]
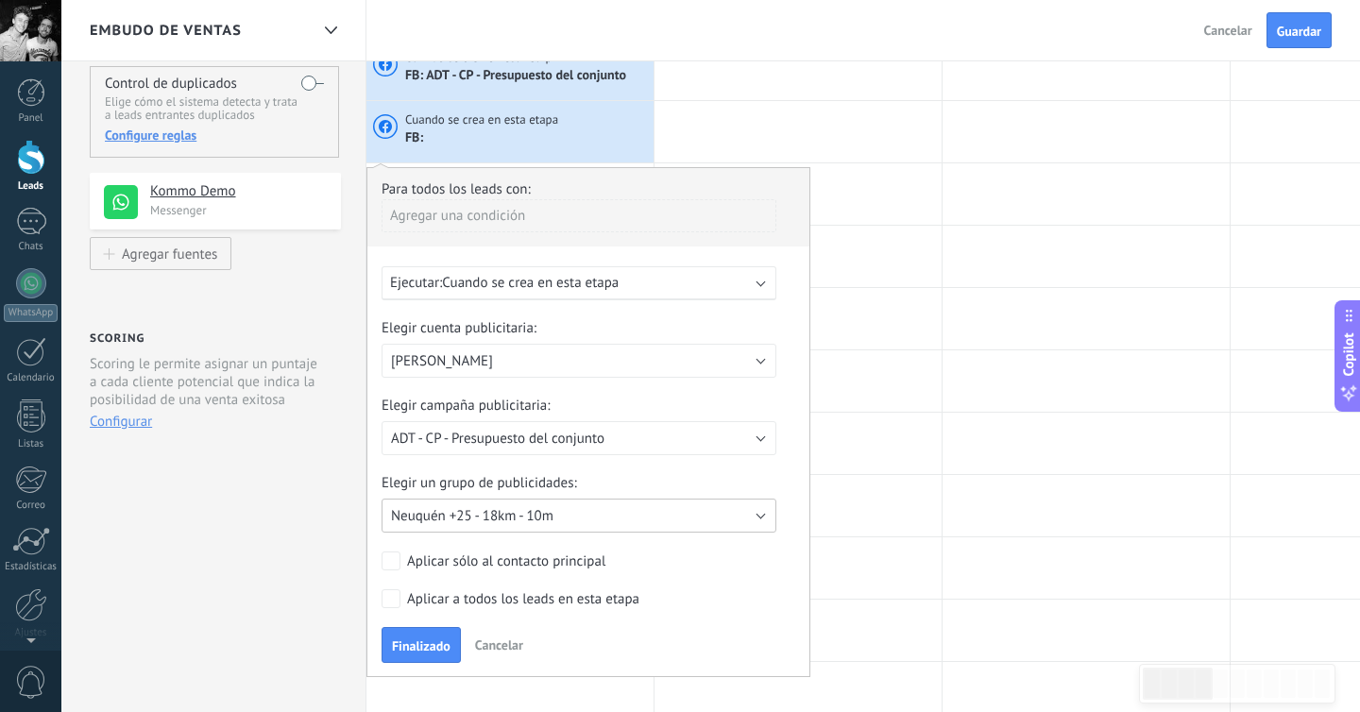
click at [489, 516] on span "Neuquén +25 - 18km - 10m" at bounding box center [472, 516] width 162 height 18
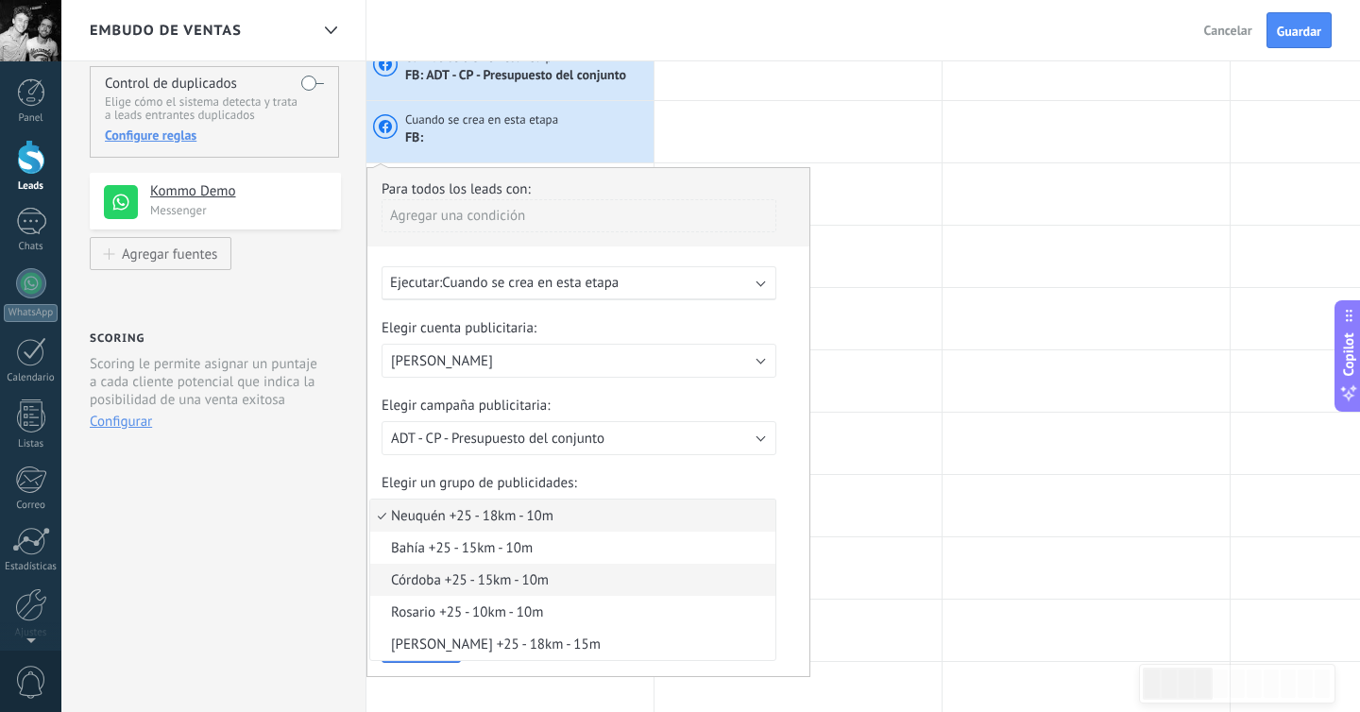
click at [460, 596] on li "Córdoba +25 - 15km - 10m" at bounding box center [572, 580] width 405 height 32
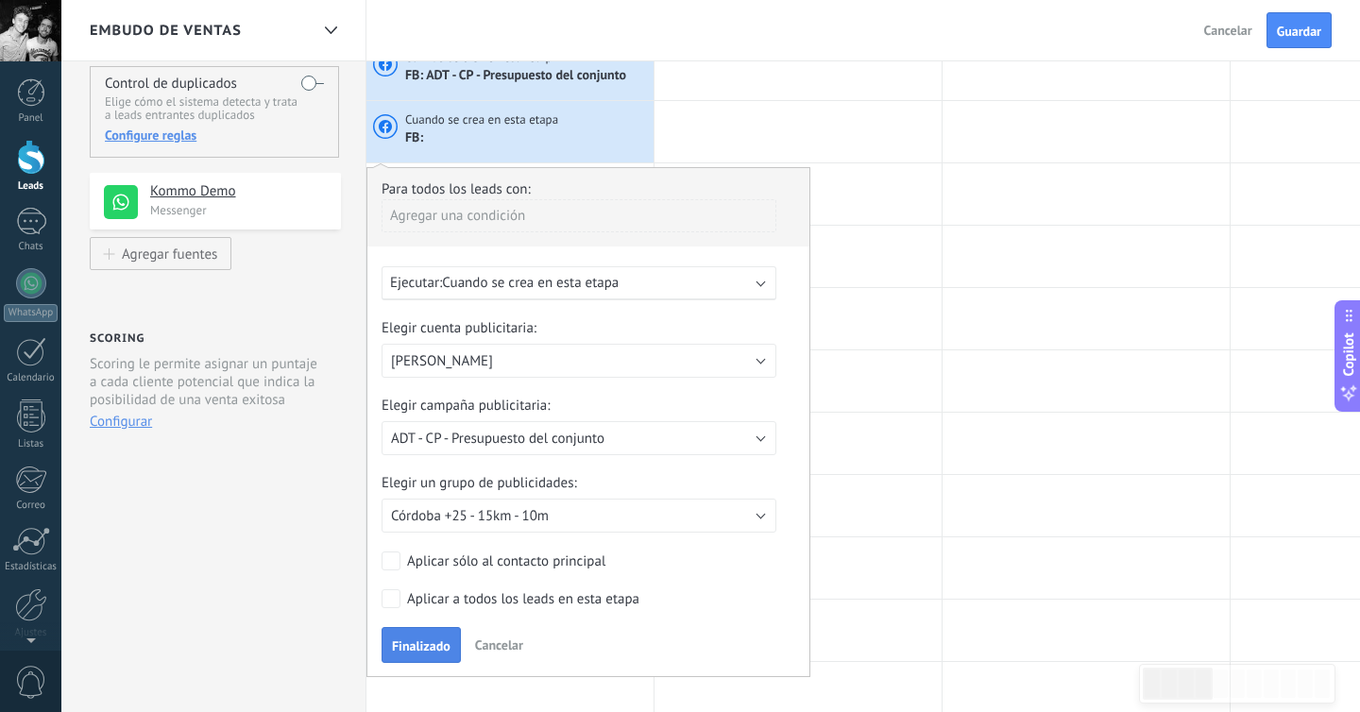
click at [433, 649] on span "Finalizado" at bounding box center [421, 645] width 59 height 13
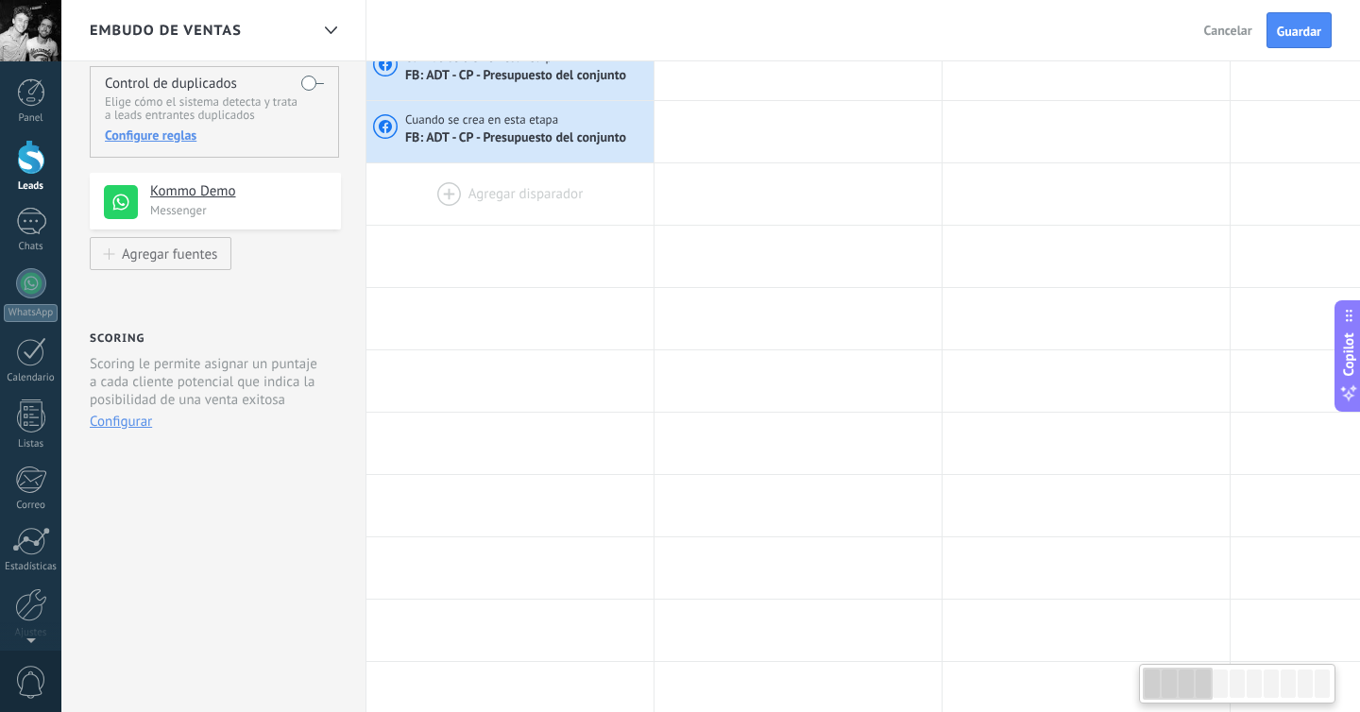
click at [474, 205] on div at bounding box center [509, 193] width 287 height 61
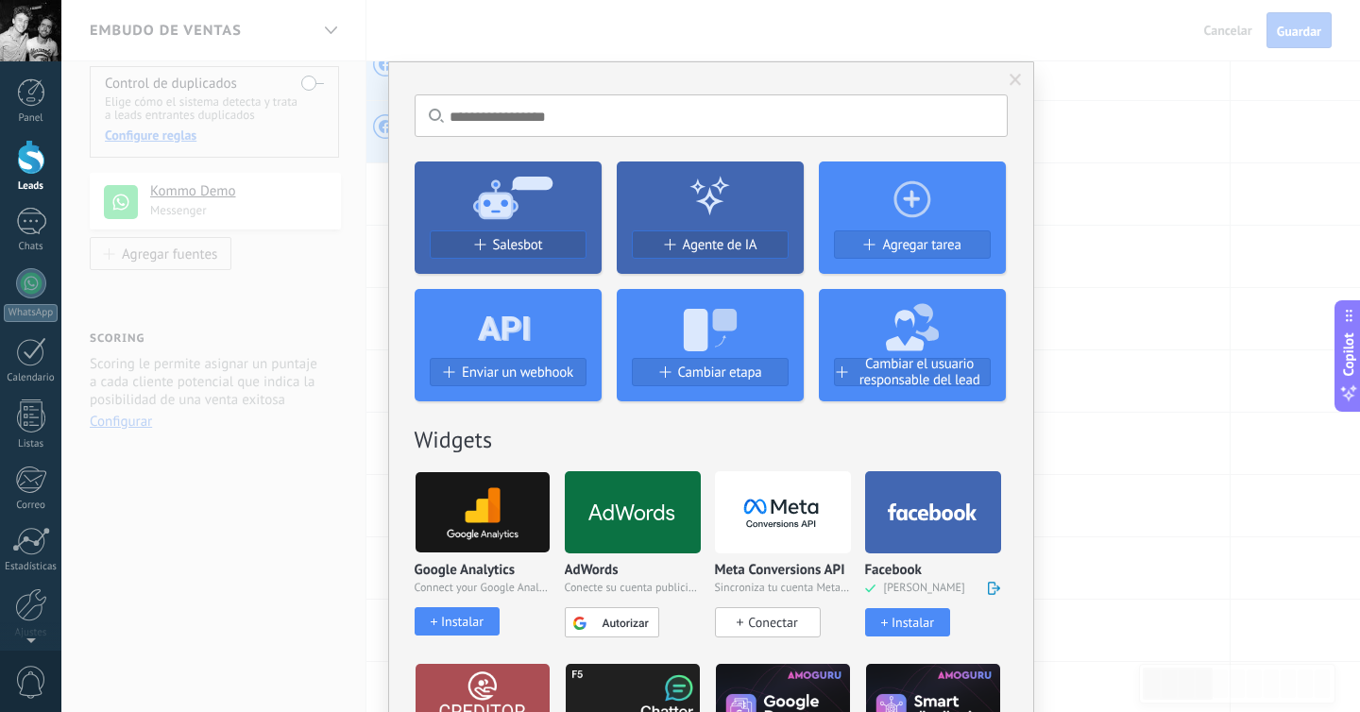
click at [903, 626] on div "Instalar" at bounding box center [912, 623] width 42 height 16
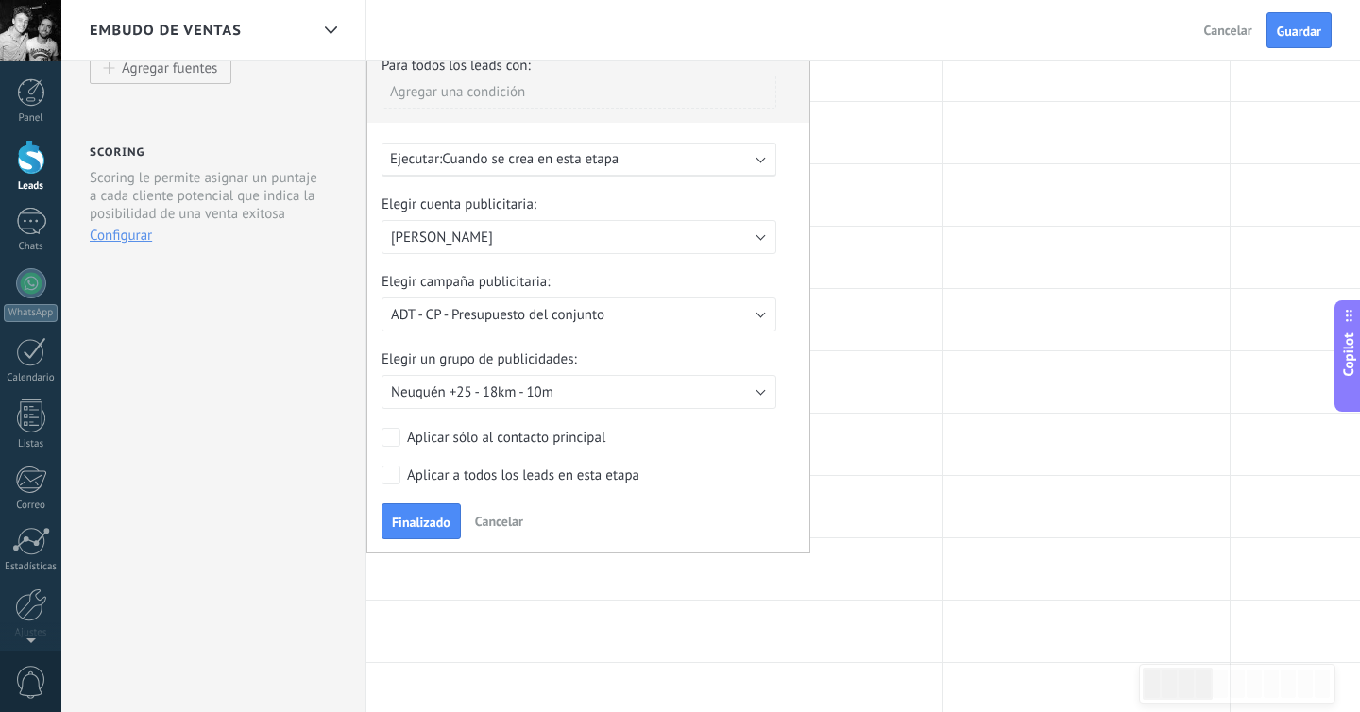
scroll to position [358, 0]
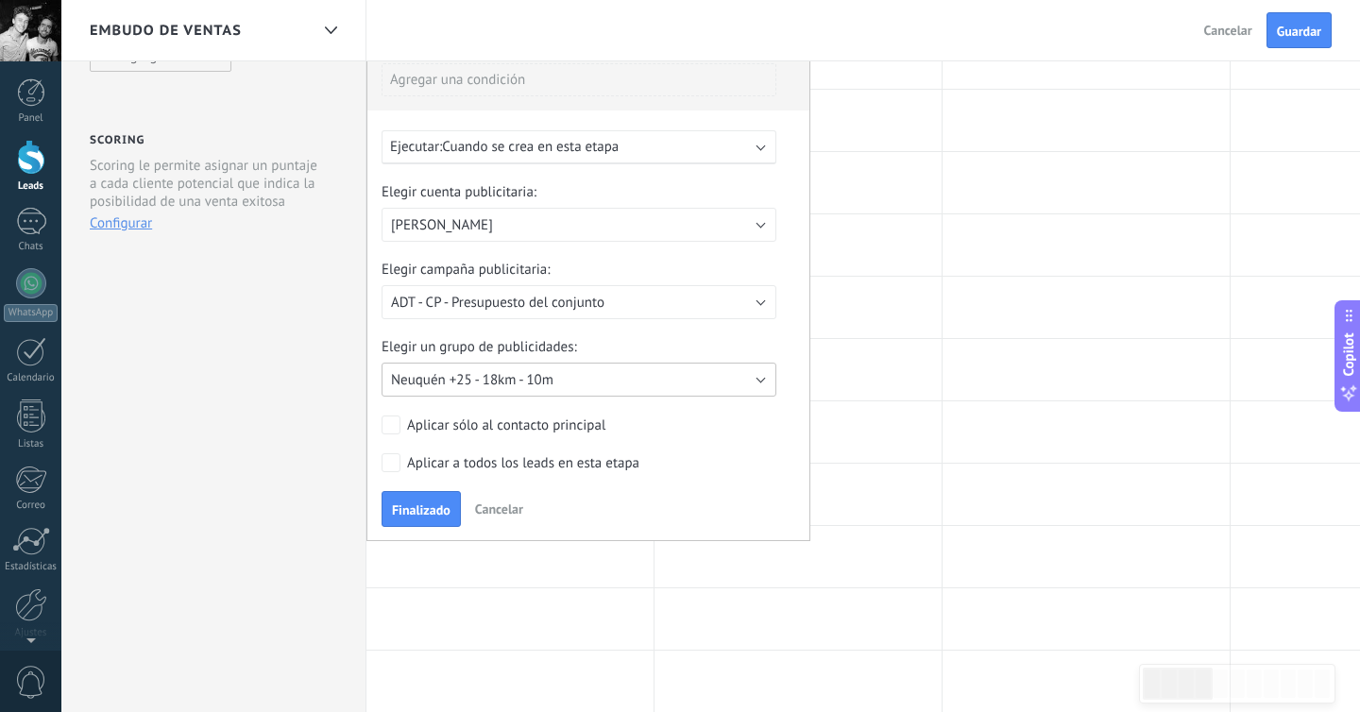
click at [559, 388] on button "Neuquén +25 - 18km - 10m" at bounding box center [579, 380] width 395 height 34
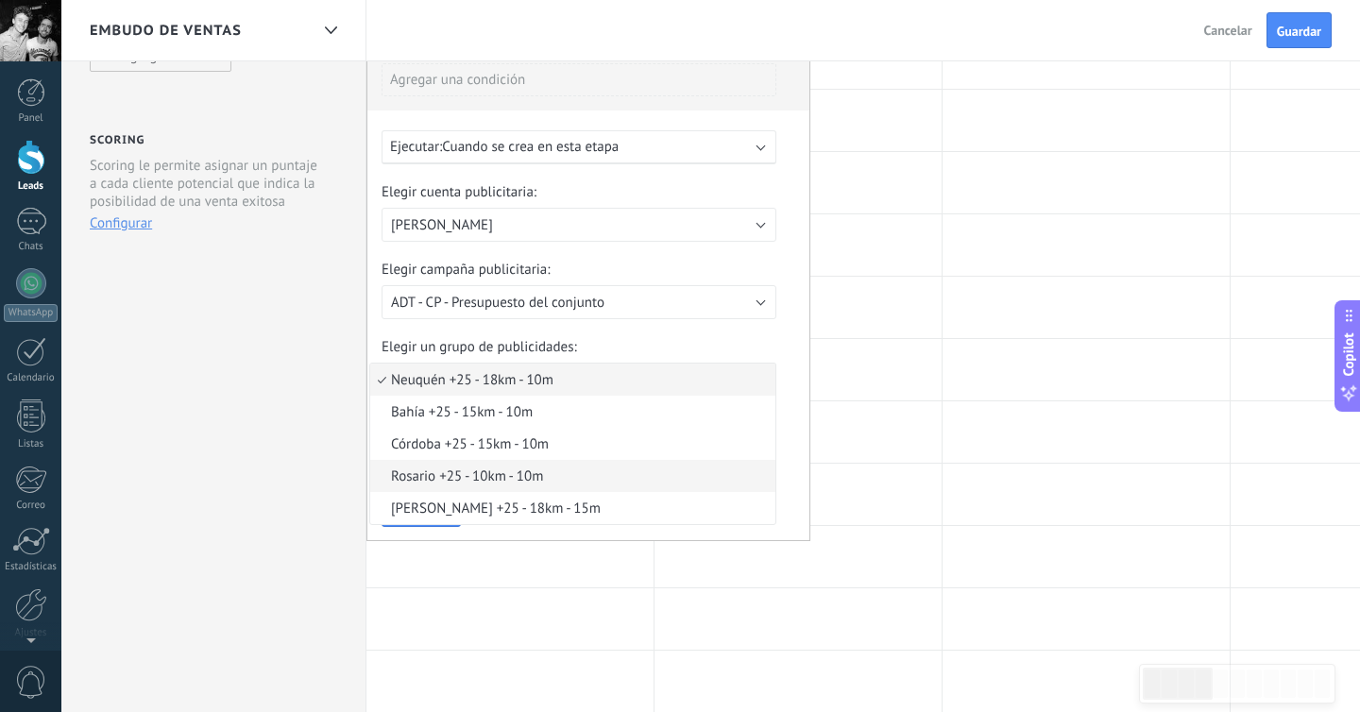
click at [515, 483] on span "Rosario +25 - 10km - 10m" at bounding box center [569, 476] width 399 height 18
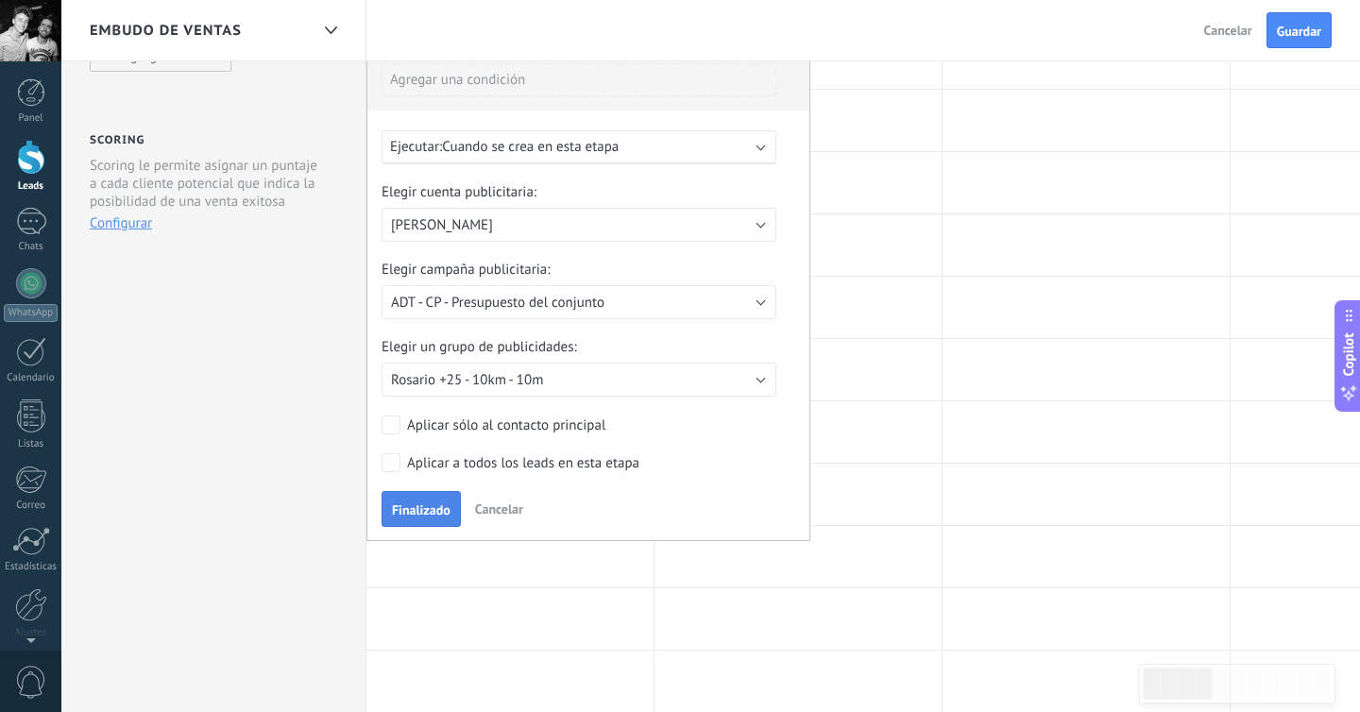
click at [409, 523] on button "Finalizado" at bounding box center [421, 509] width 79 height 36
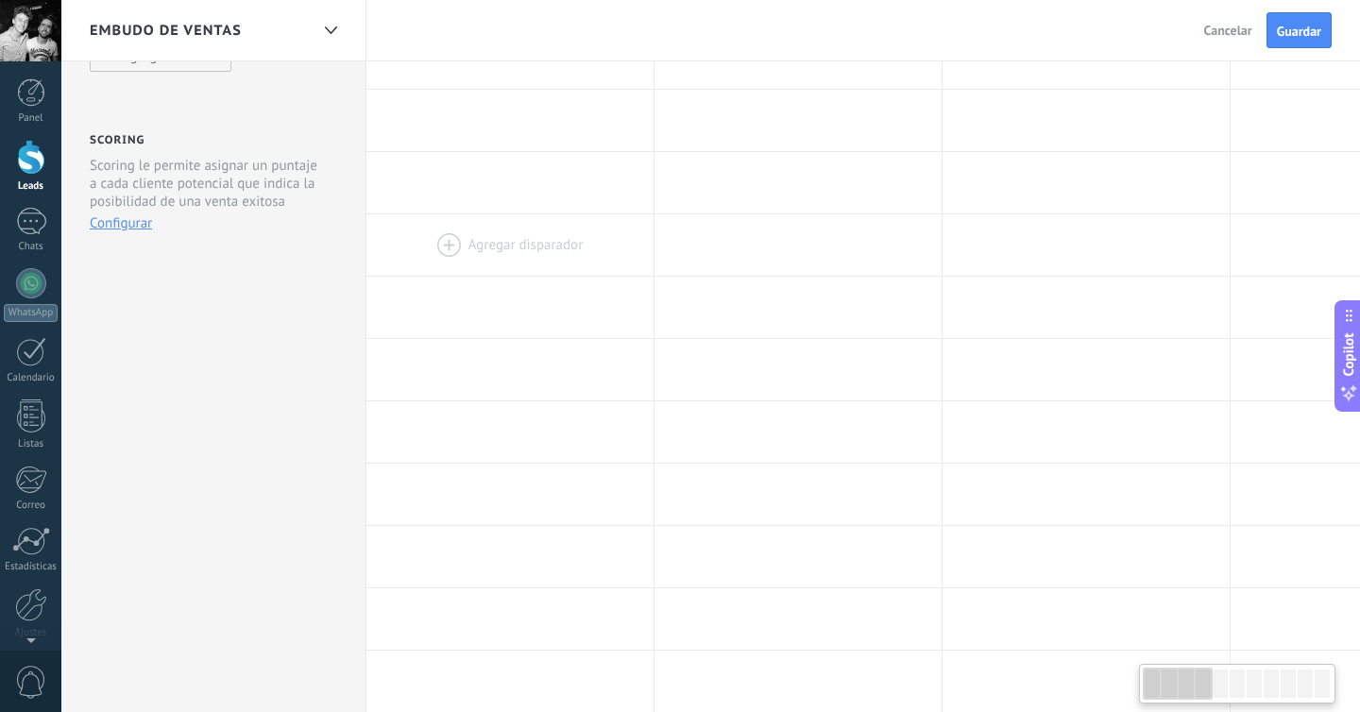
scroll to position [42, 0]
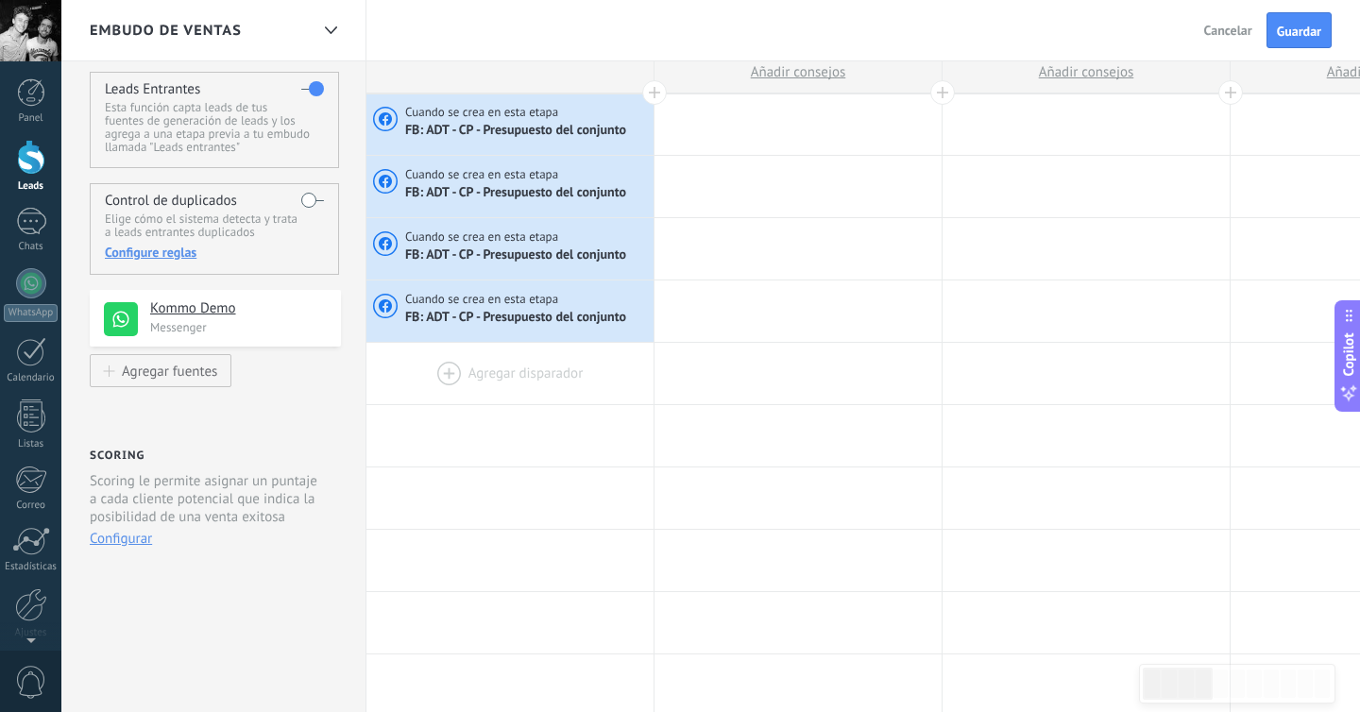
click at [493, 366] on div at bounding box center [509, 373] width 287 height 61
click at [436, 366] on div at bounding box center [509, 373] width 287 height 61
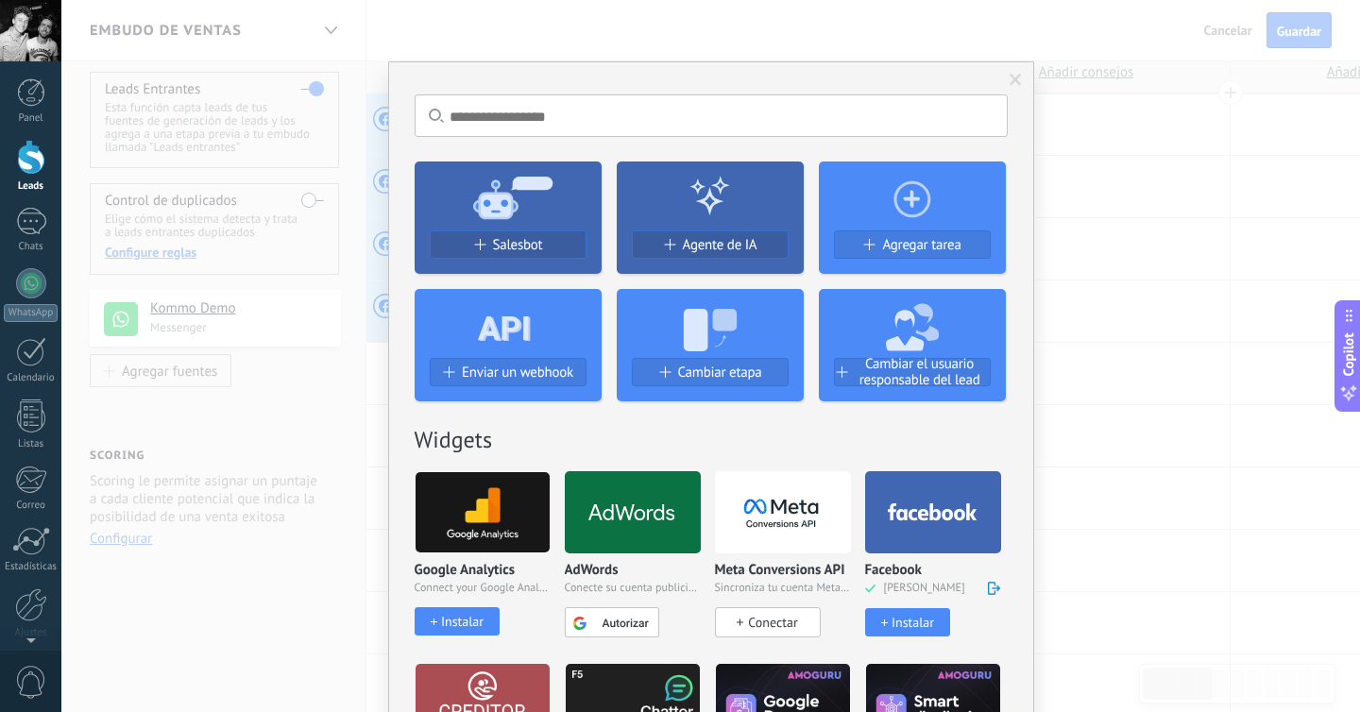
click at [907, 619] on div "Instalar" at bounding box center [912, 623] width 42 height 16
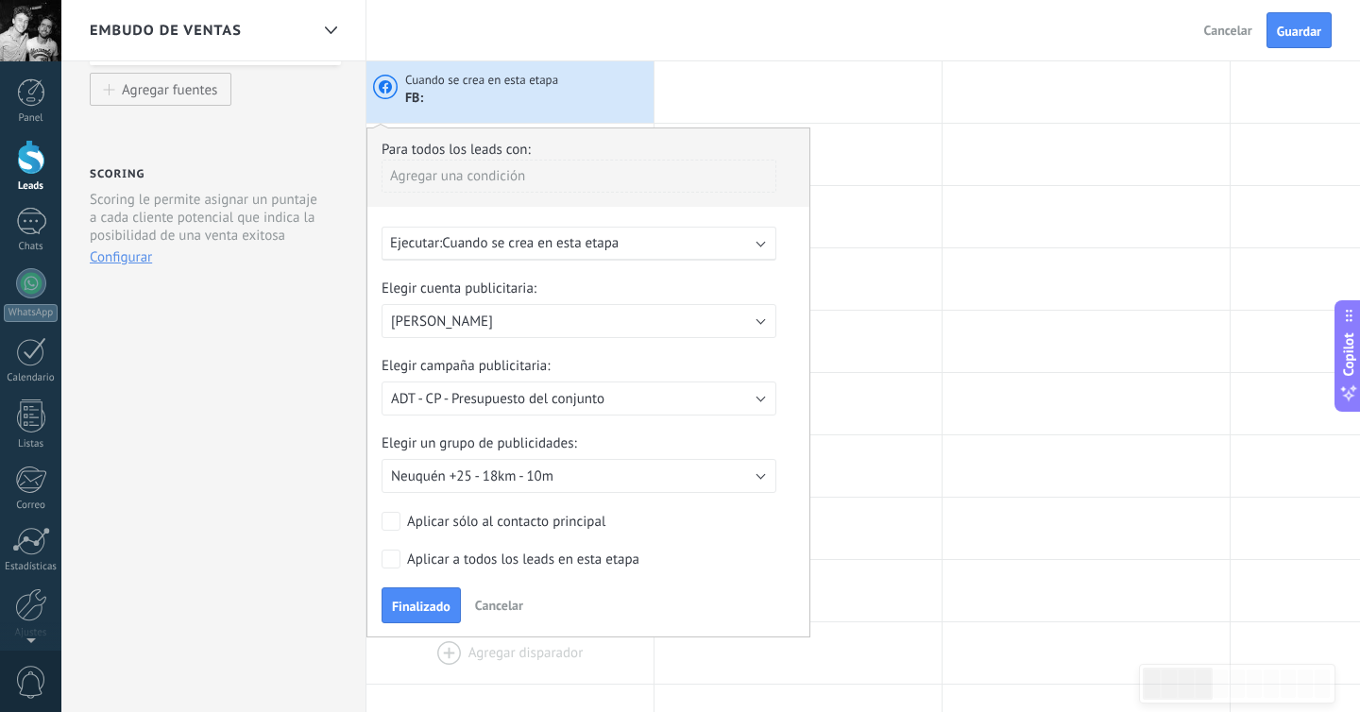
scroll to position [421, 0]
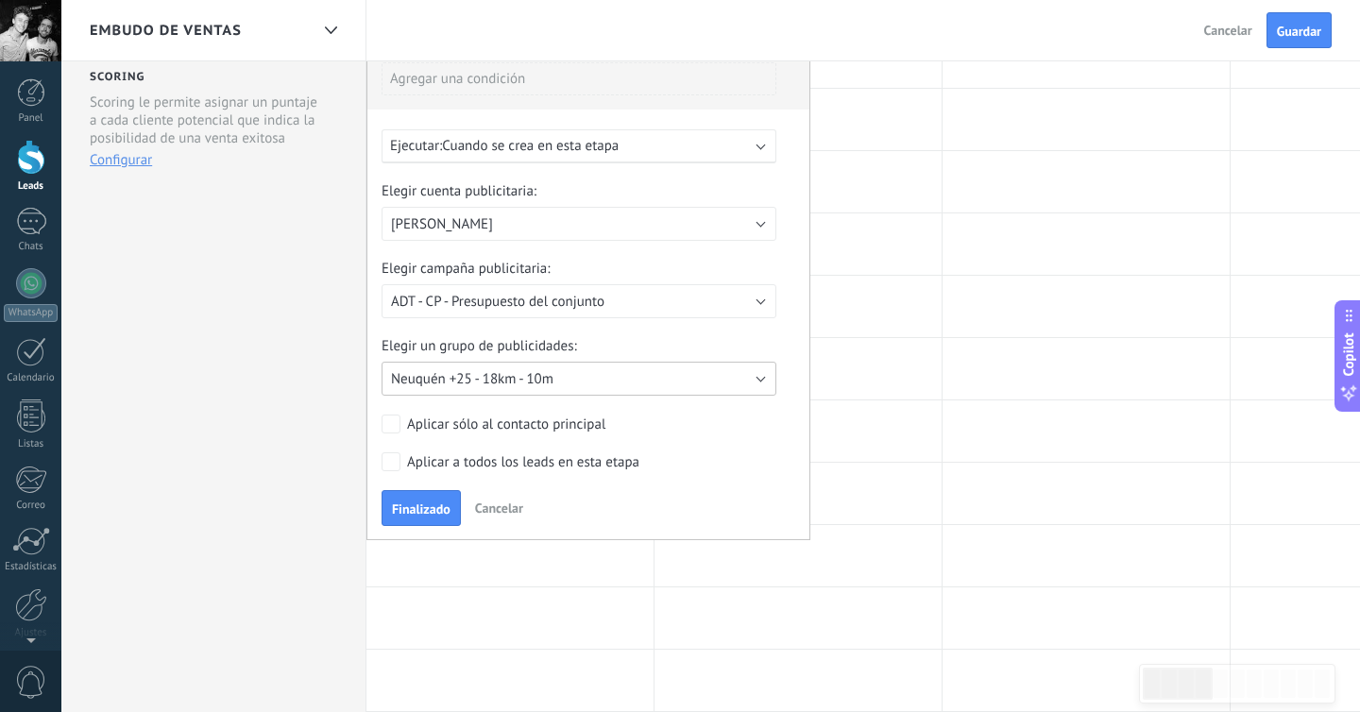
click at [546, 394] on button "Neuquén +25 - 18km - 10m" at bounding box center [579, 379] width 395 height 34
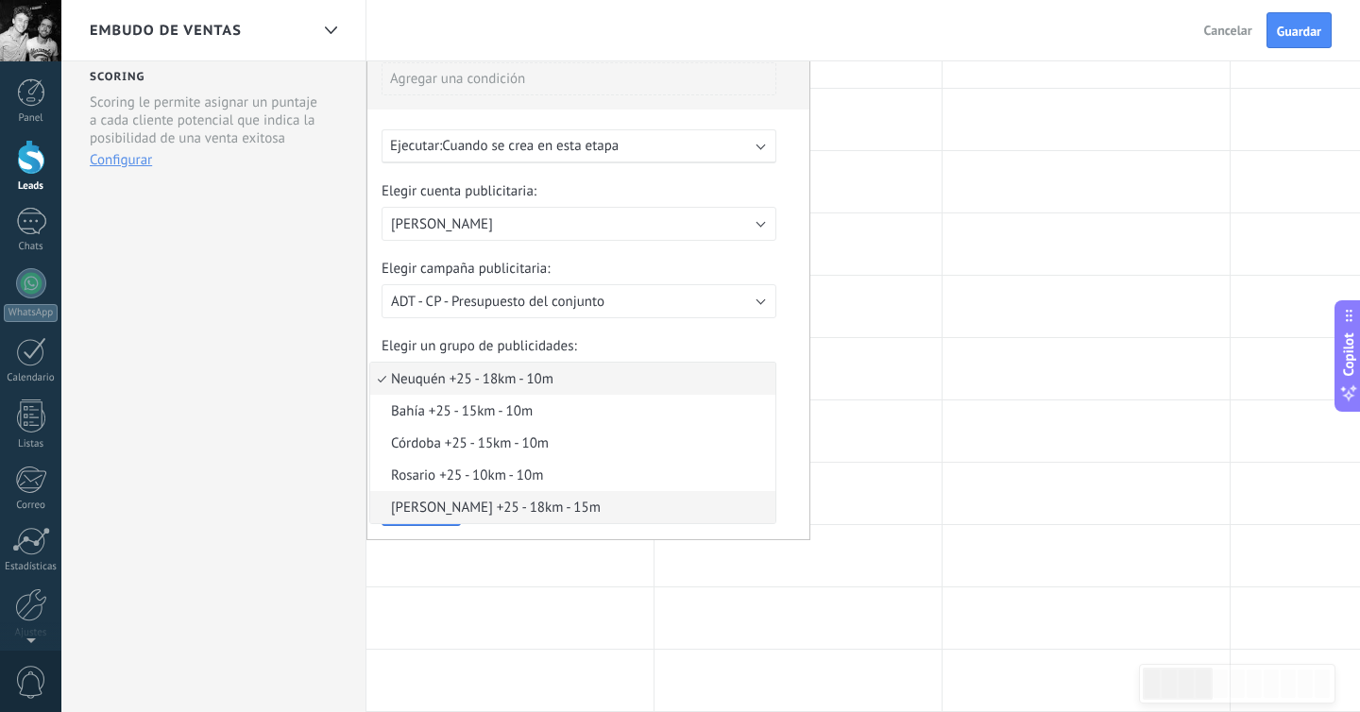
click at [498, 517] on span "[PERSON_NAME] +25 - 18km - 15m" at bounding box center [569, 508] width 399 height 18
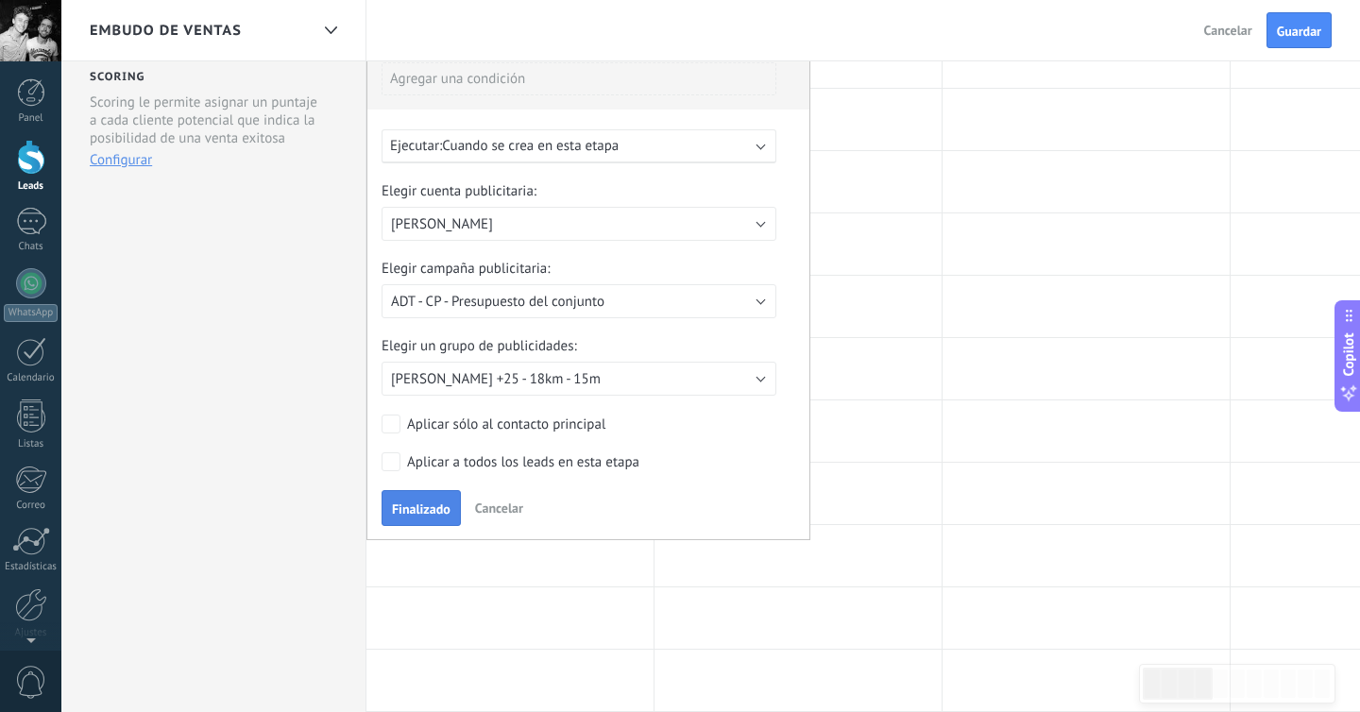
click at [439, 516] on span "Finalizado" at bounding box center [421, 508] width 59 height 13
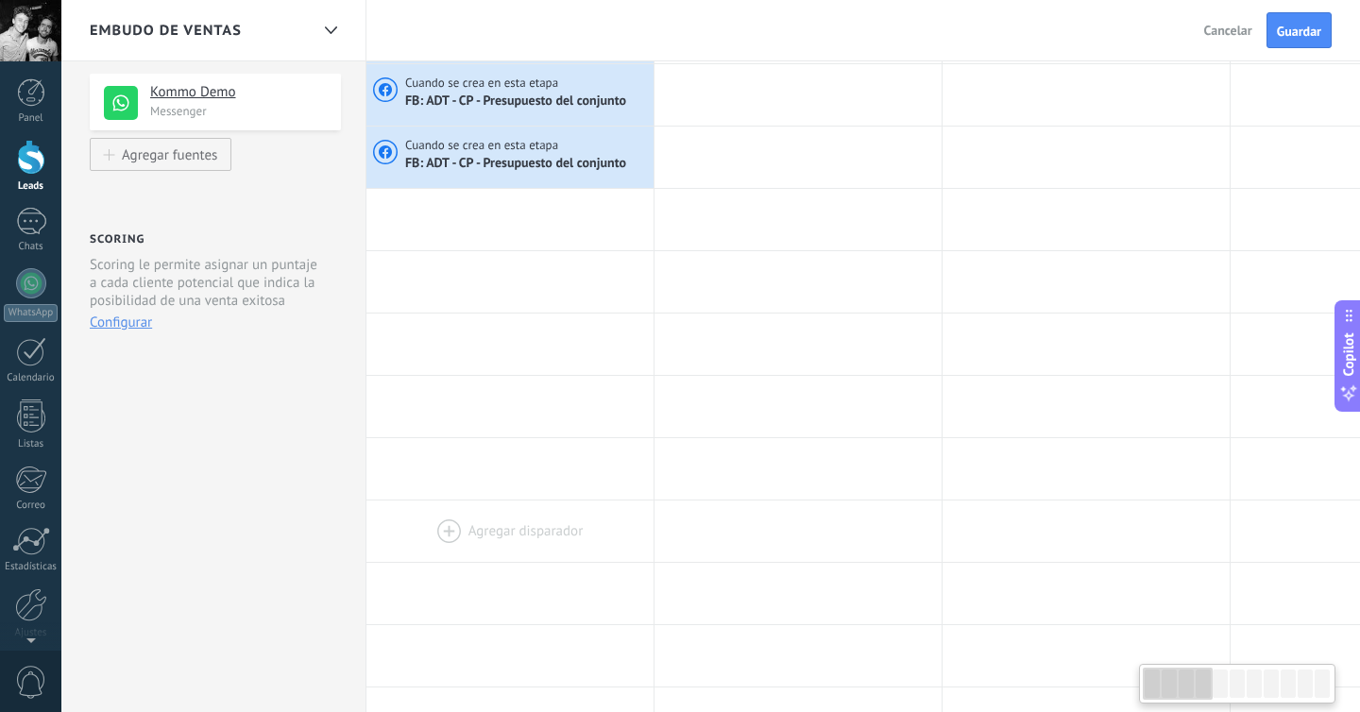
scroll to position [0, 0]
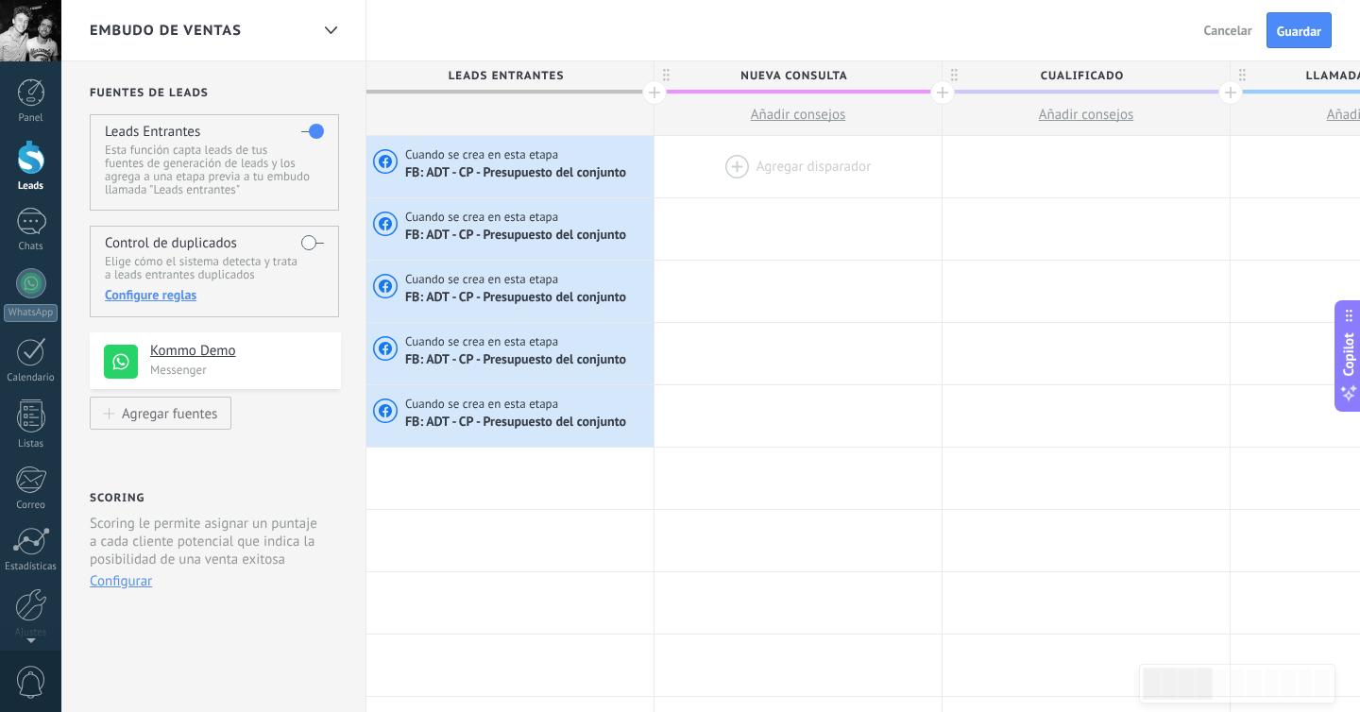
click at [782, 171] on div at bounding box center [797, 166] width 287 height 61
click at [783, 161] on div at bounding box center [797, 166] width 287 height 61
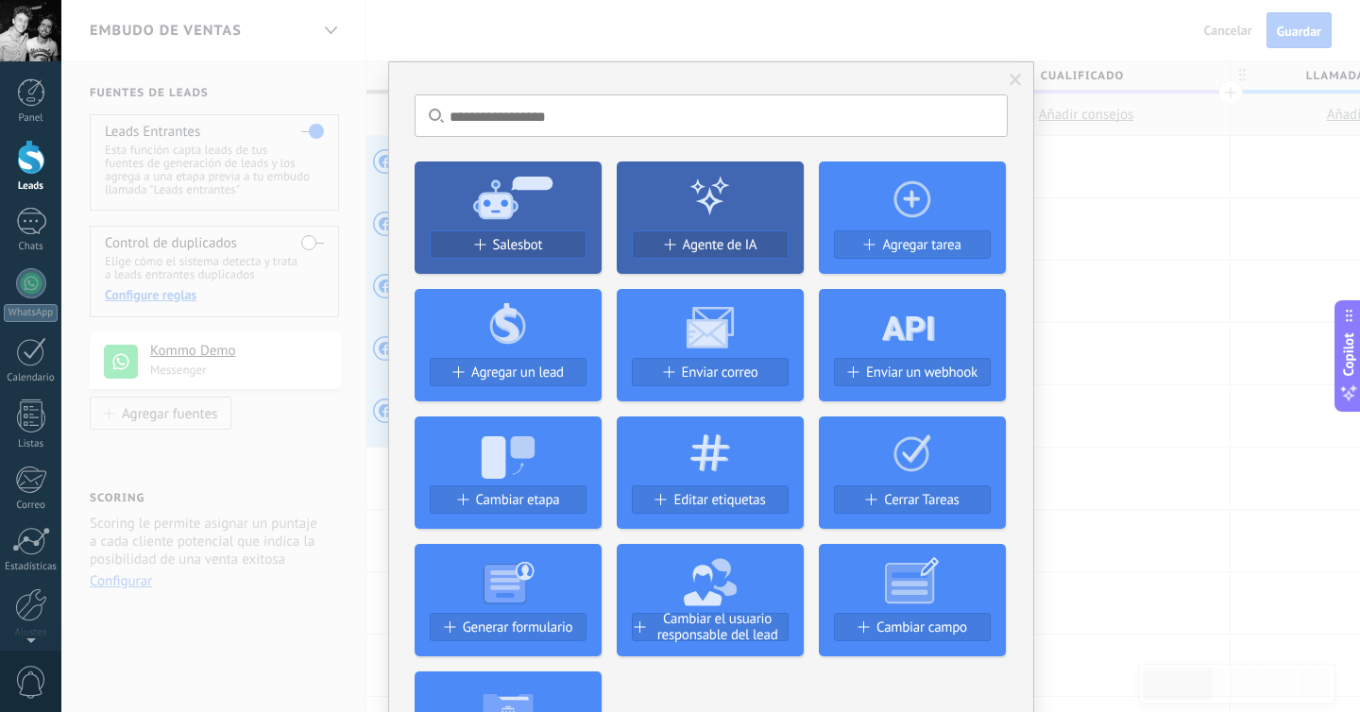
scroll to position [43, 0]
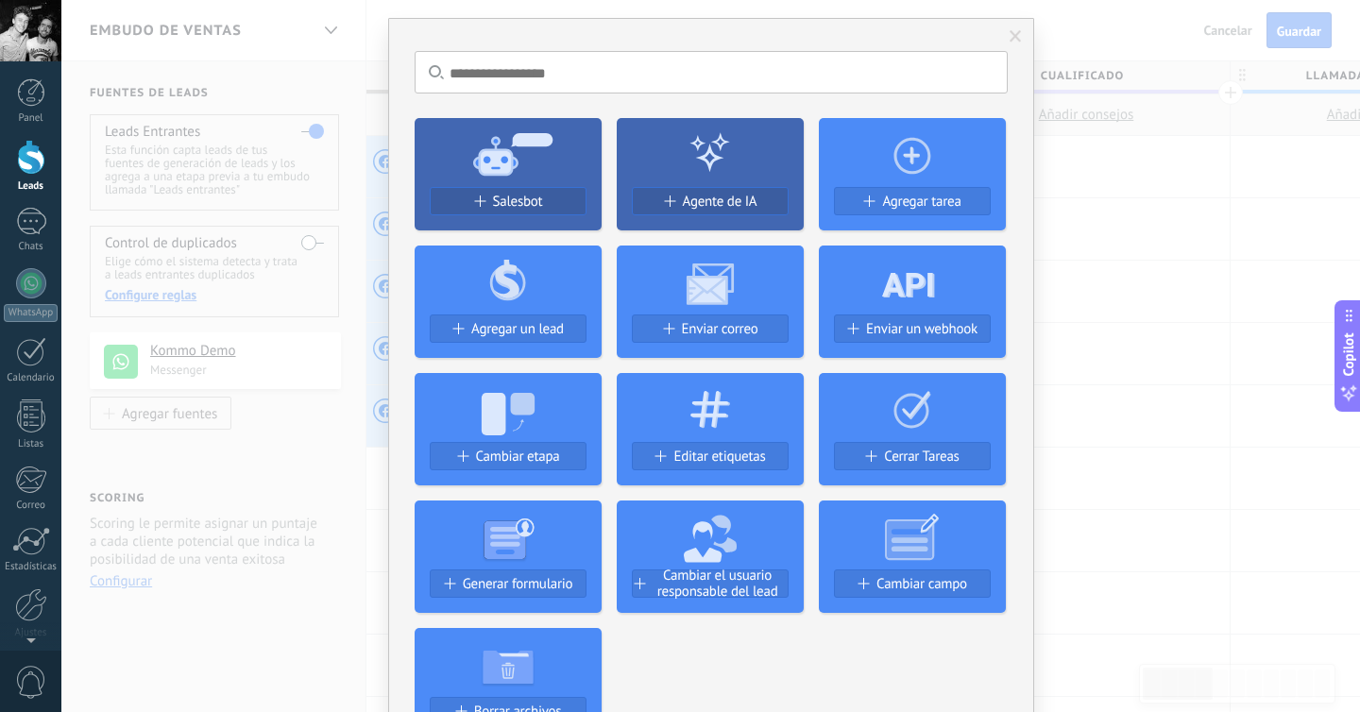
click at [684, 546] on icon at bounding box center [710, 535] width 53 height 68
click at [691, 589] on span "Cambiar el usuario responsable del lead" at bounding box center [718, 584] width 140 height 32
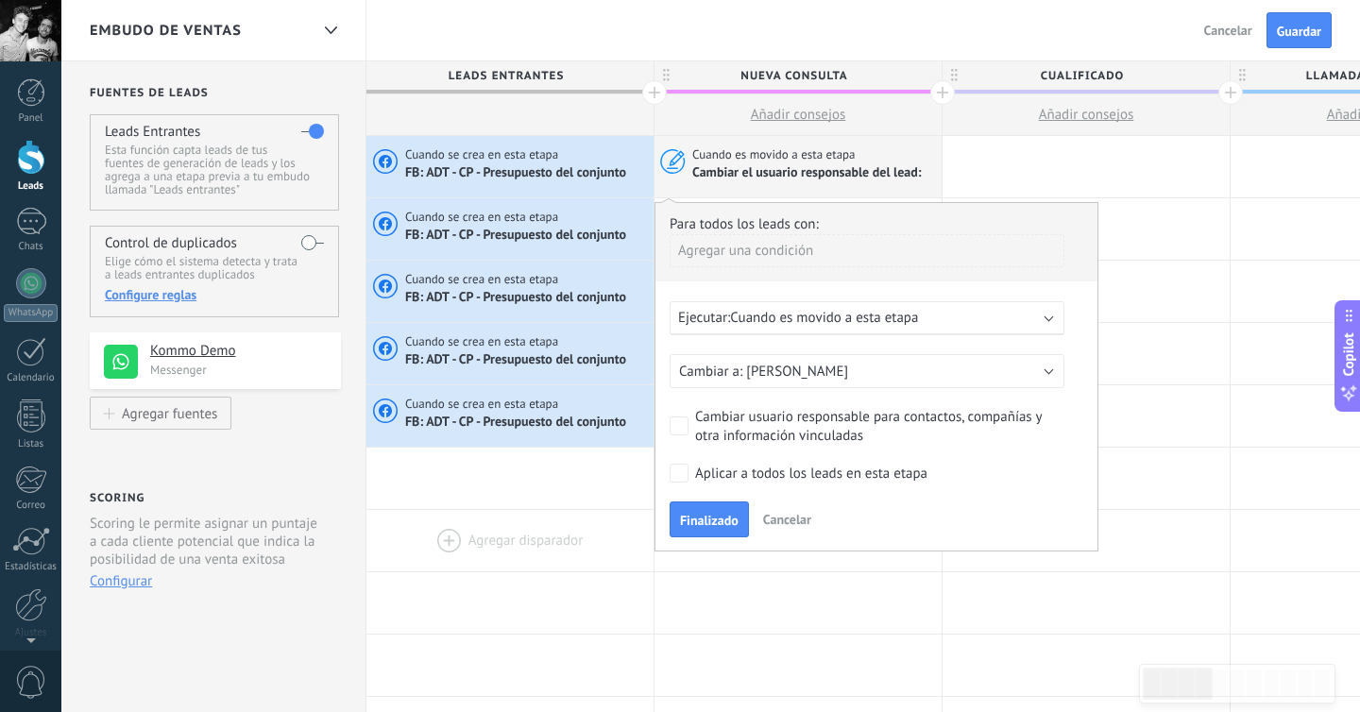
click at [554, 558] on div at bounding box center [509, 540] width 287 height 61
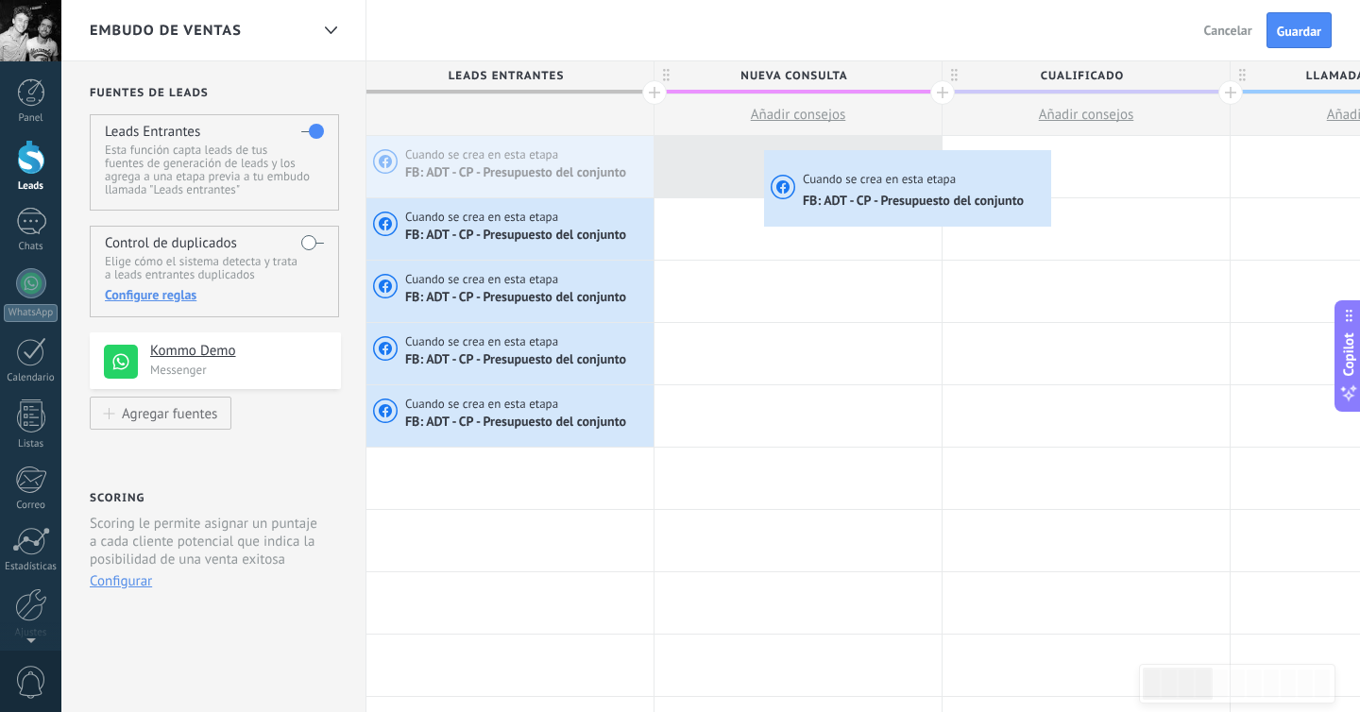
drag, startPoint x: 547, startPoint y: 172, endPoint x: 769, endPoint y: 155, distance: 222.6
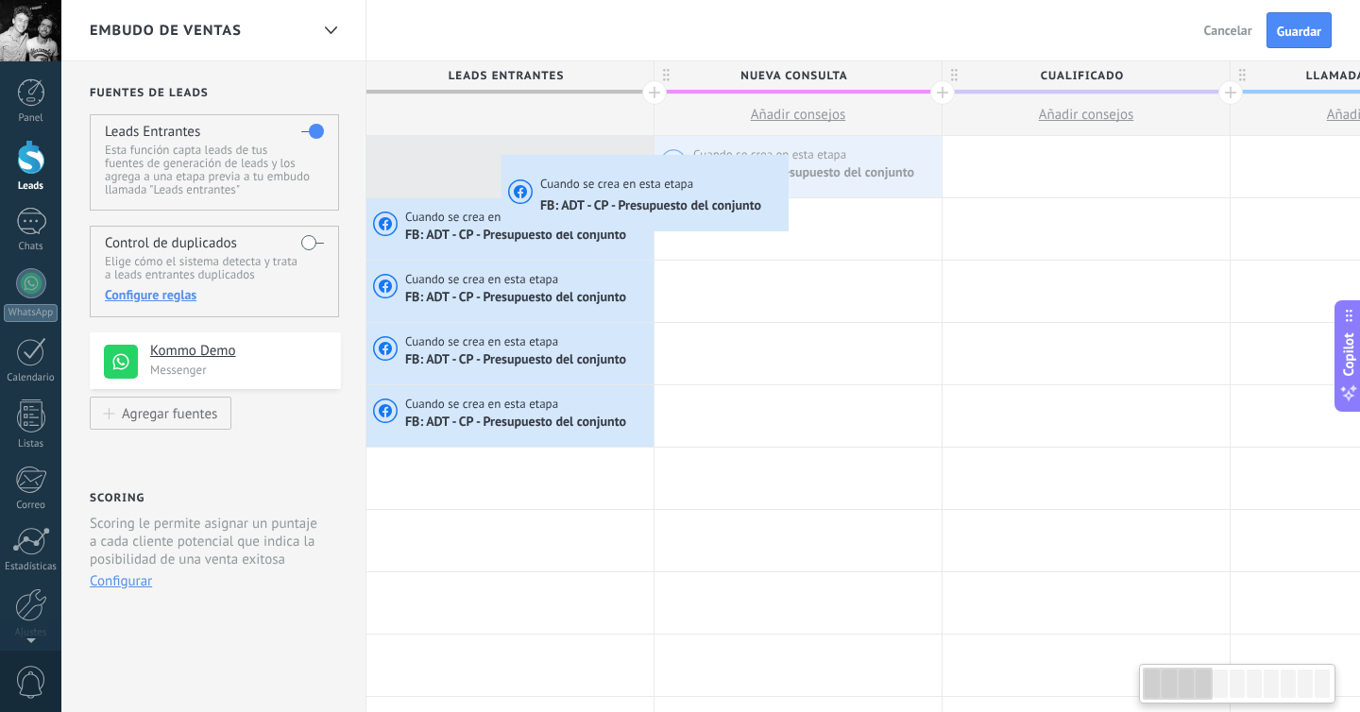
drag, startPoint x: 752, startPoint y: 160, endPoint x: 484, endPoint y: 160, distance: 267.3
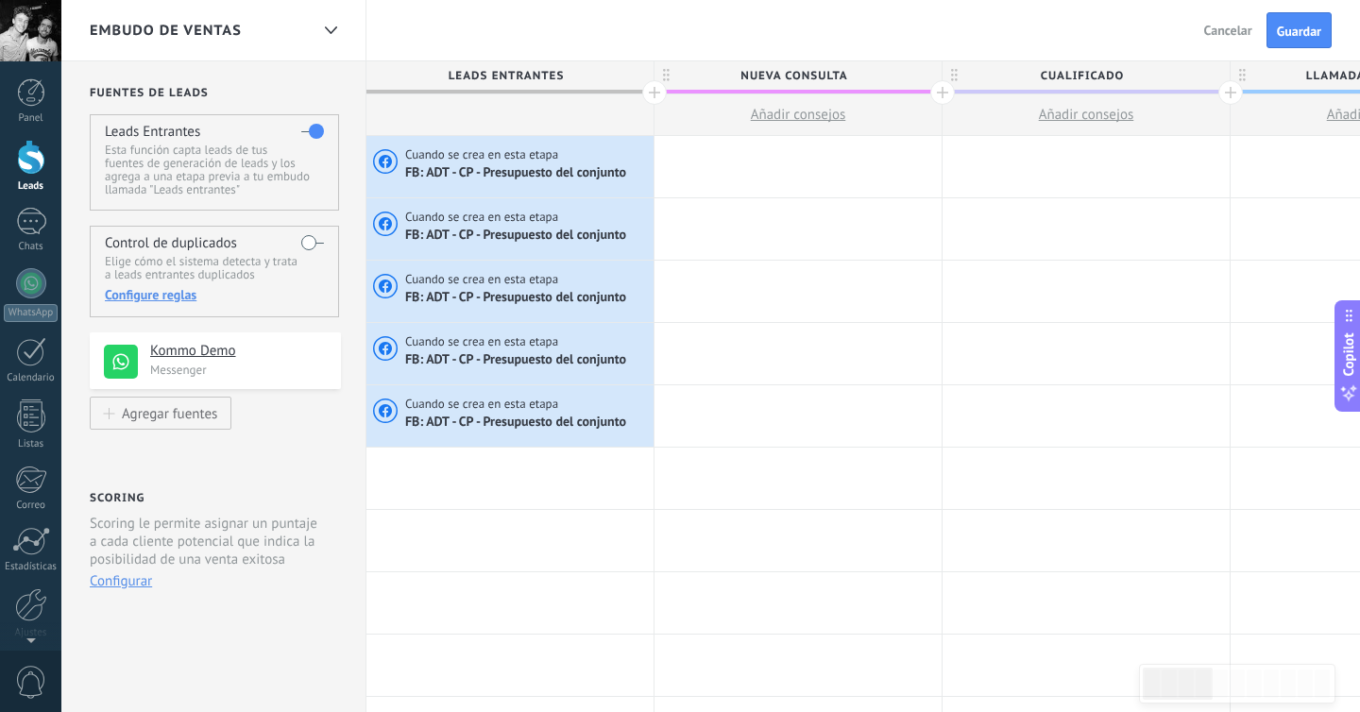
click at [229, 495] on div "Scoring Scoring le permite asignar un puntaje a cada cliente potencial que indi…" at bounding box center [215, 545] width 251 height 115
click at [1314, 30] on span "Guardar" at bounding box center [1299, 31] width 44 height 13
click at [333, 29] on use at bounding box center [330, 30] width 12 height 8
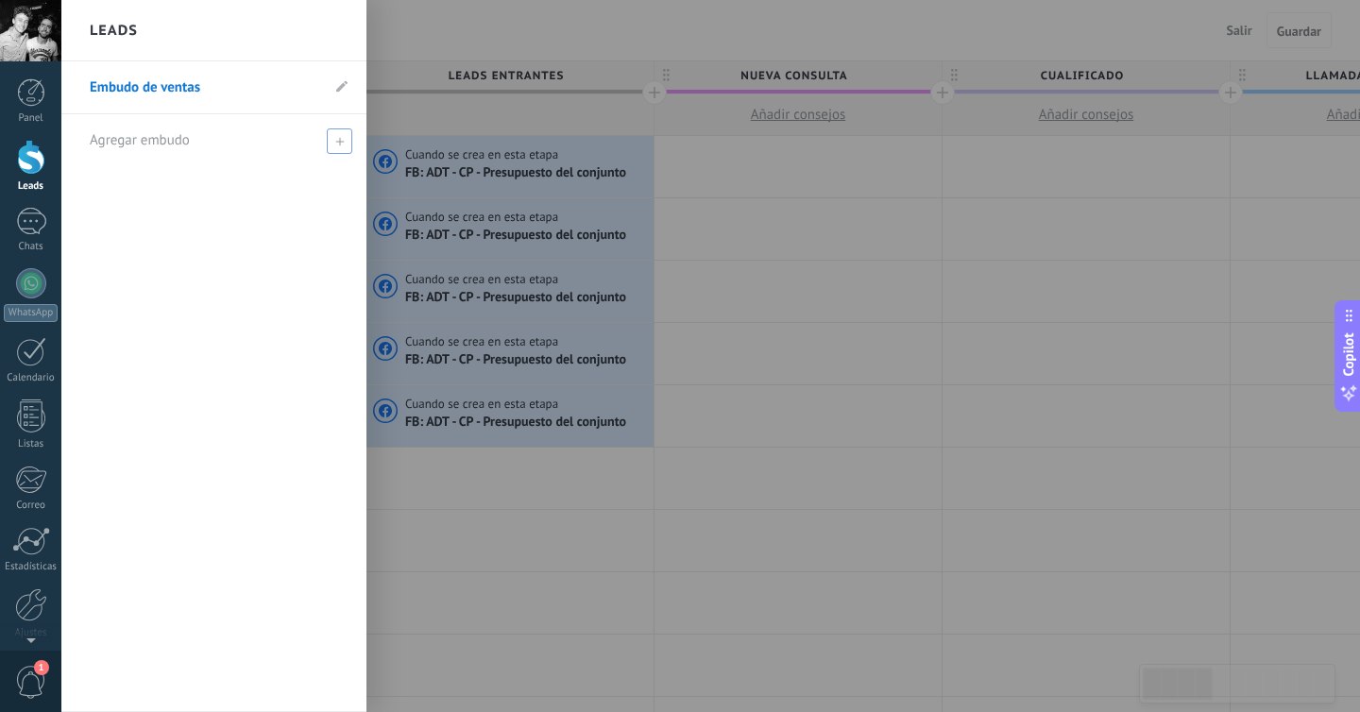
click at [342, 144] on icon at bounding box center [339, 141] width 8 height 8
click at [346, 78] on span at bounding box center [341, 87] width 11 height 18
click at [344, 89] on icon at bounding box center [339, 87] width 21 height 11
click at [498, 36] on div at bounding box center [741, 356] width 1360 height 712
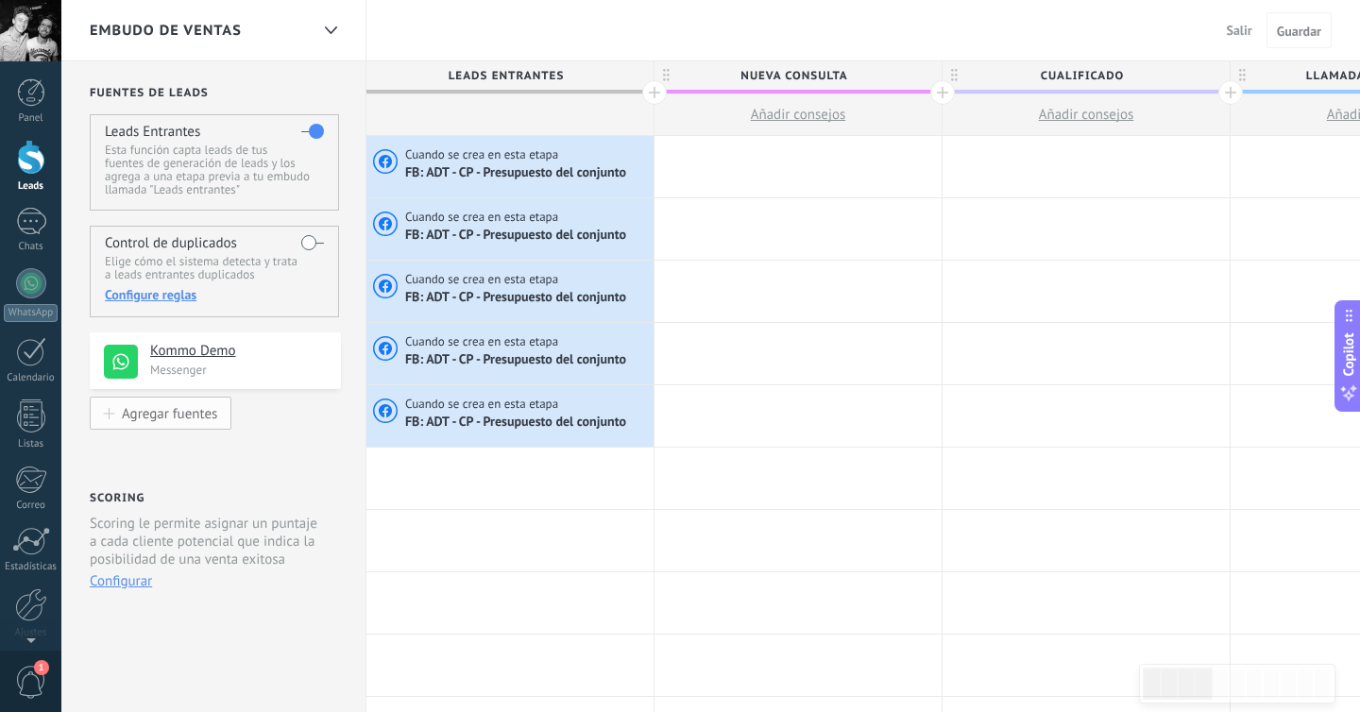
click at [198, 421] on div "Agregar fuentes" at bounding box center [169, 413] width 95 height 16
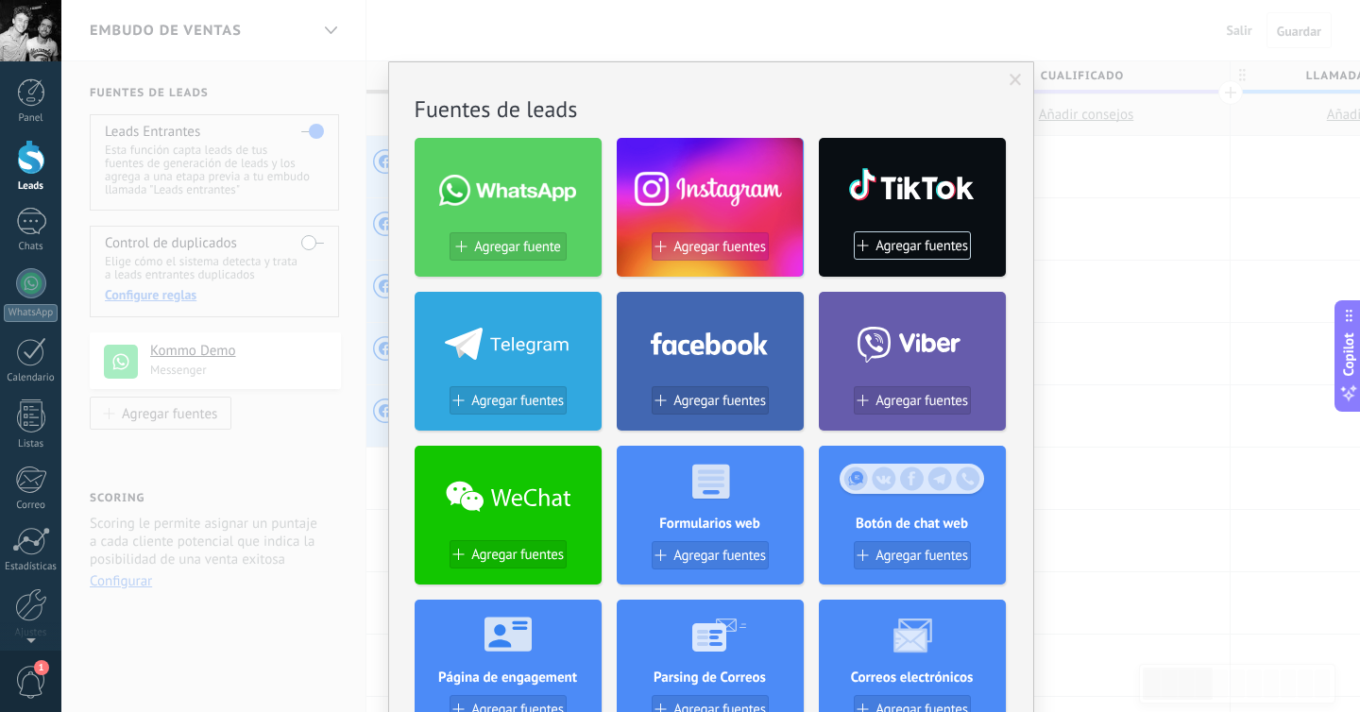
click at [735, 239] on span "Agregar fuentes" at bounding box center [719, 247] width 93 height 16
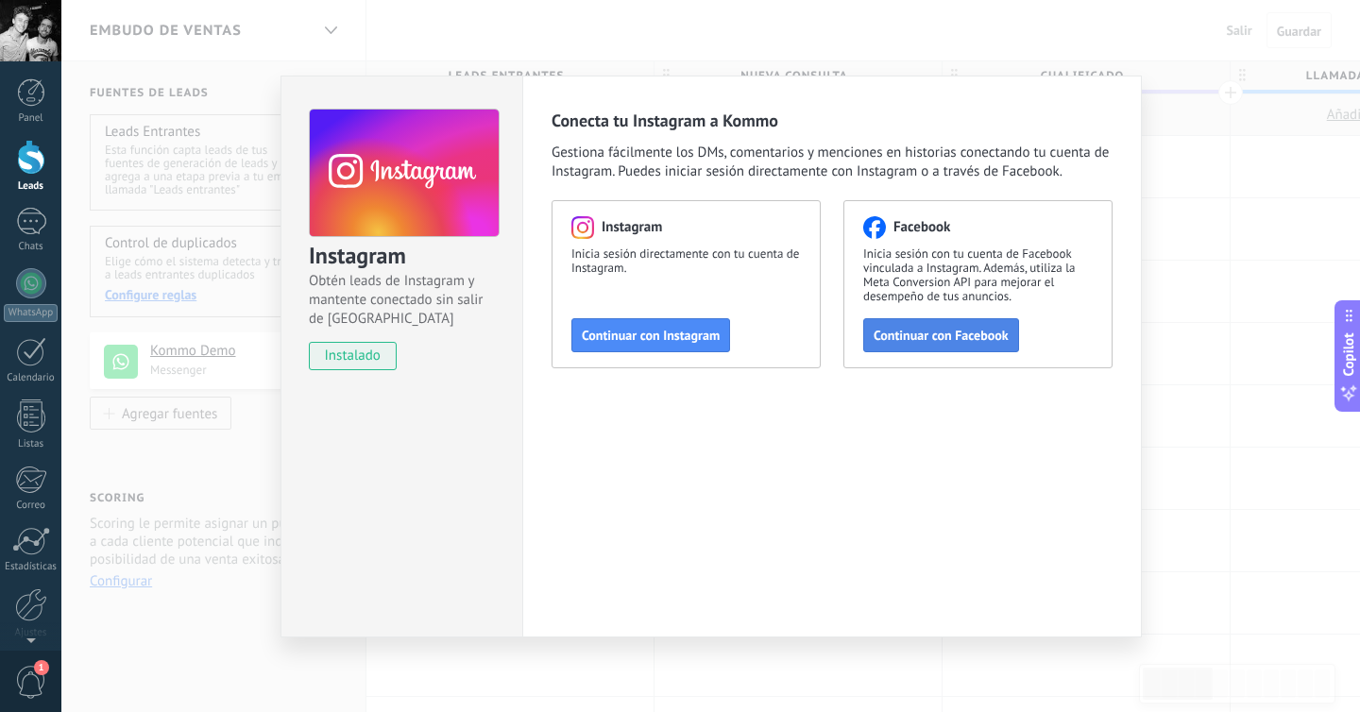
click at [925, 341] on span "Continuar con Facebook" at bounding box center [941, 335] width 135 height 13
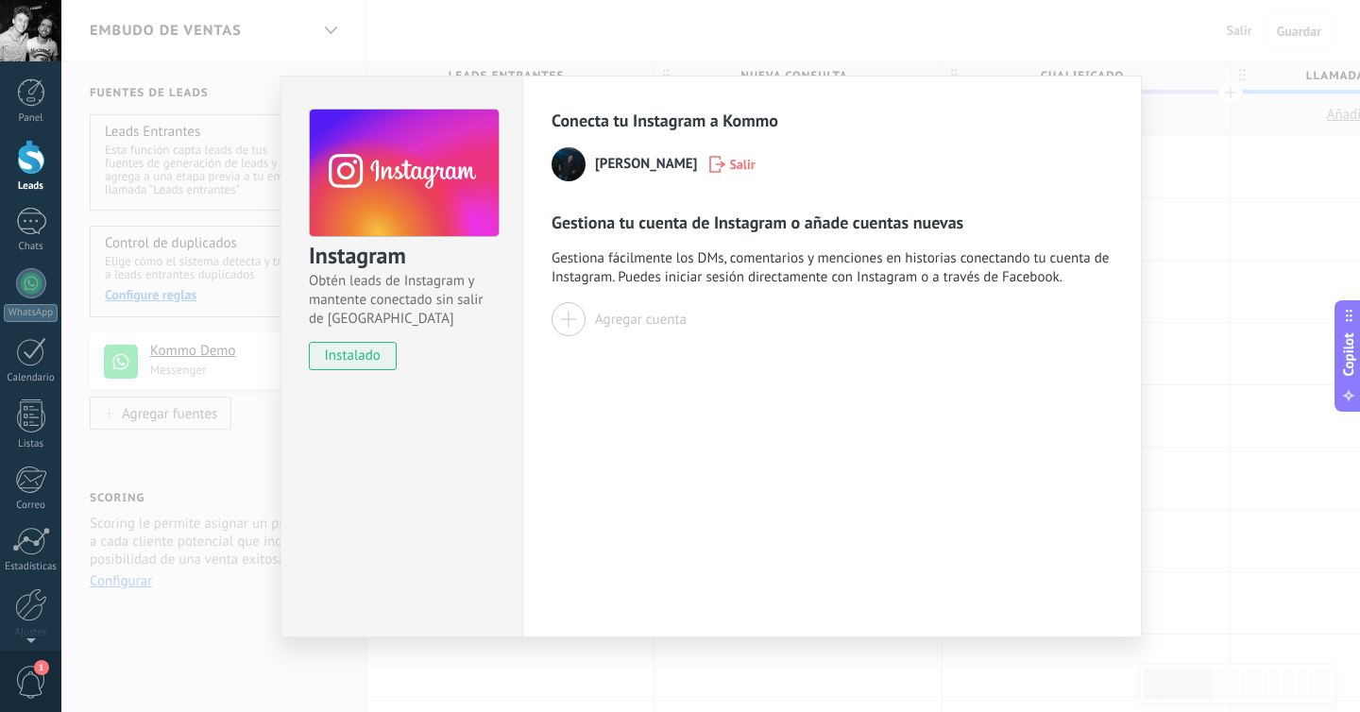
click at [571, 321] on div at bounding box center [569, 319] width 34 height 34
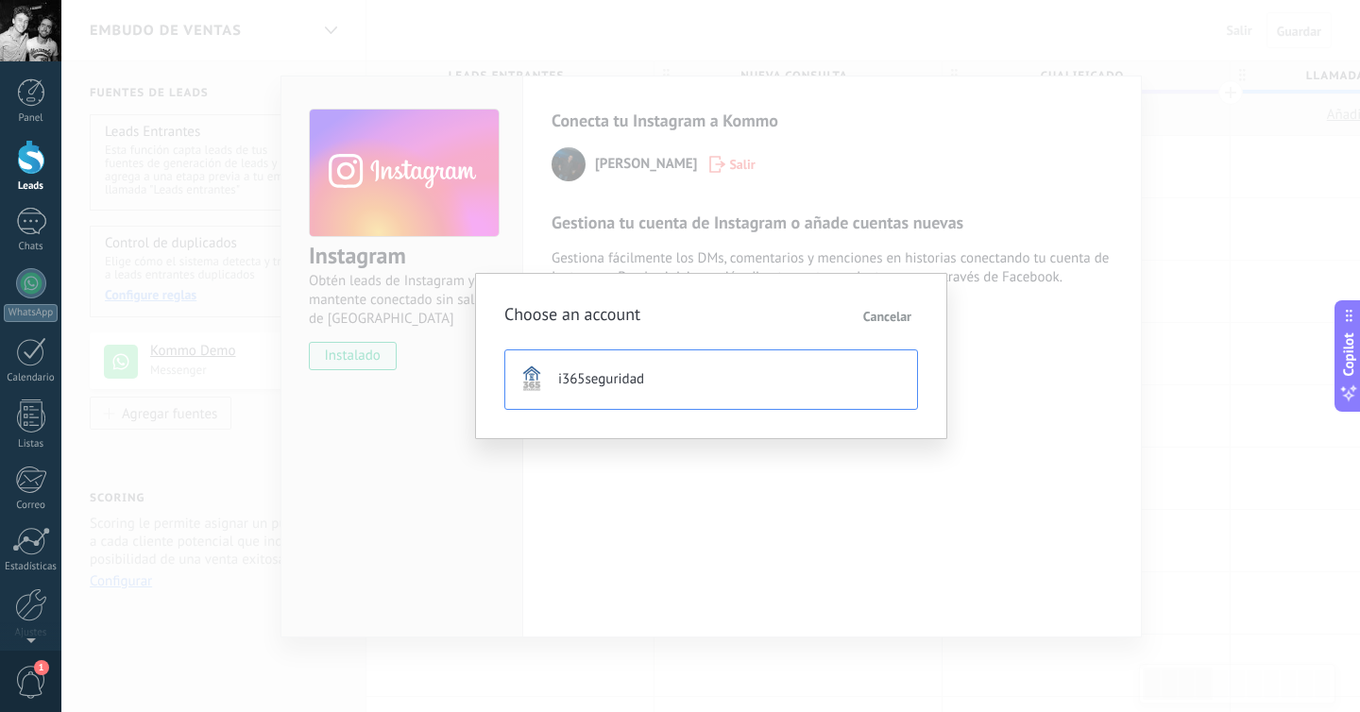
click at [582, 381] on span "i365seguridad" at bounding box center [601, 379] width 86 height 19
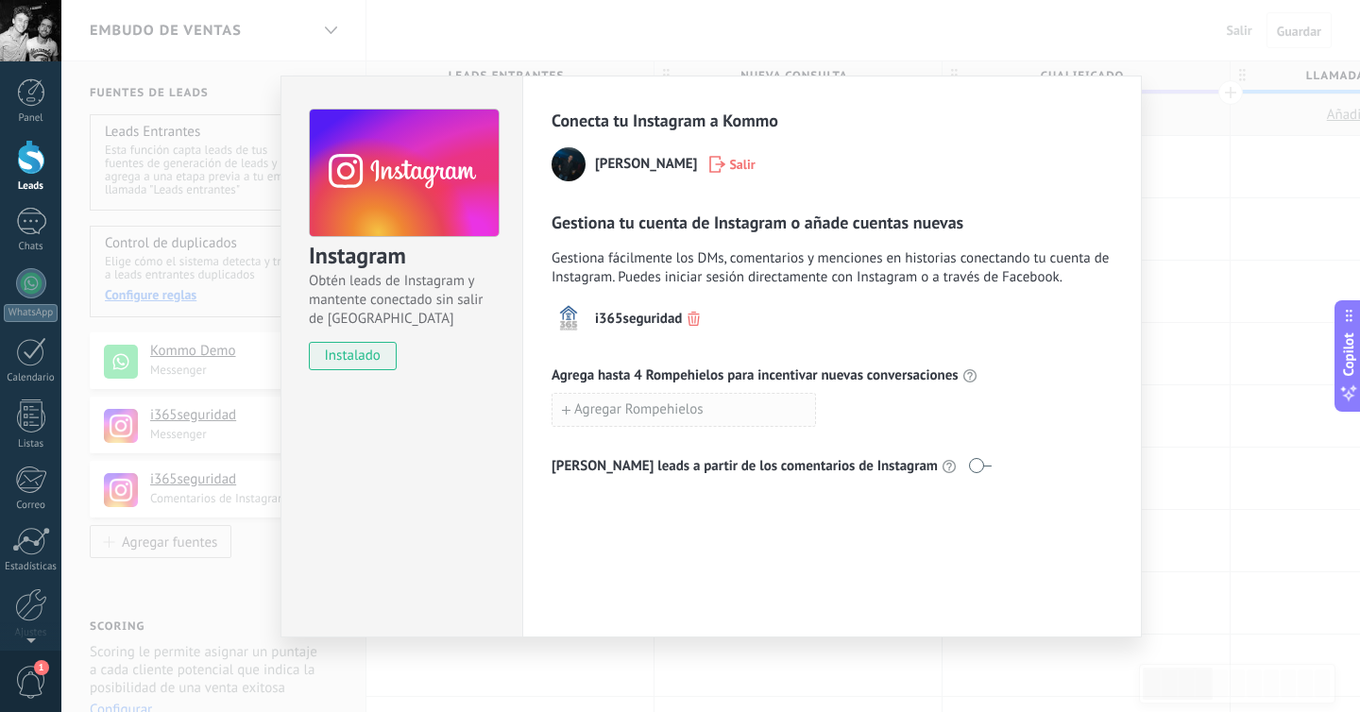
click at [602, 415] on span "Agregar Rompehielos" at bounding box center [638, 409] width 129 height 13
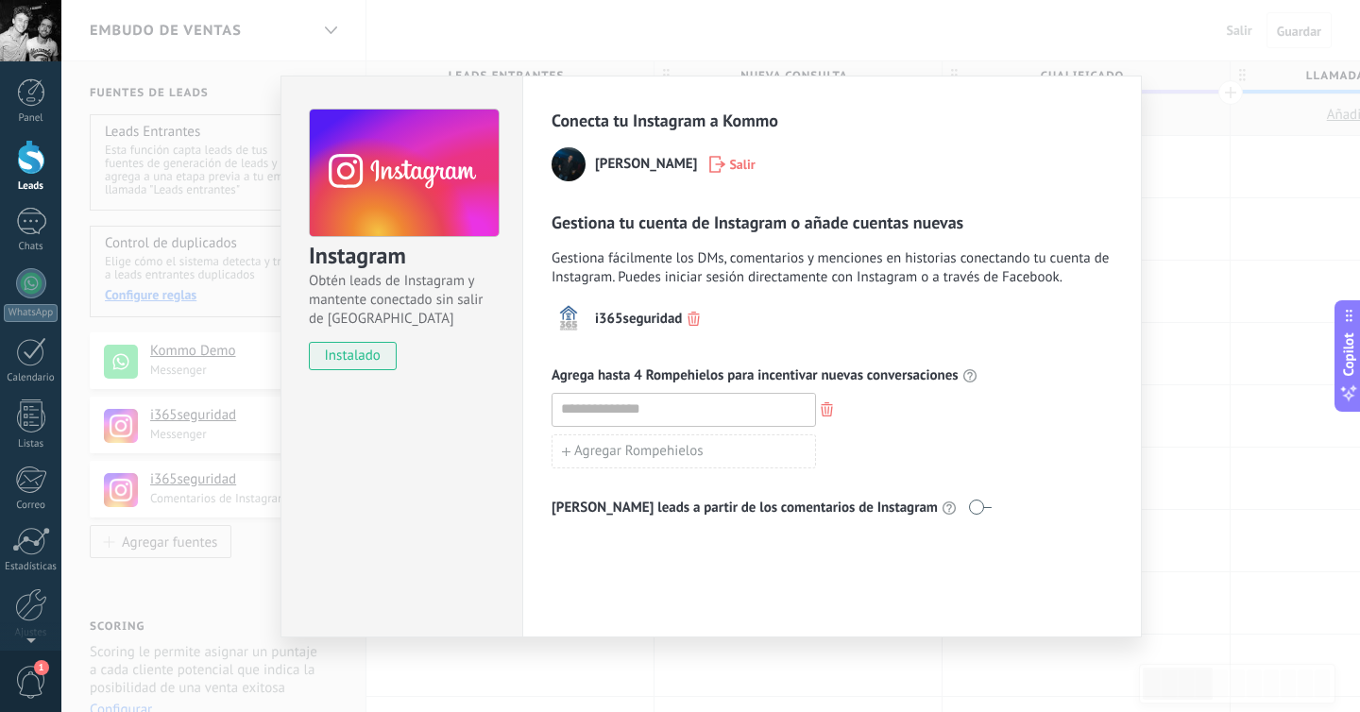
click at [889, 386] on div "Agrega hasta 4 Rompehielos para incentivar nuevas conversaciones Agregar Rompeh…" at bounding box center [832, 417] width 561 height 102
click at [726, 529] on div "Conecta tu Instagram a Kommo [PERSON_NAME] tu cuenta de Instagram o añade cuent…" at bounding box center [832, 357] width 620 height 562
click at [761, 454] on button "Agregar Rompehielos" at bounding box center [684, 451] width 264 height 34
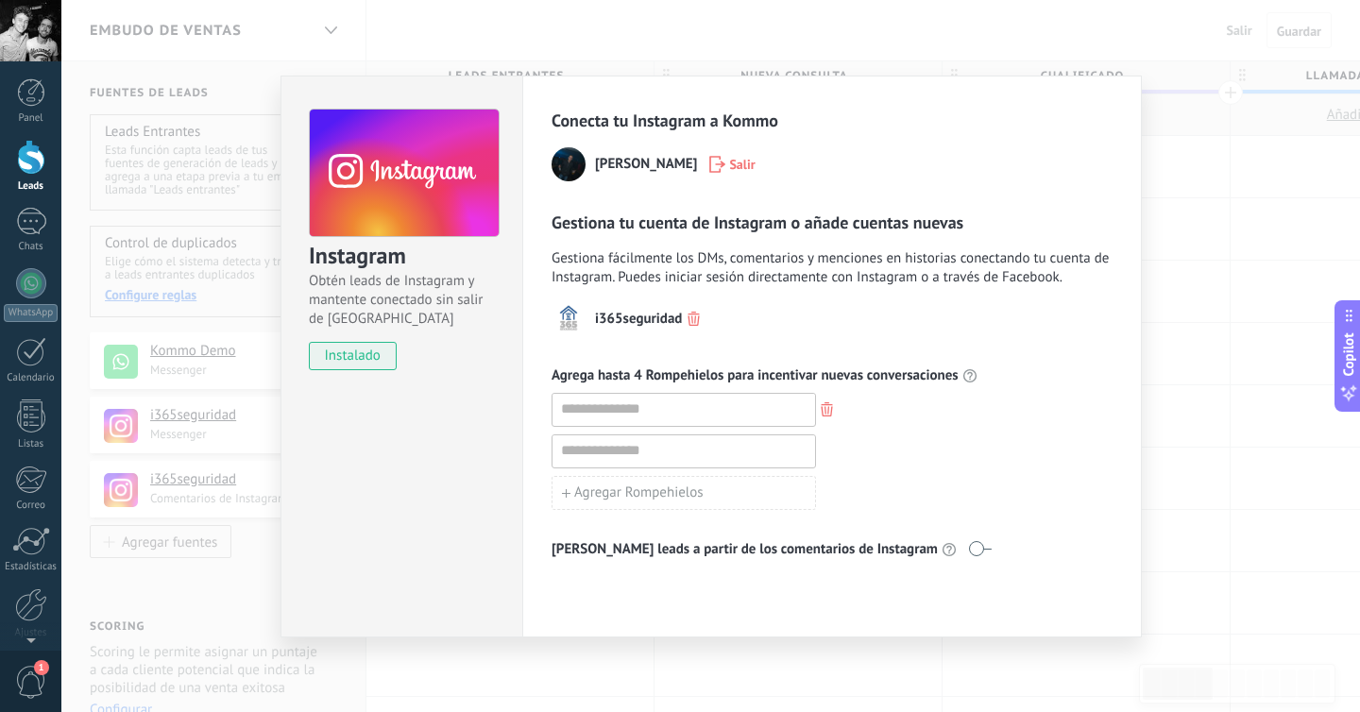
click at [826, 397] on div at bounding box center [832, 410] width 561 height 34
click at [826, 407] on icon "button" at bounding box center [827, 409] width 12 height 14
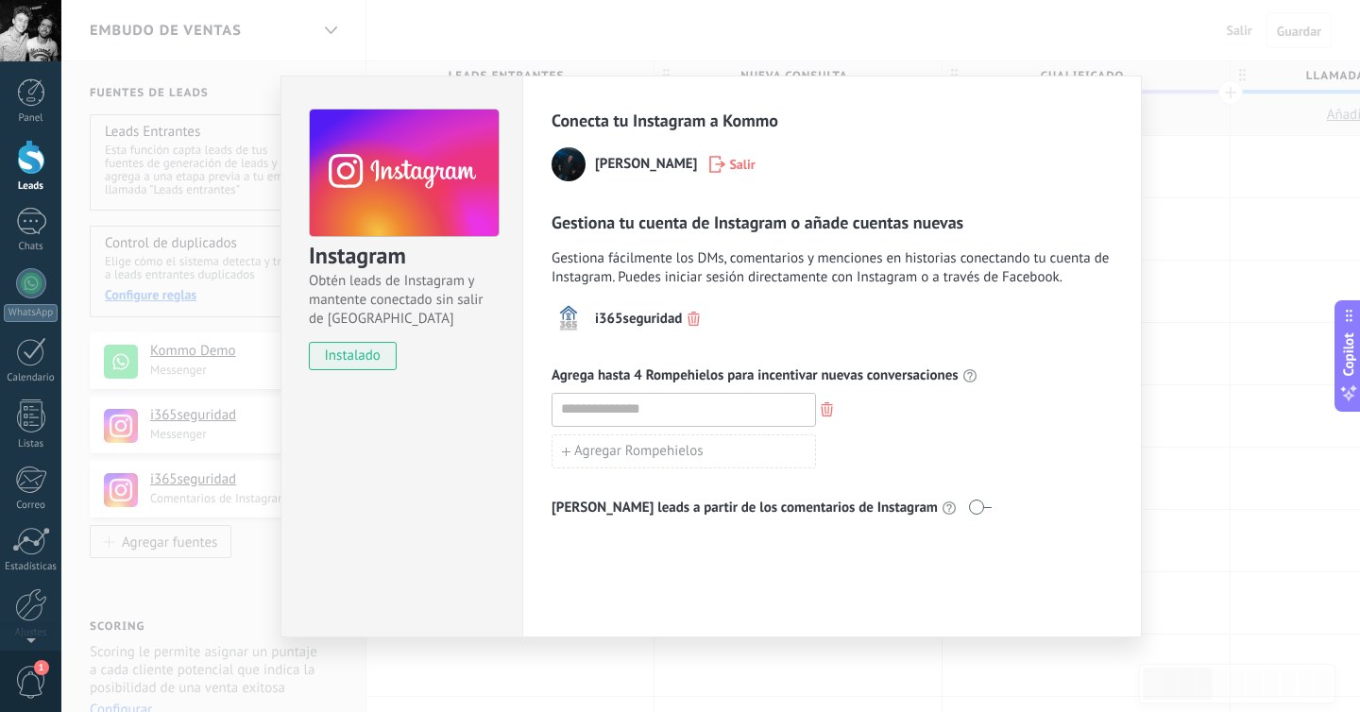
click at [826, 407] on icon "button" at bounding box center [827, 409] width 12 height 14
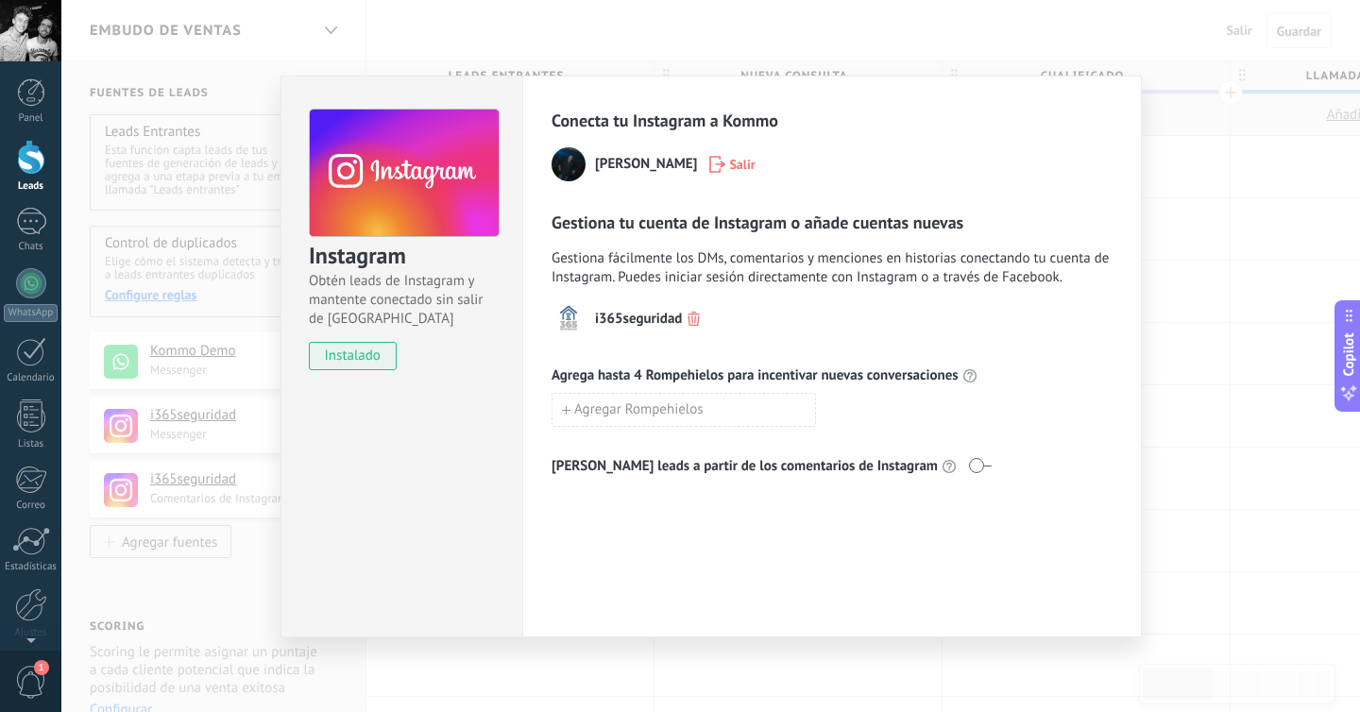
click at [818, 575] on div "Conecta tu Instagram a Kommo [PERSON_NAME] tu cuenta de Instagram o añade cuent…" at bounding box center [832, 357] width 620 height 562
click at [1163, 471] on div "Instagram Obtén leads de Instagram y mantente conectado sin salir de Kommo inst…" at bounding box center [710, 356] width 1299 height 712
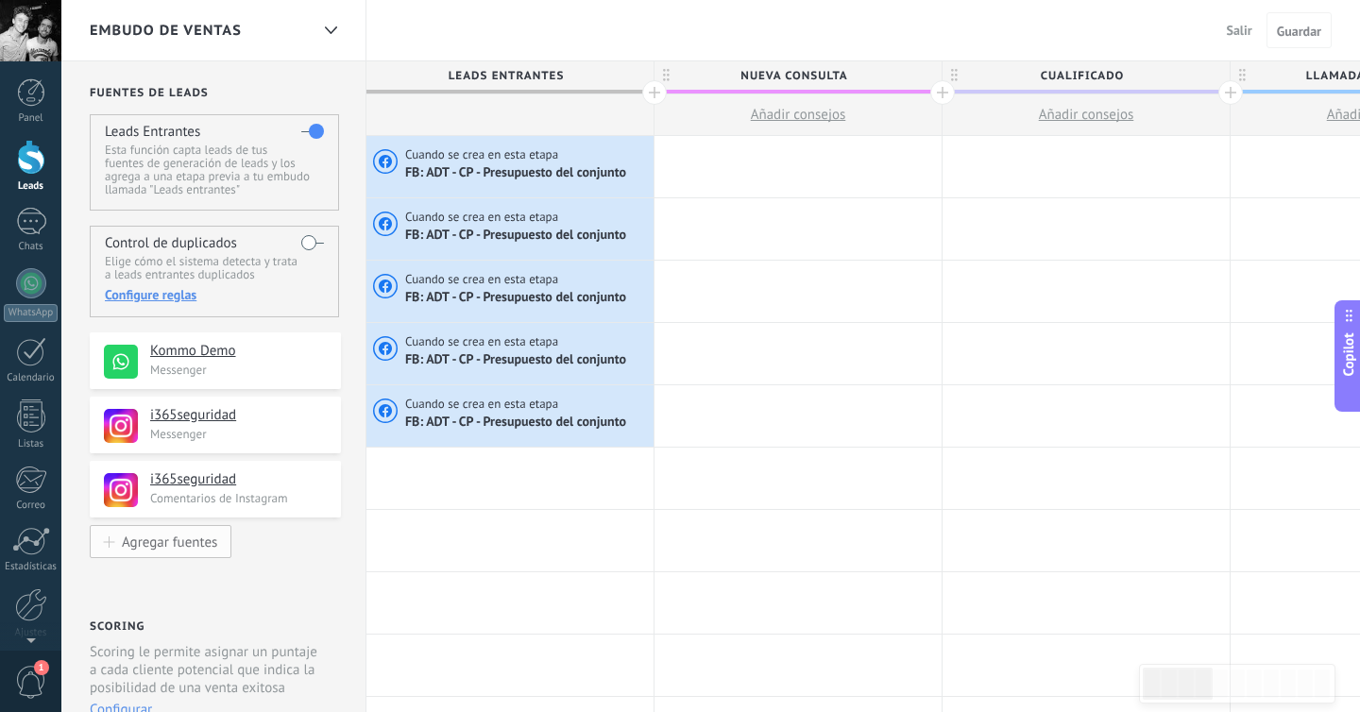
click at [168, 550] on div "Agregar fuentes" at bounding box center [169, 542] width 95 height 16
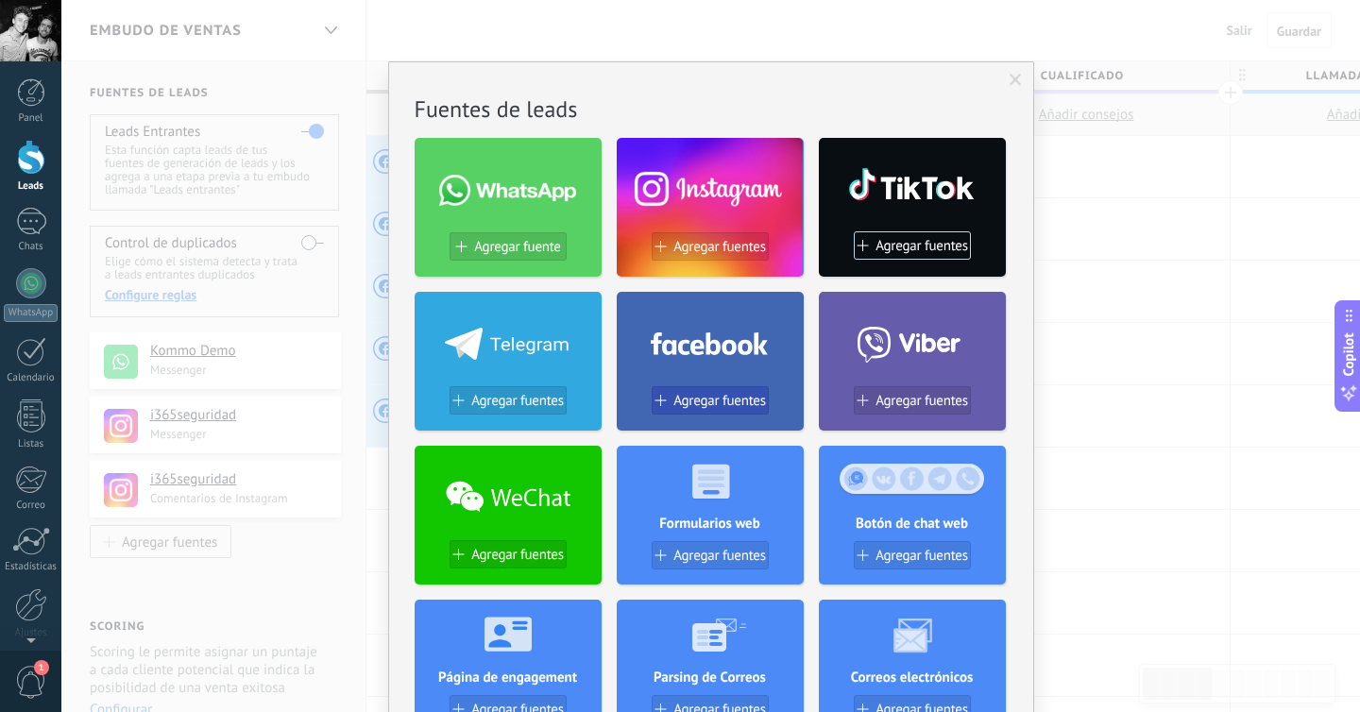
click at [694, 402] on span "Agregar fuentes" at bounding box center [719, 401] width 93 height 16
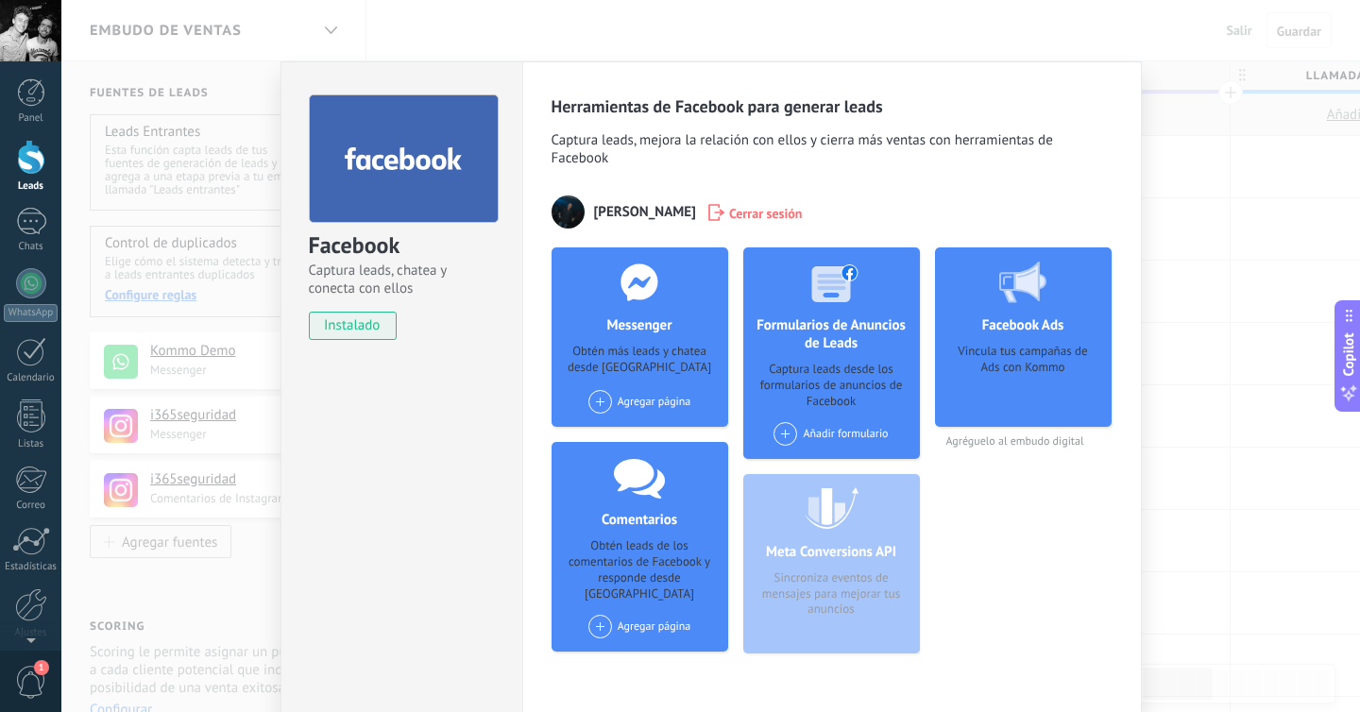
click at [1029, 348] on div "Vincula tus campañas de Ads con Kommo" at bounding box center [1023, 379] width 146 height 71
click at [583, 615] on div "Agregar página" at bounding box center [639, 633] width 125 height 37
click at [83, 493] on div "Facebook Captura leads, chatea y conecta con ellos instalado Desinstalar Herram…" at bounding box center [710, 356] width 1299 height 712
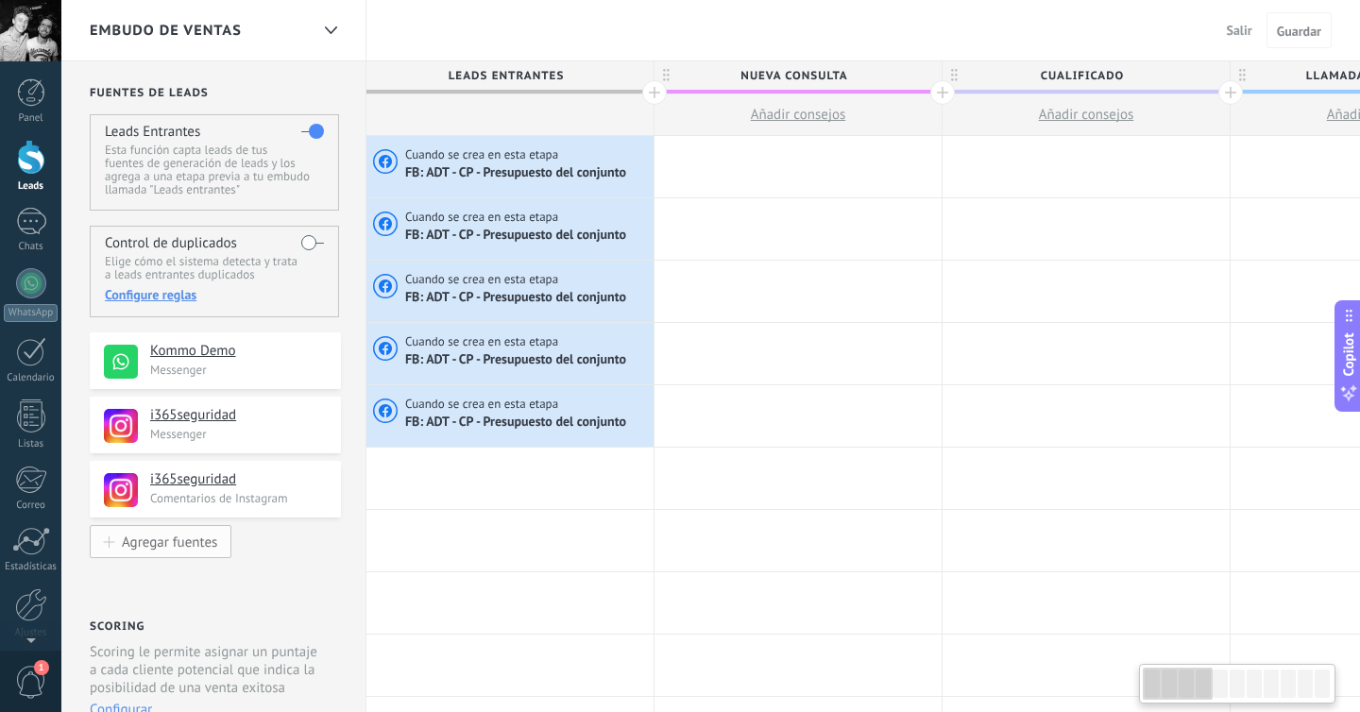
click at [167, 549] on div "Agregar fuentes" at bounding box center [169, 542] width 95 height 16
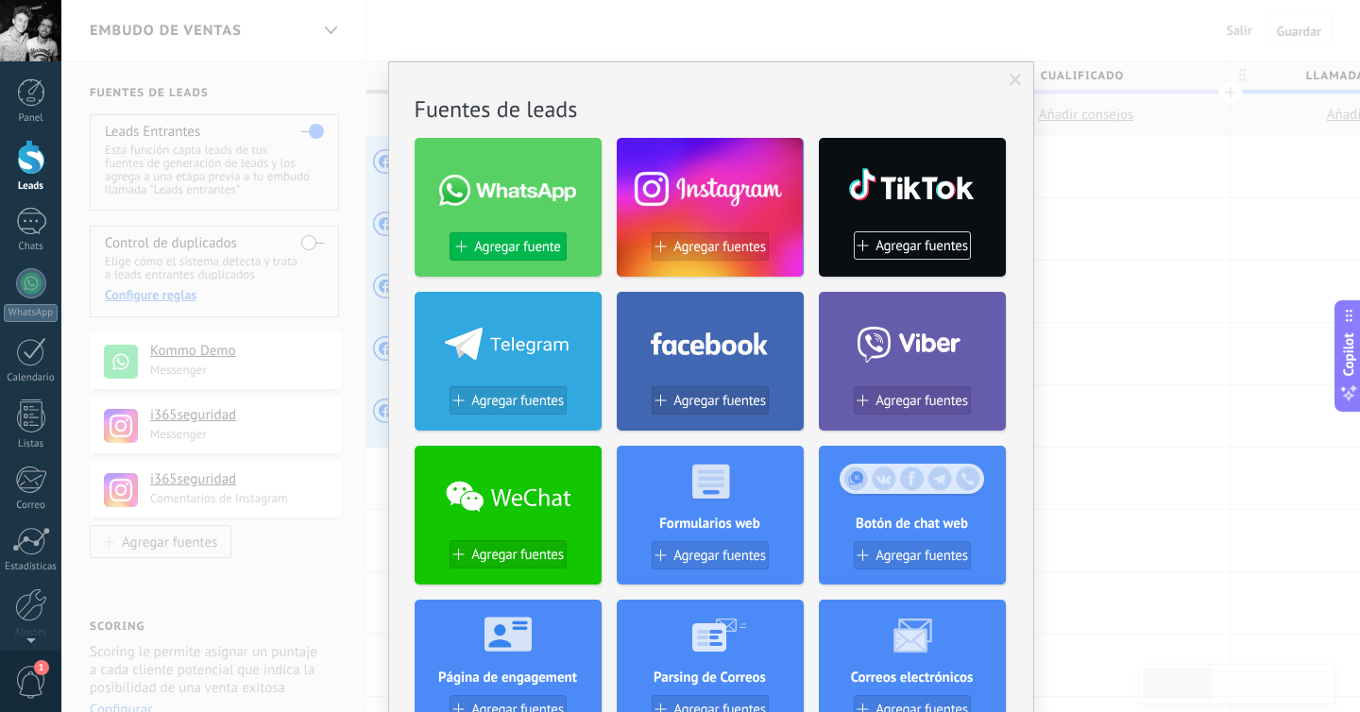
click at [522, 244] on span "Agregar fuente" at bounding box center [517, 247] width 86 height 16
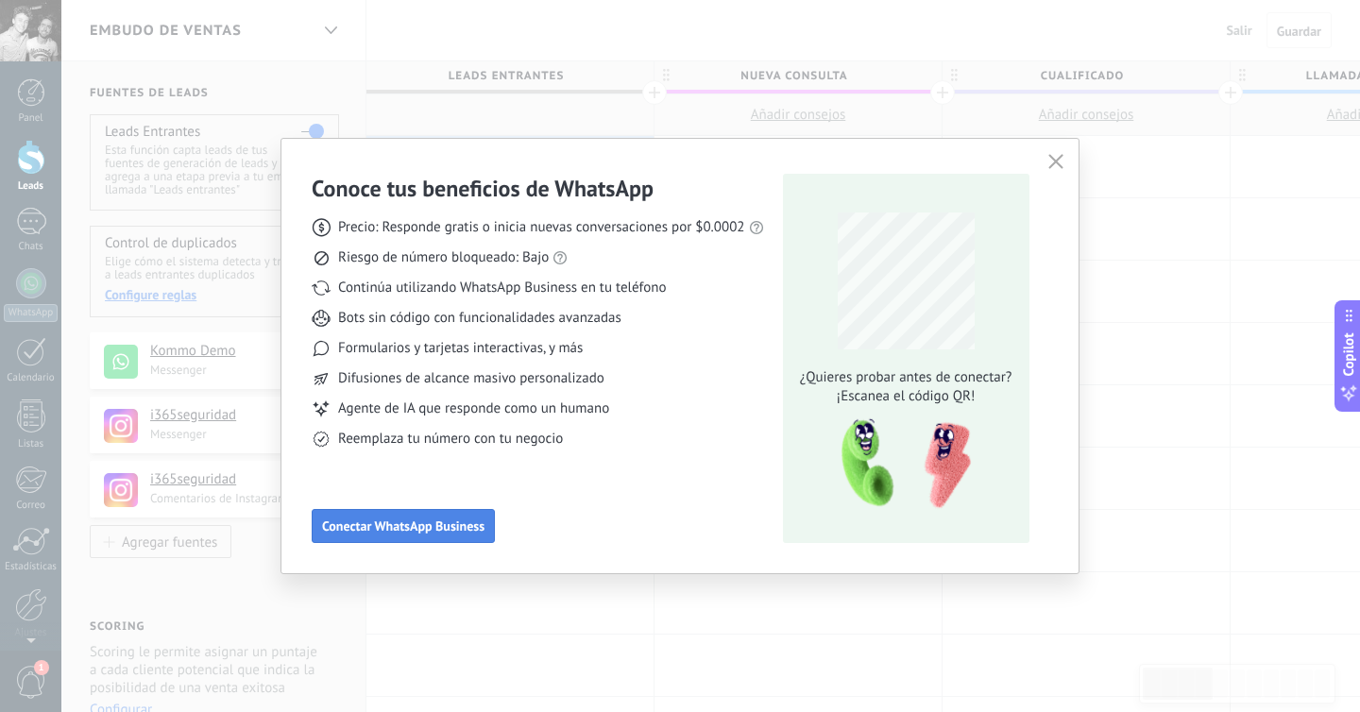
click at [377, 529] on span "Conectar WhatsApp Business" at bounding box center [403, 525] width 162 height 13
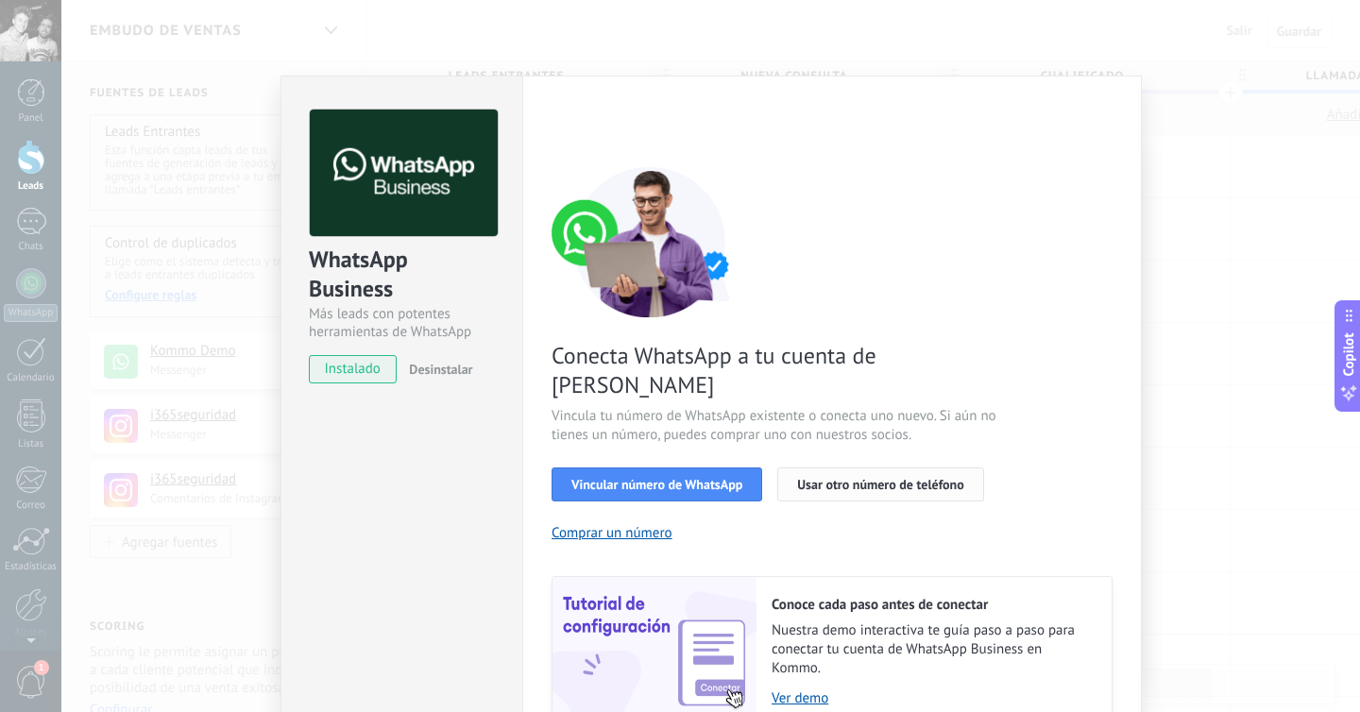
click at [835, 478] on span "Usar otro número de teléfono" at bounding box center [880, 484] width 166 height 13
click at [187, 397] on div "WhatsApp Business Más leads con potentes herramientas de WhatsApp instalado Des…" at bounding box center [710, 356] width 1299 height 712
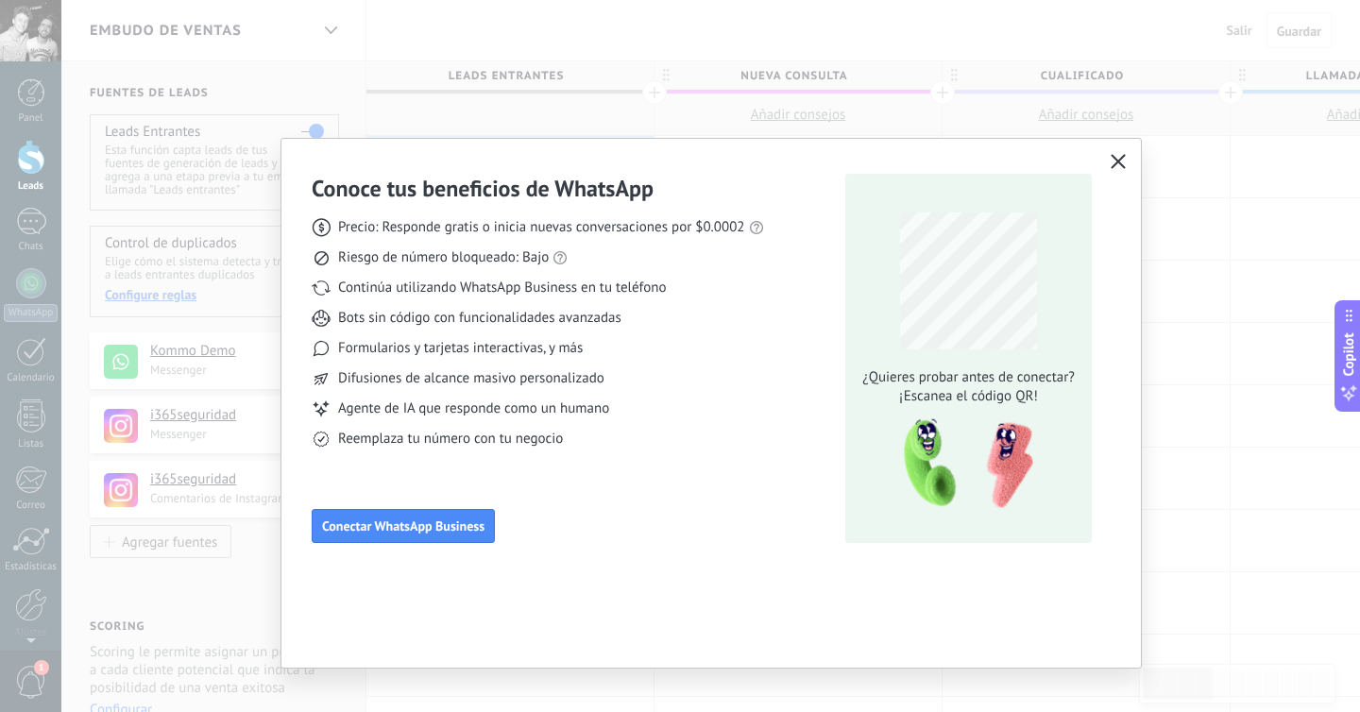
click at [210, 365] on div "Conoce tus beneficios de WhatsApp Precio: Responde gratis o inicia nuevas conve…" at bounding box center [680, 356] width 1360 height 712
click at [1120, 162] on icon "button" at bounding box center [1118, 161] width 15 height 15
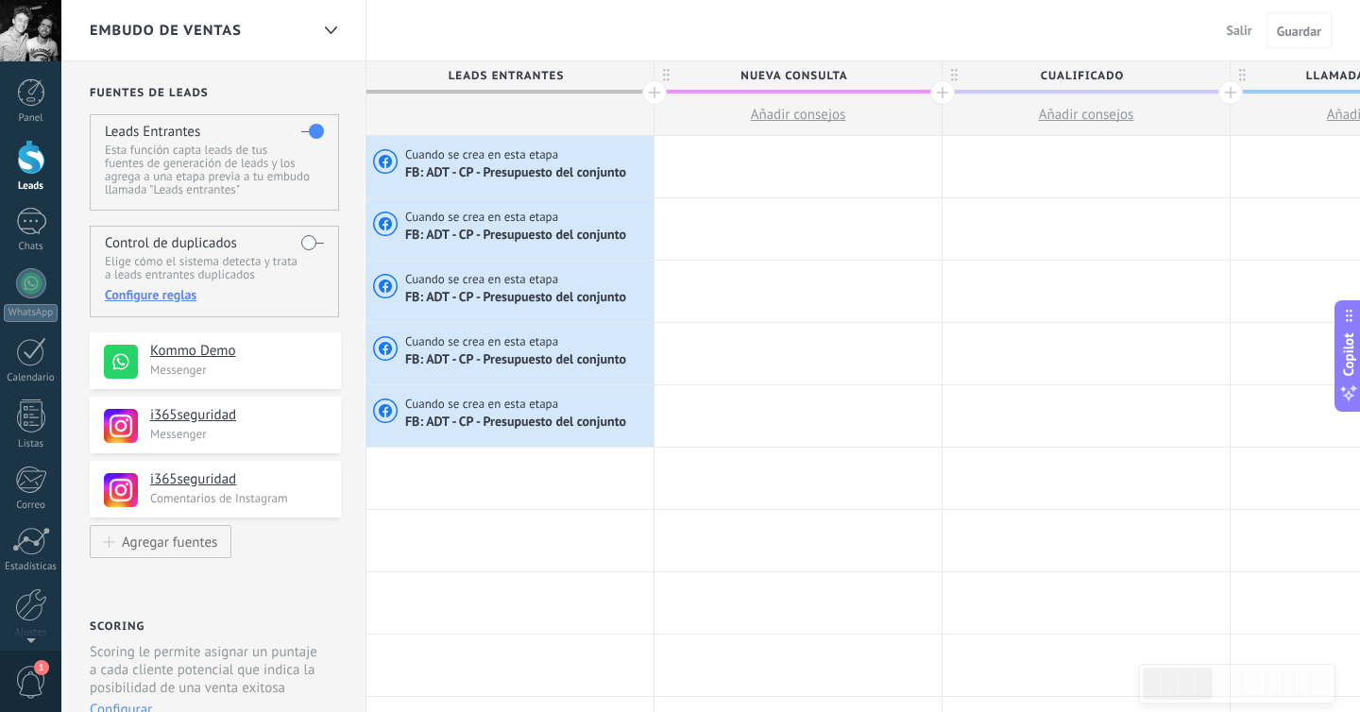
click at [300, 368] on p "Messenger" at bounding box center [239, 370] width 179 height 16
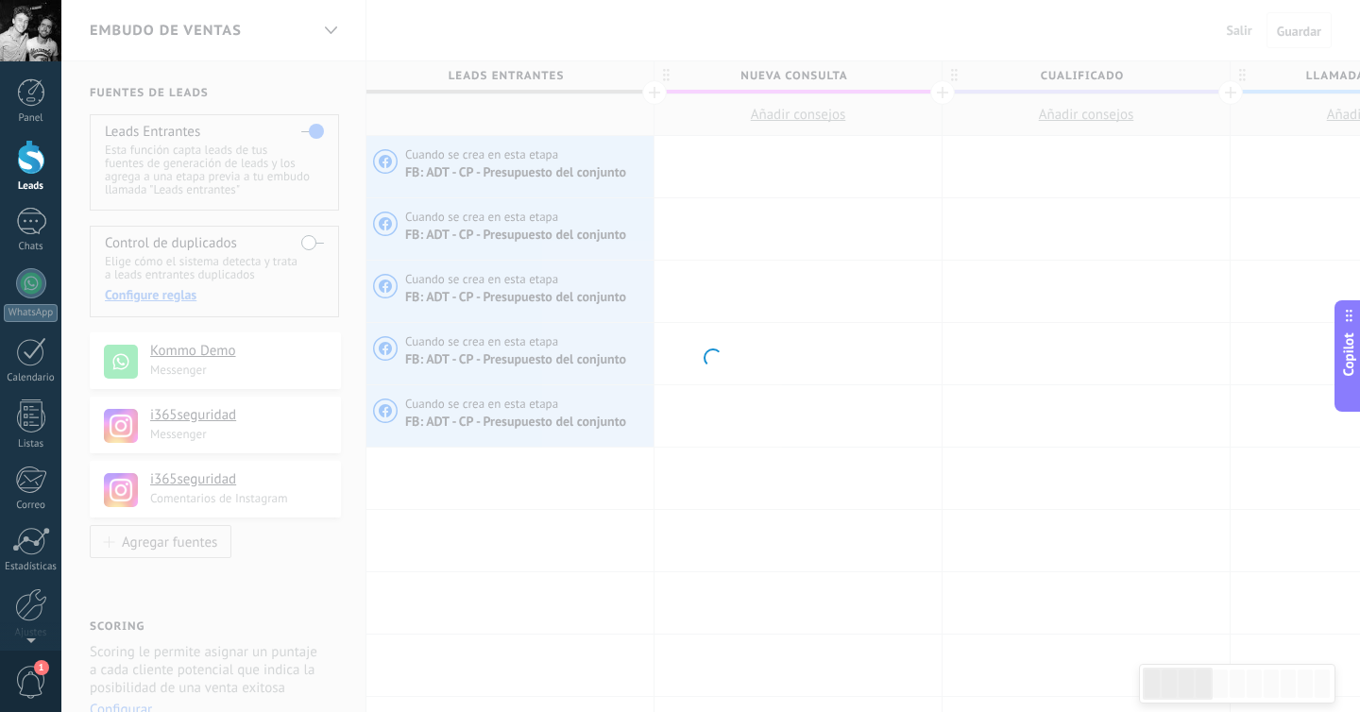
click at [144, 368] on body ".abecls-1,.abecls-2{fill-rule:evenodd}.abecls-2{fill:#fff} .abhcls-1{fill:none}…" at bounding box center [680, 356] width 1360 height 712
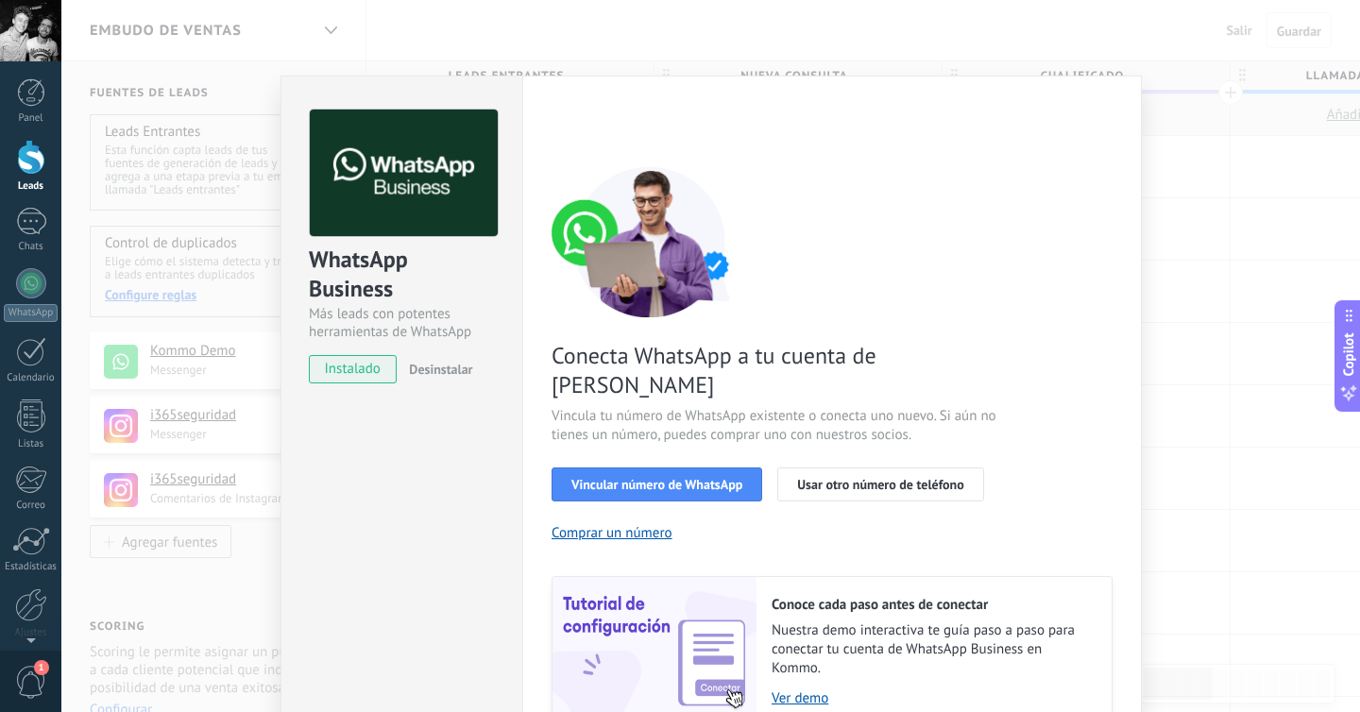
scroll to position [71, 0]
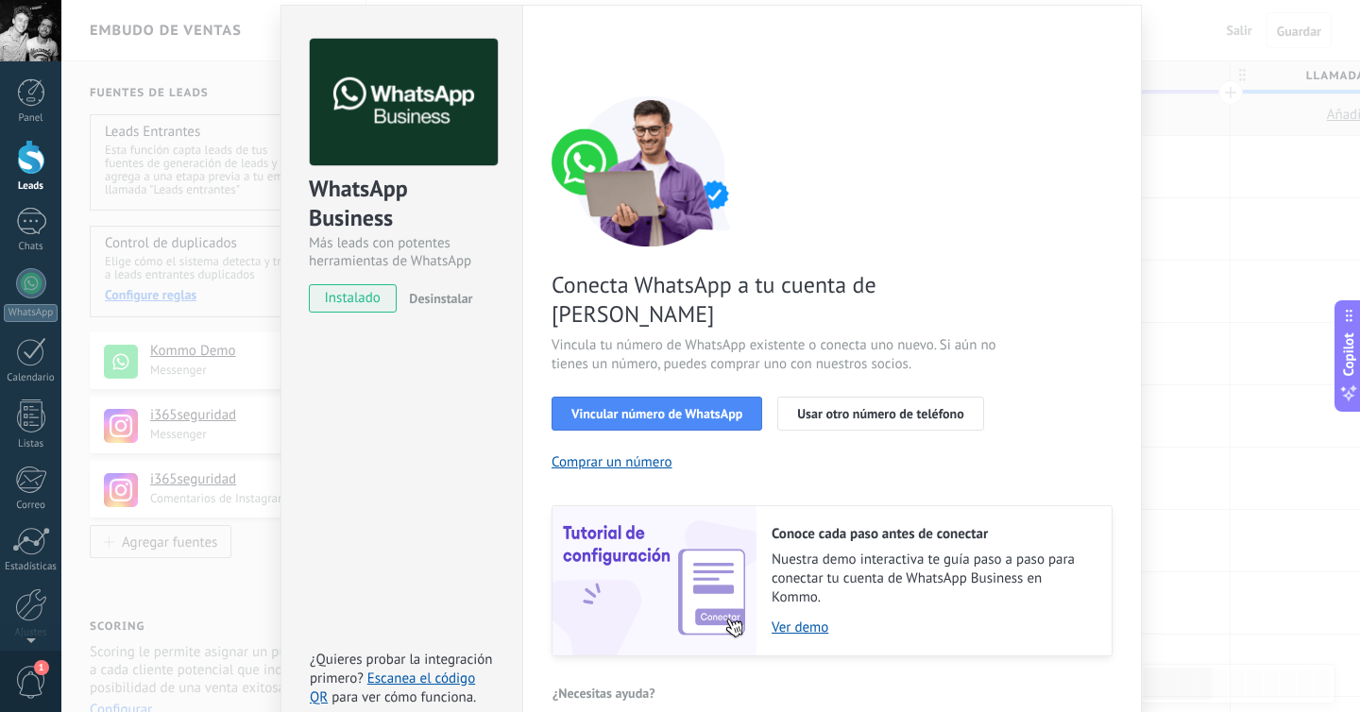
click at [418, 297] on span "Desinstalar" at bounding box center [440, 298] width 63 height 17
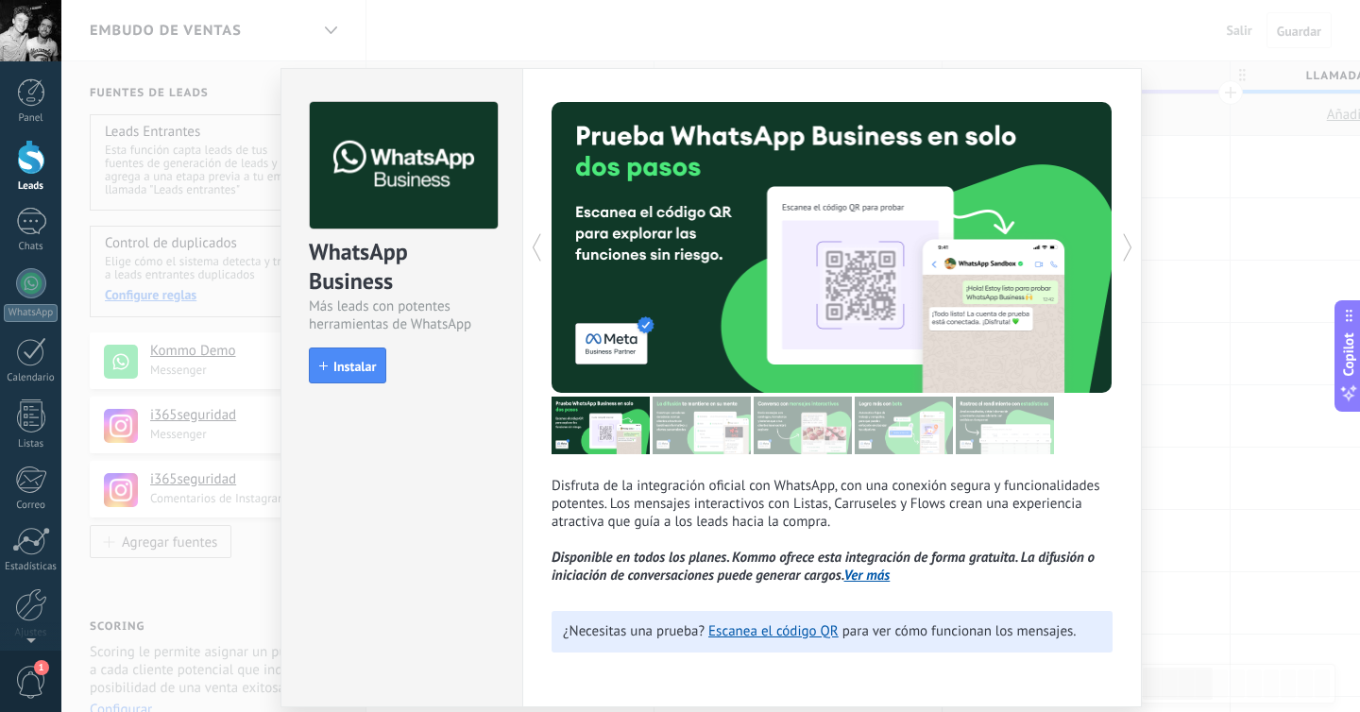
click at [227, 409] on div "WhatsApp Business Más leads con potentes herramientas de WhatsApp install Insta…" at bounding box center [710, 356] width 1299 height 712
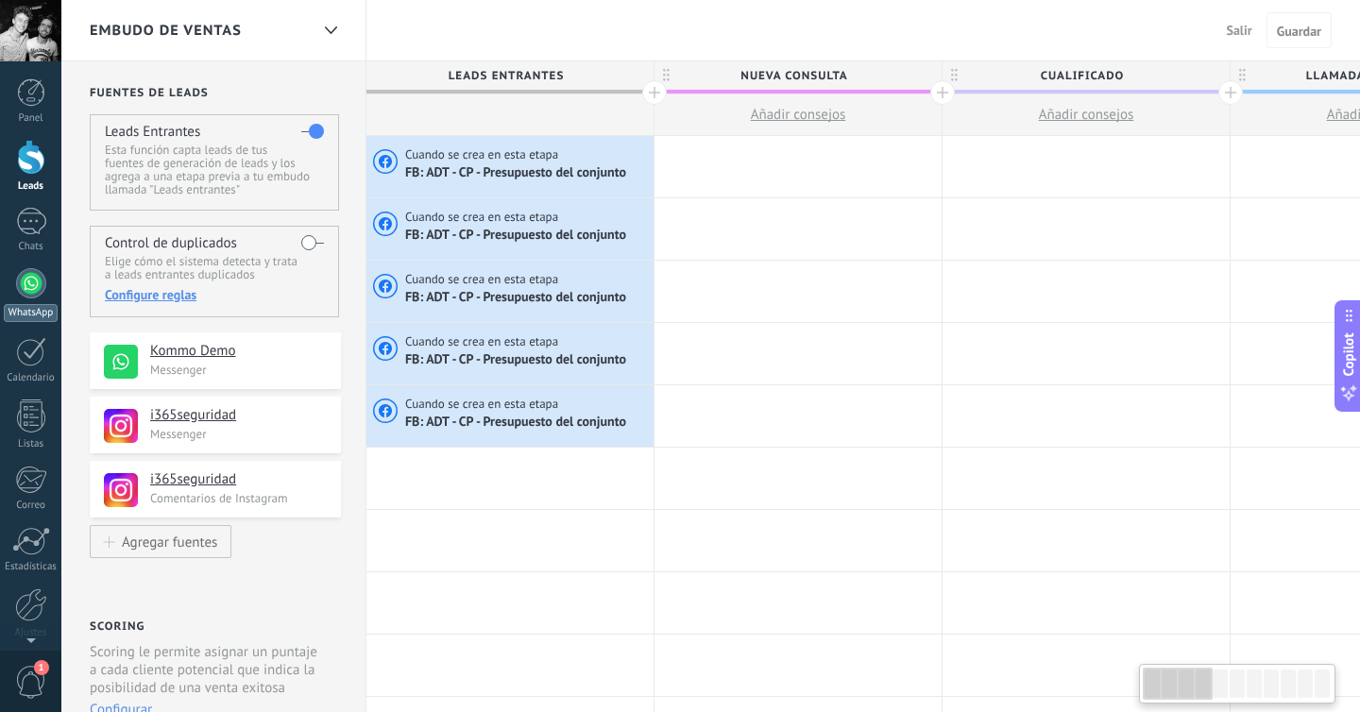
click at [33, 289] on div at bounding box center [31, 283] width 30 height 30
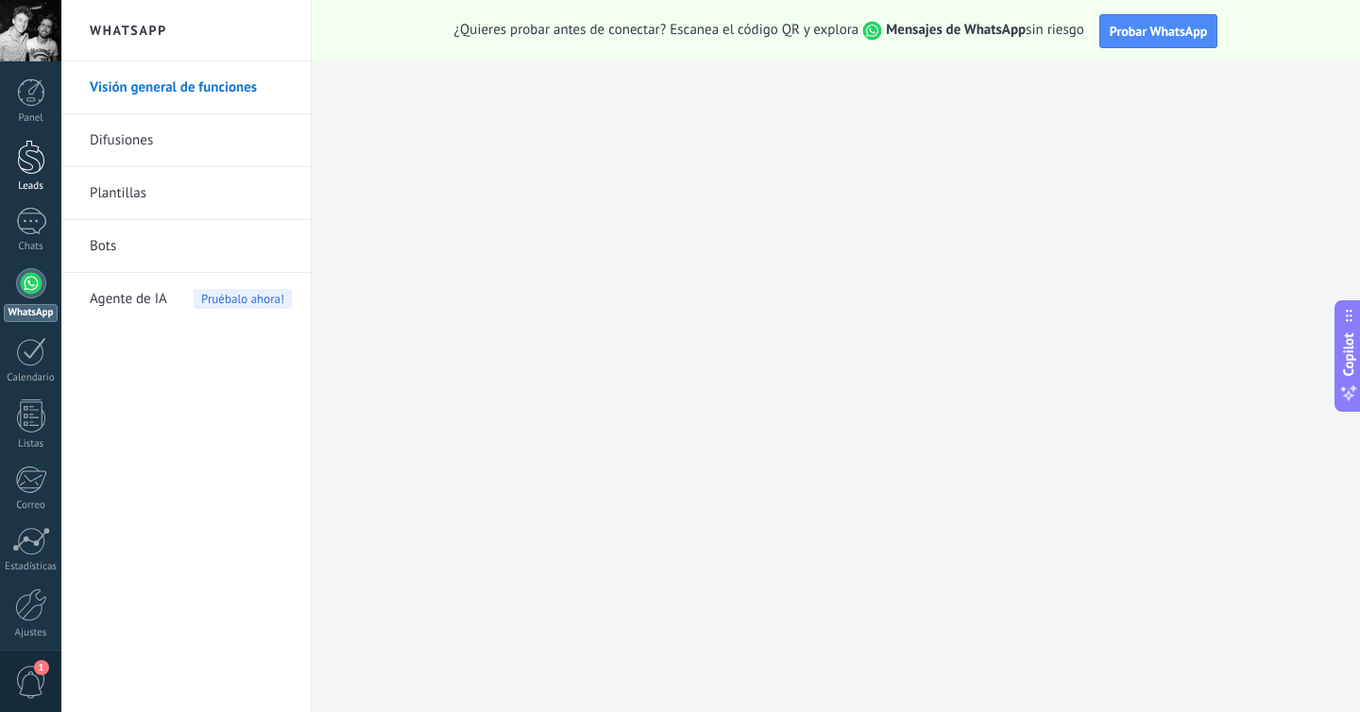
click at [37, 166] on div at bounding box center [31, 157] width 28 height 35
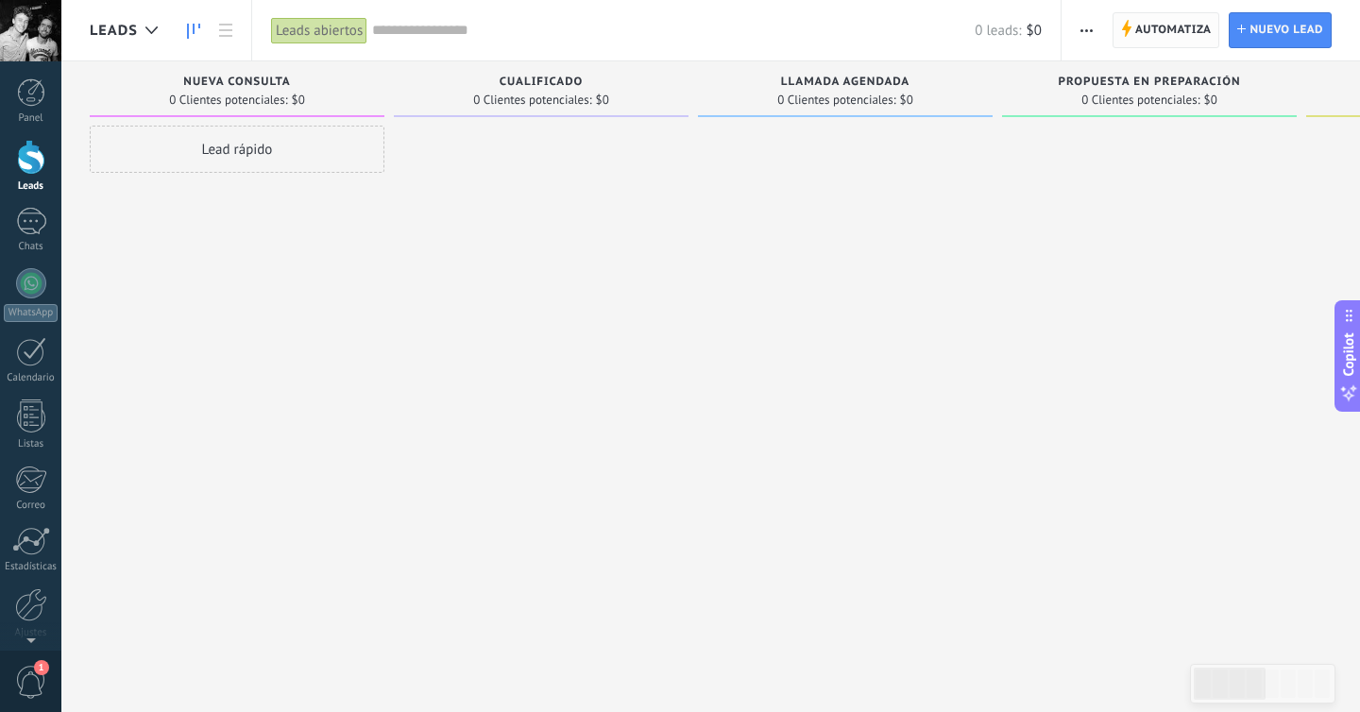
click at [1164, 26] on span "Automatiza" at bounding box center [1173, 30] width 76 height 34
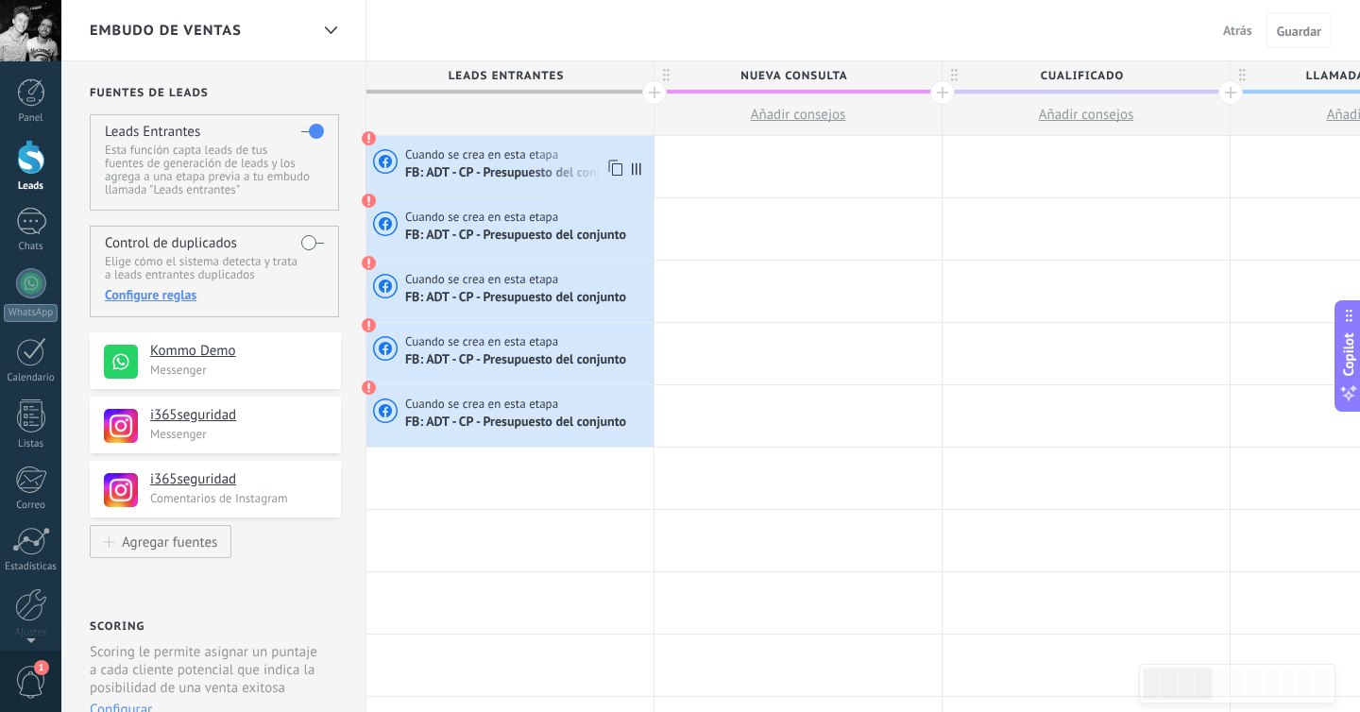
click at [369, 136] on span at bounding box center [369, 138] width 15 height 15
click at [572, 176] on span "FB: ADT - CP - Presupuesto del conjunto" at bounding box center [517, 172] width 224 height 16
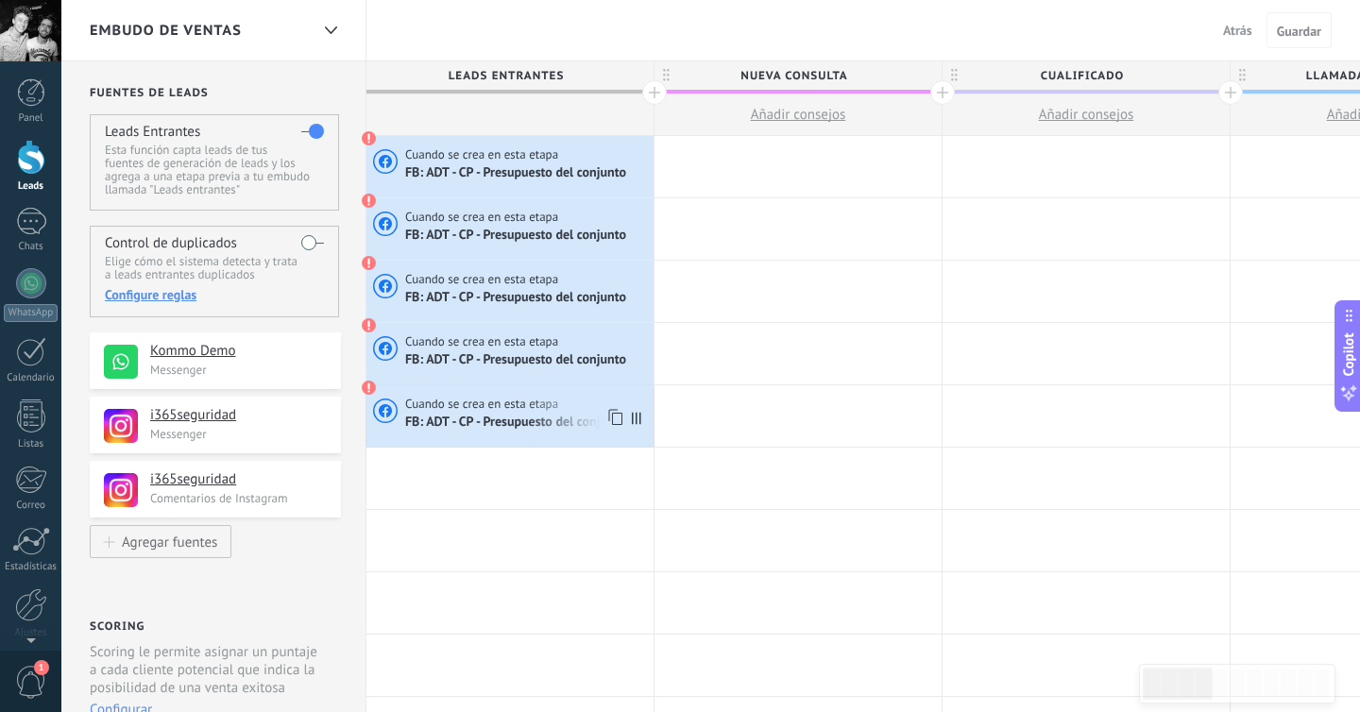
click at [512, 418] on span "FB: ADT - CP - Presupuesto del conjunto" at bounding box center [517, 422] width 224 height 16
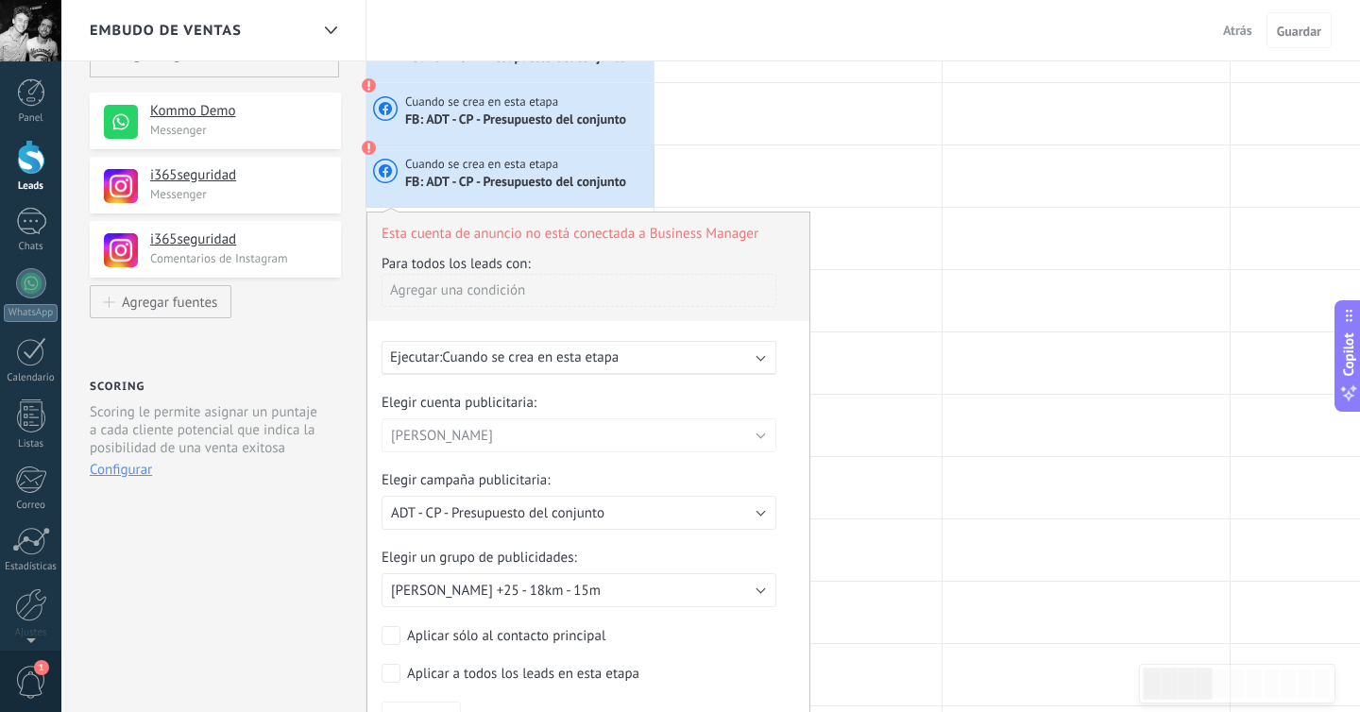
scroll to position [375, 0]
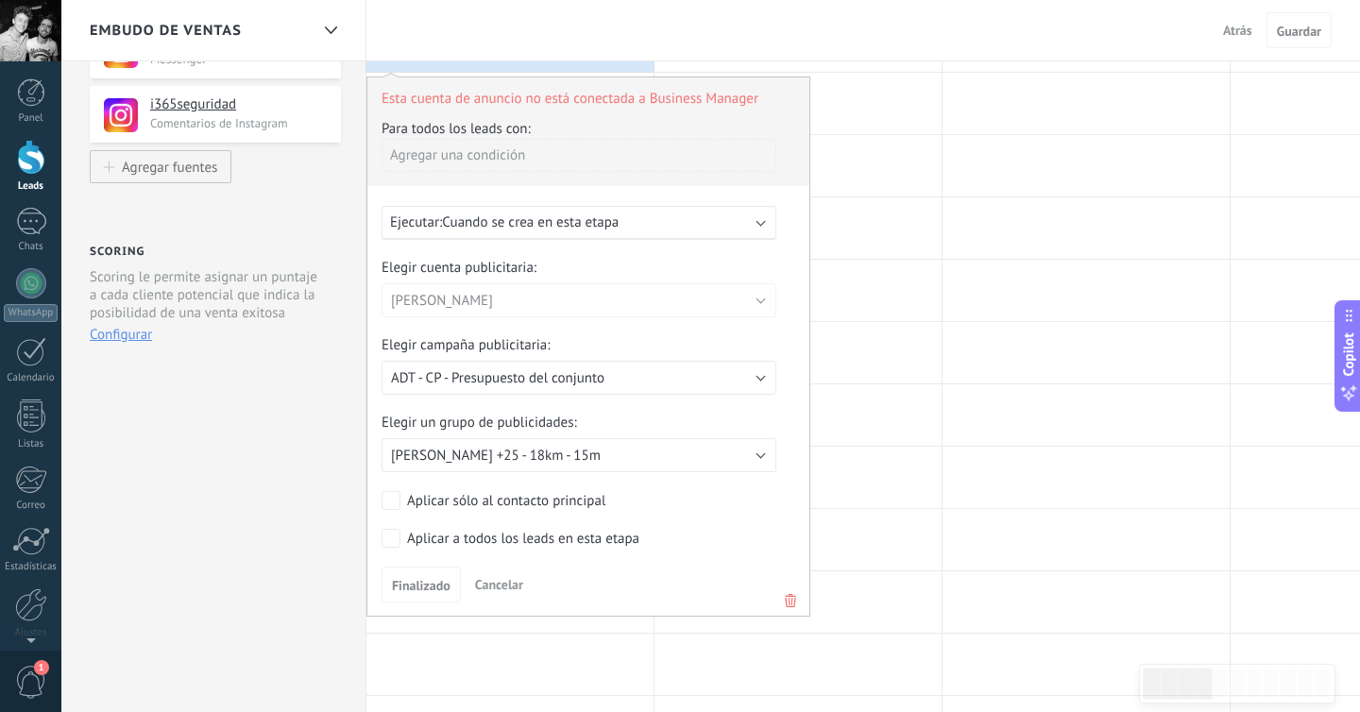
click at [788, 603] on icon at bounding box center [790, 600] width 21 height 23
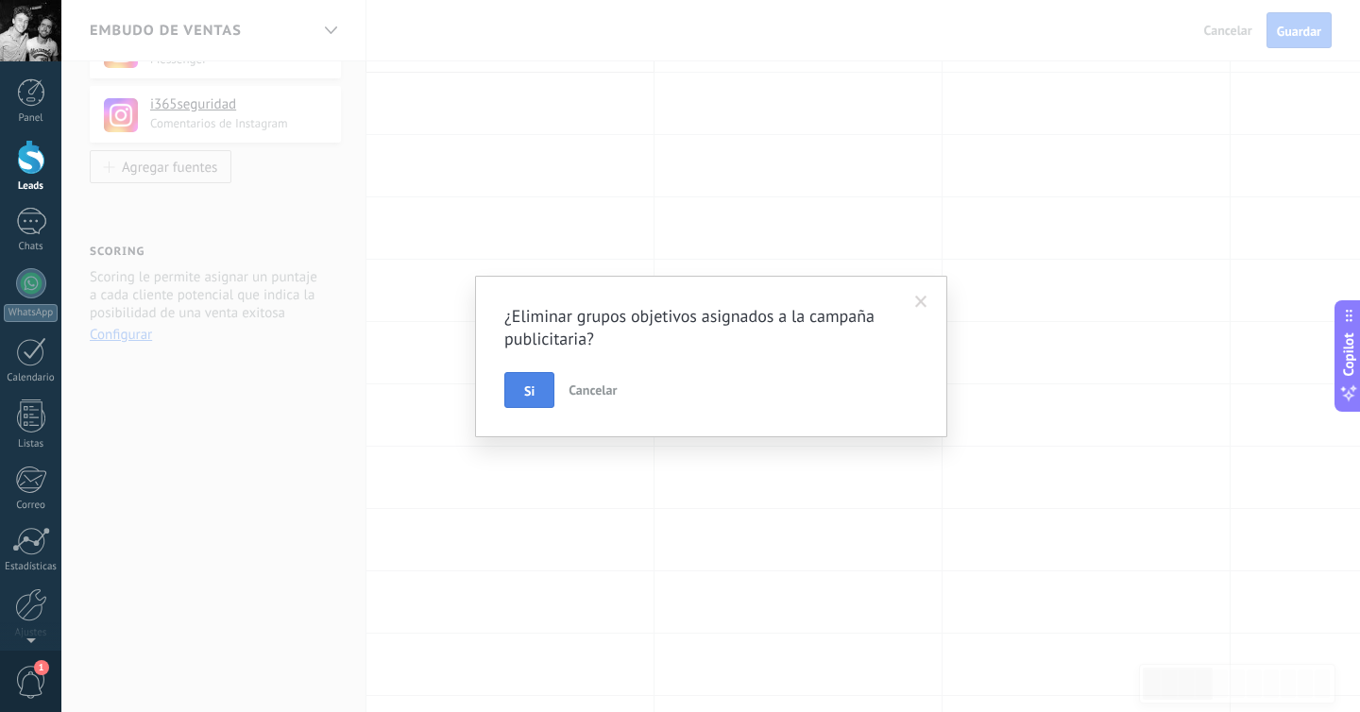
click at [535, 403] on button "Si" at bounding box center [529, 390] width 50 height 36
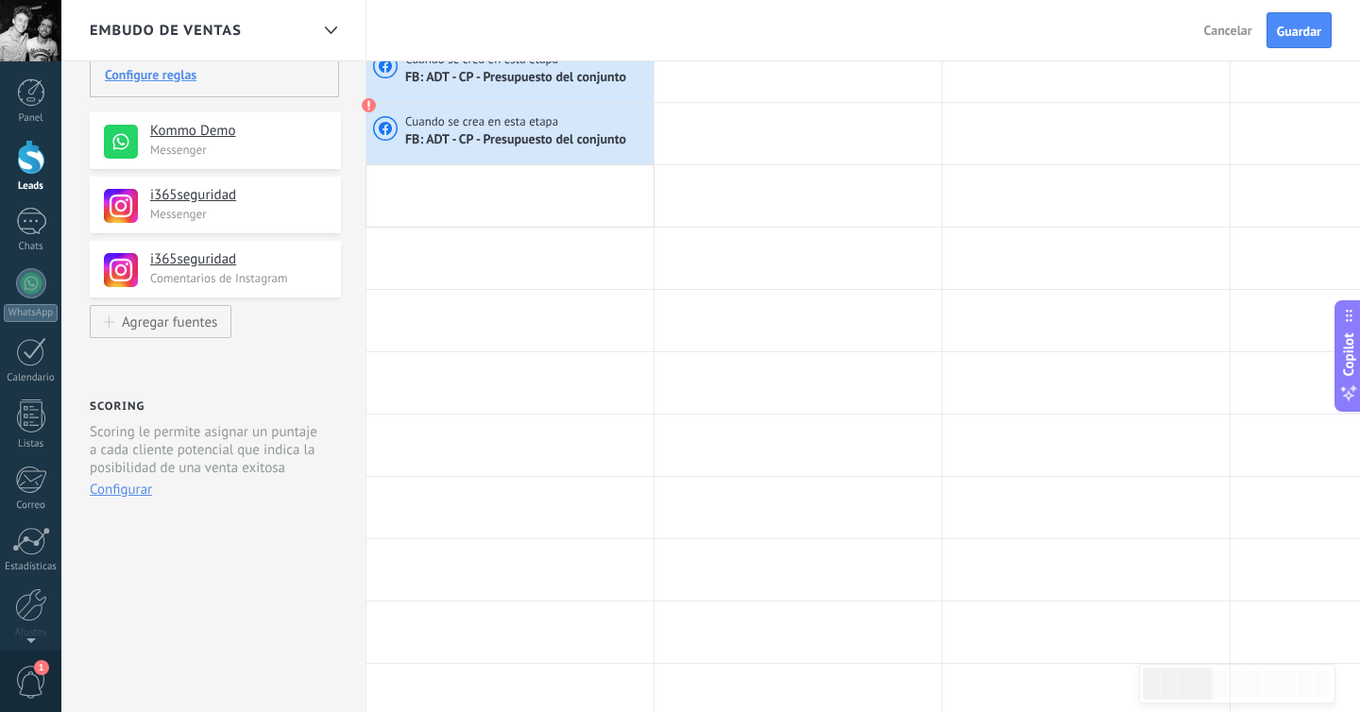
scroll to position [0, 0]
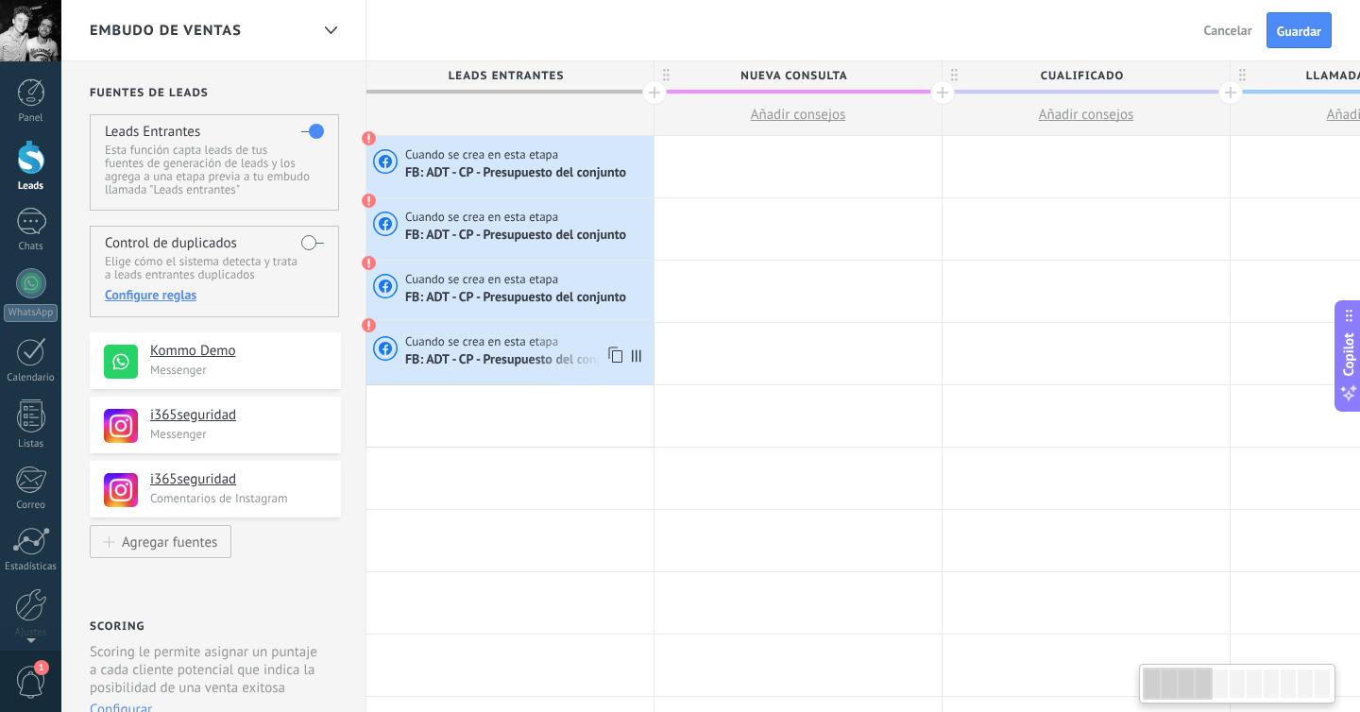
click at [546, 371] on div "Cuando se crea en esta etapa FB: ADT - CP - Presupuesto del conjunto" at bounding box center [509, 353] width 287 height 61
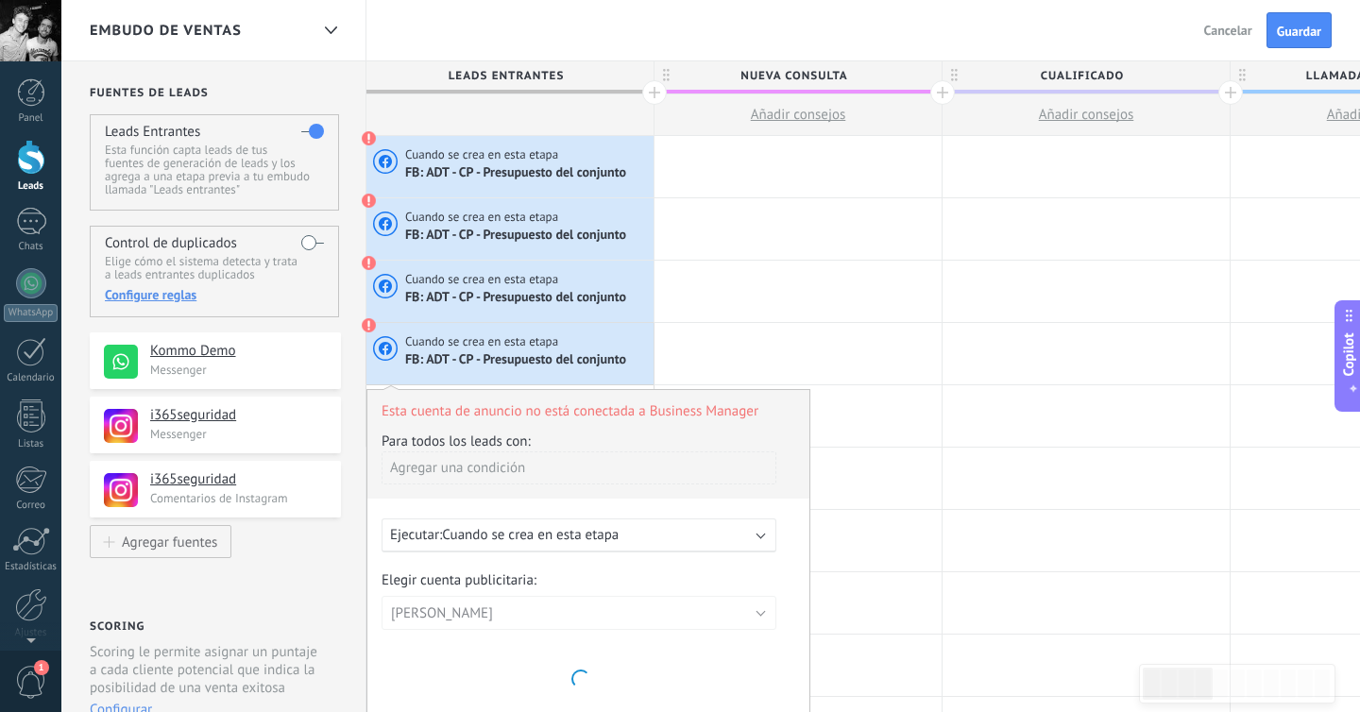
click at [546, 357] on span "FB: ADT - CP - Presupuesto del conjunto" at bounding box center [517, 359] width 224 height 16
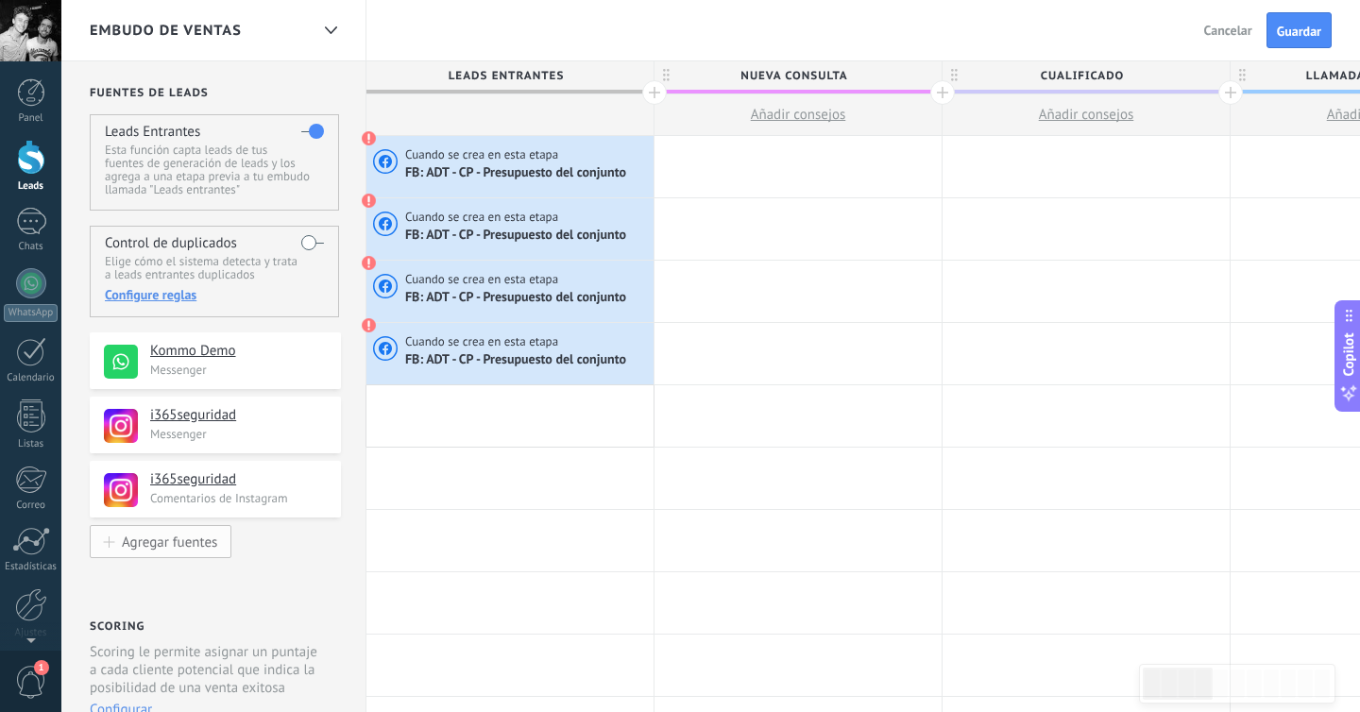
click at [110, 548] on div at bounding box center [109, 541] width 11 height 11
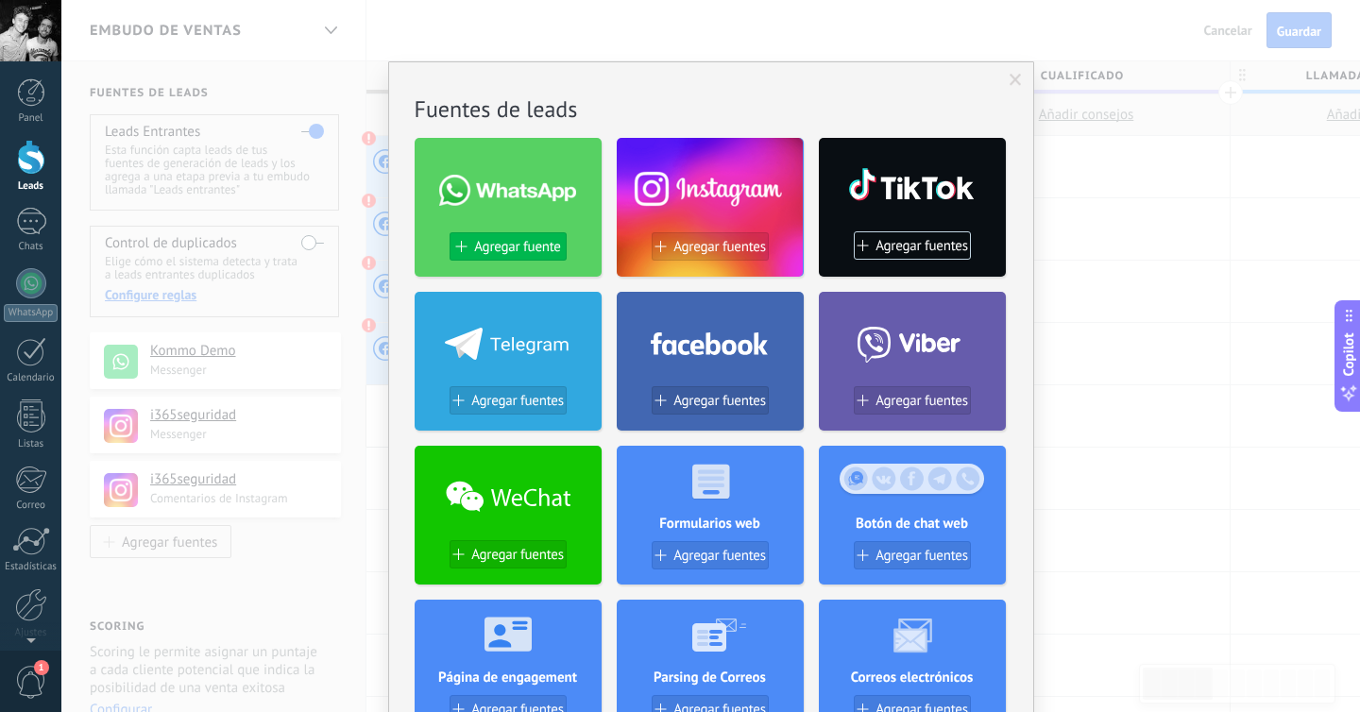
click at [525, 240] on span "Agregar fuente" at bounding box center [517, 247] width 86 height 16
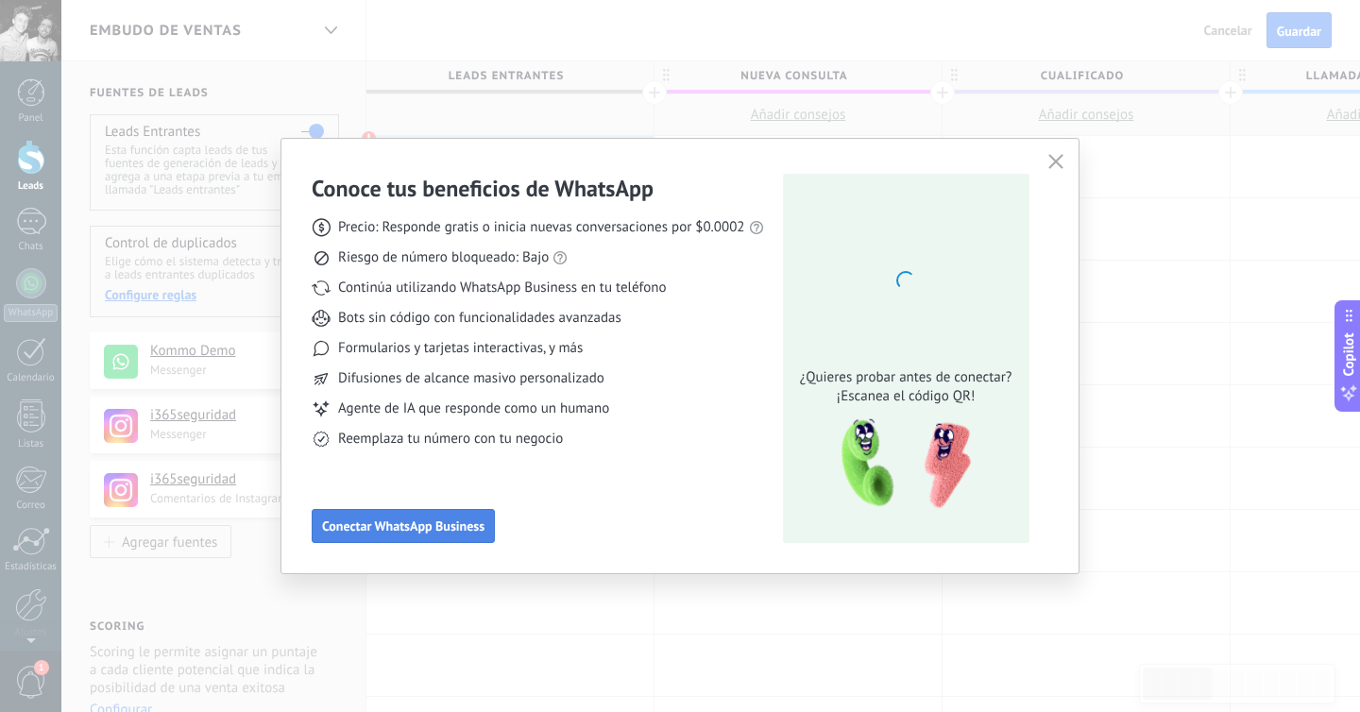
click at [424, 533] on span "Conectar WhatsApp Business" at bounding box center [403, 525] width 162 height 13
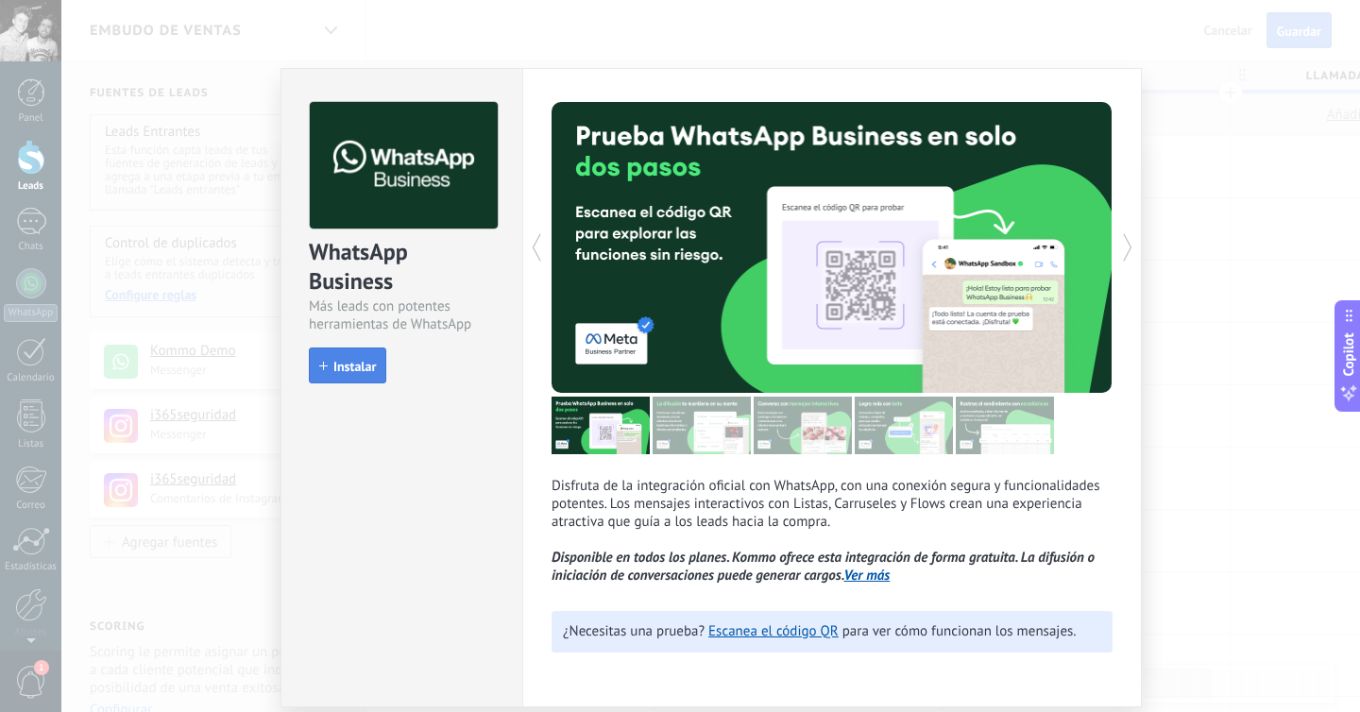
click at [343, 371] on span "Instalar" at bounding box center [354, 366] width 42 height 13
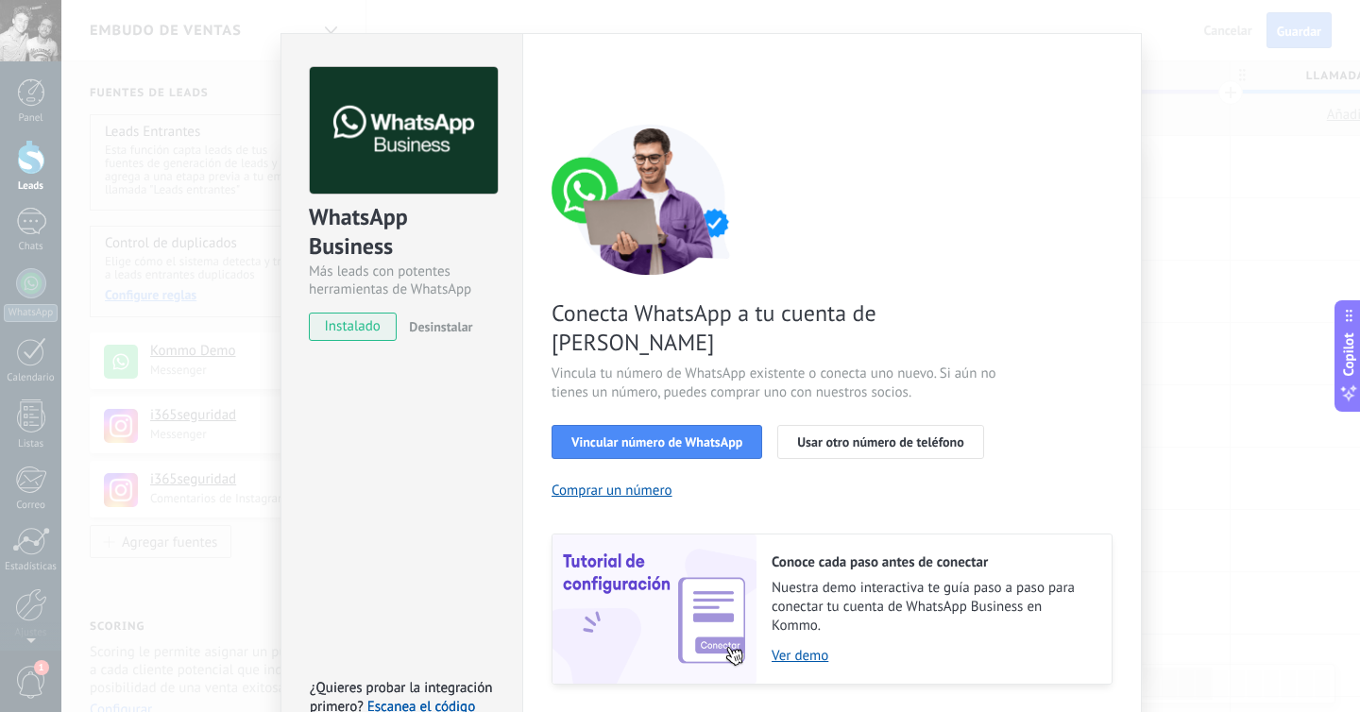
scroll to position [45, 0]
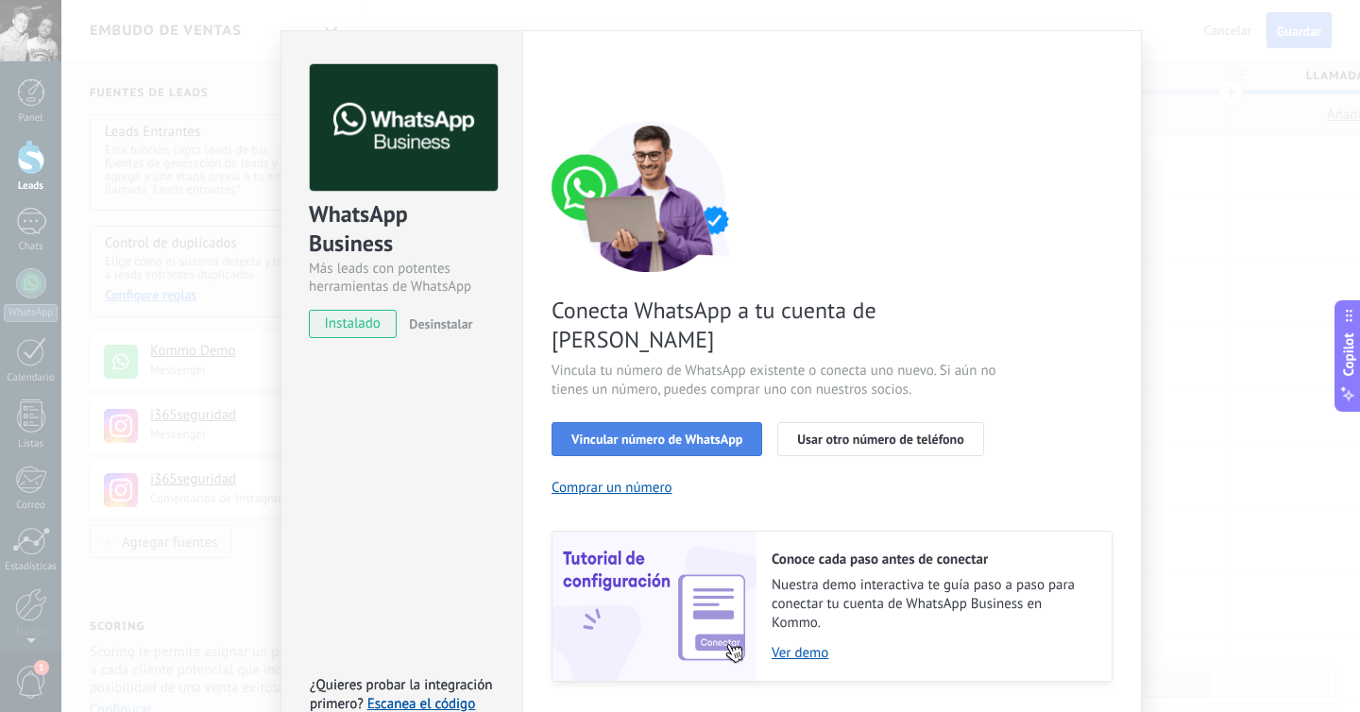
click at [667, 433] on span "Vincular número de WhatsApp" at bounding box center [656, 439] width 171 height 13
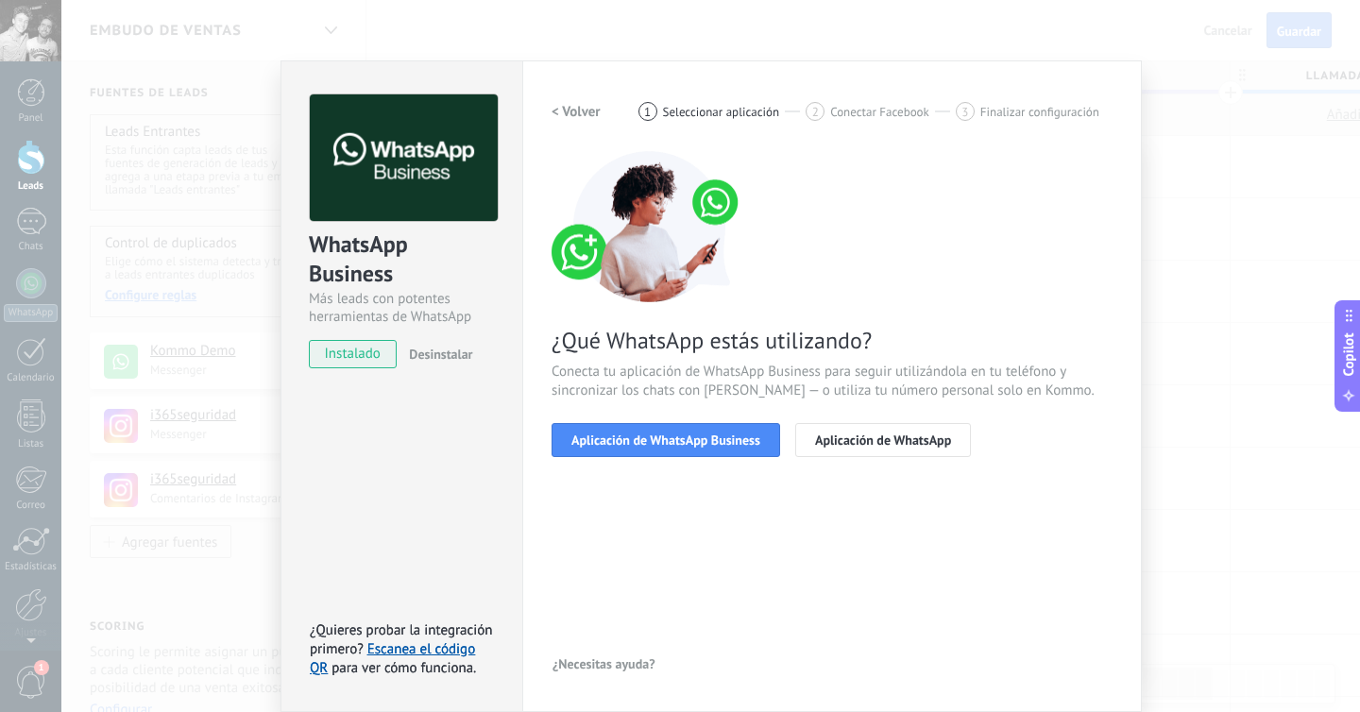
scroll to position [15, 0]
click at [671, 449] on button "Aplicación de WhatsApp Business" at bounding box center [666, 440] width 229 height 34
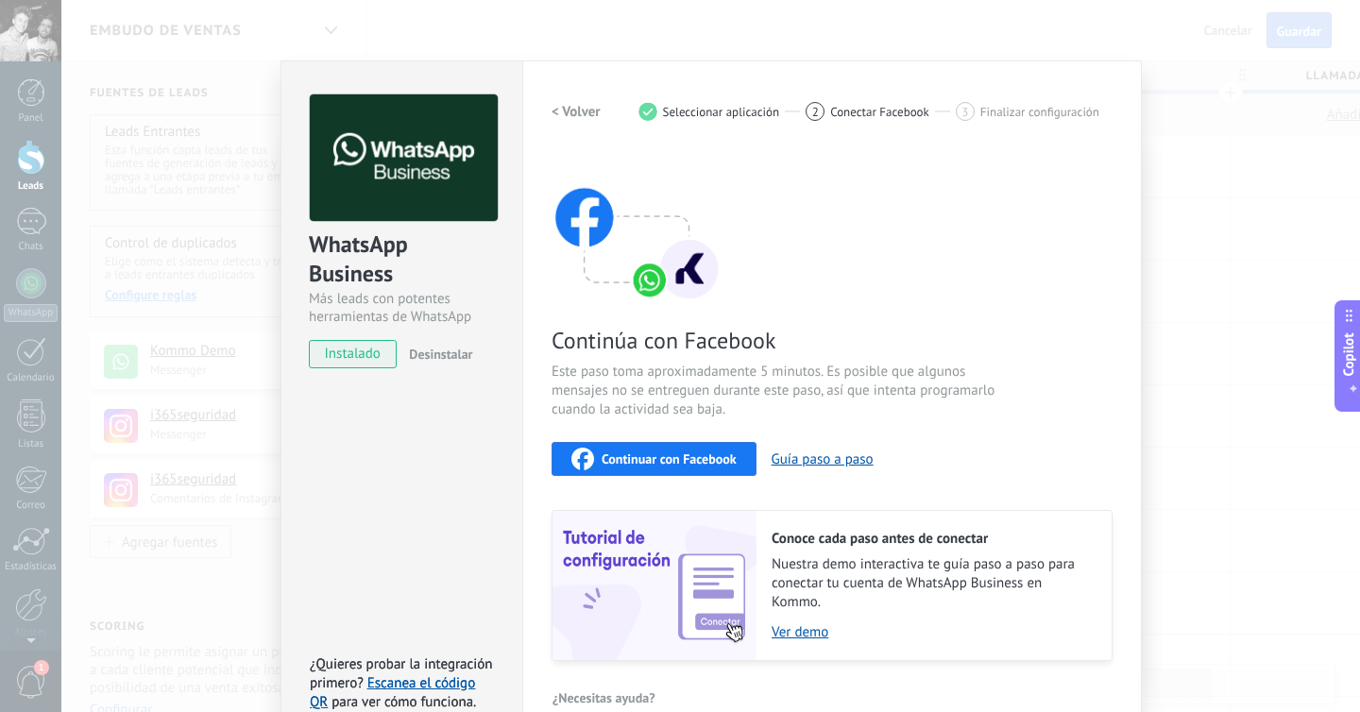
scroll to position [48, 0]
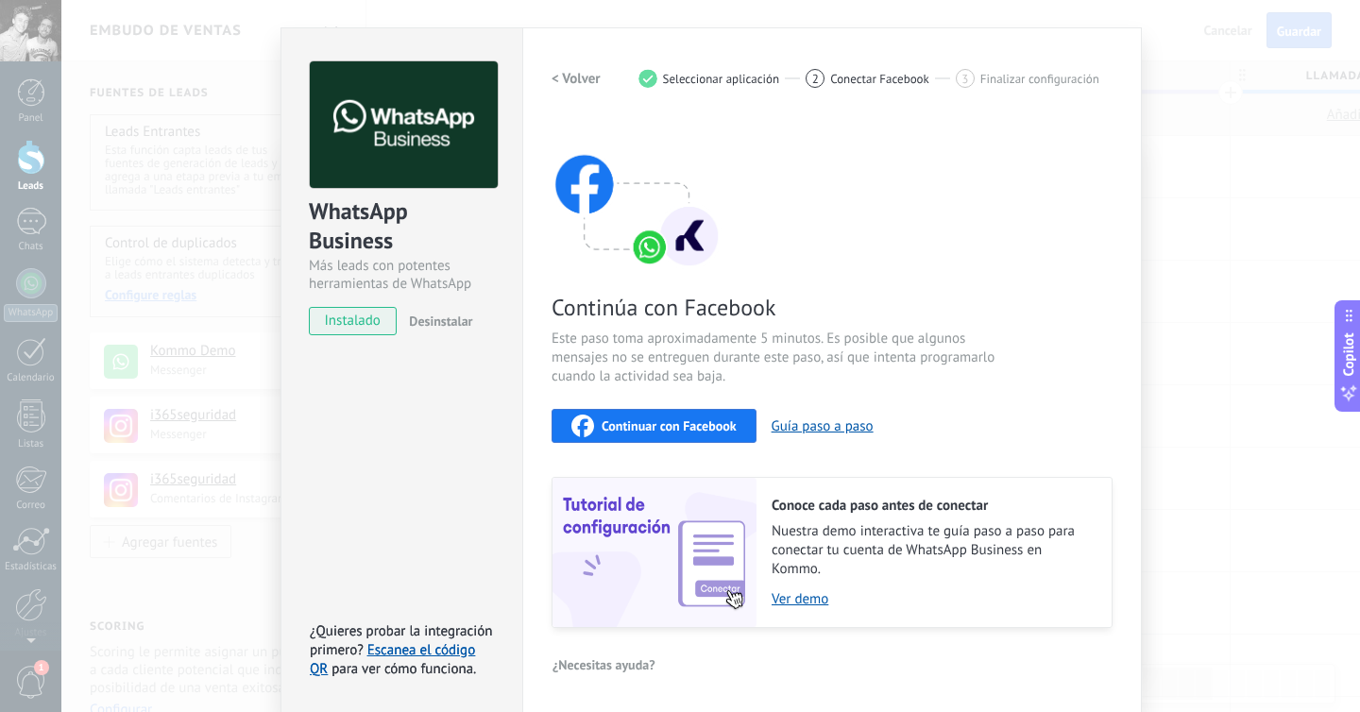
click at [698, 430] on span "Continuar con Facebook" at bounding box center [669, 425] width 135 height 13
click at [806, 348] on span "Este paso toma aproximadamente 5 minutos. Es posible que algunos mensajes no se…" at bounding box center [777, 358] width 450 height 57
click at [878, 76] on span "Conectar Facebook" at bounding box center [879, 79] width 99 height 14
click at [732, 355] on span "Este paso toma aproximadamente 5 minutos. Es posible que algunos mensajes no se…" at bounding box center [777, 358] width 450 height 57
click at [838, 86] on div "2 Conectar Facebook" at bounding box center [881, 78] width 150 height 19
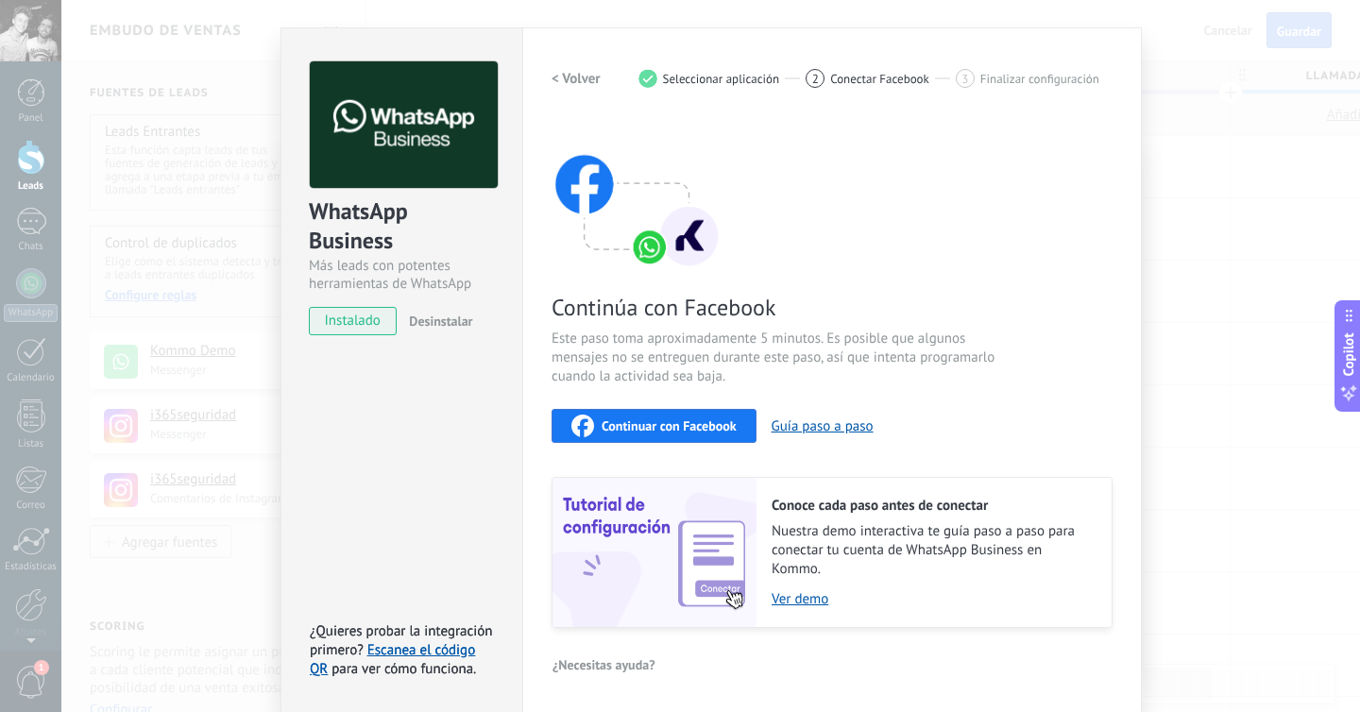
click at [441, 325] on span "Desinstalar" at bounding box center [440, 321] width 63 height 17
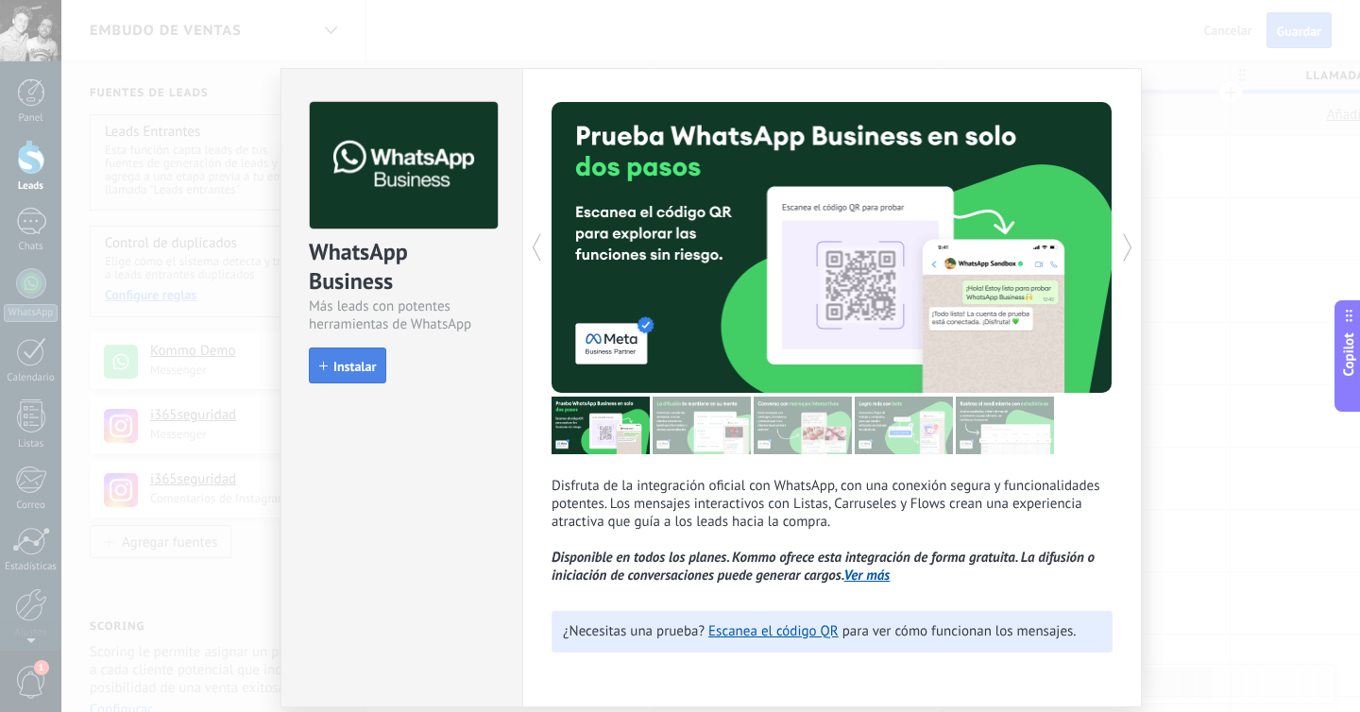
click at [336, 379] on button "Instalar" at bounding box center [347, 366] width 77 height 36
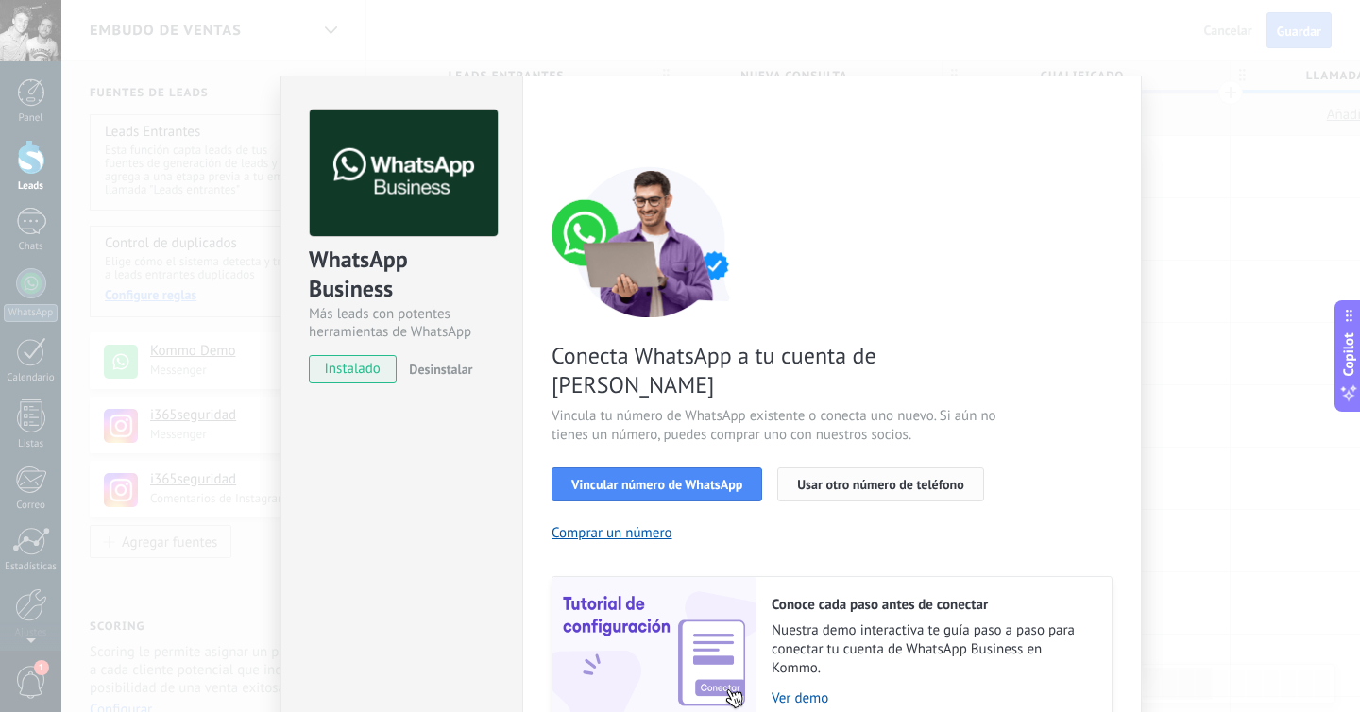
click at [868, 467] on button "Usar otro número de teléfono" at bounding box center [880, 484] width 206 height 34
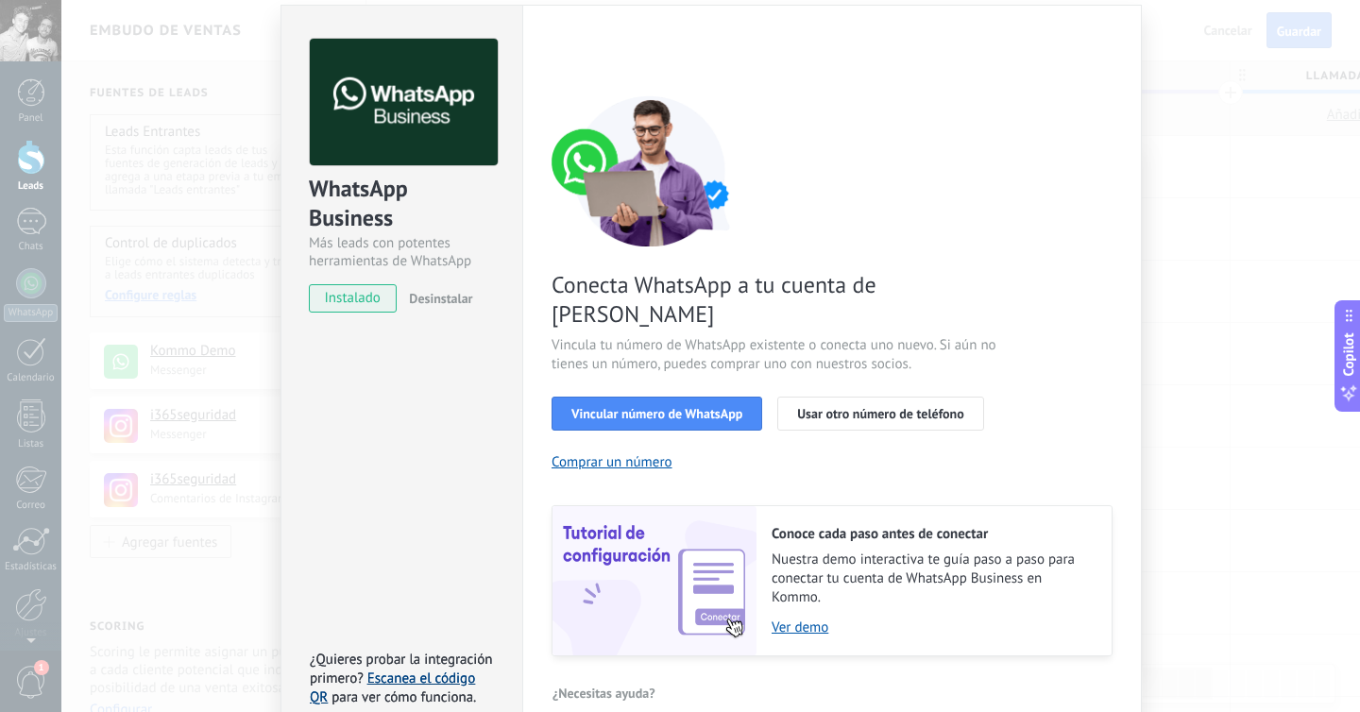
click at [440, 670] on link "Escanea el código QR" at bounding box center [392, 688] width 165 height 37
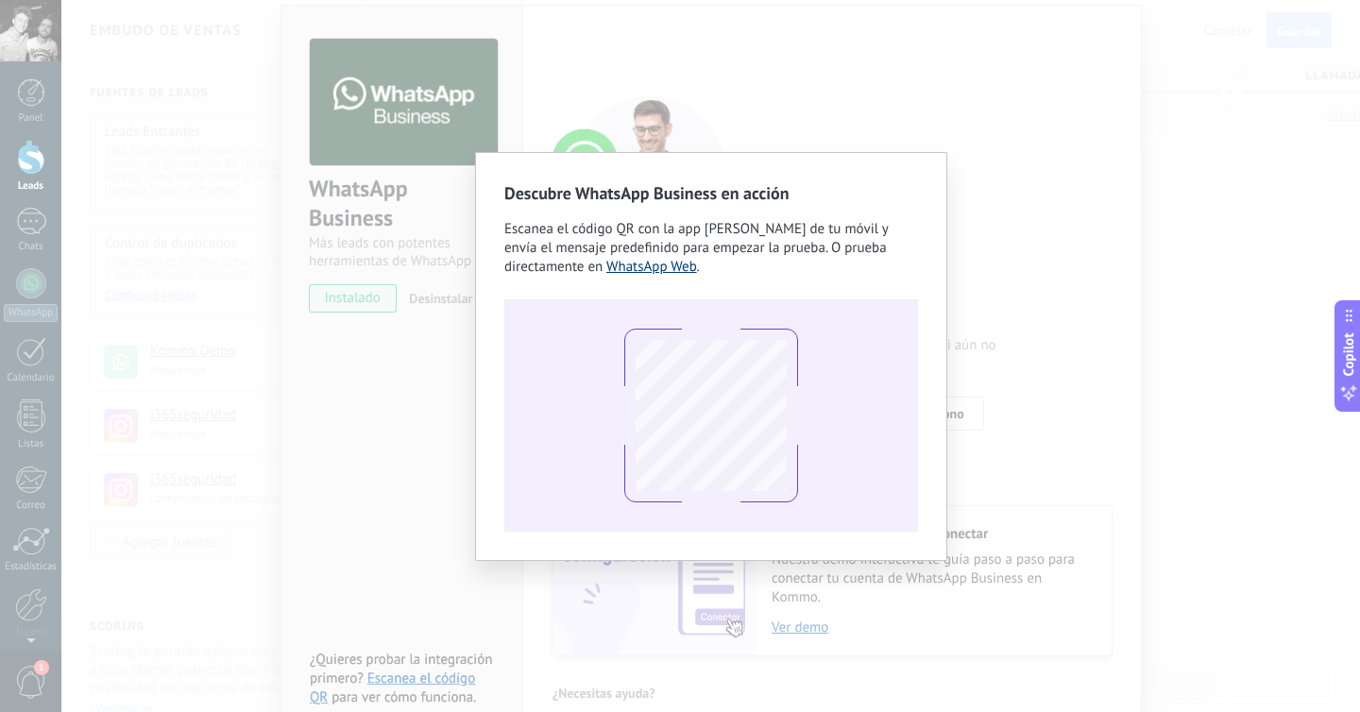
click at [636, 268] on link "WhatsApp Web" at bounding box center [651, 267] width 91 height 18
click at [671, 267] on link "WhatsApp Web" at bounding box center [651, 267] width 91 height 18
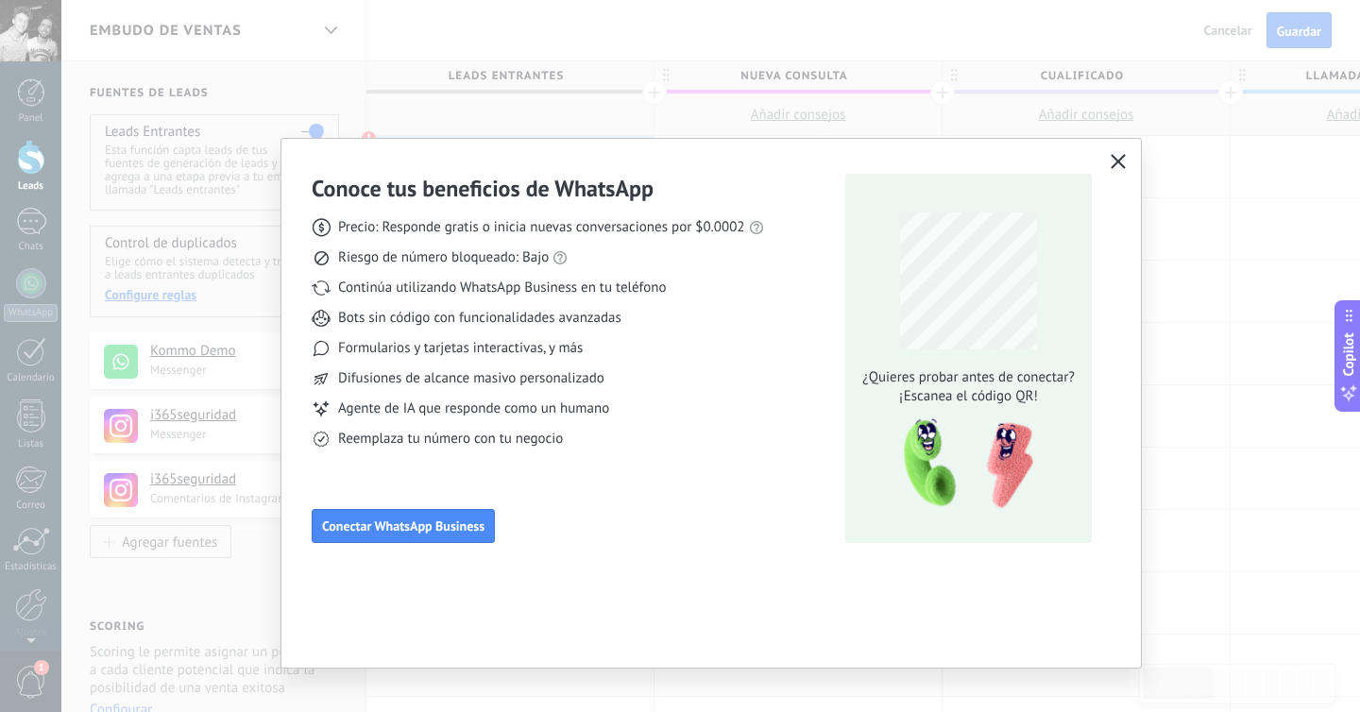
scroll to position [0, 0]
click at [180, 475] on div "Conoce tus beneficios de WhatsApp Precio: Responde gratis o inicia nuevas conve…" at bounding box center [680, 356] width 1360 height 712
click at [1120, 159] on use "button" at bounding box center [1119, 161] width 14 height 14
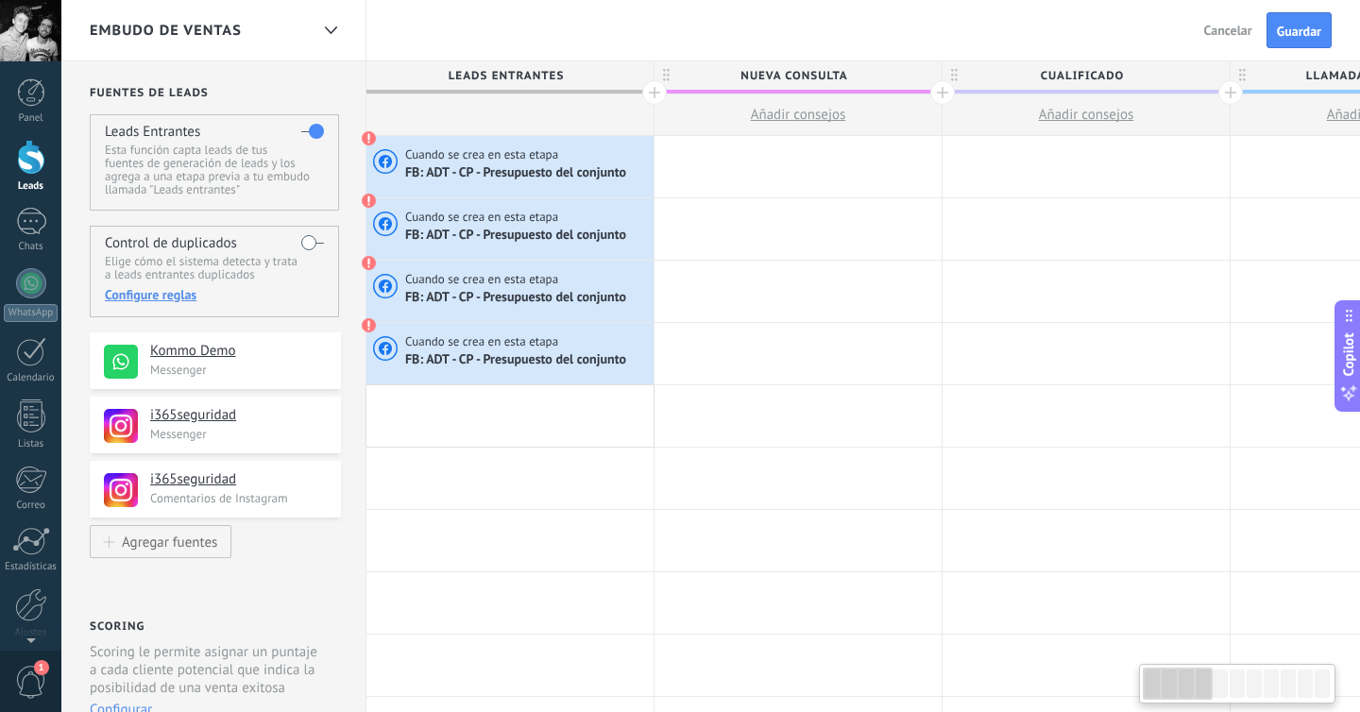
click at [236, 377] on p "Messenger" at bounding box center [239, 370] width 179 height 16
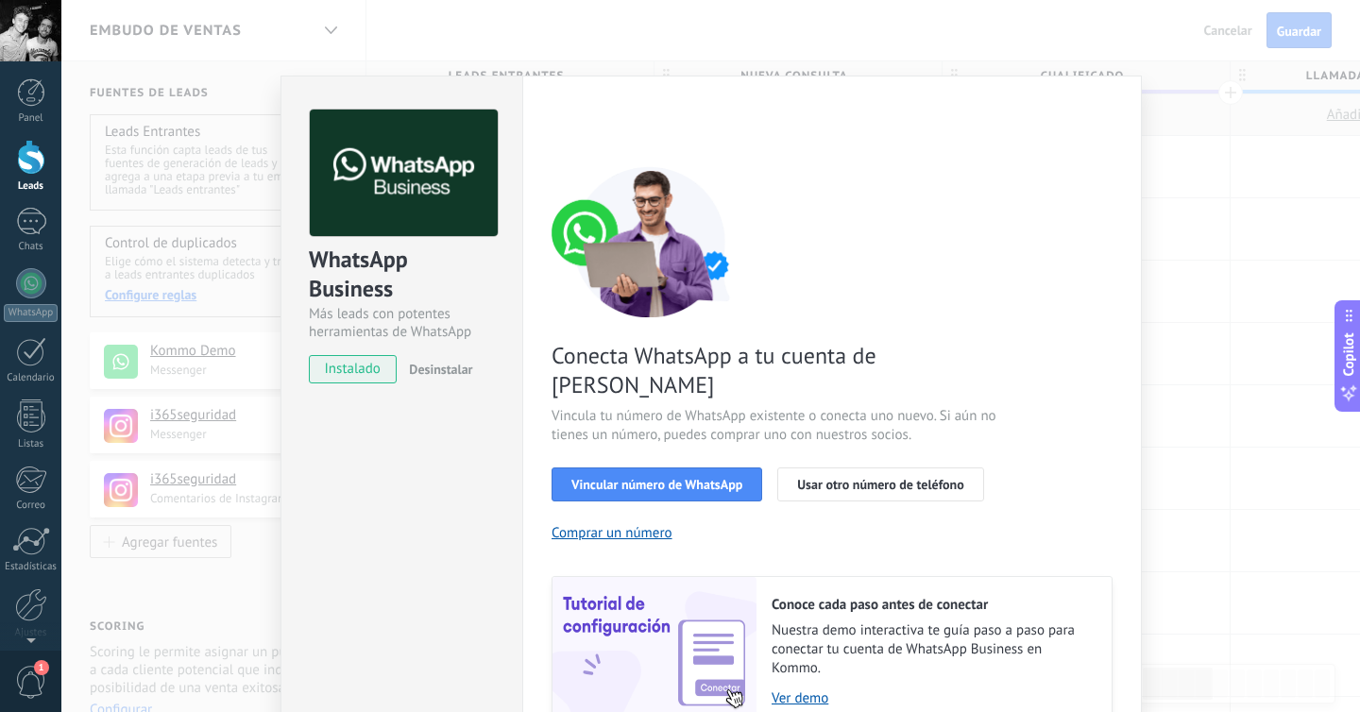
click at [427, 363] on span "Desinstalar" at bounding box center [440, 369] width 63 height 17
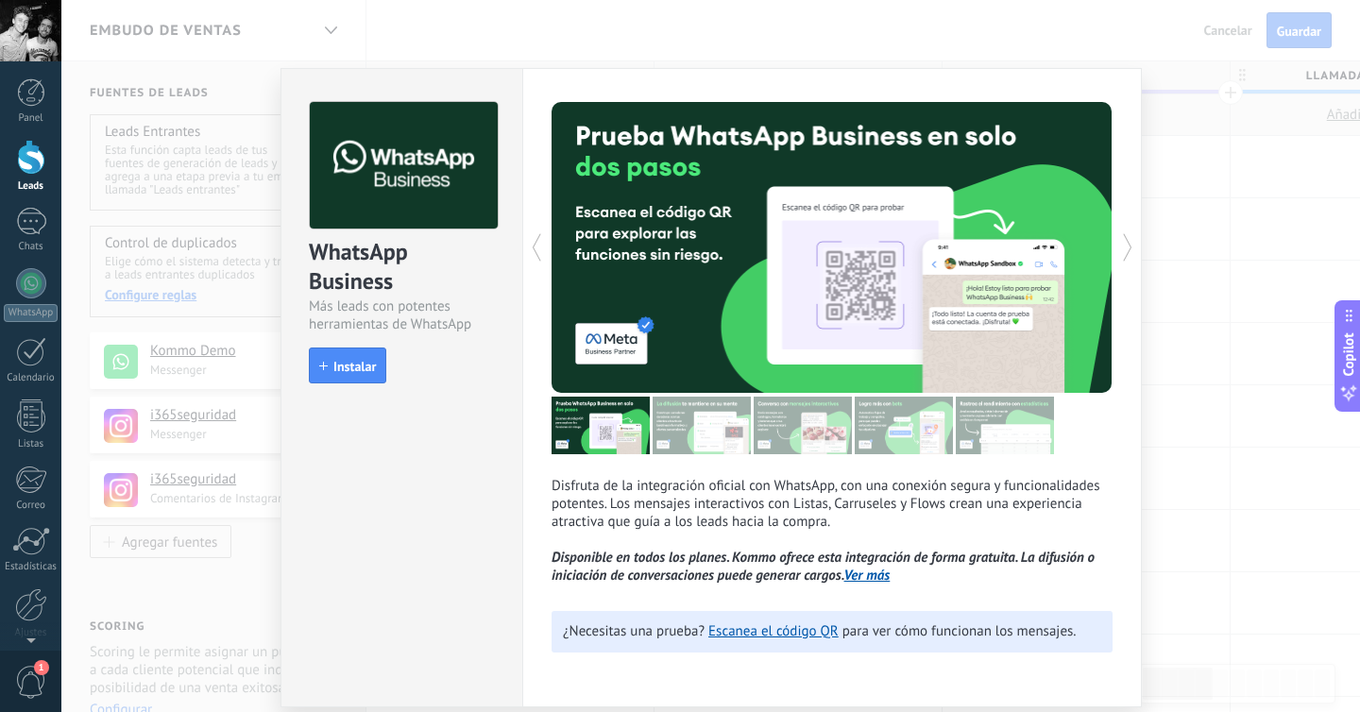
click at [1228, 126] on div "WhatsApp Business Más leads con potentes herramientas de WhatsApp install Insta…" at bounding box center [710, 356] width 1299 height 712
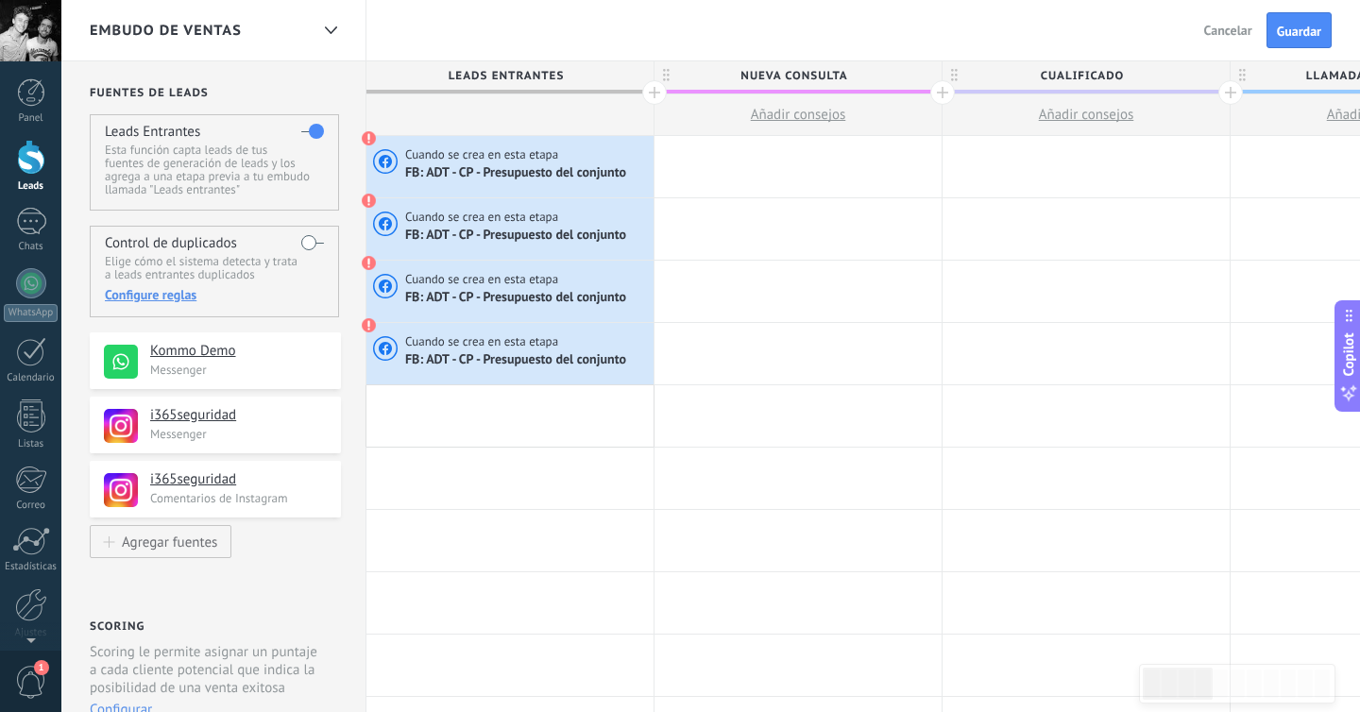
click at [259, 361] on h4 "Kommo Demo" at bounding box center [238, 351] width 177 height 19
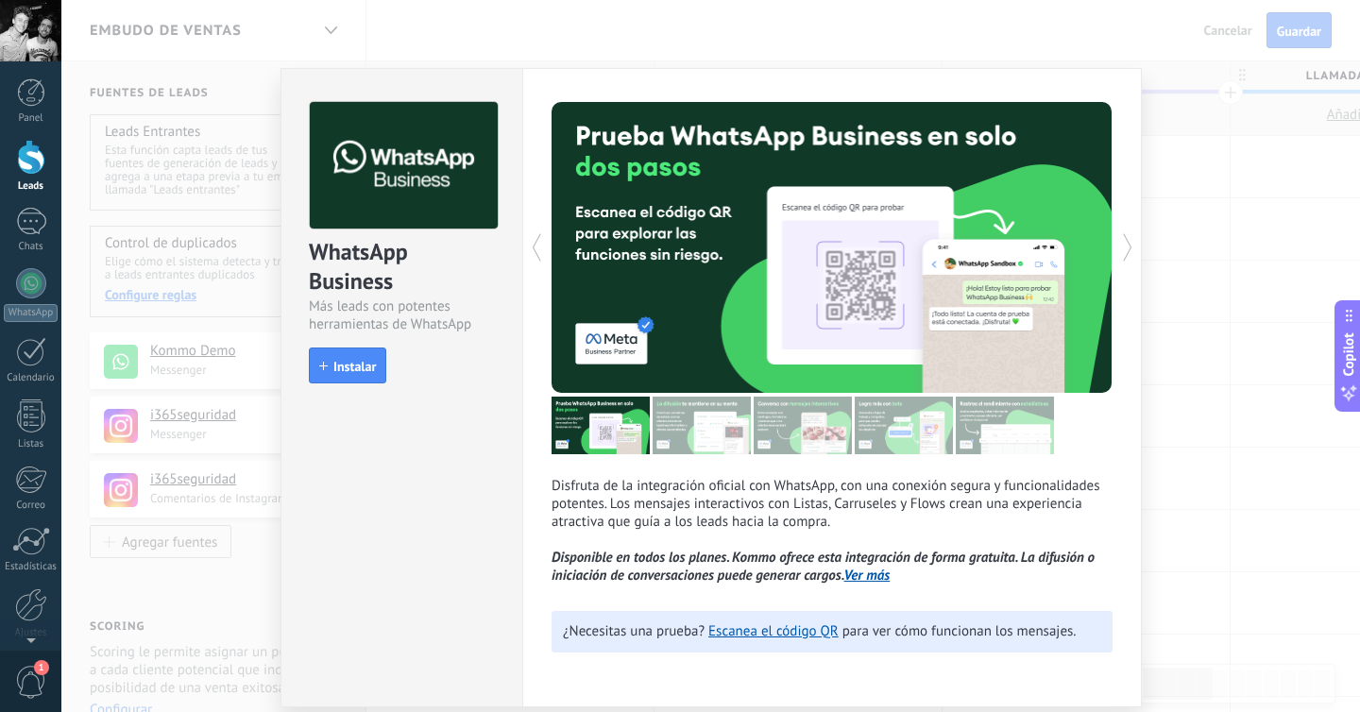
click at [125, 389] on div "WhatsApp Business Más leads con potentes herramientas de WhatsApp install Insta…" at bounding box center [710, 356] width 1299 height 712
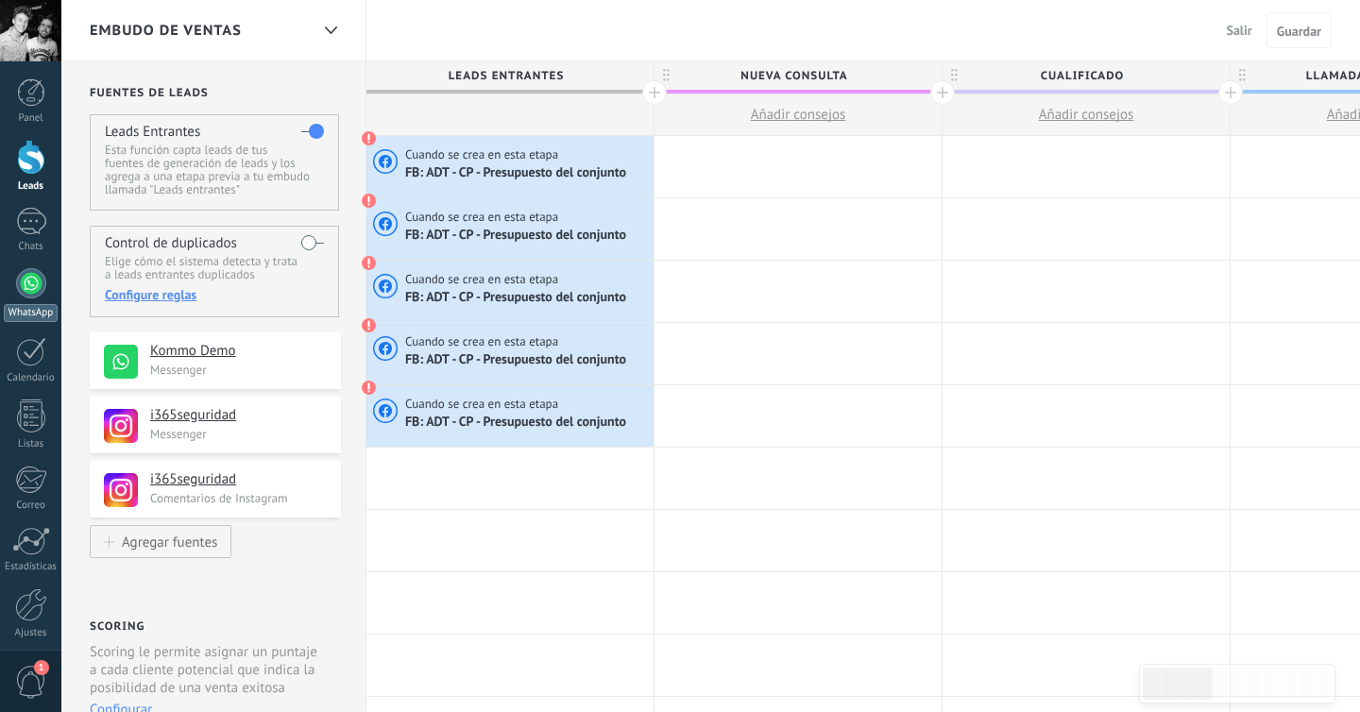
click at [22, 296] on div at bounding box center [31, 283] width 30 height 30
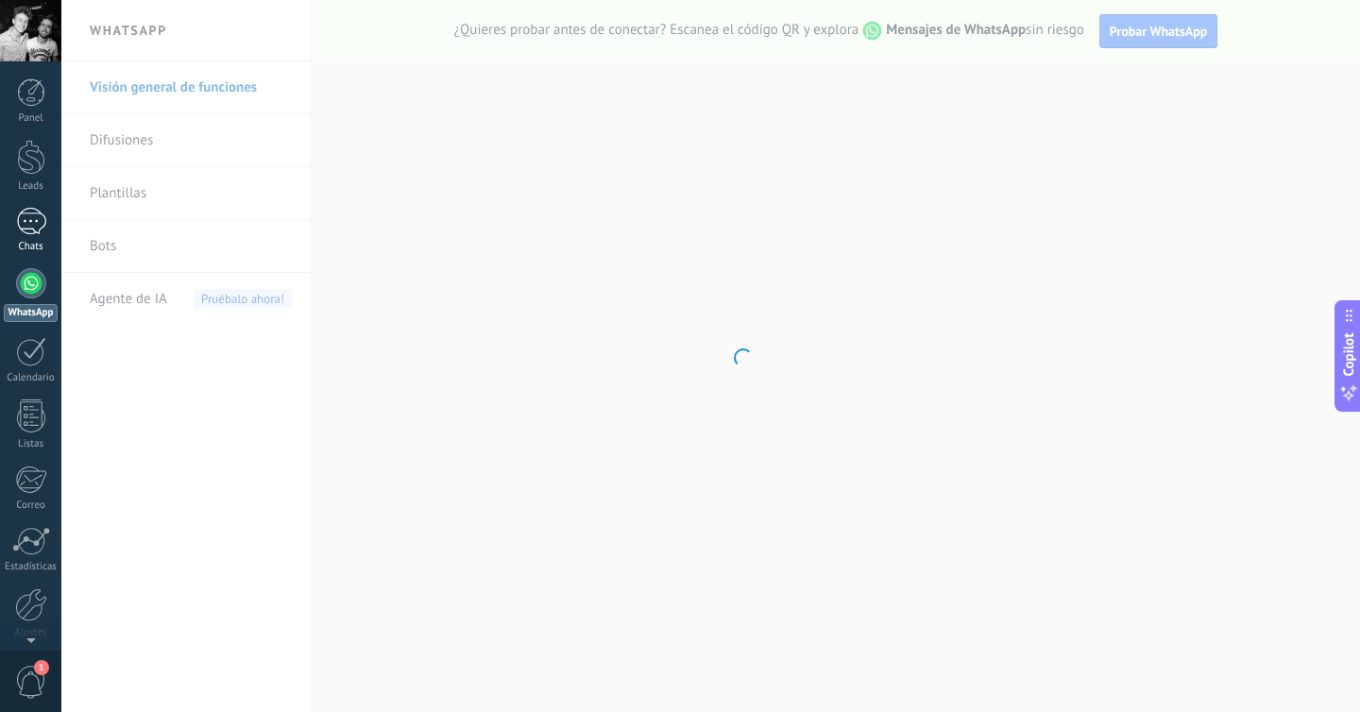
click at [28, 220] on div at bounding box center [31, 221] width 30 height 27
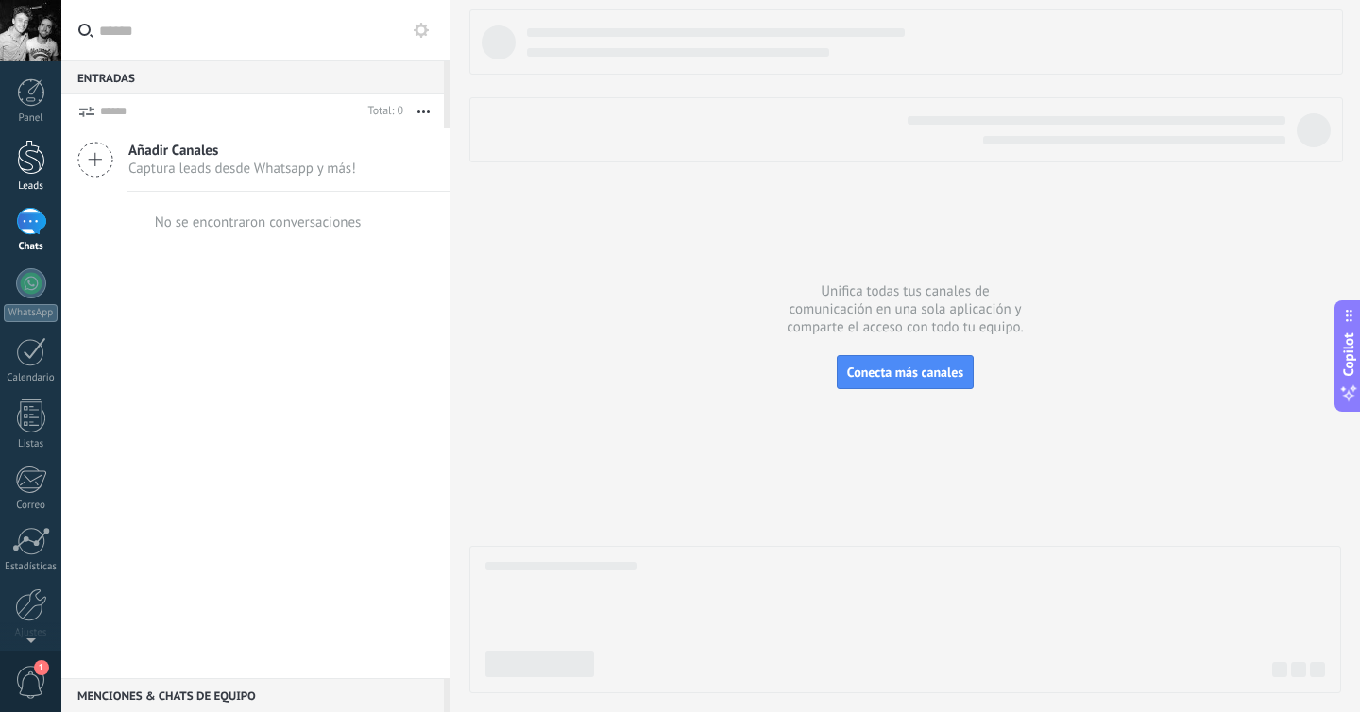
click at [35, 159] on div at bounding box center [31, 157] width 28 height 35
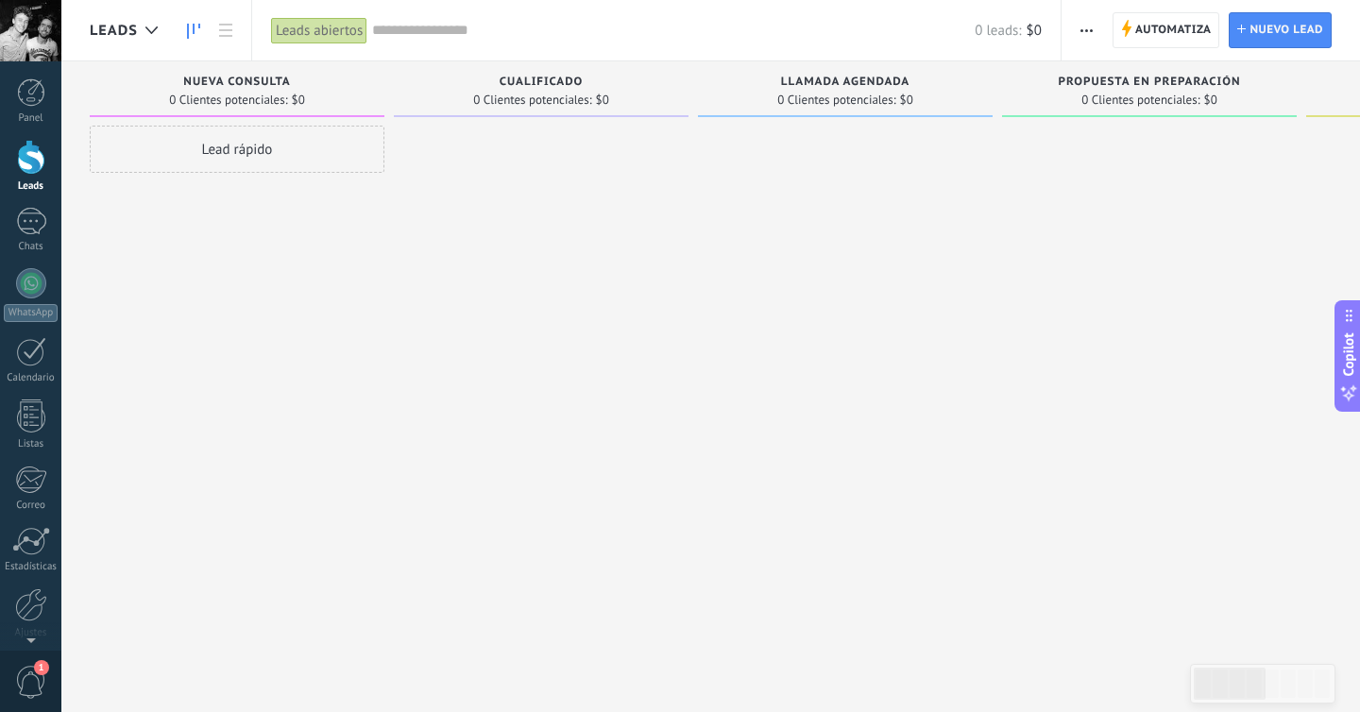
click at [246, 158] on div "Lead rápido" at bounding box center [237, 149] width 295 height 47
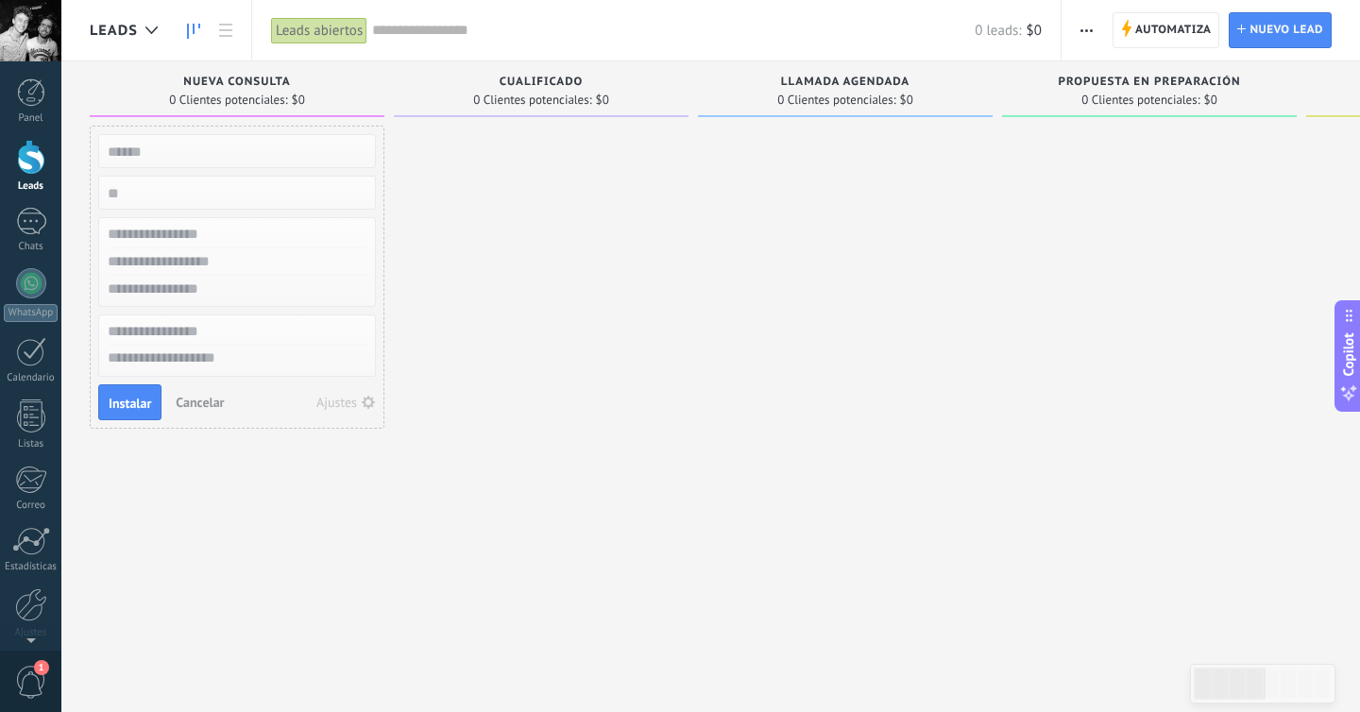
click at [509, 221] on div at bounding box center [541, 359] width 295 height 466
click at [953, 163] on div at bounding box center [845, 359] width 295 height 466
click at [1098, 25] on button "button" at bounding box center [1086, 30] width 27 height 36
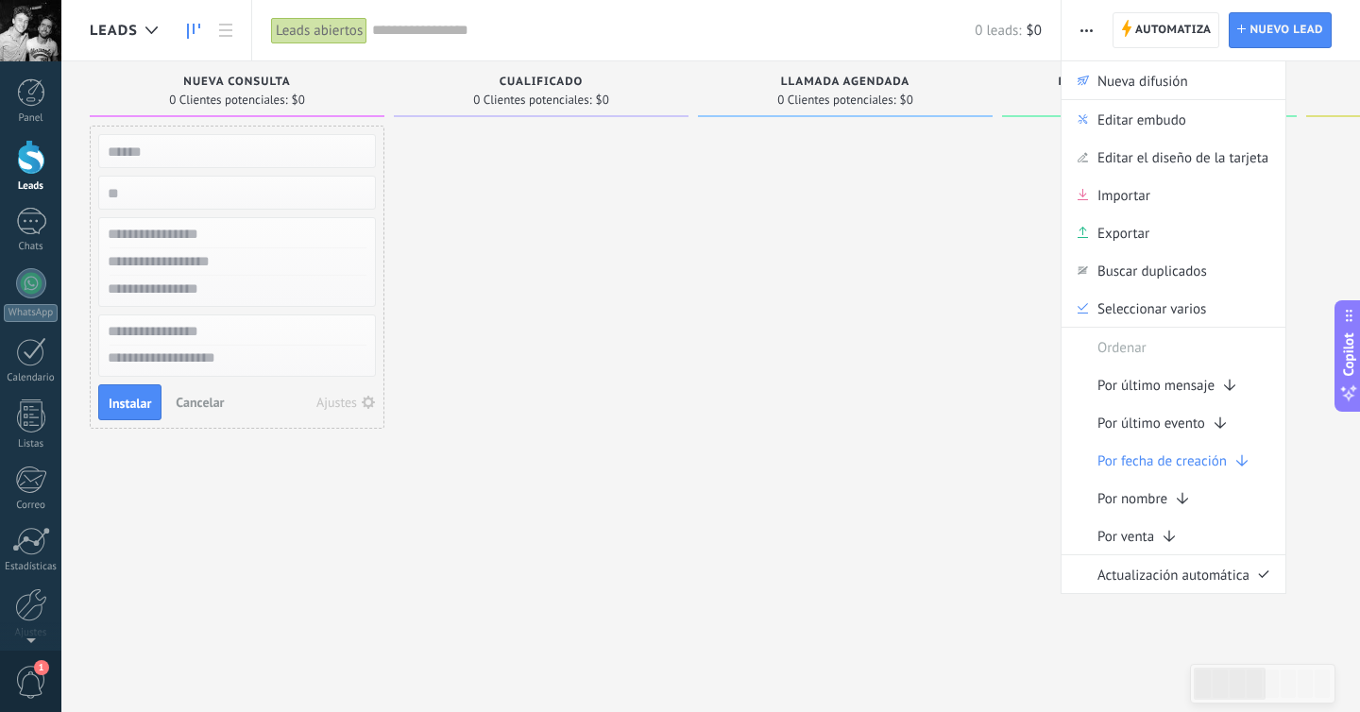
click at [756, 220] on div at bounding box center [845, 359] width 295 height 466
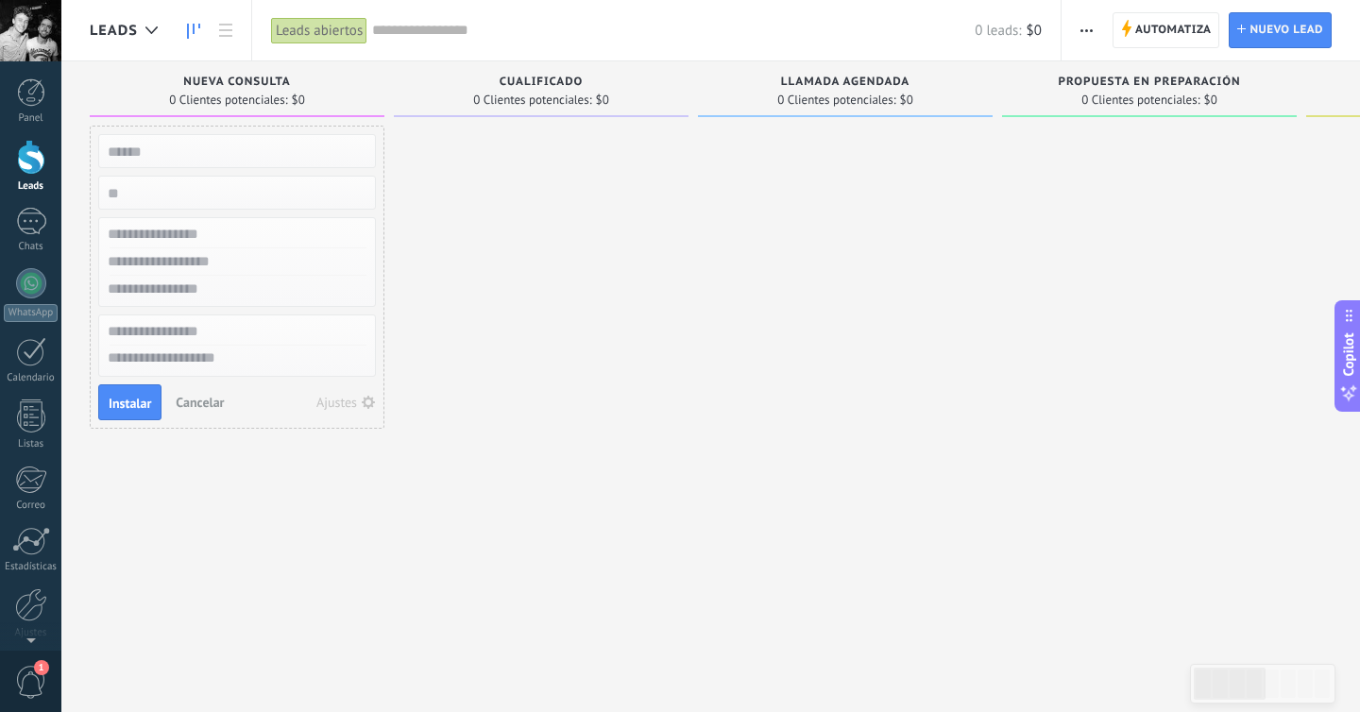
click at [653, 43] on div "0 leads: $0" at bounding box center [707, 30] width 670 height 60
click at [111, 79] on div "Nueva consulta" at bounding box center [237, 84] width 276 height 16
click at [212, 398] on span "Cancelar" at bounding box center [200, 402] width 48 height 17
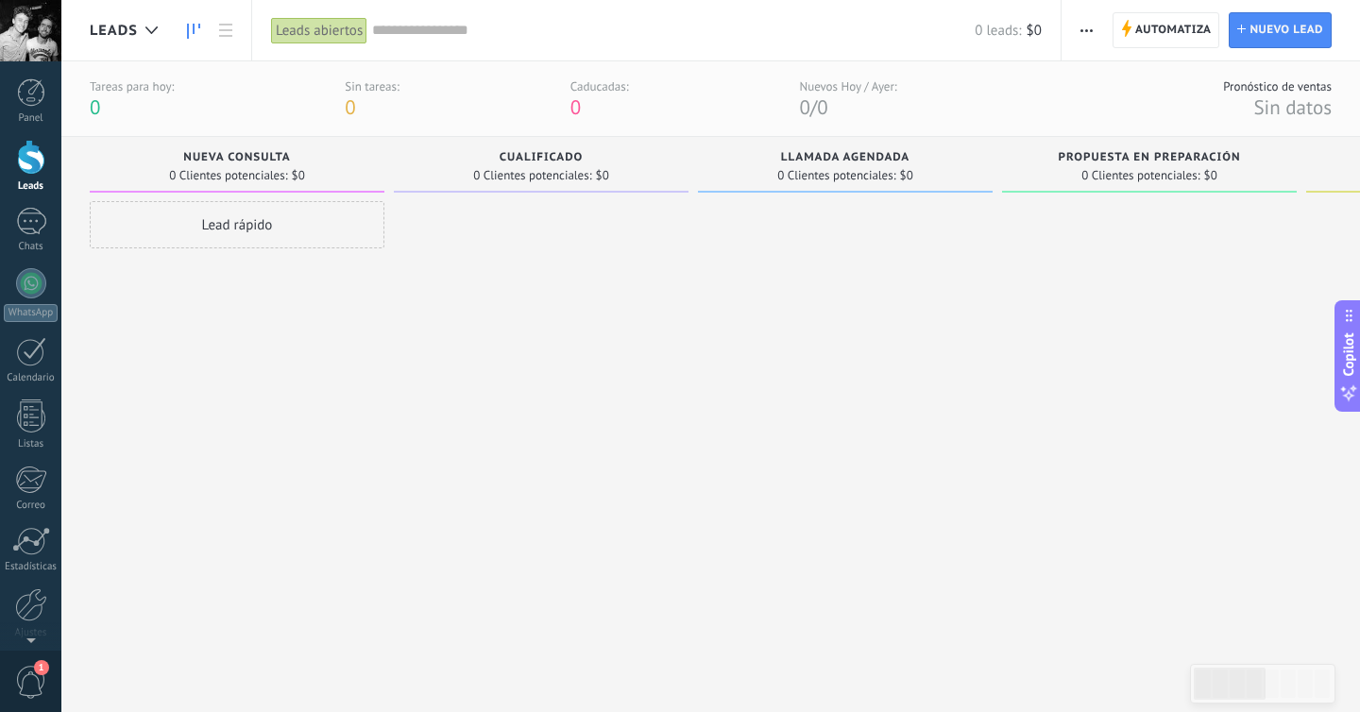
click at [1083, 26] on span "button" at bounding box center [1086, 30] width 12 height 36
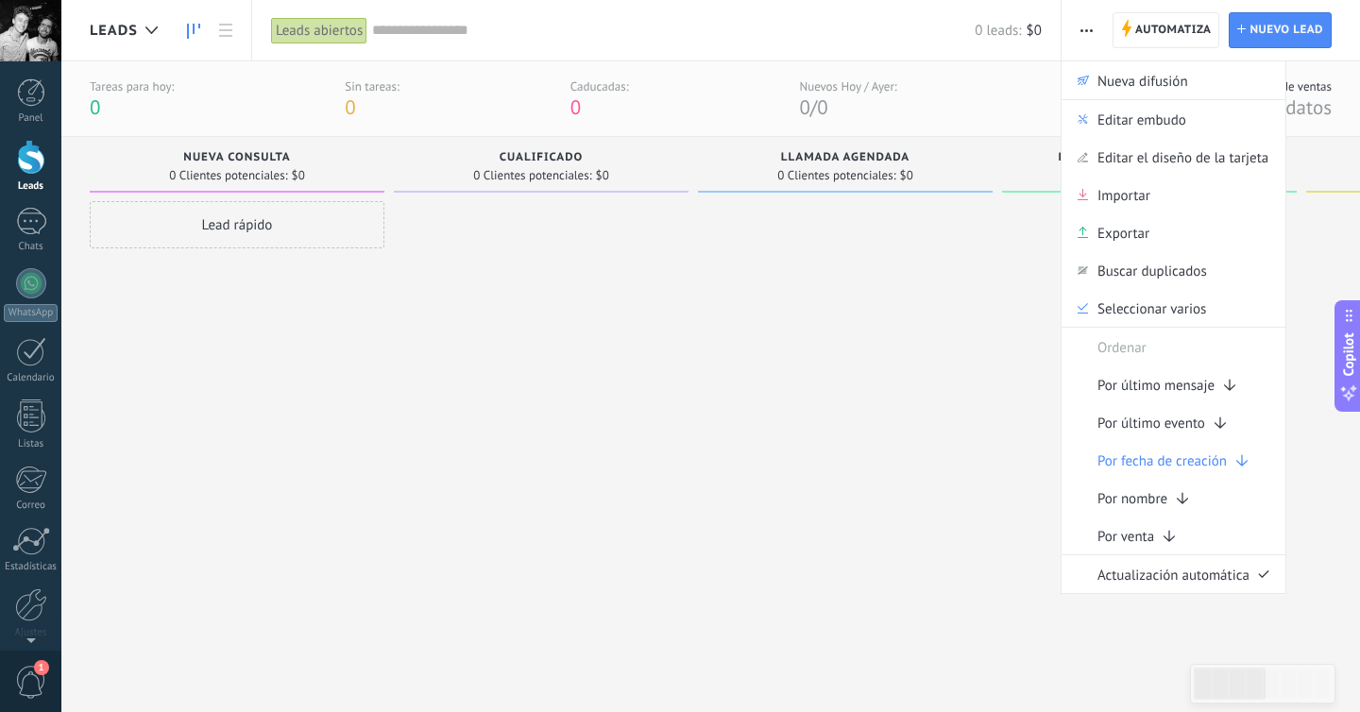
click at [973, 56] on div "0 leads: $0" at bounding box center [707, 30] width 670 height 60
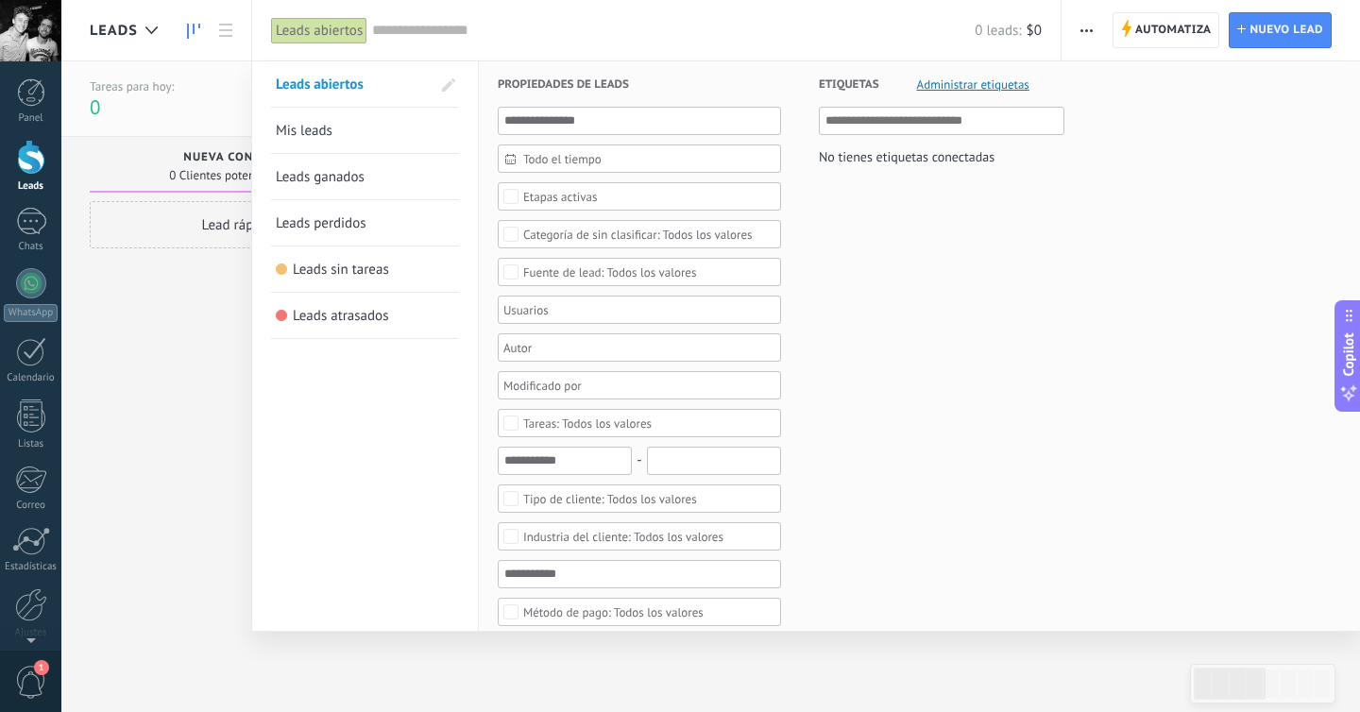
click at [908, 49] on div "0 leads: $0" at bounding box center [707, 30] width 670 height 60
click at [953, 38] on input "text" at bounding box center [673, 31] width 603 height 20
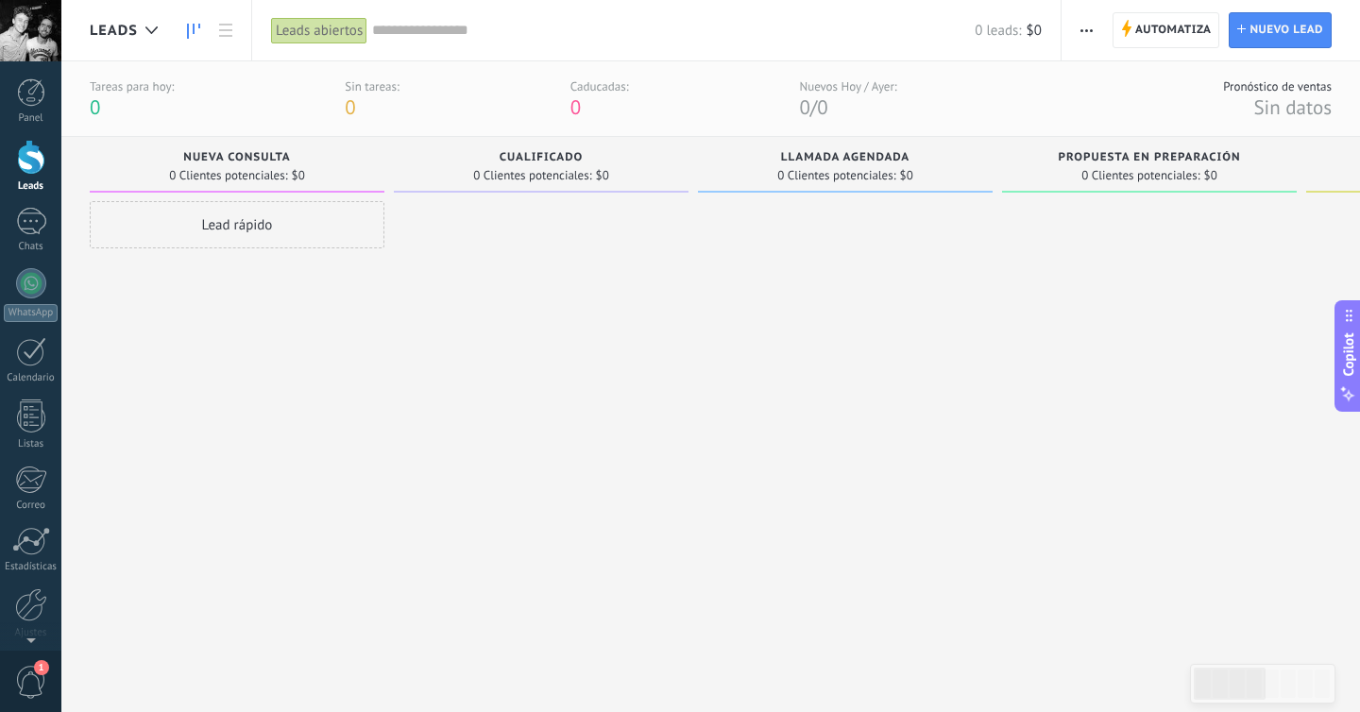
click at [126, 493] on div "Lead rápido" at bounding box center [237, 434] width 295 height 466
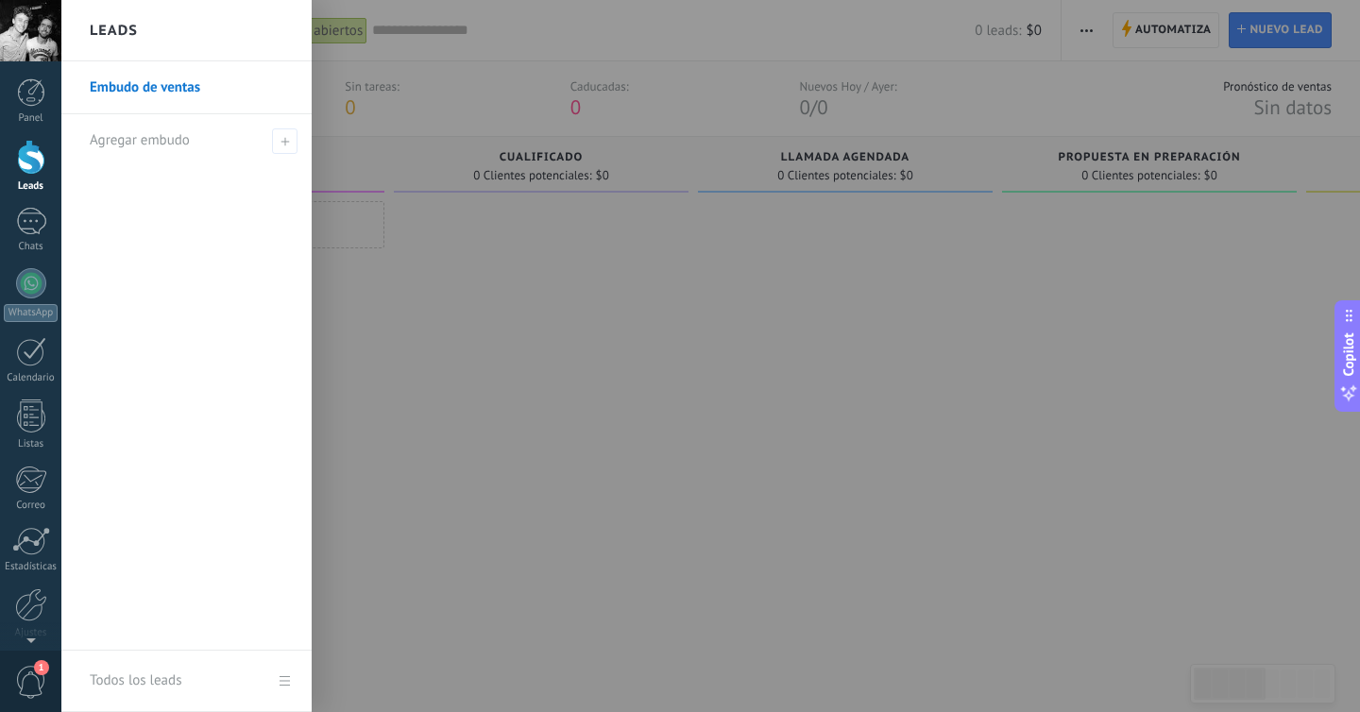
click at [446, 204] on div at bounding box center [741, 356] width 1360 height 712
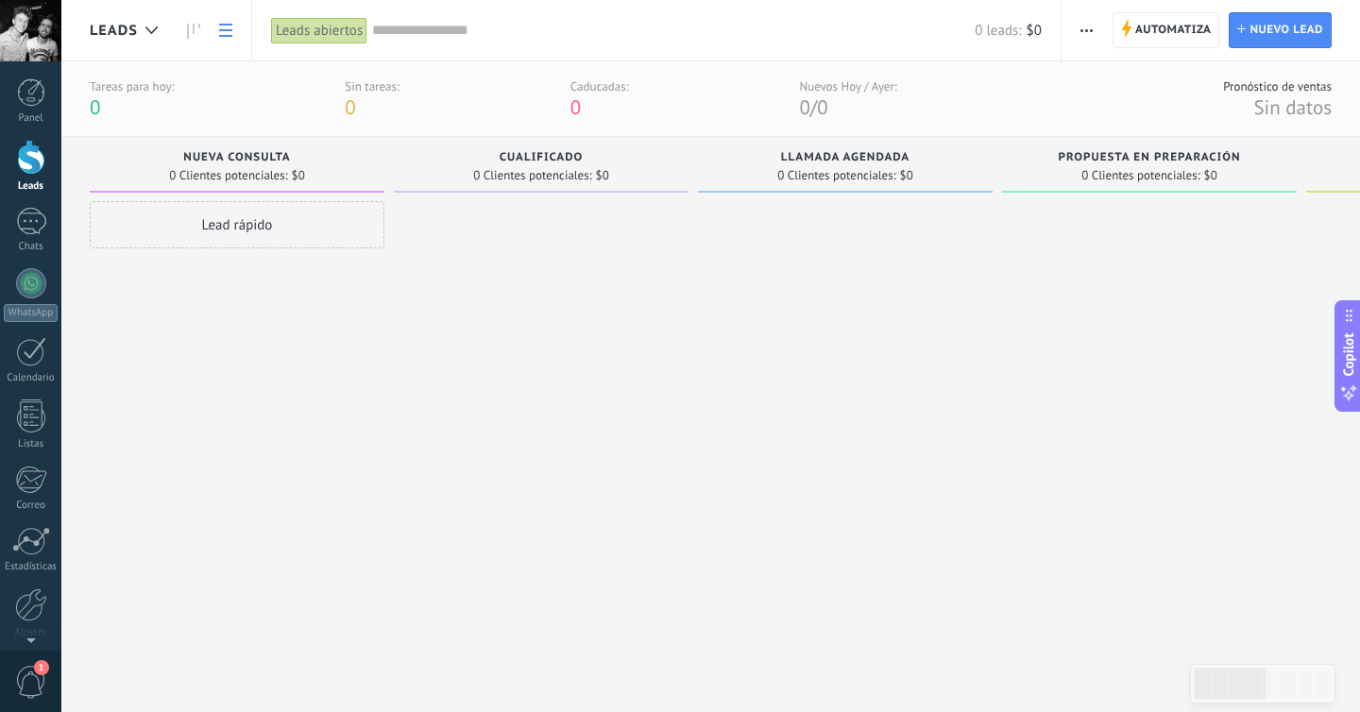
click at [217, 38] on link at bounding box center [226, 30] width 32 height 37
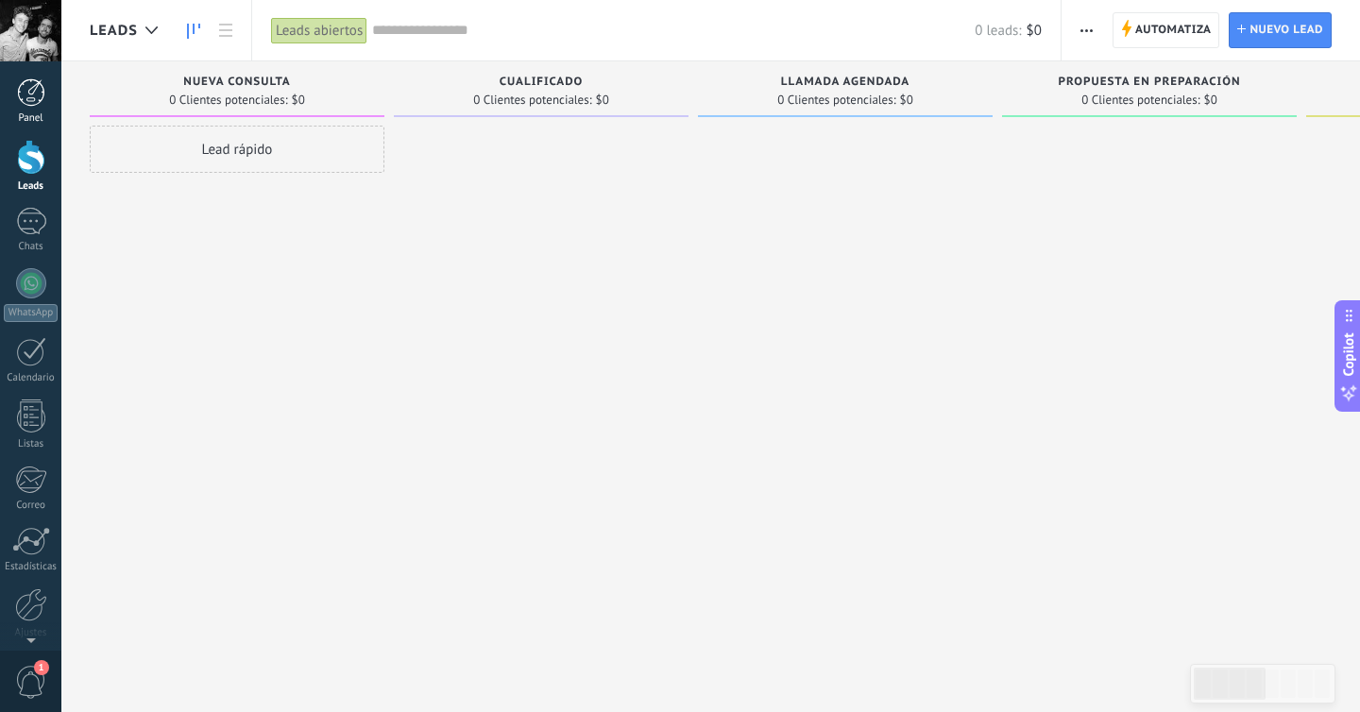
click at [35, 92] on div at bounding box center [31, 92] width 28 height 28
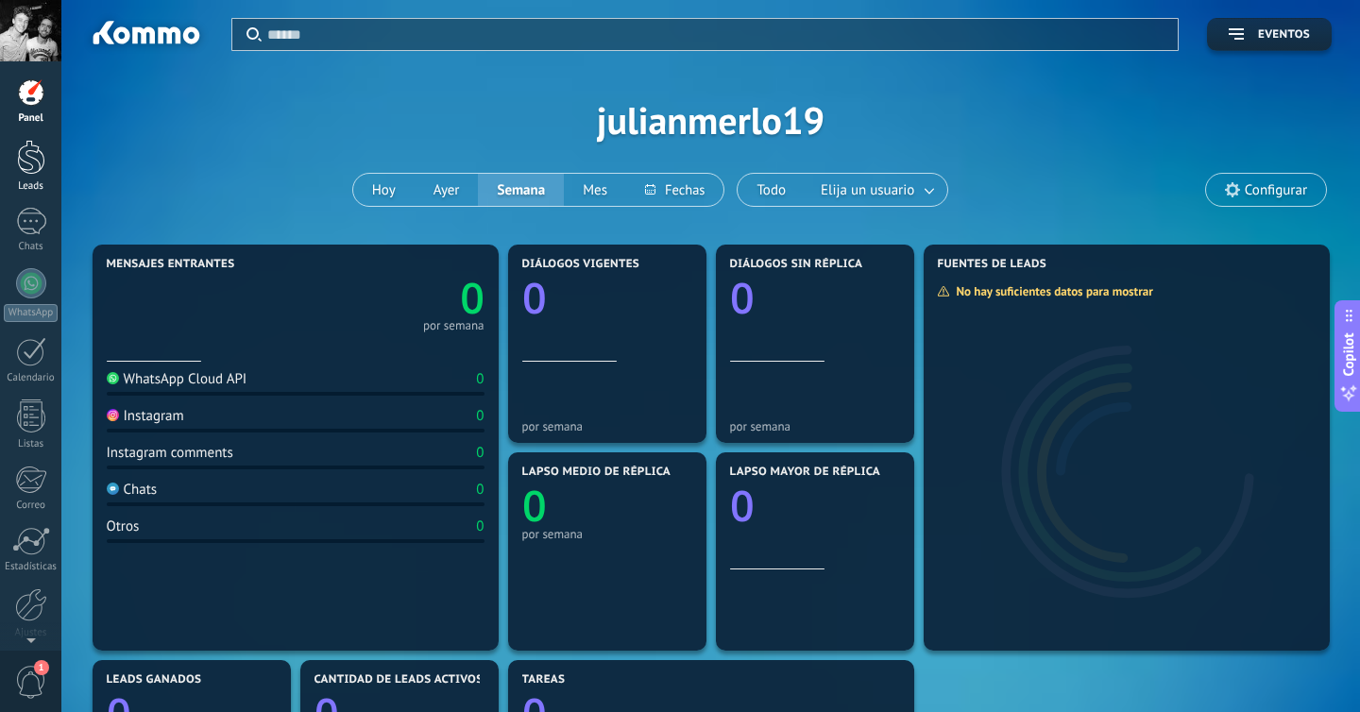
click at [33, 158] on div at bounding box center [31, 157] width 28 height 35
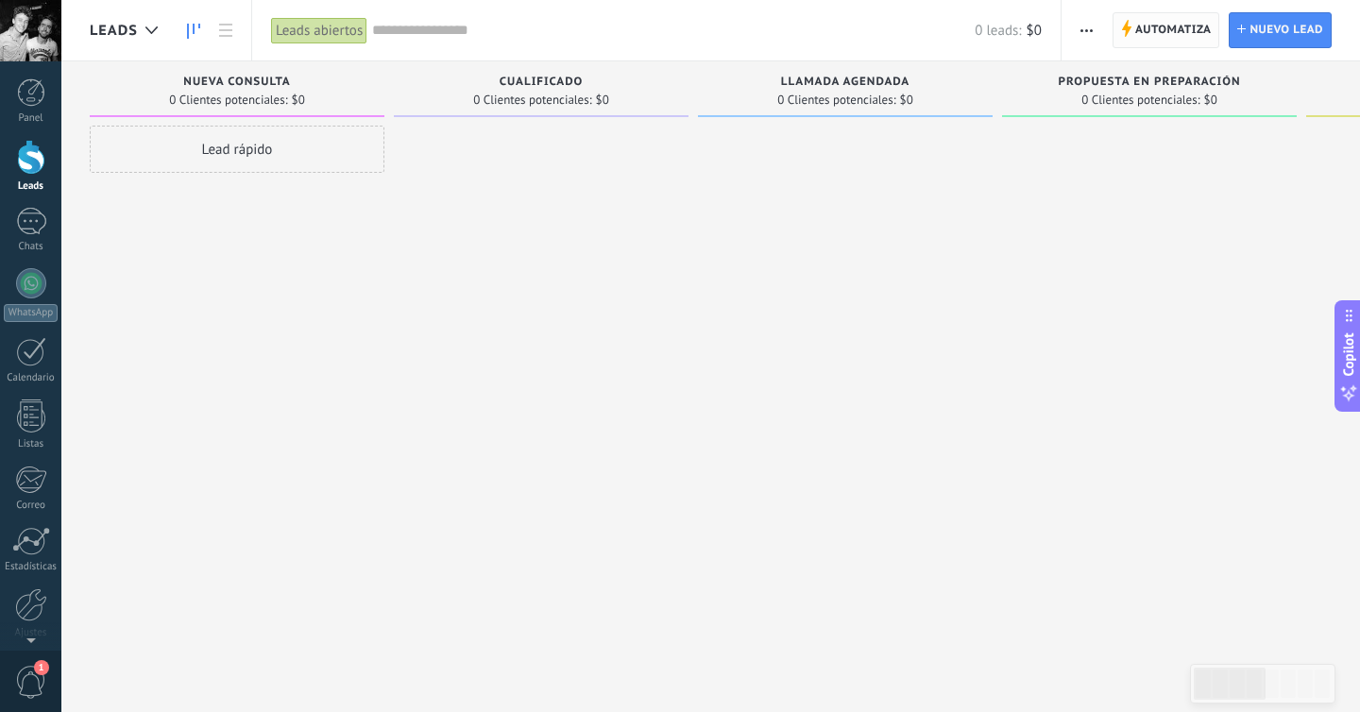
click at [1186, 29] on span "Automatiza" at bounding box center [1173, 30] width 76 height 34
